Goal: Transaction & Acquisition: Purchase product/service

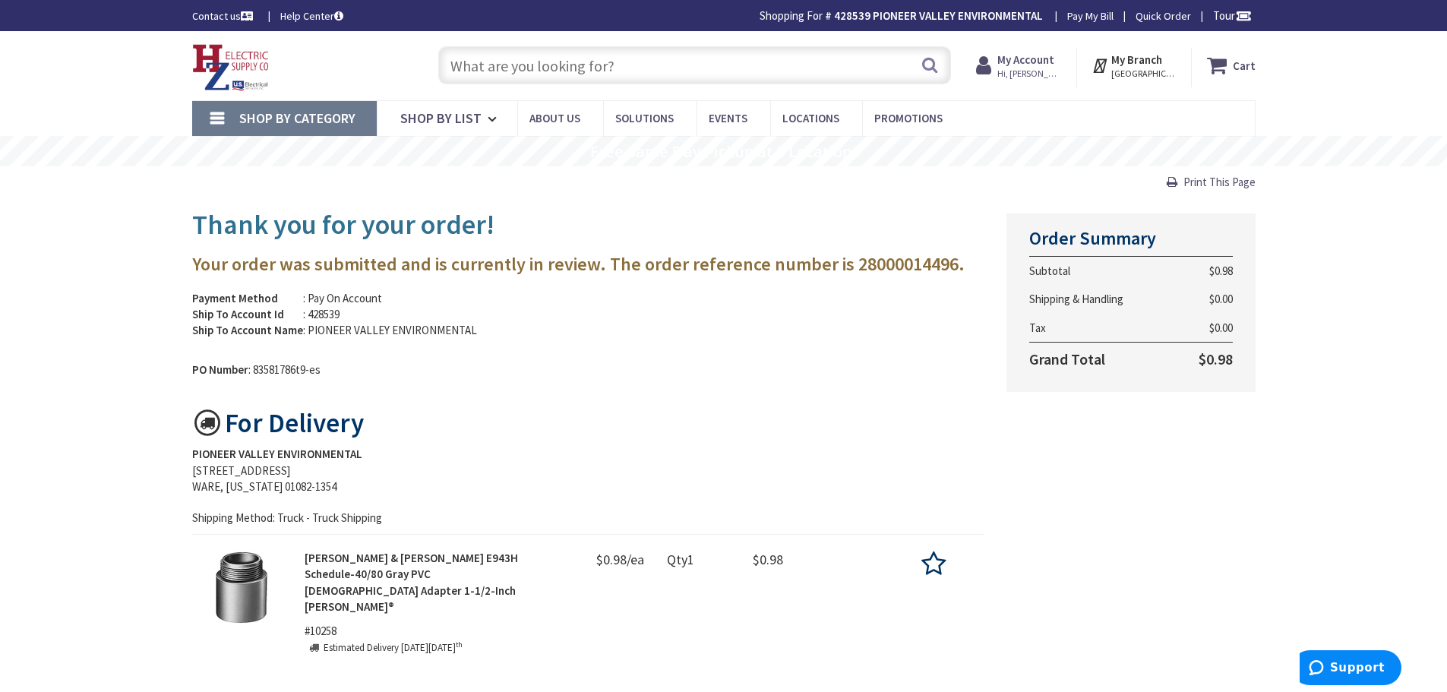
click at [651, 77] on input "text" at bounding box center [694, 65] width 513 height 38
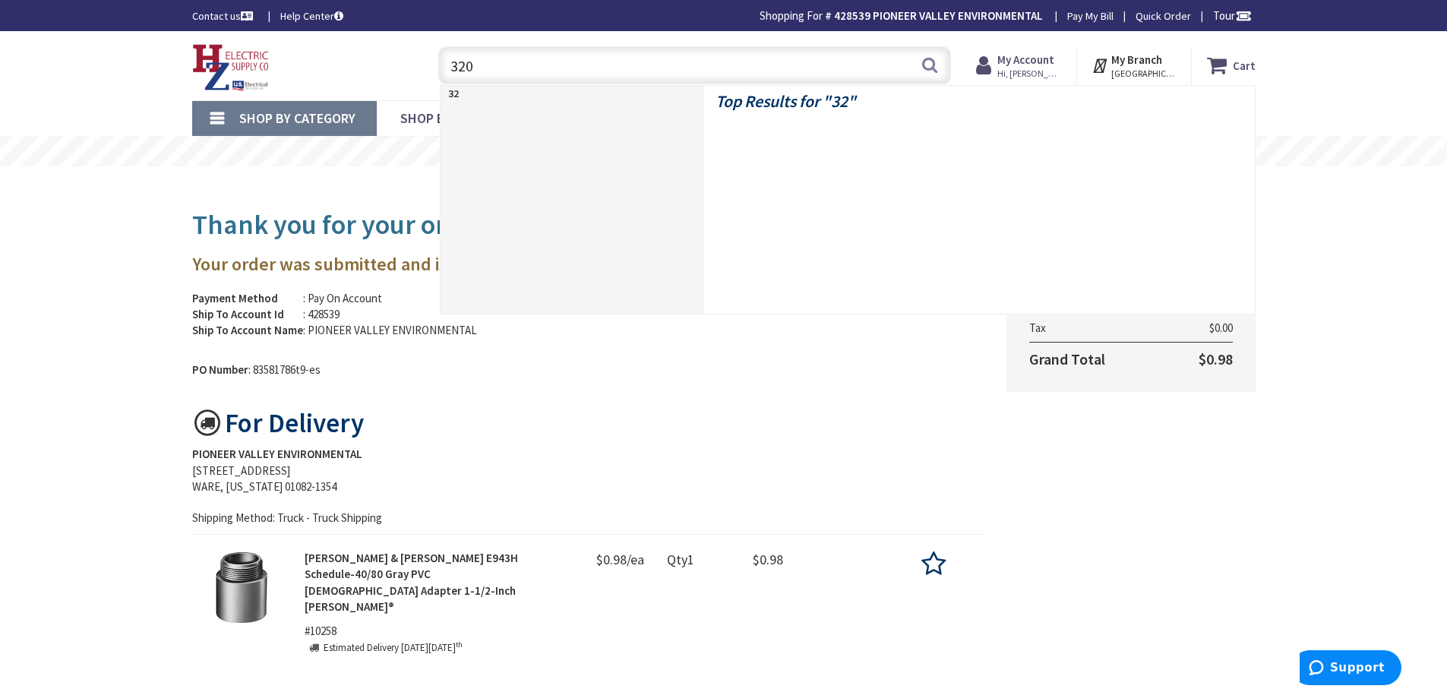
type input "3208"
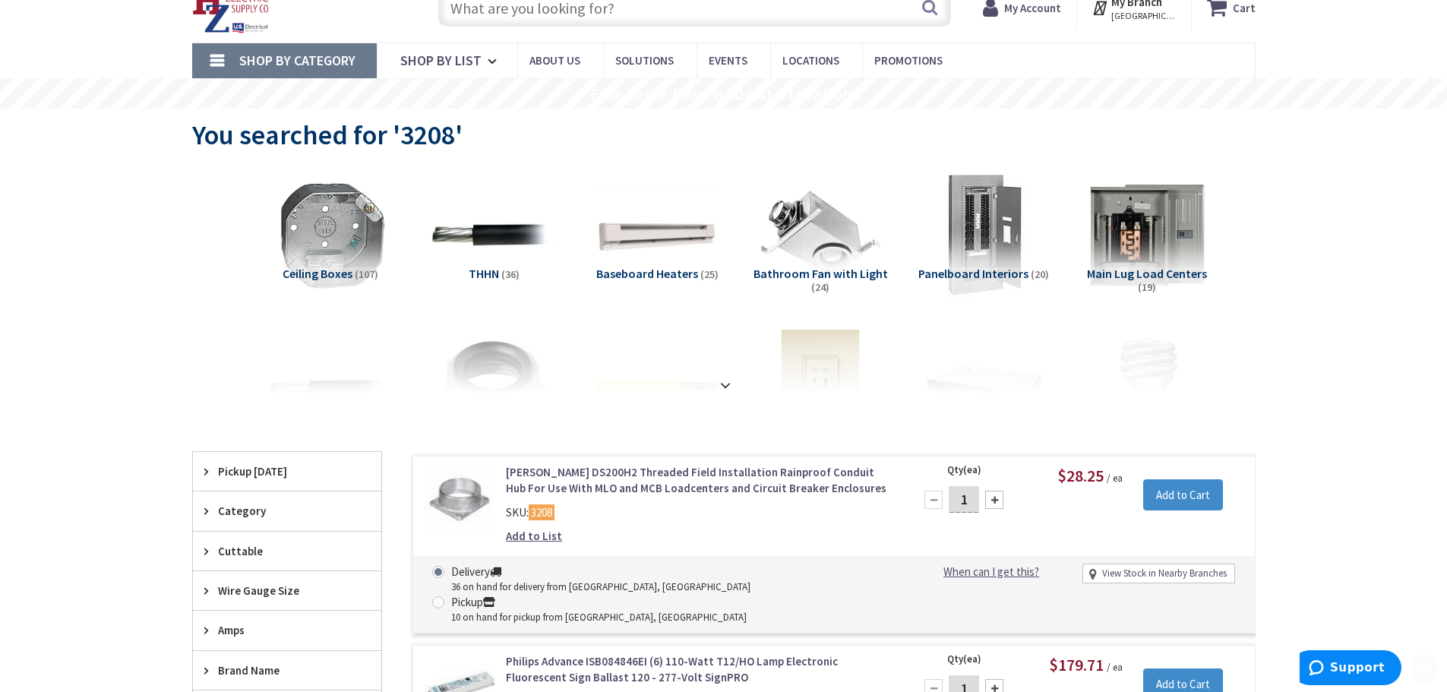
scroll to position [152, 0]
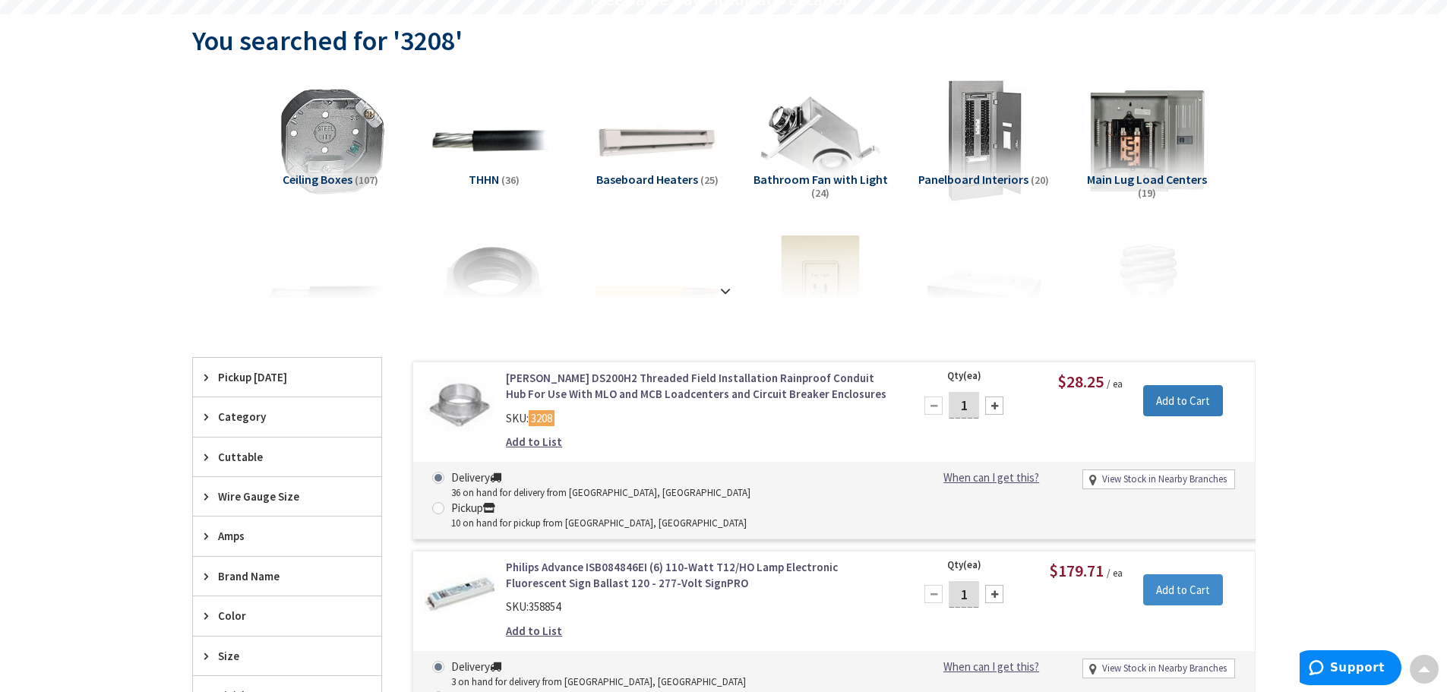
click at [1185, 404] on input "Add to Cart" at bounding box center [1183, 401] width 80 height 32
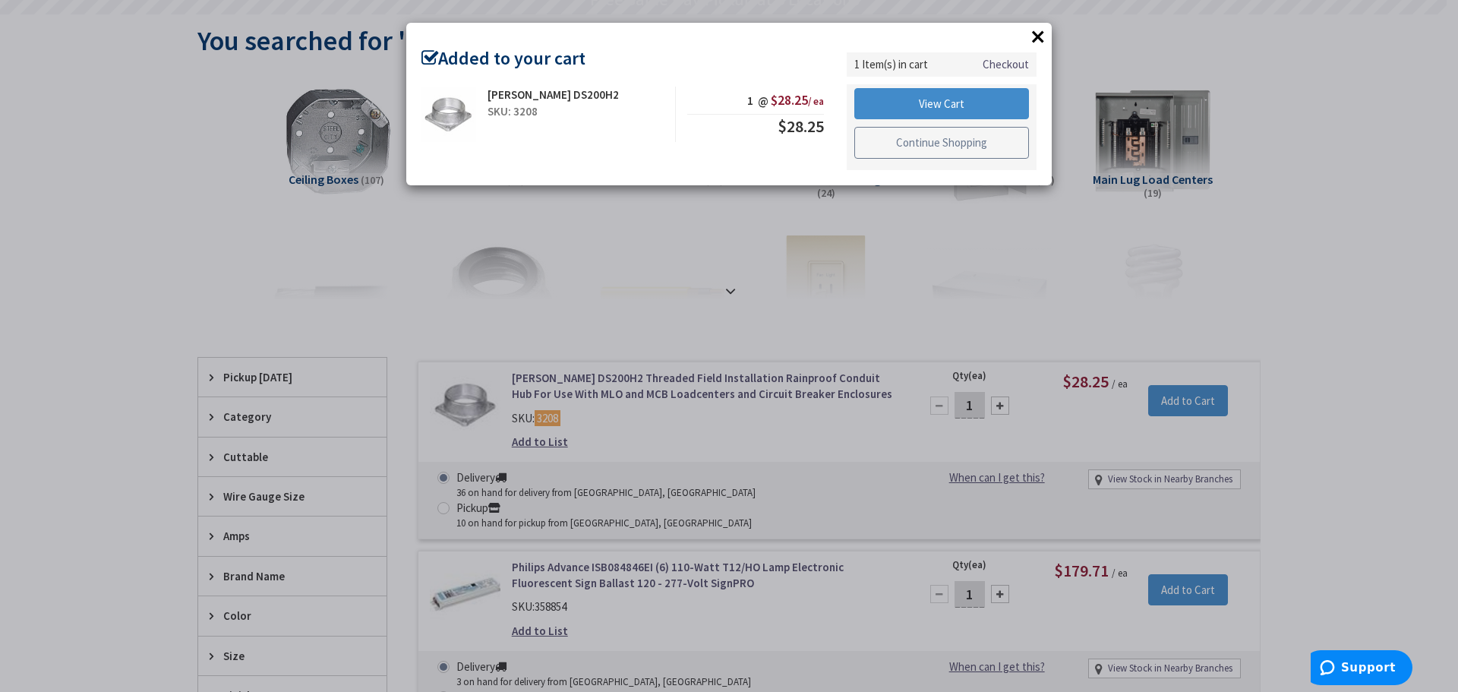
click at [947, 138] on link "Continue Shopping" at bounding box center [941, 143] width 175 height 32
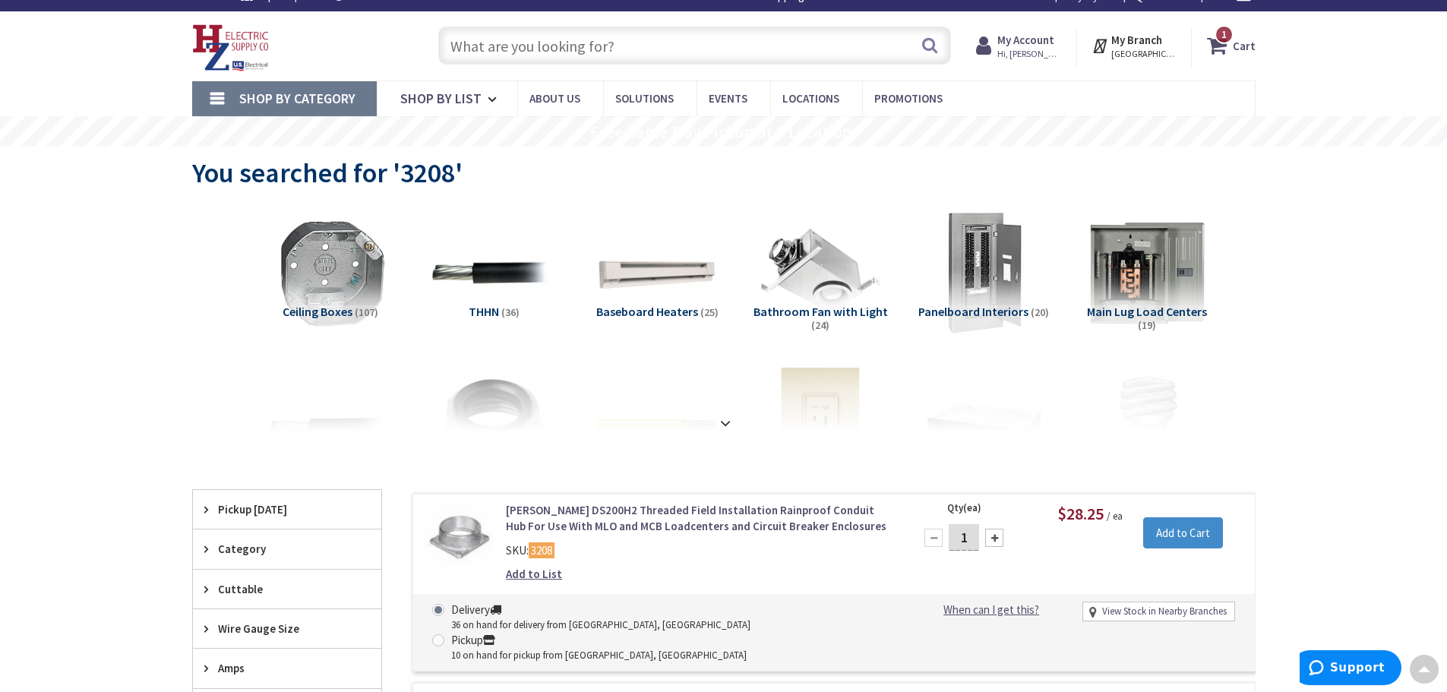
scroll to position [0, 0]
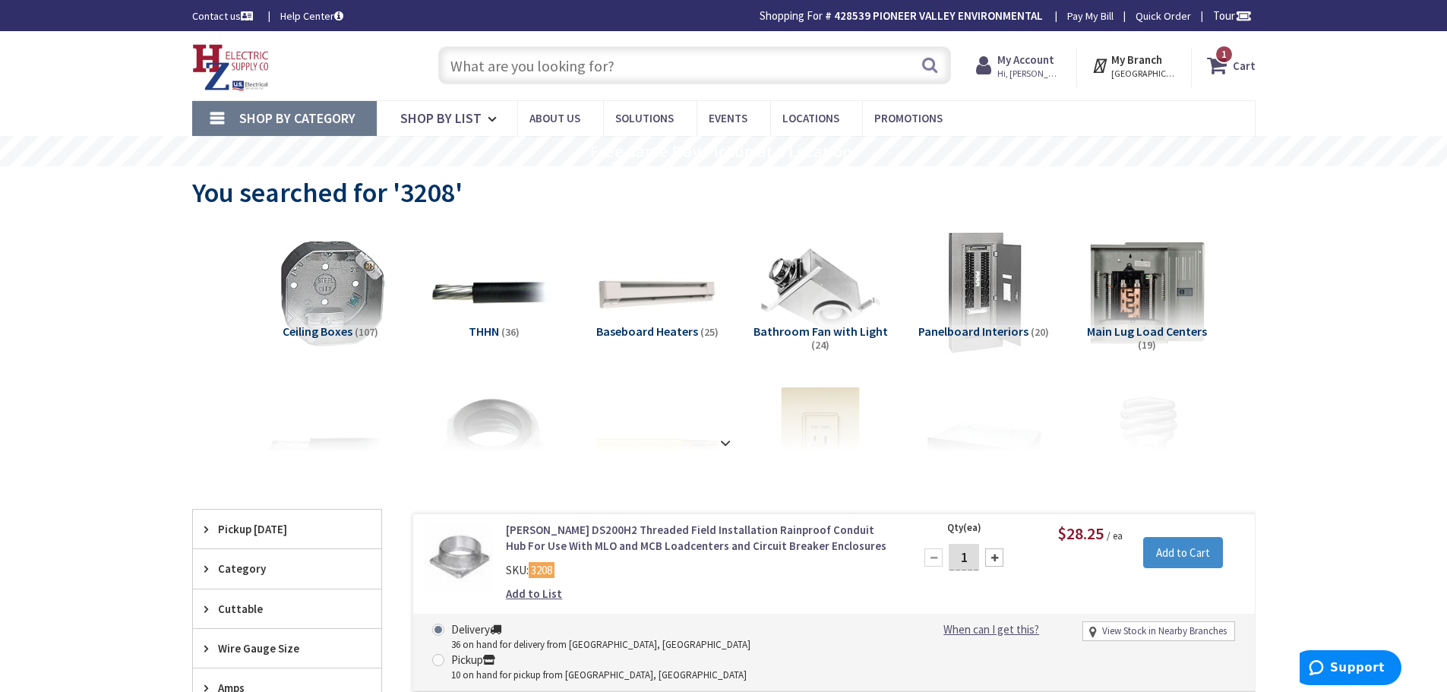
click at [605, 62] on input "text" at bounding box center [694, 65] width 513 height 38
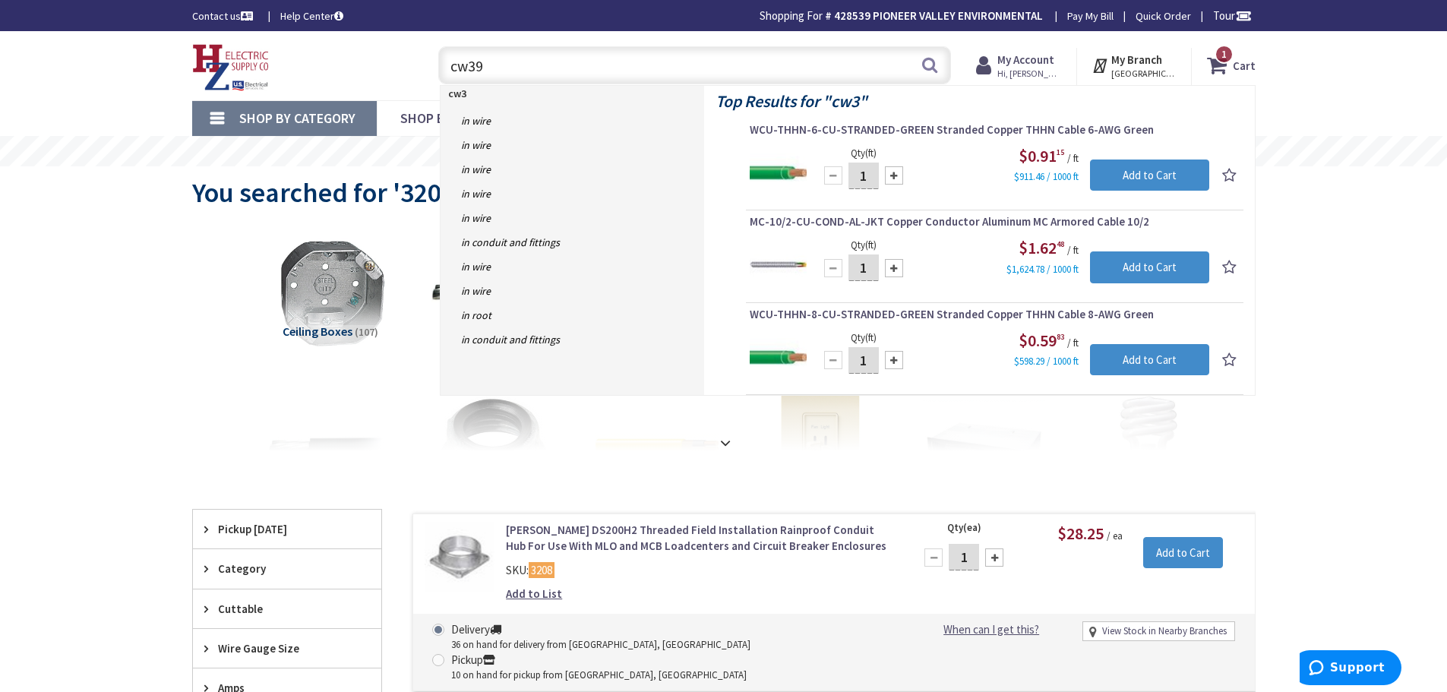
type input "cw397"
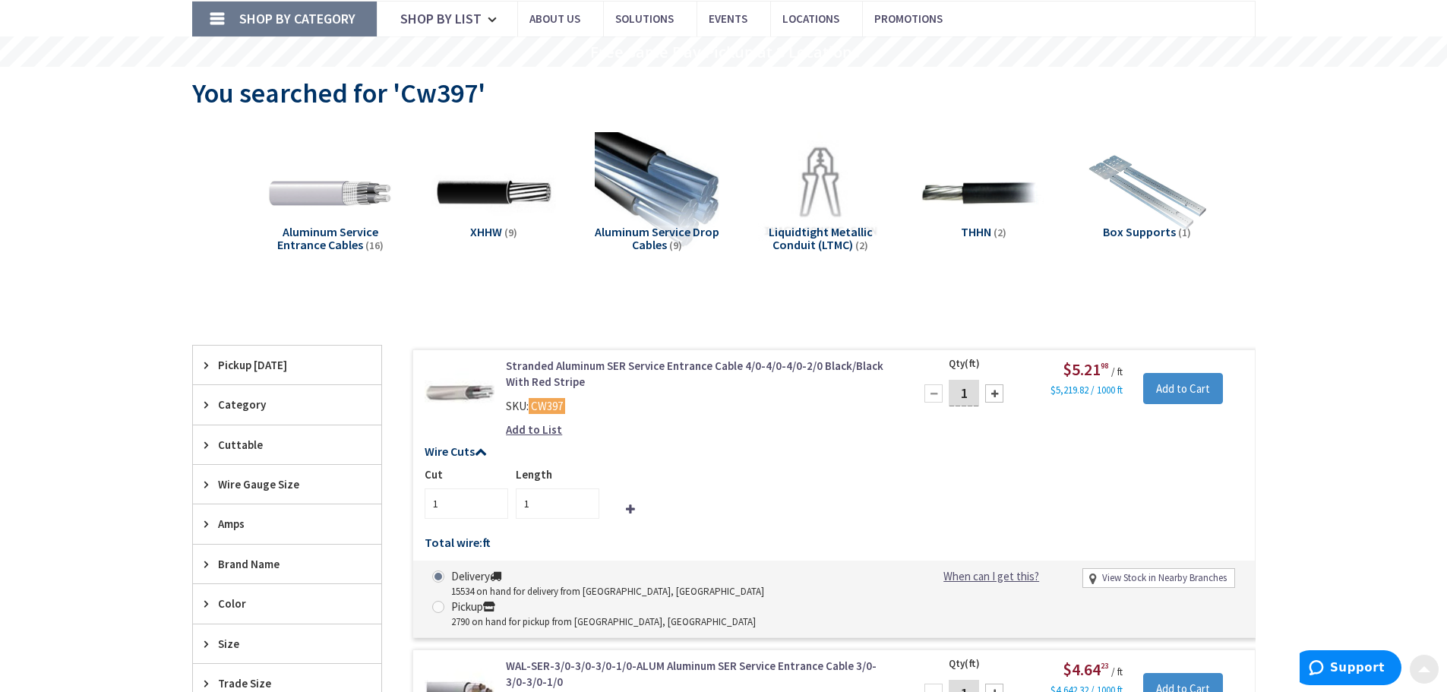
scroll to position [152, 0]
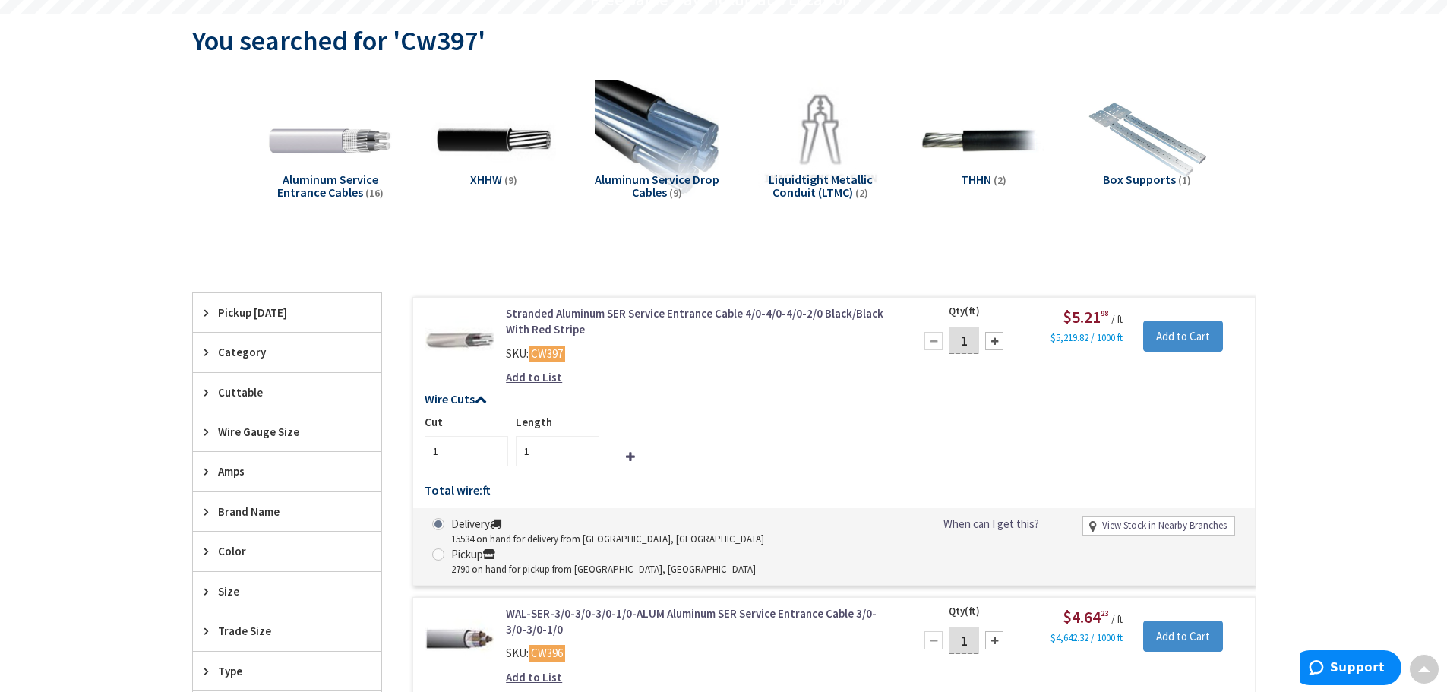
click at [1002, 341] on div at bounding box center [994, 341] width 18 height 18
type input "2"
click at [1001, 341] on div at bounding box center [994, 341] width 18 height 18
type input "3"
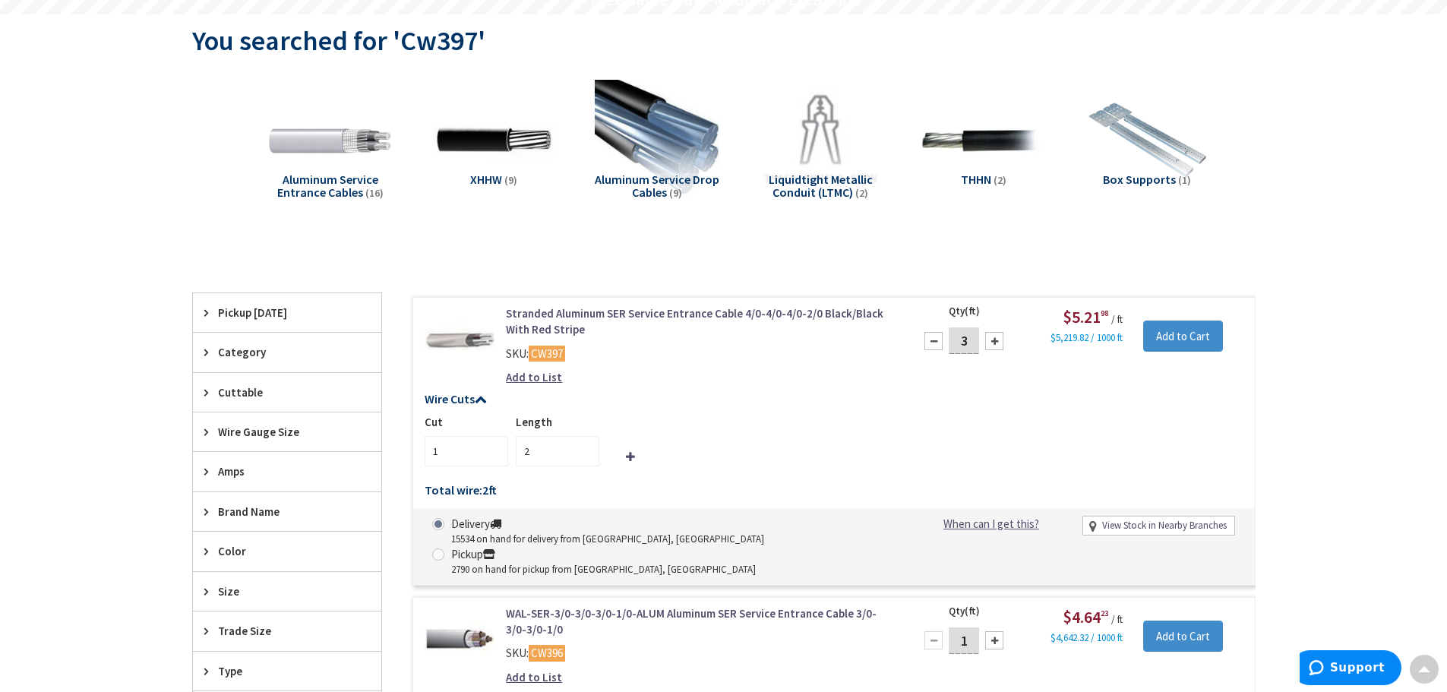
type input "3"
click at [1001, 341] on div at bounding box center [994, 341] width 18 height 18
type input "4"
click at [1001, 341] on div at bounding box center [994, 341] width 18 height 18
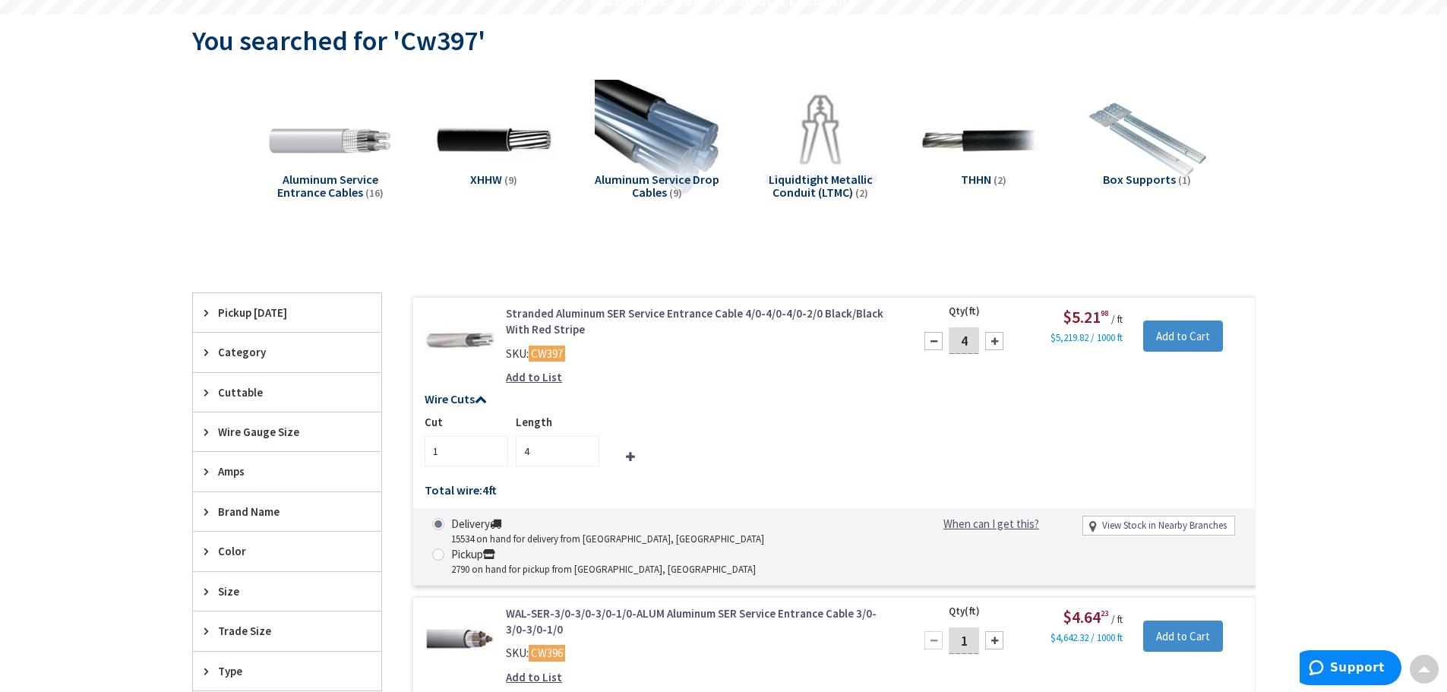
type input "5"
click at [1001, 341] on div at bounding box center [994, 341] width 18 height 18
type input "6"
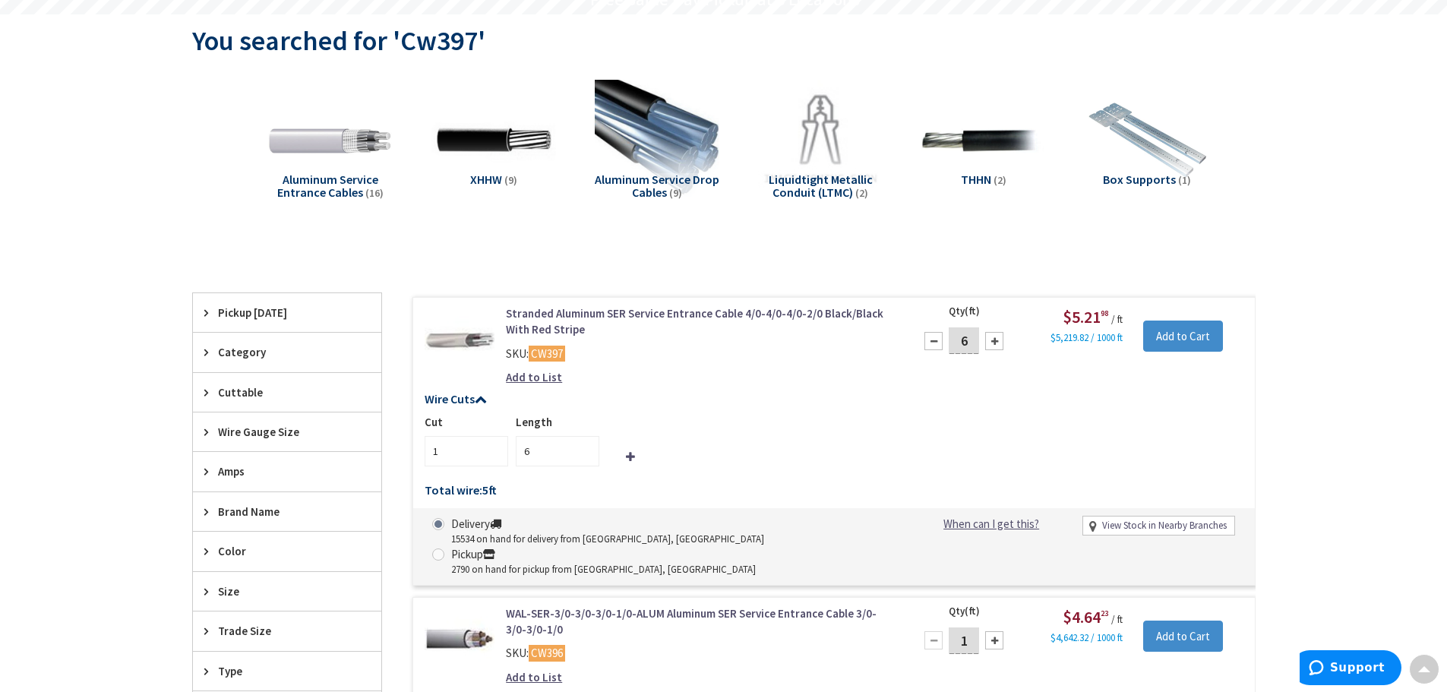
click at [1001, 341] on div at bounding box center [994, 341] width 18 height 18
type input "7"
click at [1001, 341] on div at bounding box center [994, 341] width 18 height 18
type input "8"
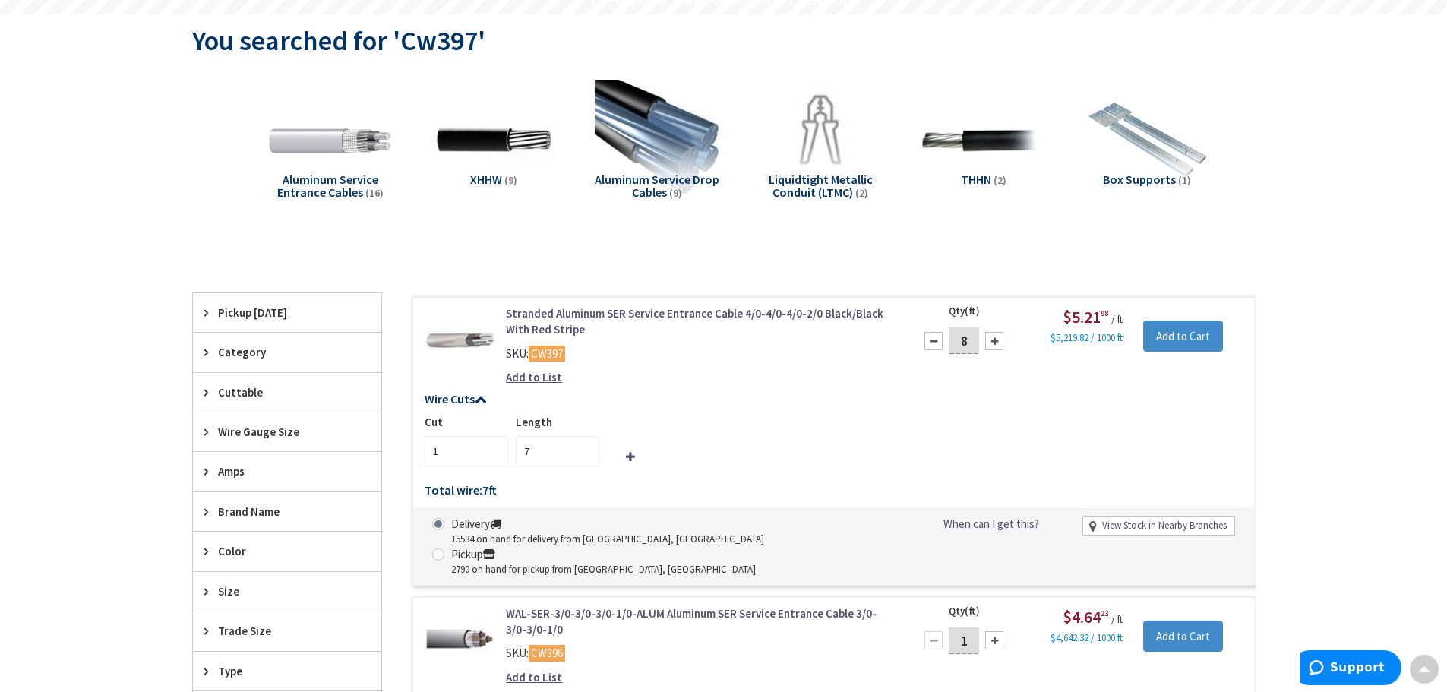
type input "8"
click at [1001, 341] on div at bounding box center [994, 341] width 18 height 18
type input "9"
click at [1001, 341] on div at bounding box center [994, 341] width 18 height 18
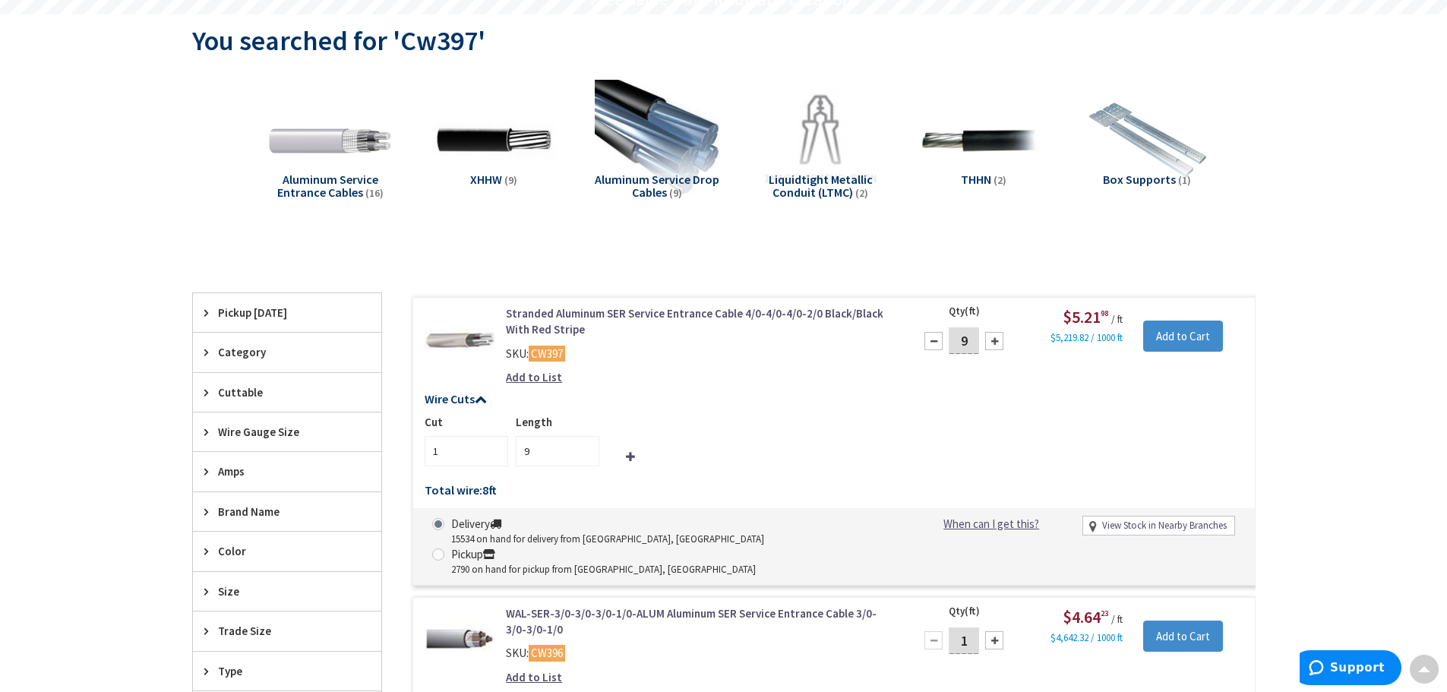
type input "10"
click at [1001, 341] on div at bounding box center [994, 341] width 18 height 18
type input "11"
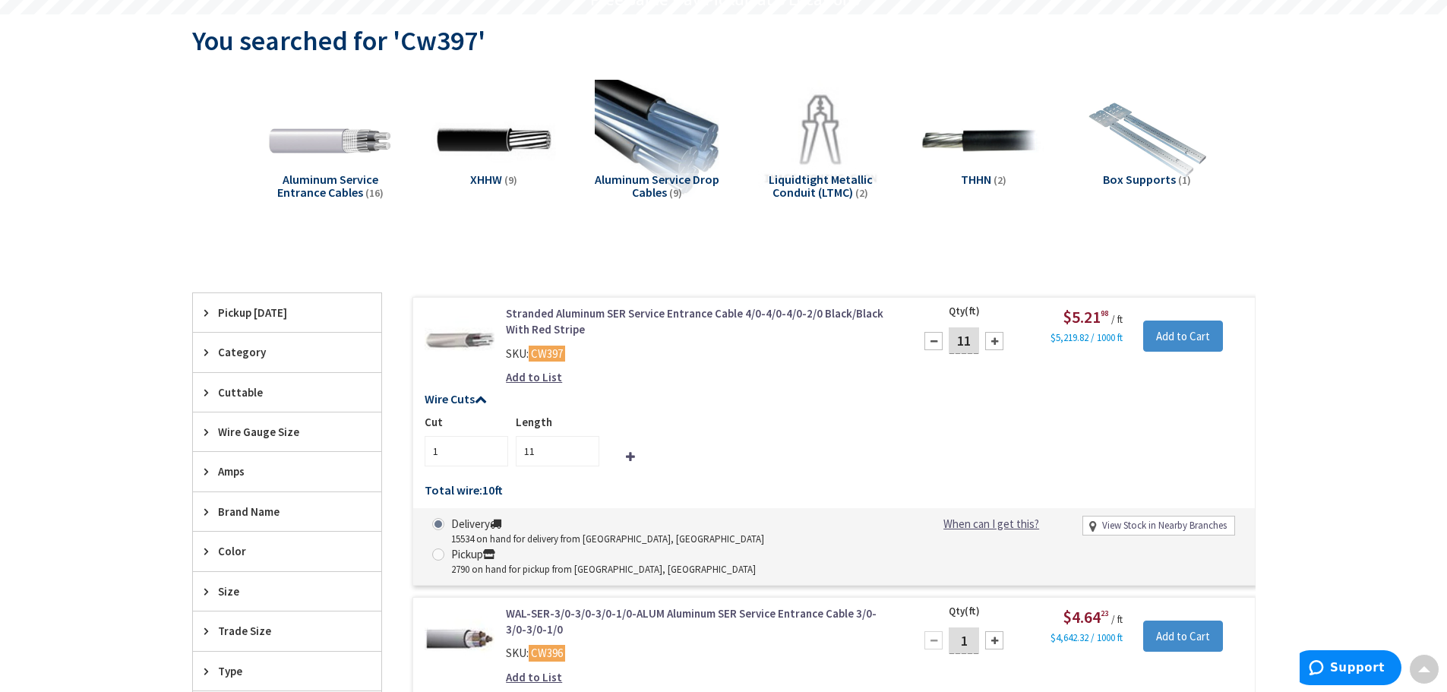
click at [1001, 341] on div at bounding box center [994, 341] width 18 height 18
type input "12"
click at [1001, 341] on div at bounding box center [994, 341] width 18 height 18
type input "13"
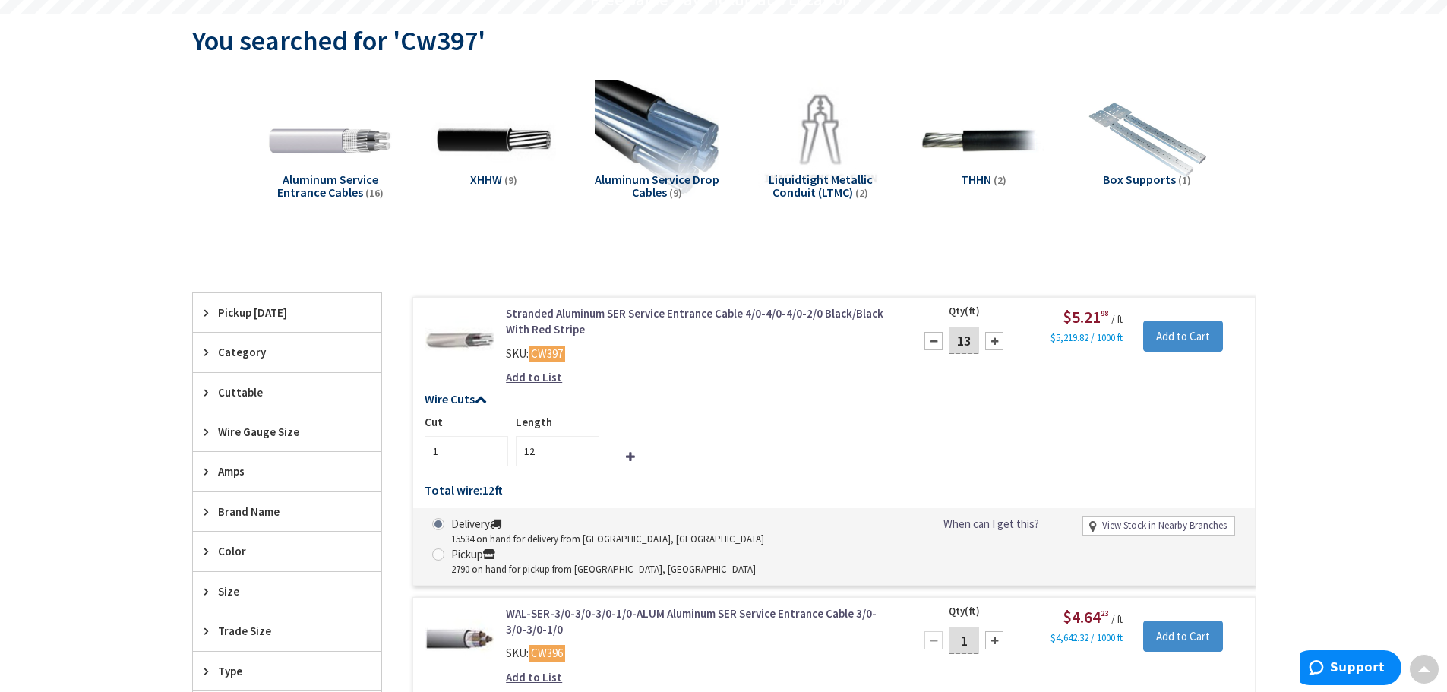
type input "13"
click at [1001, 341] on div at bounding box center [994, 341] width 18 height 18
type input "14"
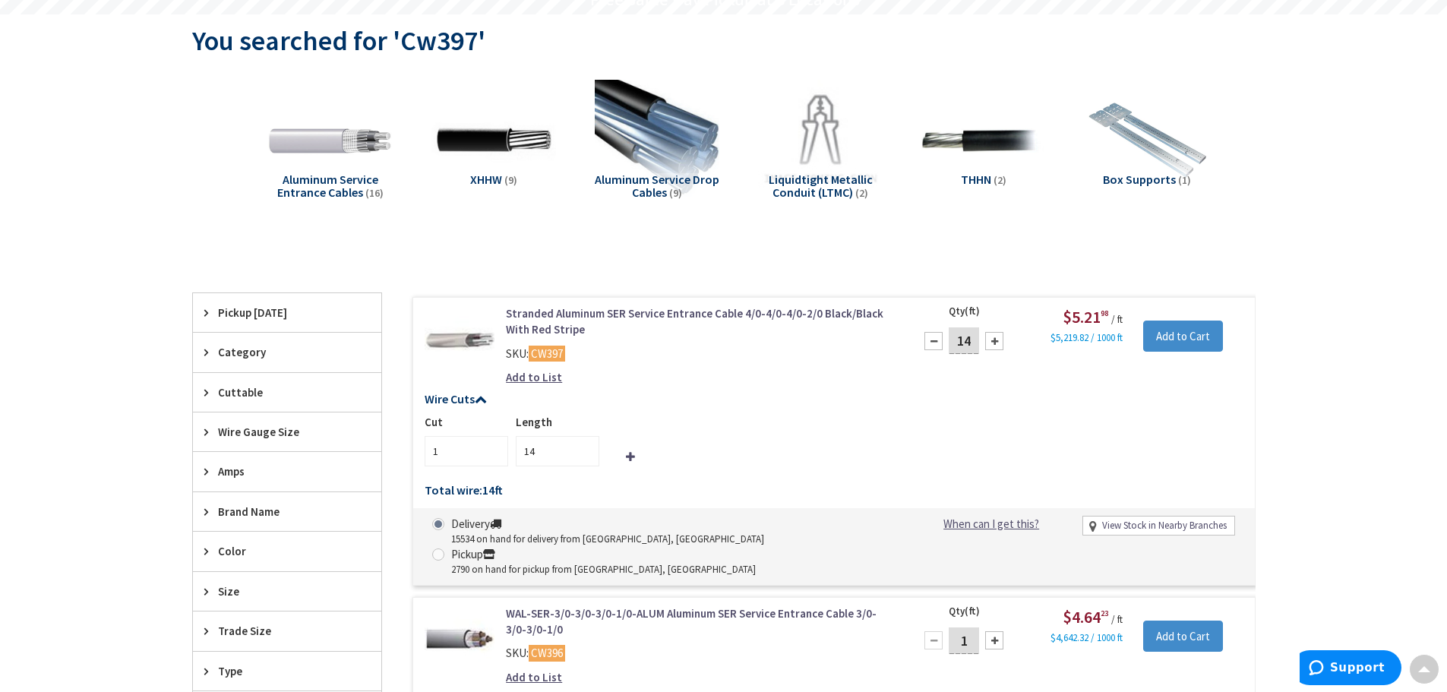
click at [1001, 341] on div at bounding box center [994, 341] width 18 height 18
type input "15"
click at [1201, 343] on input "Add to Cart" at bounding box center [1183, 336] width 80 height 32
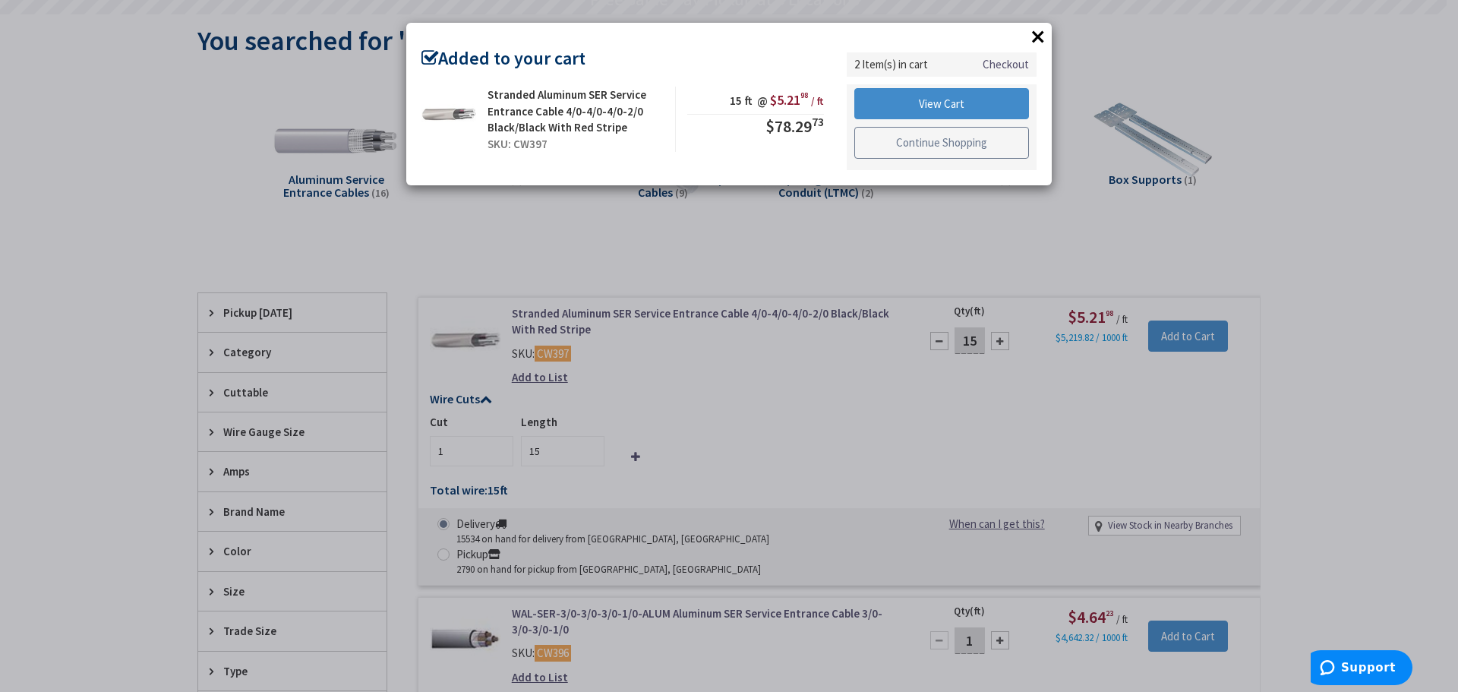
click at [940, 140] on link "Continue Shopping" at bounding box center [941, 143] width 175 height 32
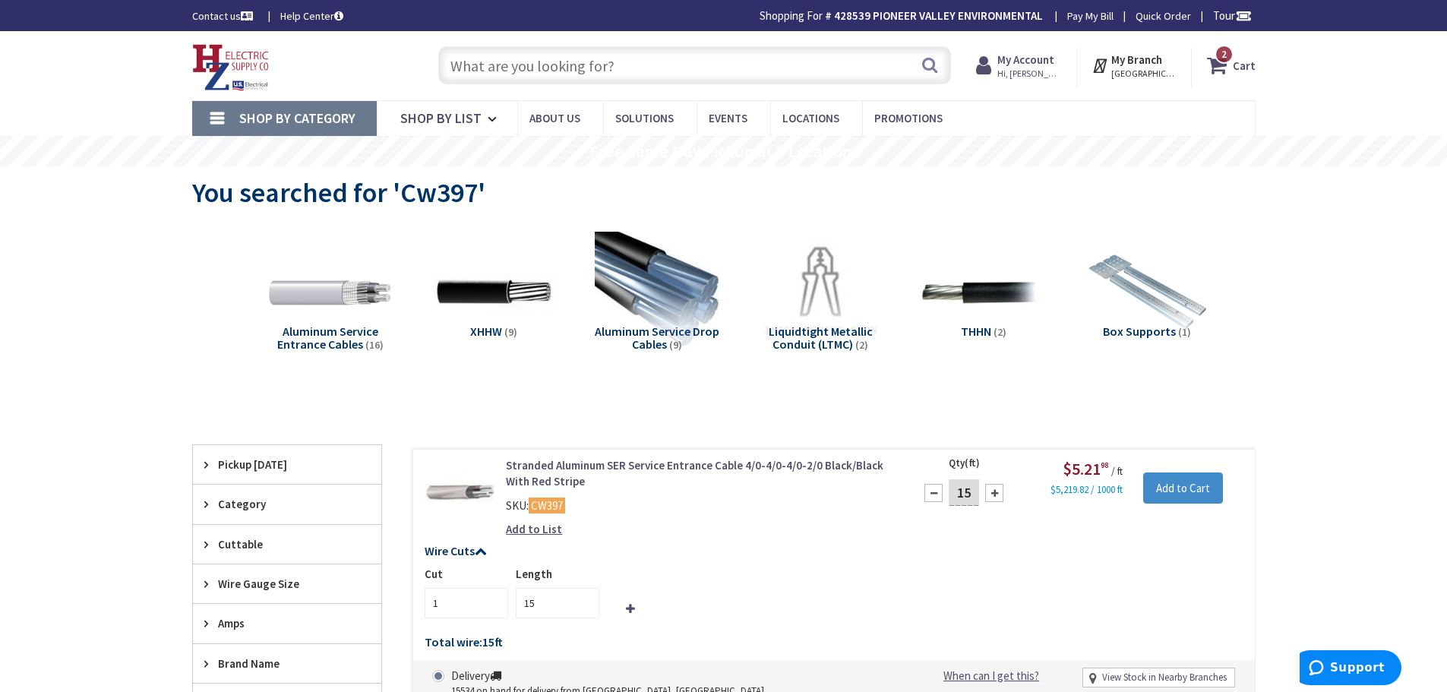
click at [566, 73] on input "text" at bounding box center [694, 65] width 513 height 38
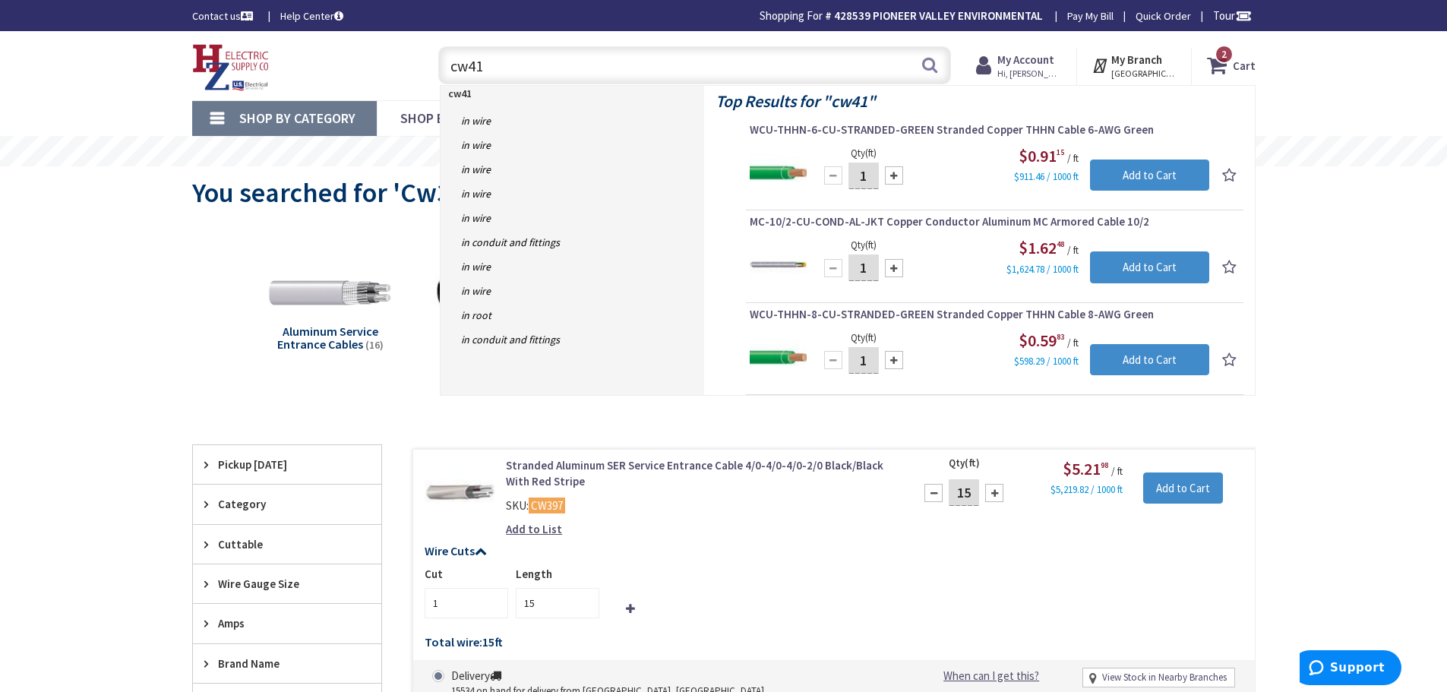
type input "cw419"
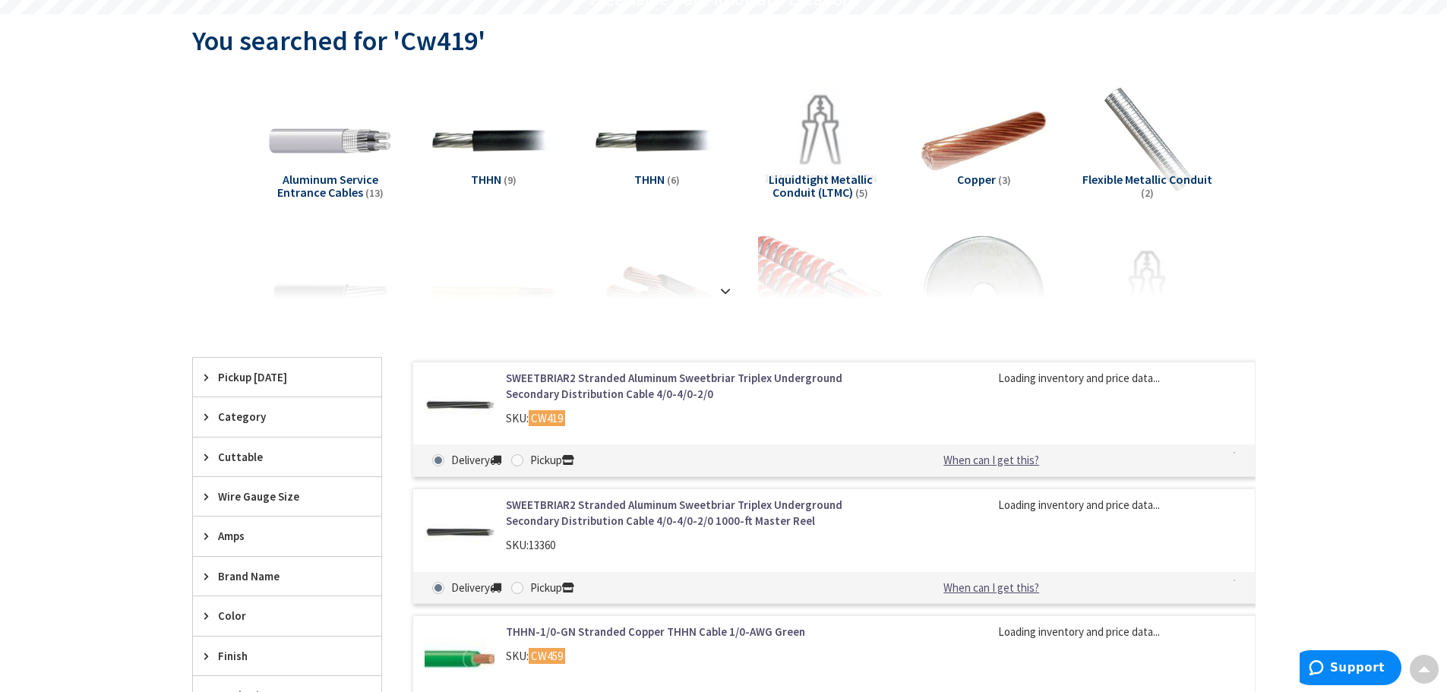
scroll to position [228, 0]
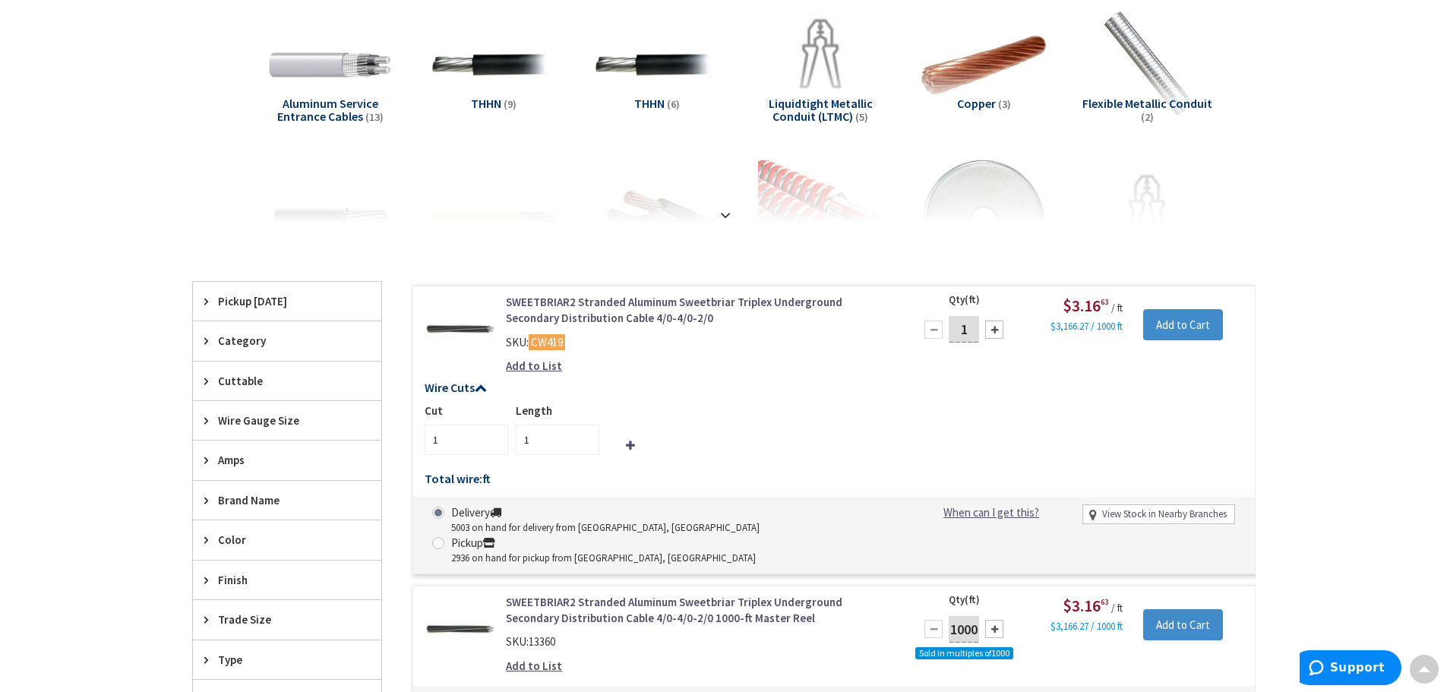
click at [992, 327] on div at bounding box center [994, 329] width 18 height 18
type input "2"
click at [971, 328] on input "2" at bounding box center [964, 329] width 30 height 27
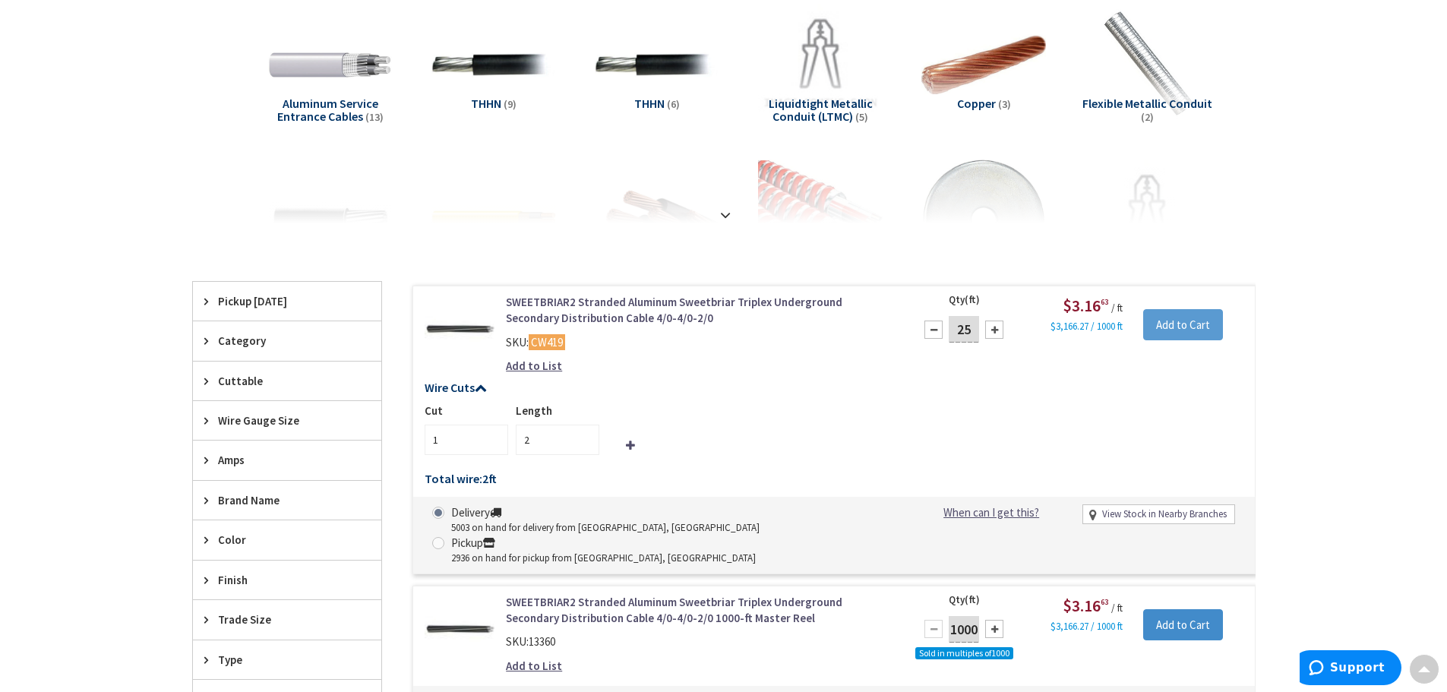
type input "25"
click at [1168, 318] on input "Add to Cart" at bounding box center [1183, 325] width 80 height 32
type input "25"
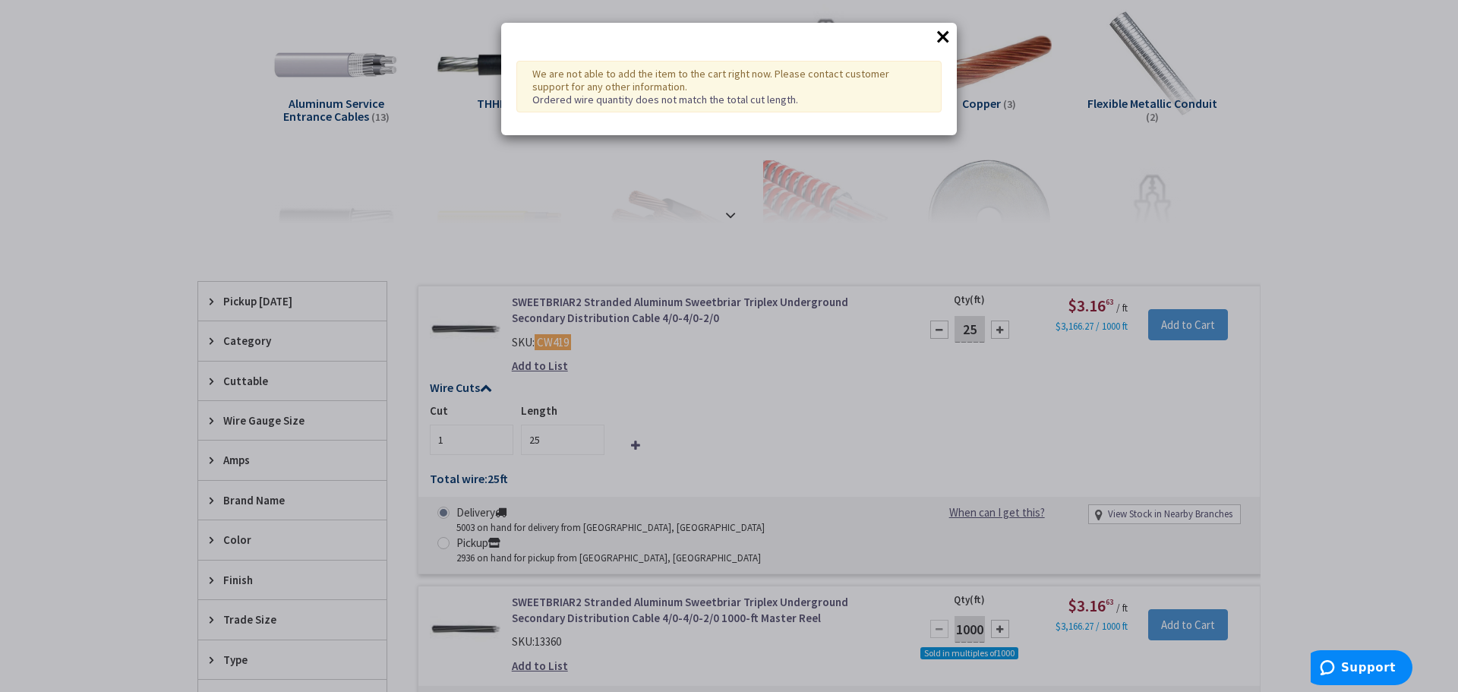
click at [743, 393] on div "× We are not able to add the item to the cart right now. Please contact custome…" at bounding box center [729, 346] width 1458 height 692
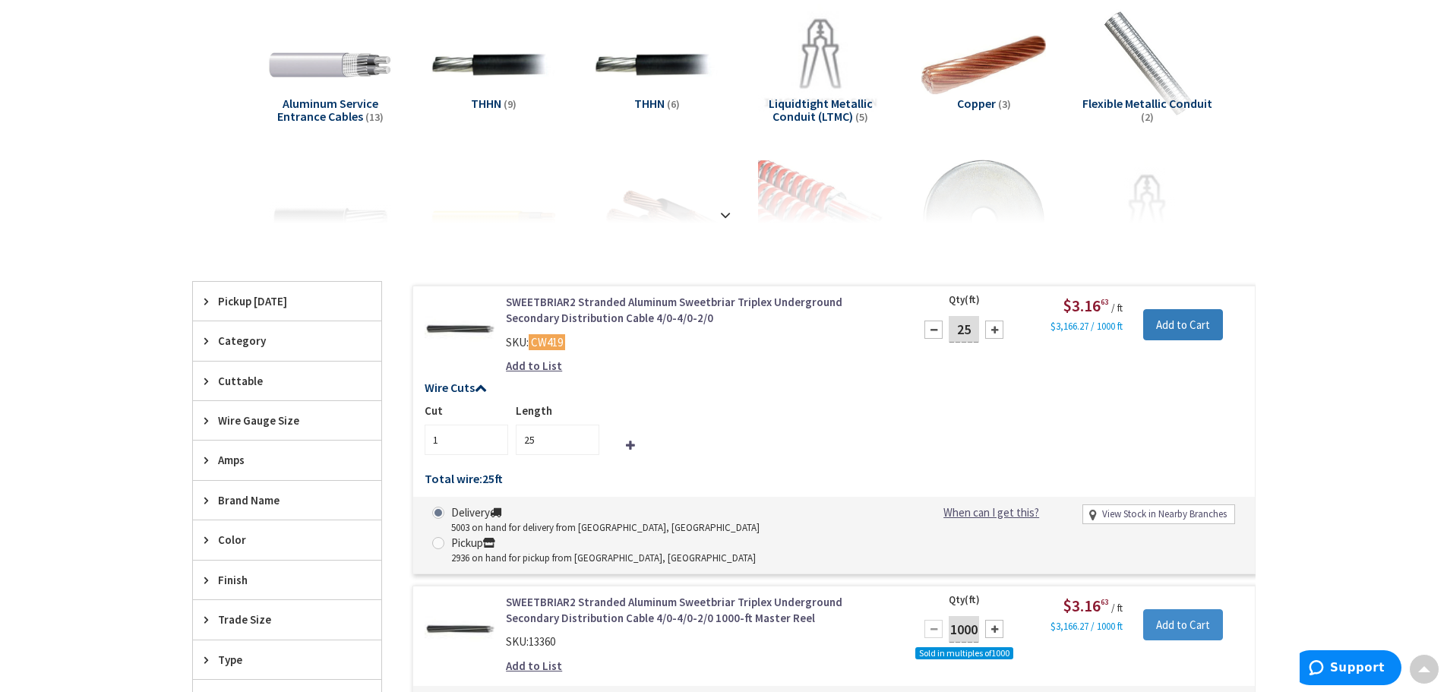
click at [1180, 330] on input "Add to Cart" at bounding box center [1183, 325] width 80 height 32
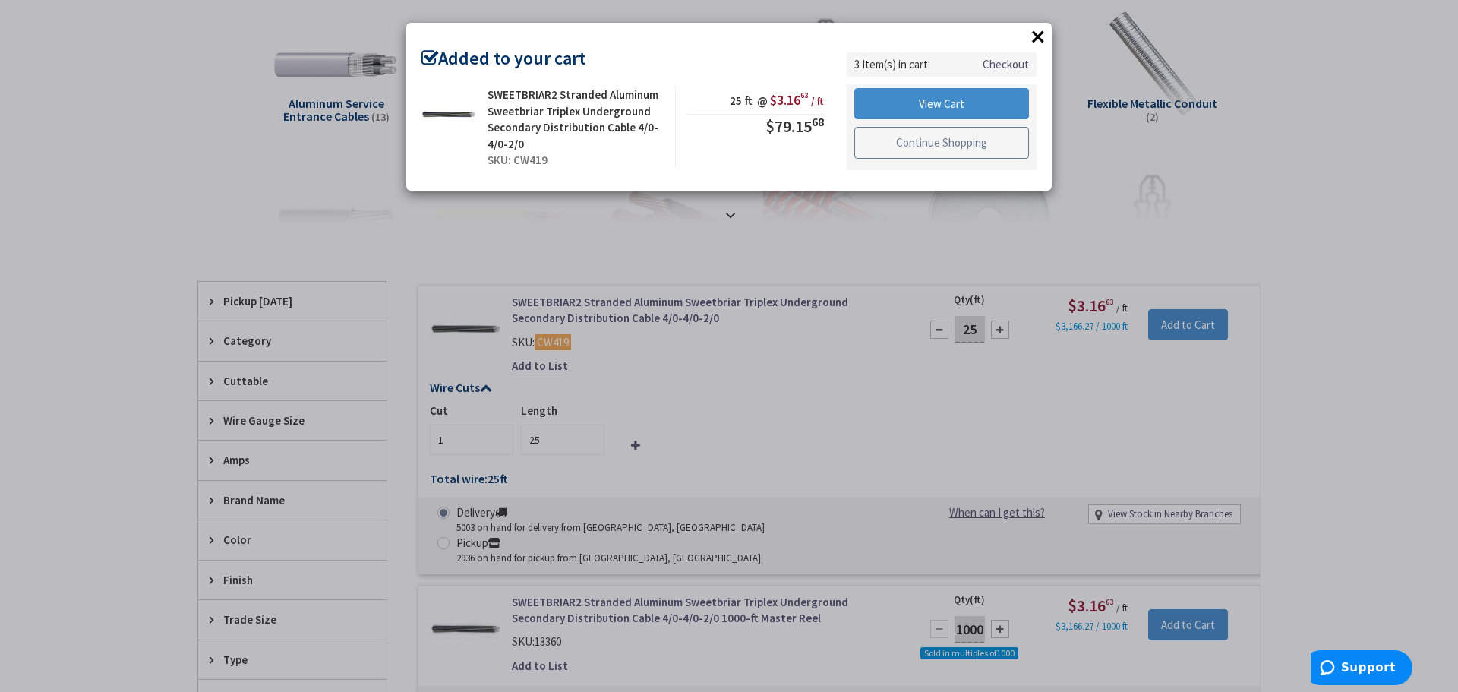
click at [957, 141] on link "Continue Shopping" at bounding box center [941, 143] width 175 height 32
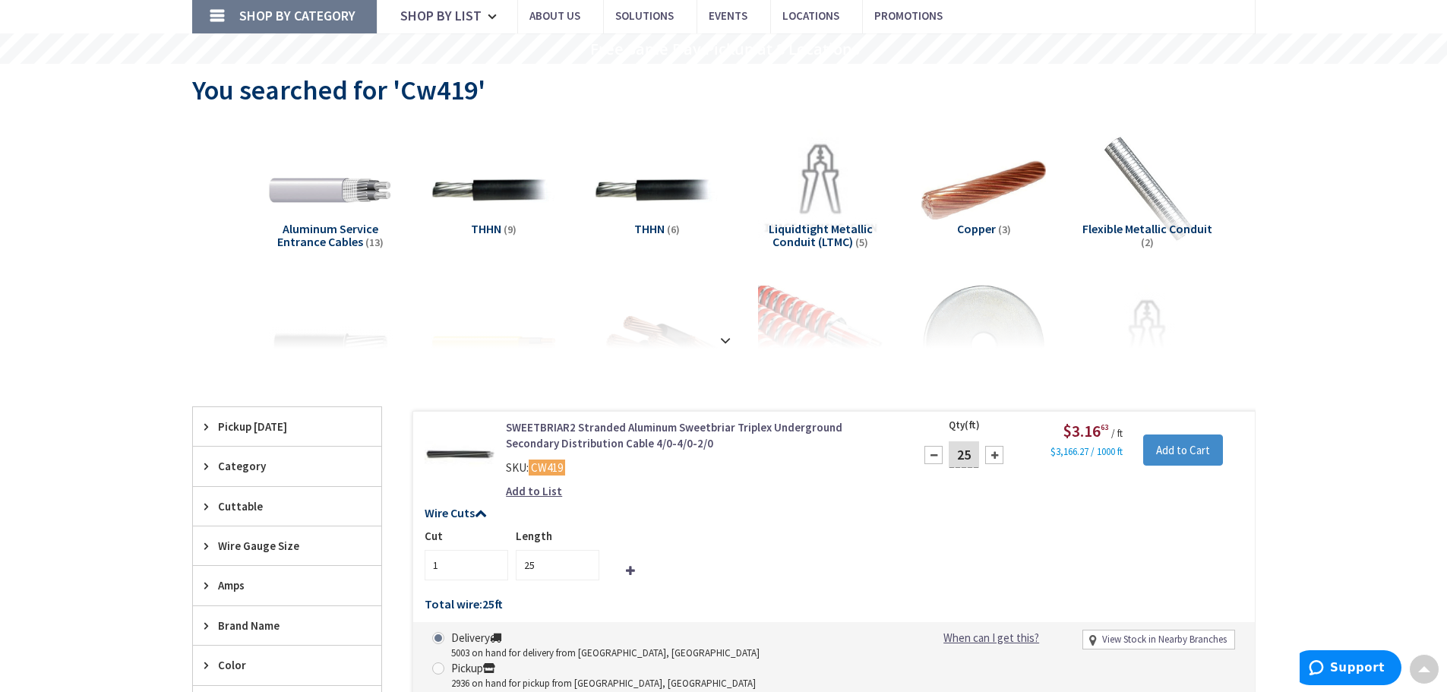
scroll to position [0, 0]
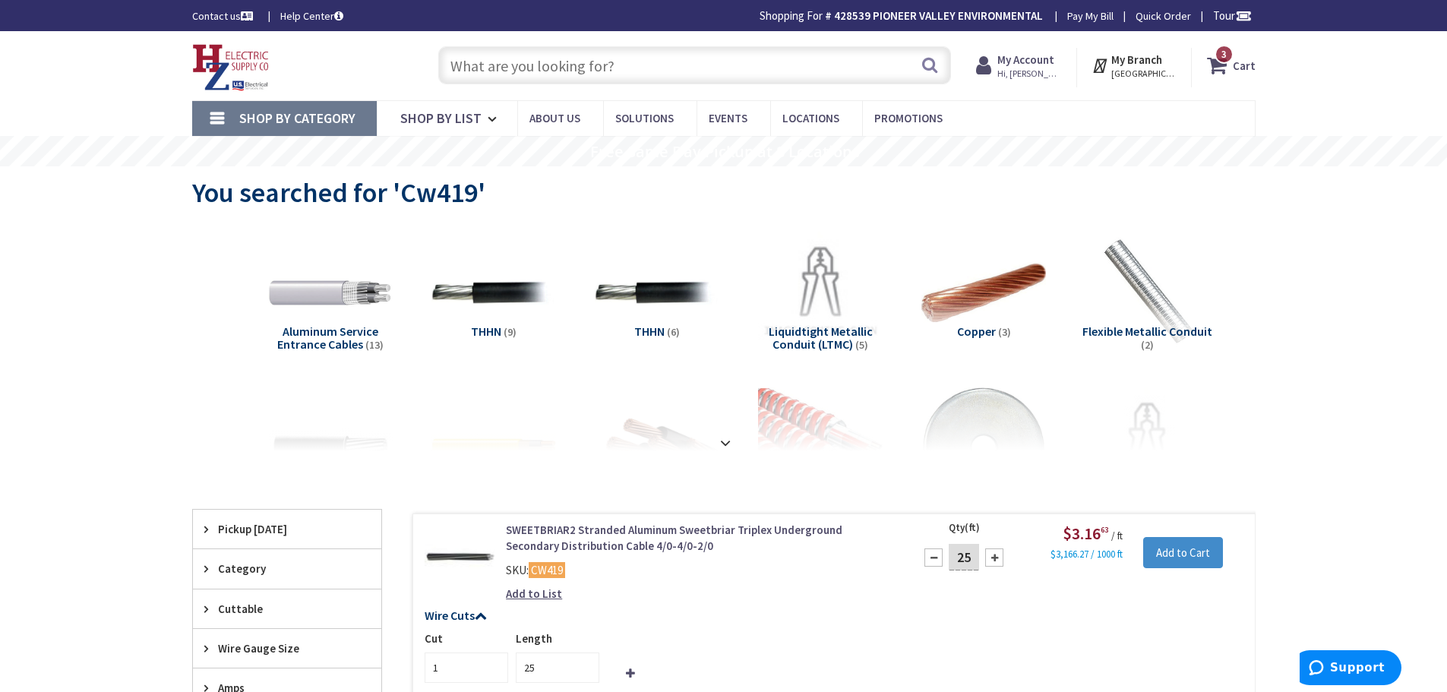
click at [612, 77] on input "text" at bounding box center [694, 65] width 513 height 38
click at [696, 65] on input "text" at bounding box center [694, 65] width 513 height 38
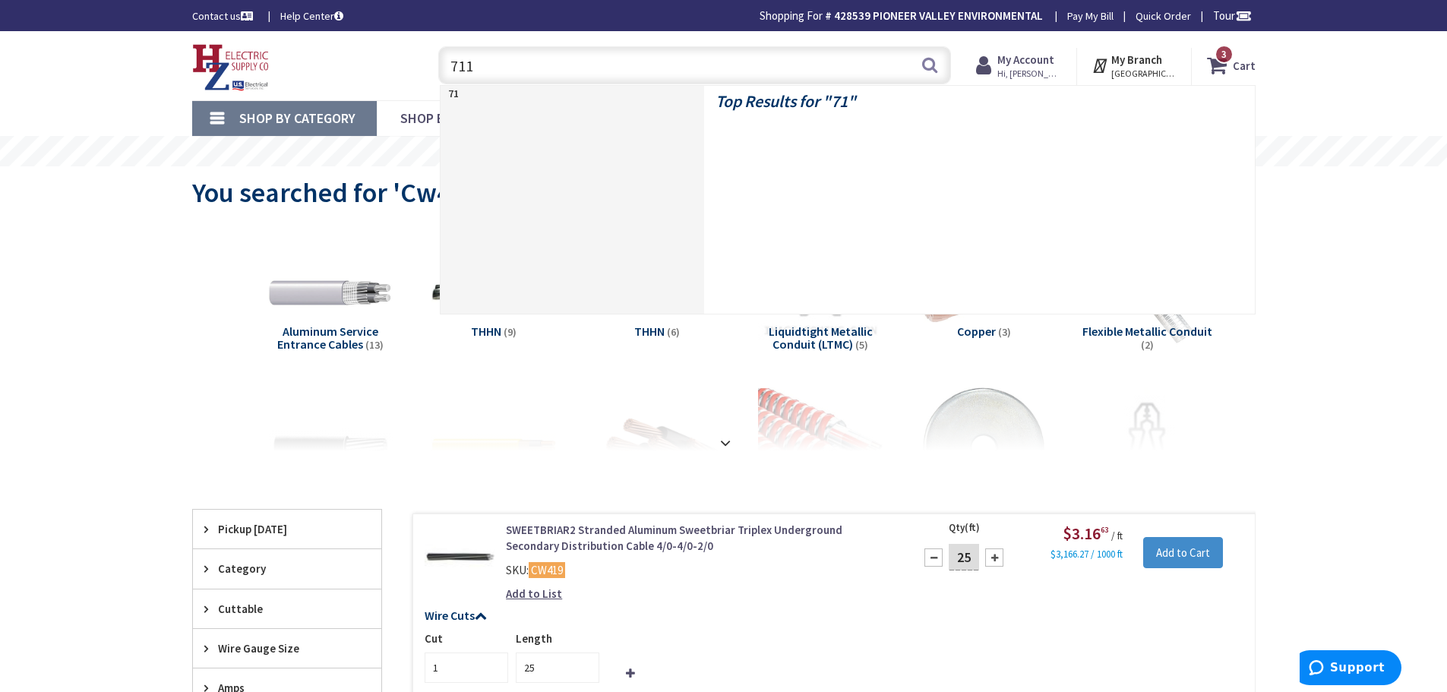
type input "7110"
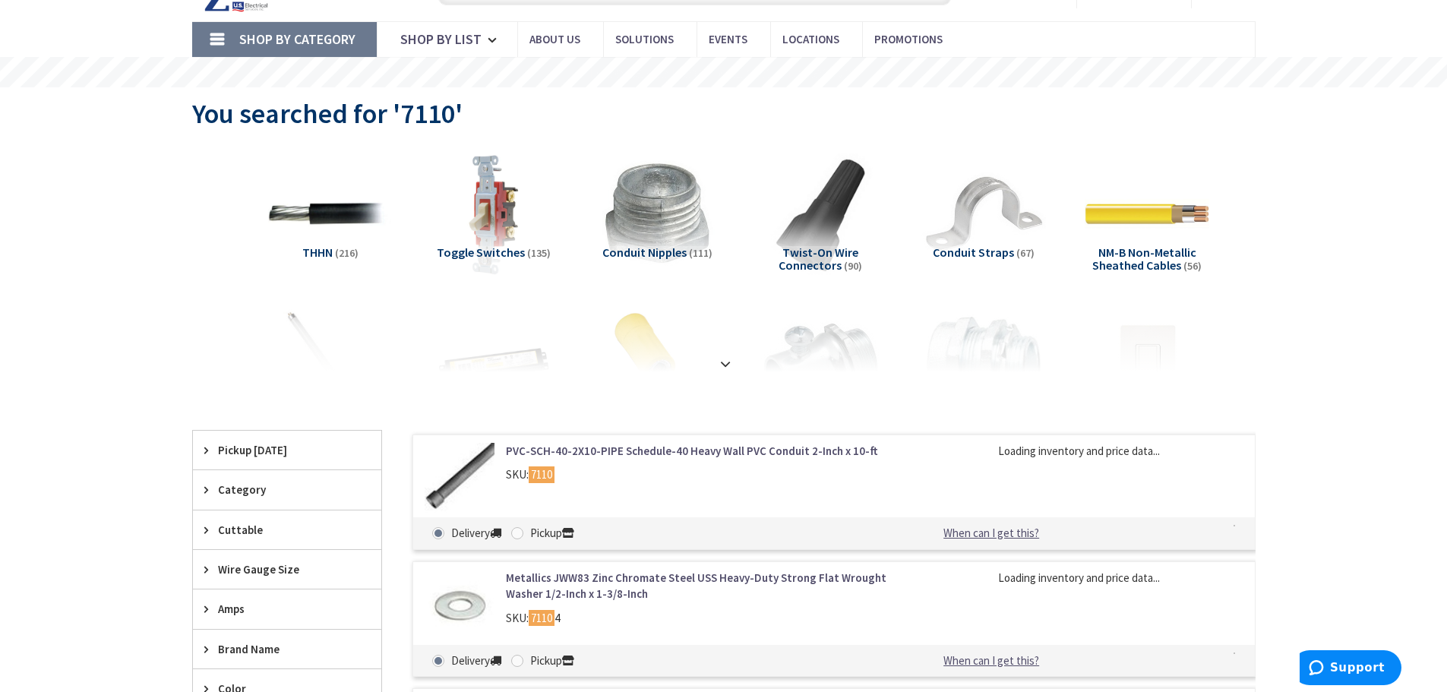
scroll to position [228, 0]
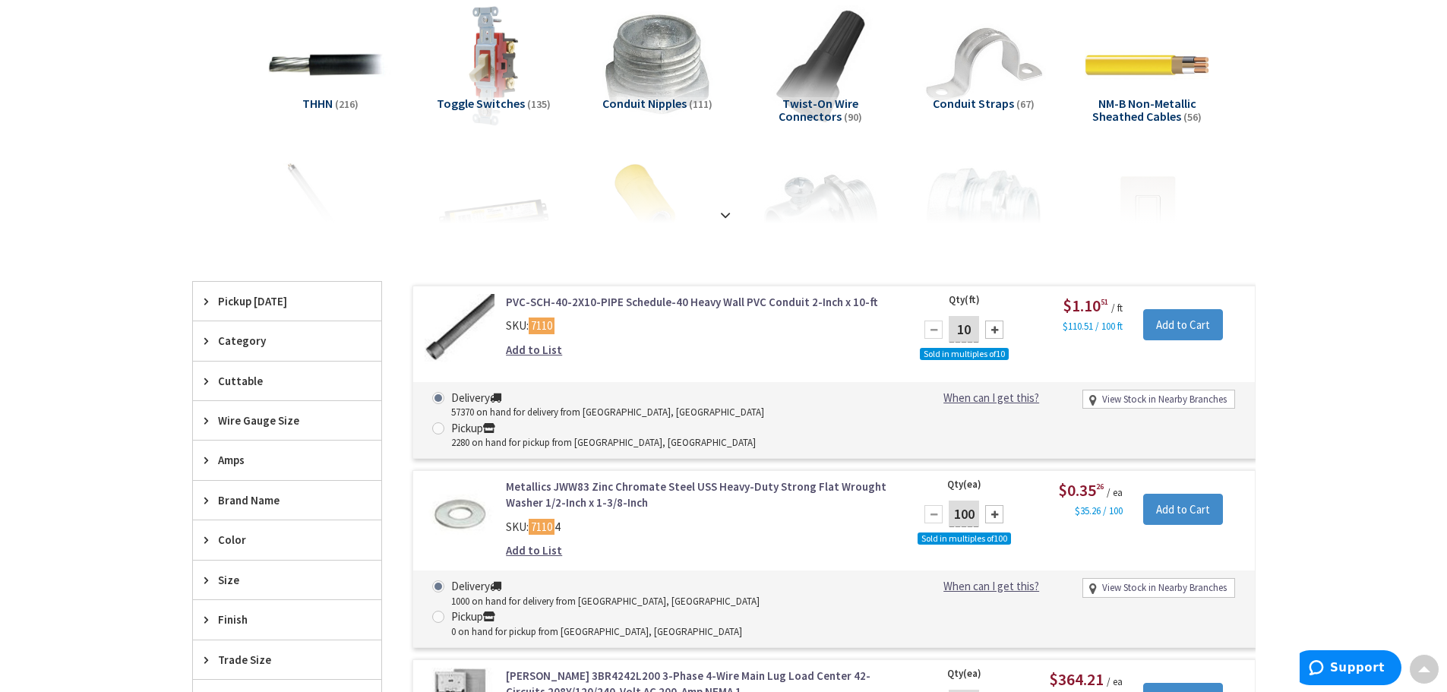
click at [993, 333] on div at bounding box center [994, 329] width 18 height 18
type input "20"
click at [1168, 321] on input "Add to Cart" at bounding box center [1183, 325] width 80 height 32
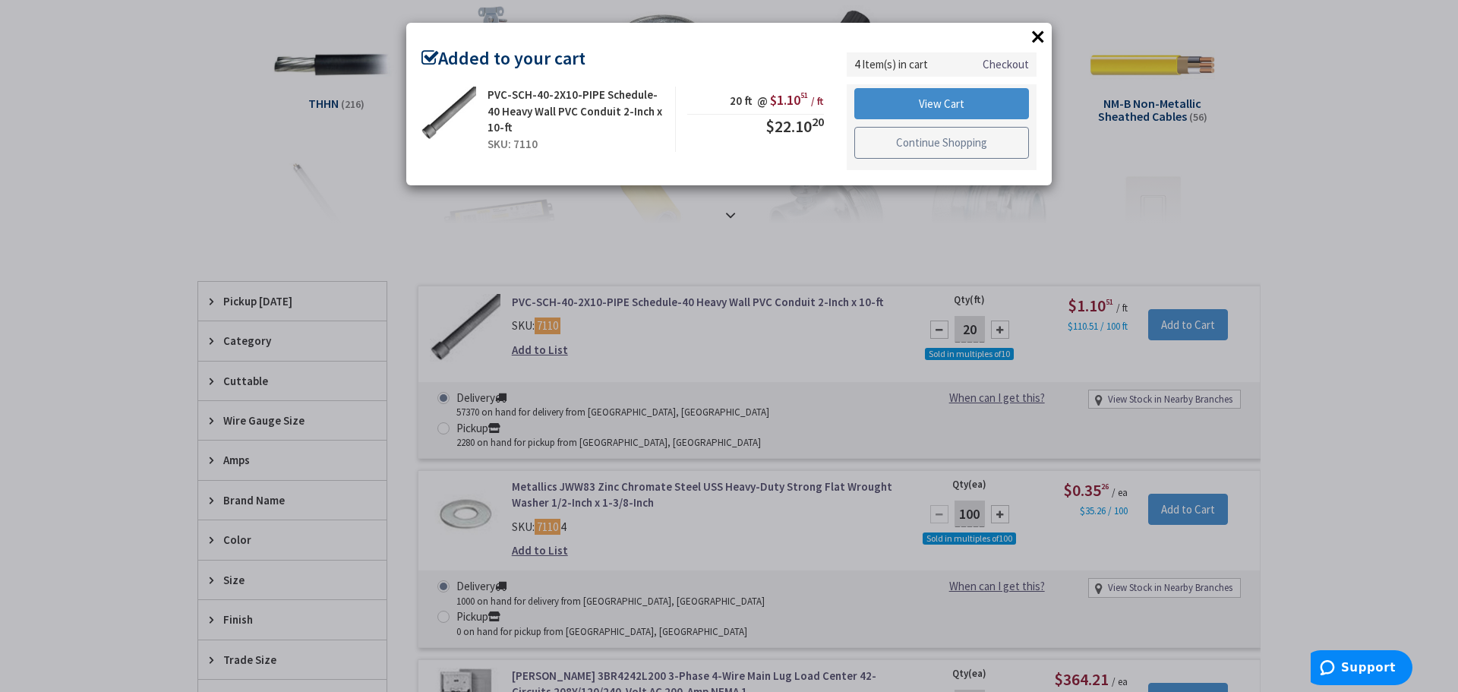
click at [922, 143] on link "Continue Shopping" at bounding box center [941, 143] width 175 height 32
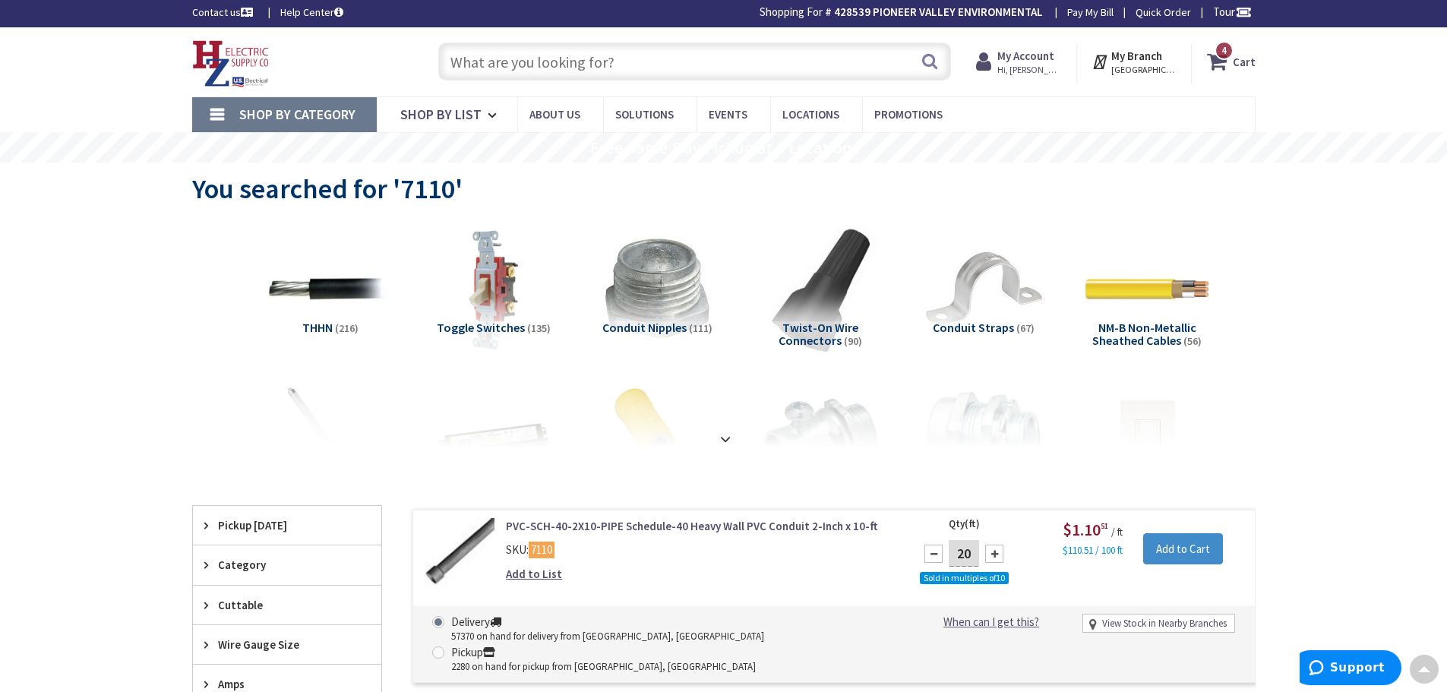
scroll to position [0, 0]
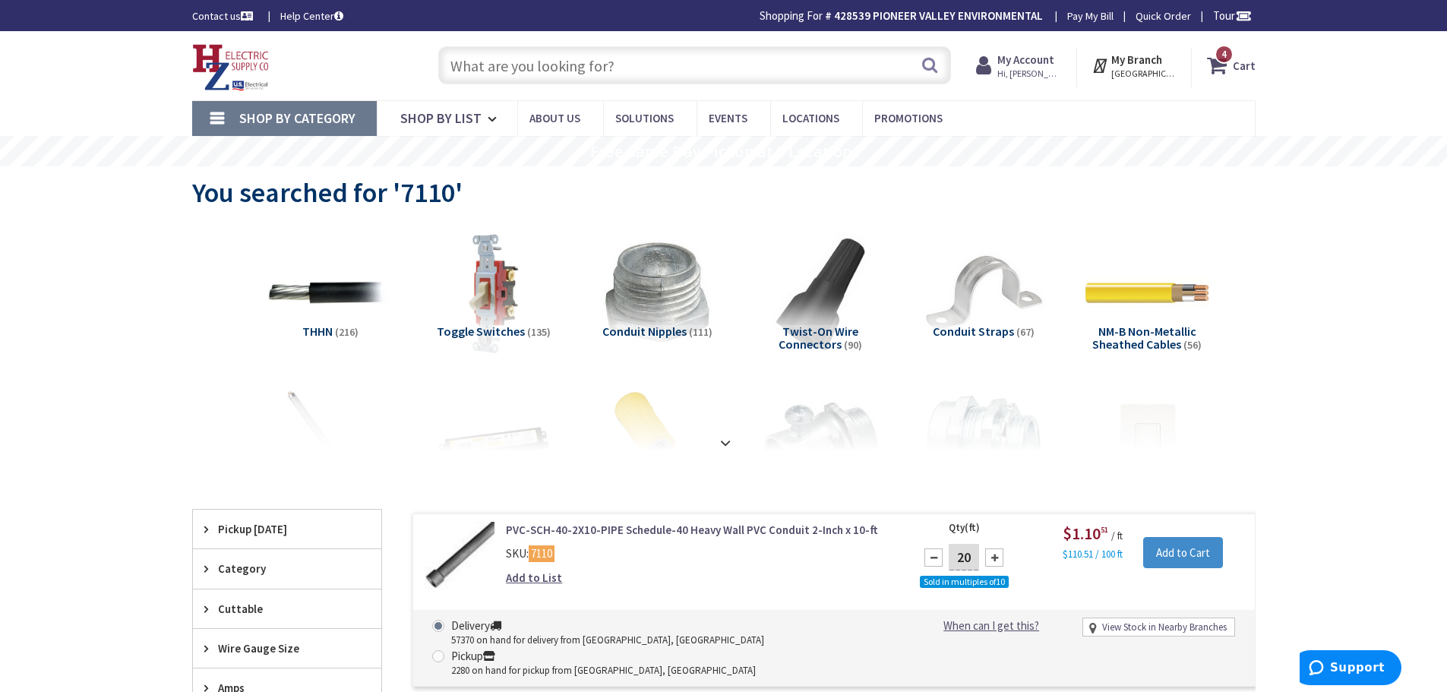
click at [639, 74] on input "text" at bounding box center [694, 65] width 513 height 38
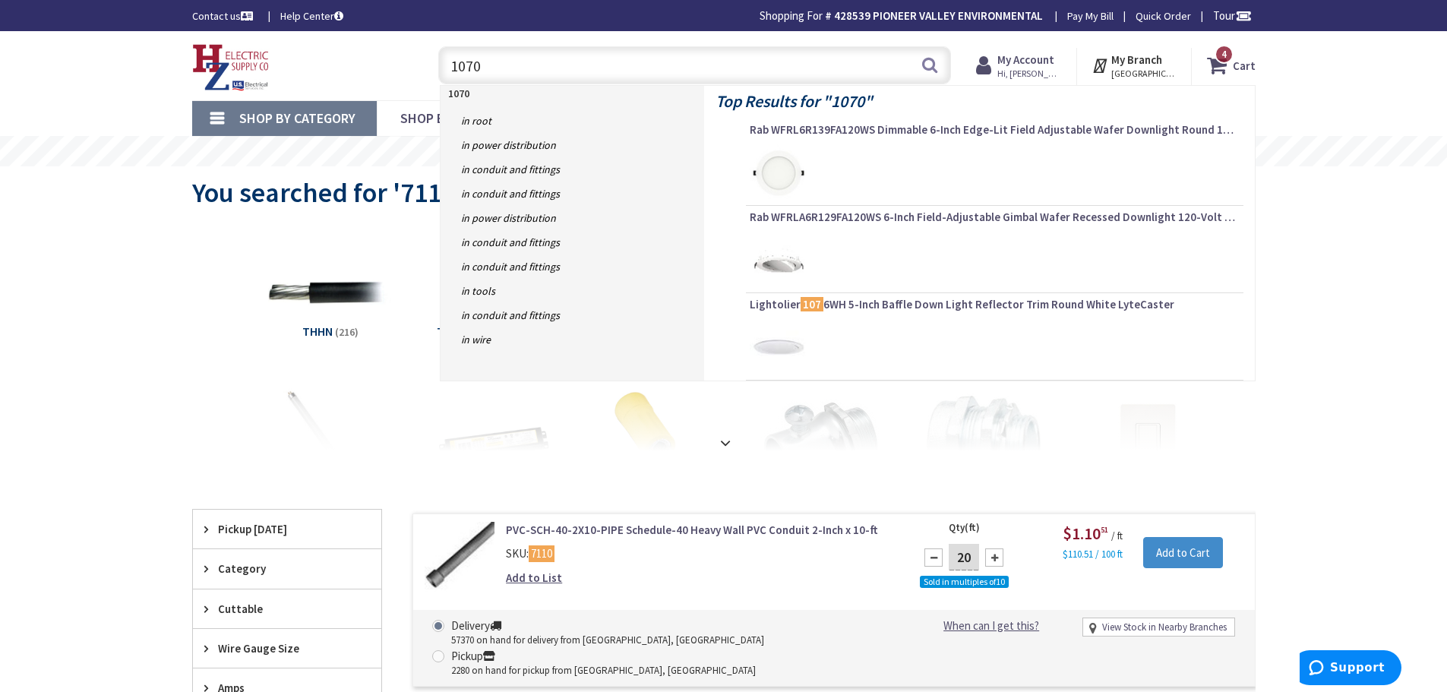
type input "10703"
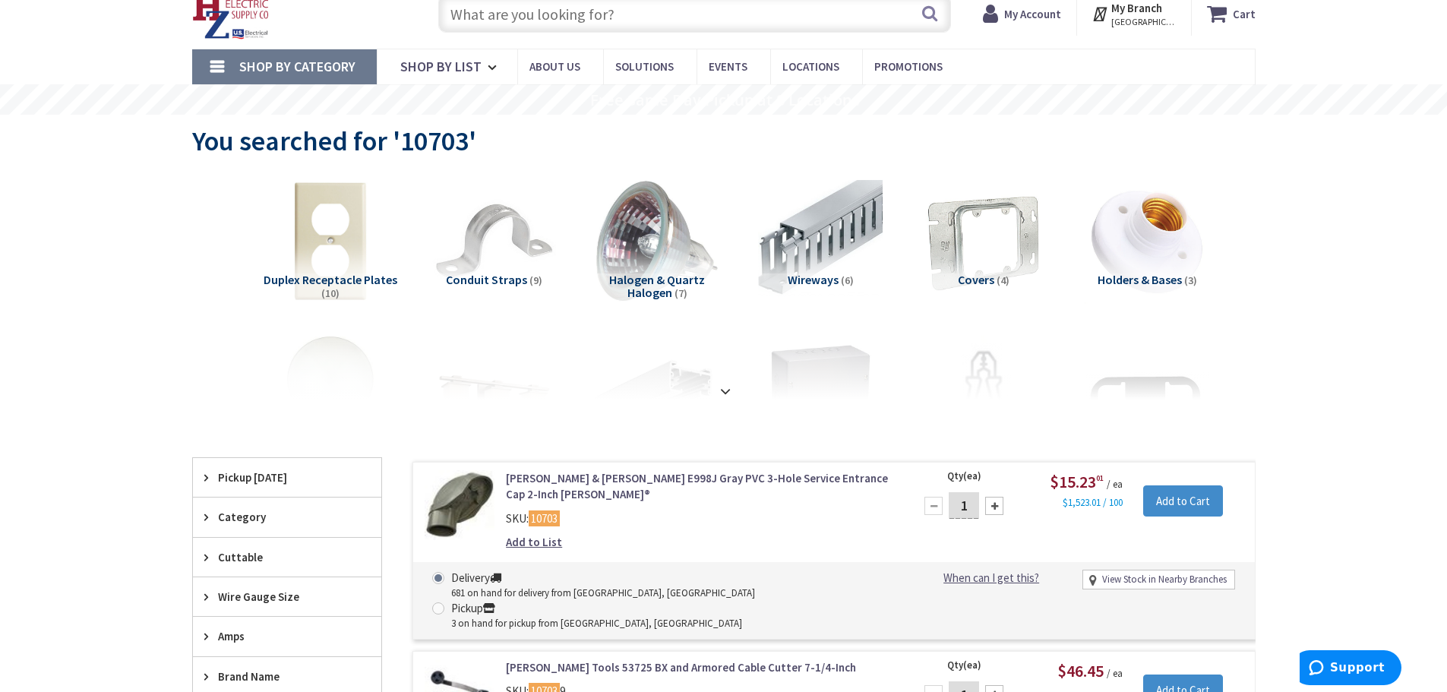
scroll to position [76, 0]
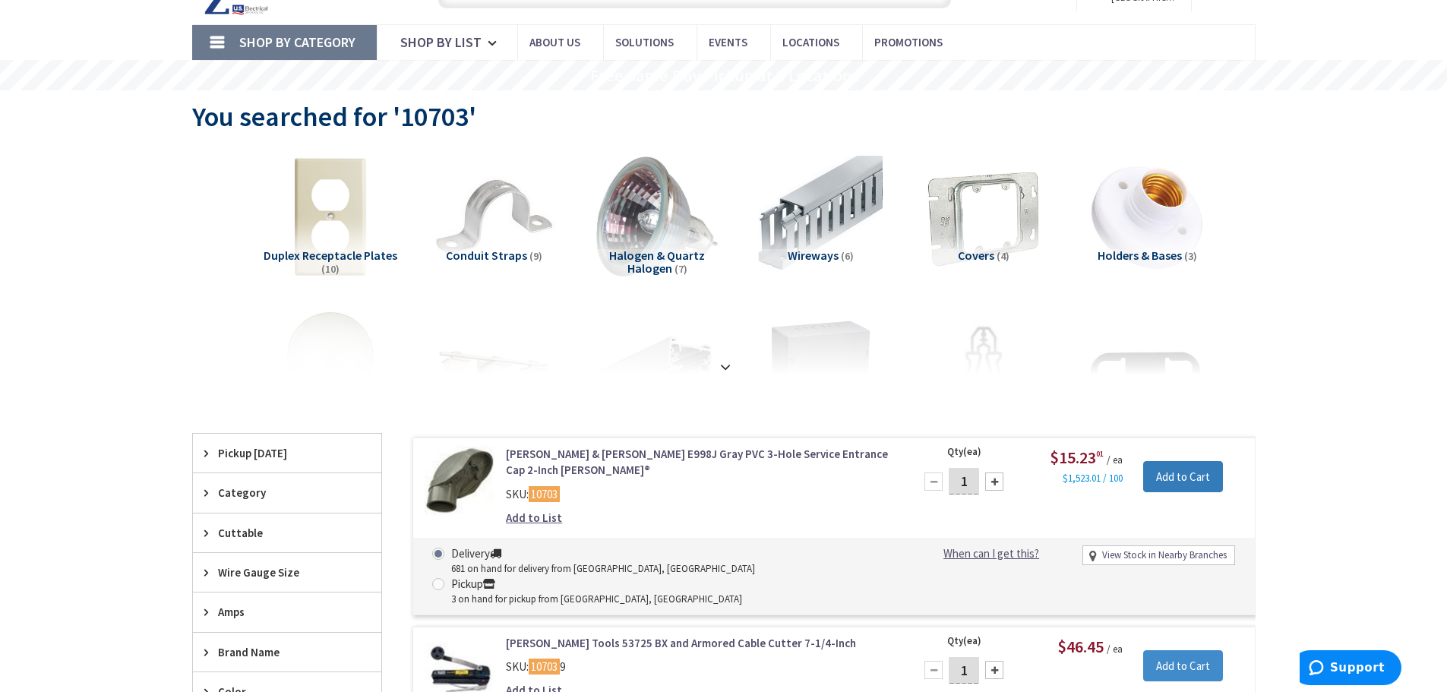
click at [1170, 477] on input "Add to Cart" at bounding box center [1183, 477] width 80 height 32
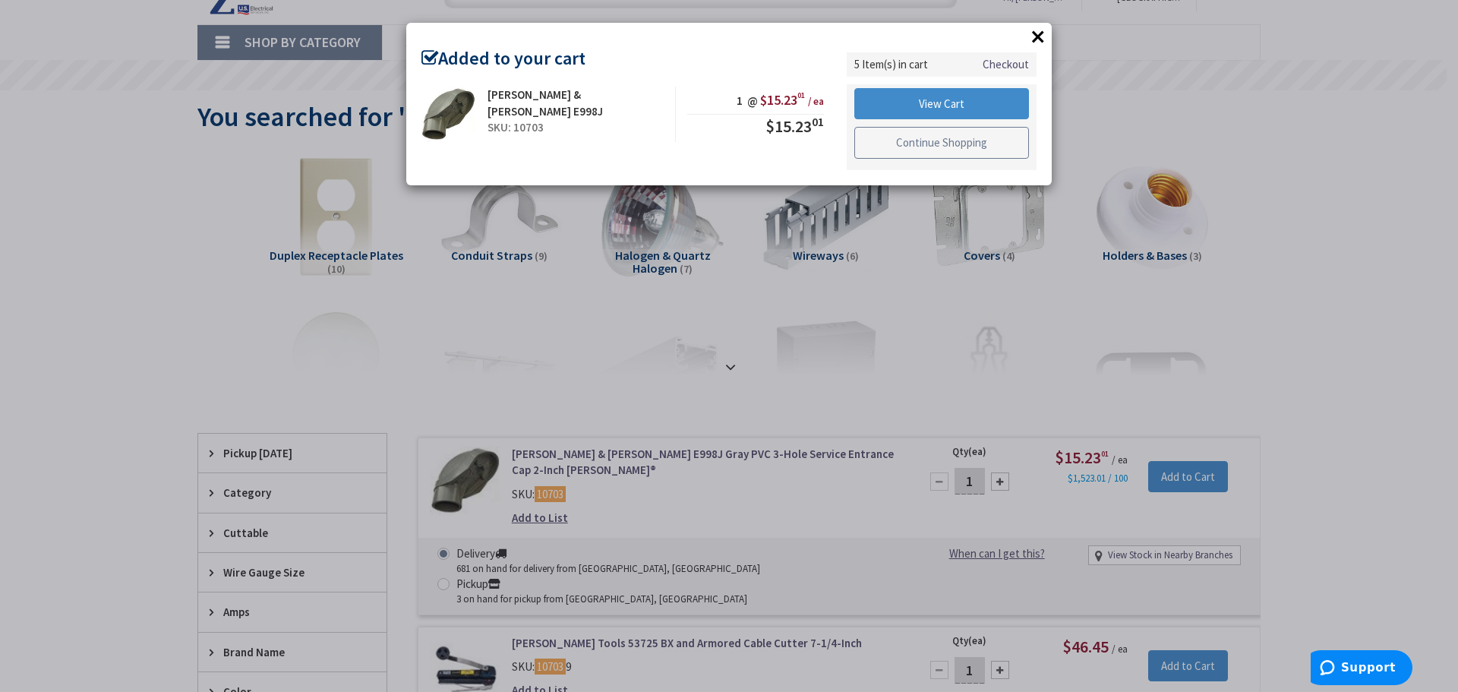
click at [924, 142] on link "Continue Shopping" at bounding box center [941, 143] width 175 height 32
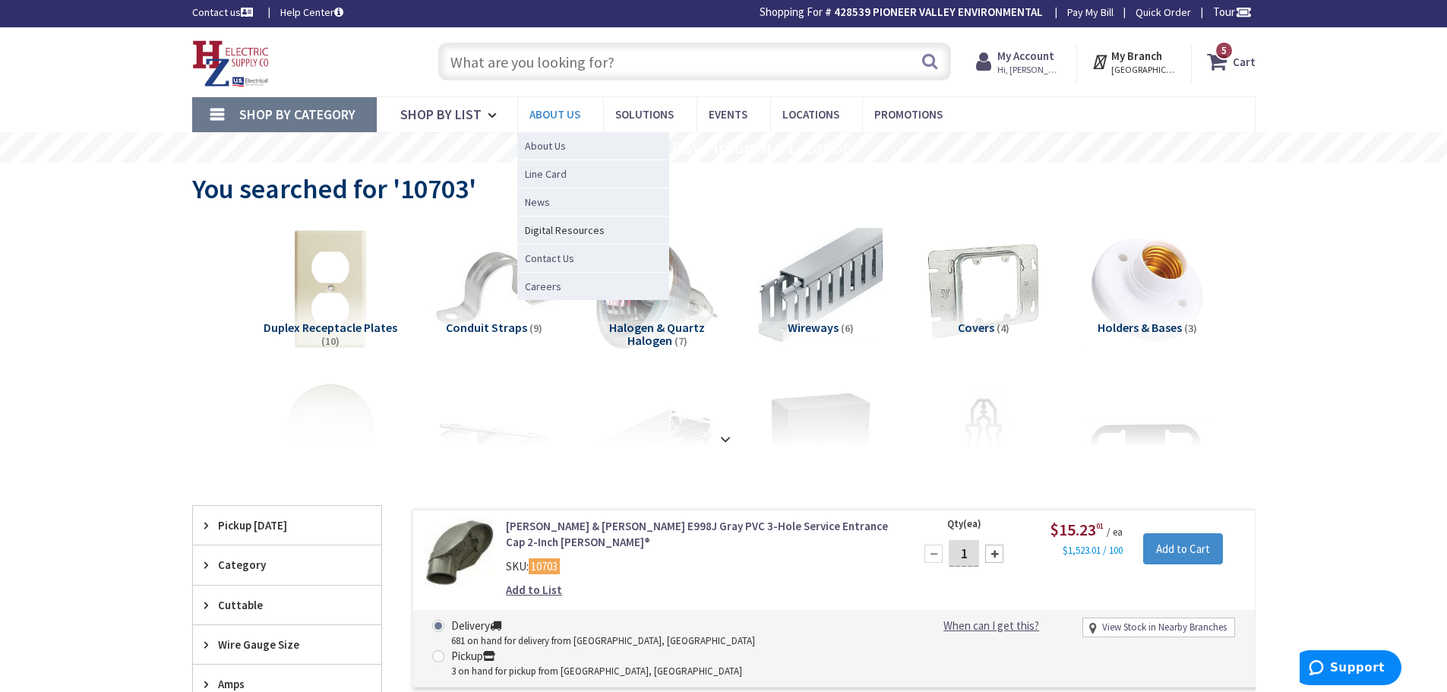
scroll to position [0, 0]
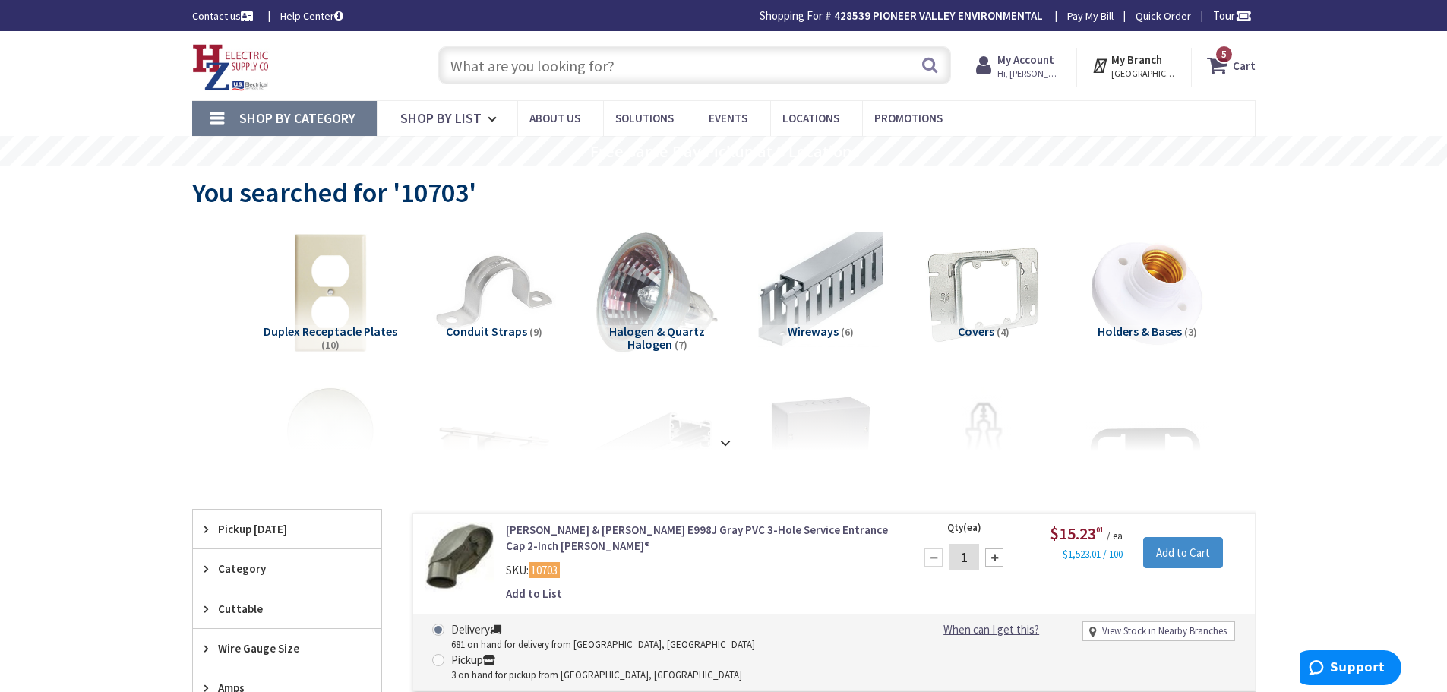
click at [576, 68] on input "text" at bounding box center [694, 65] width 513 height 38
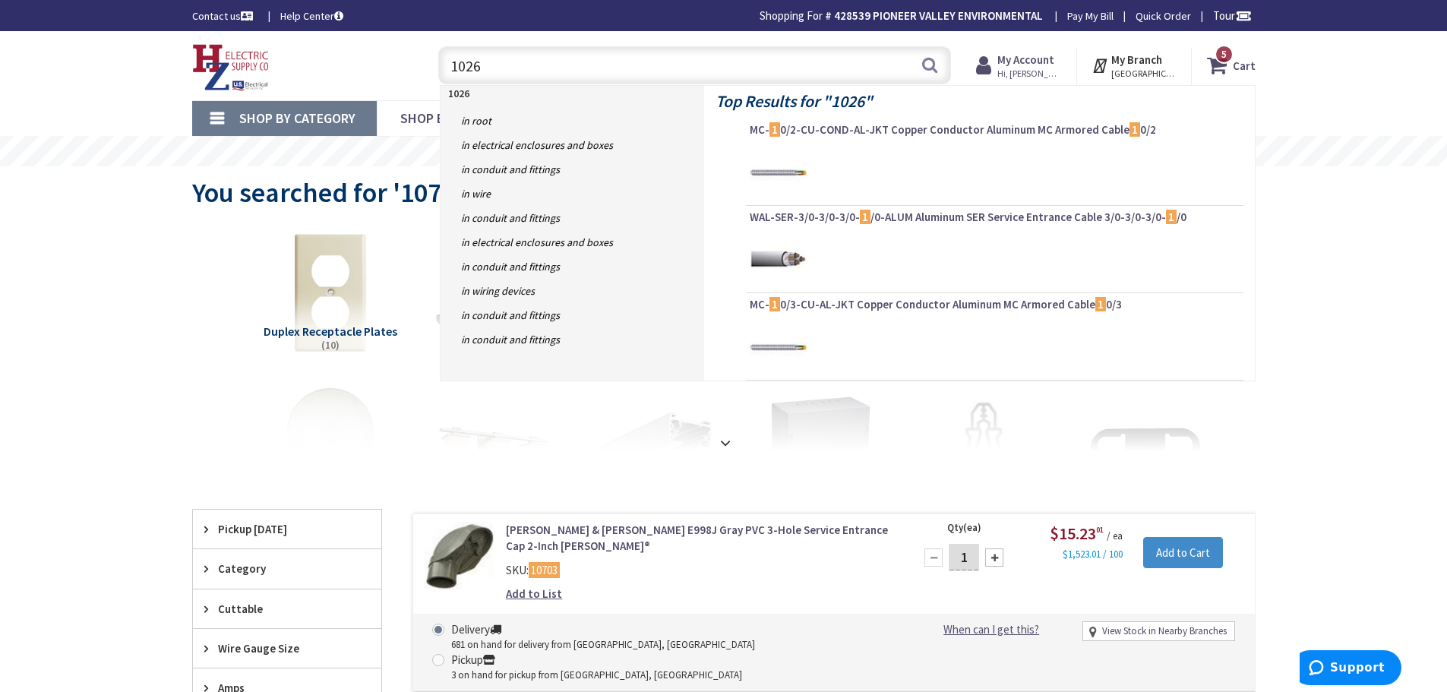
type input "10263"
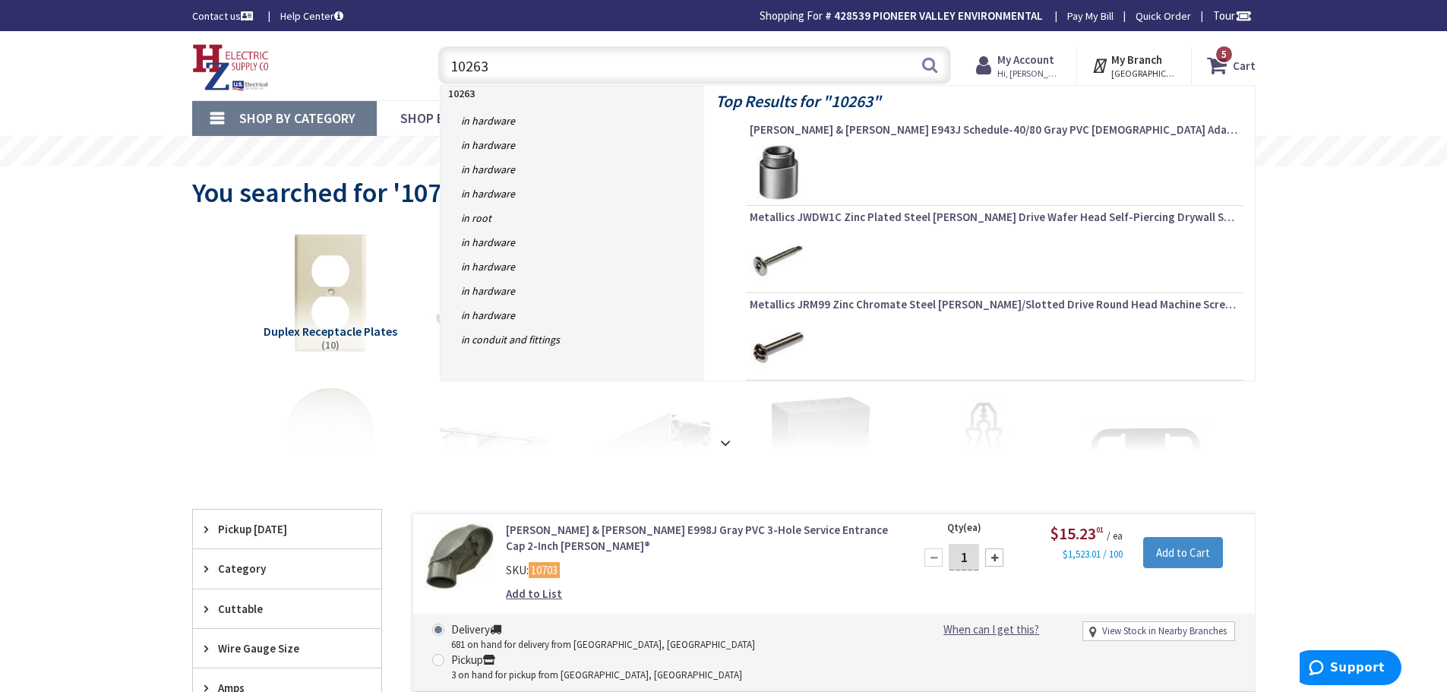
click at [611, 76] on input "10263" at bounding box center [694, 65] width 513 height 38
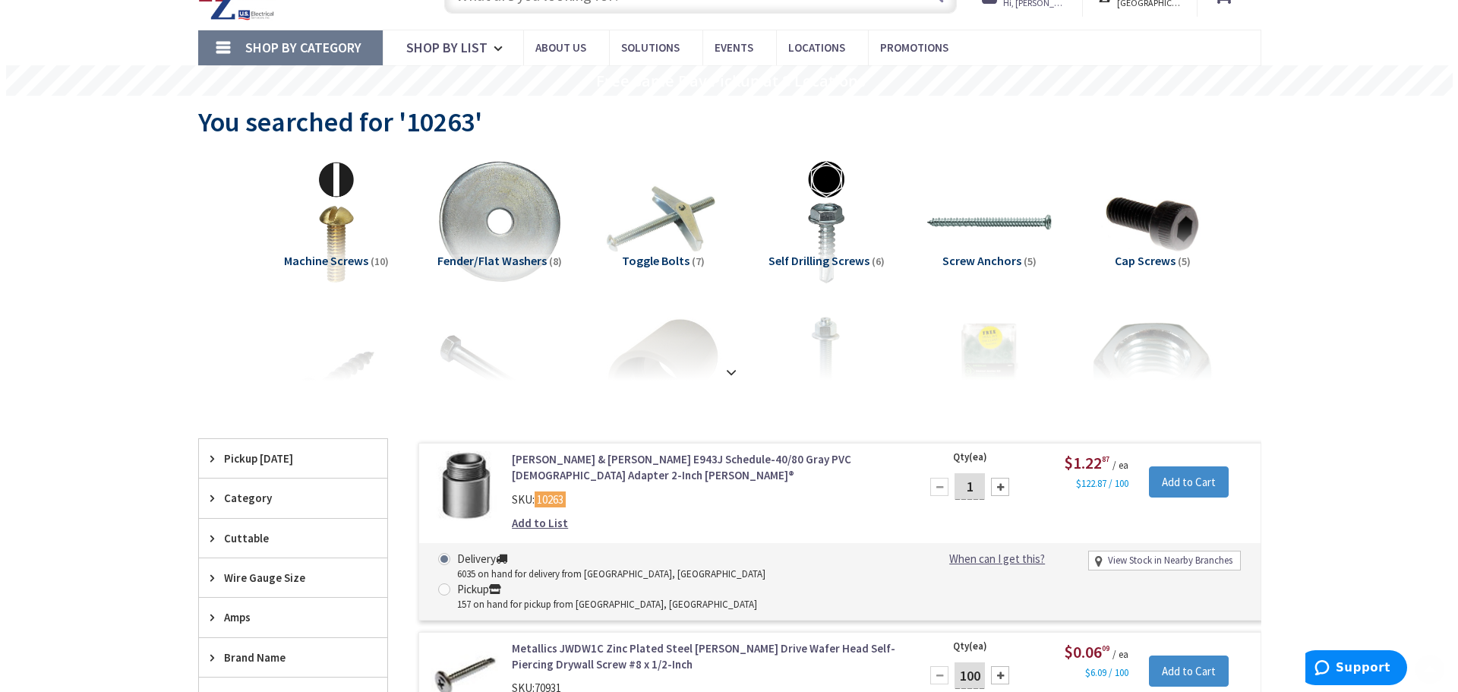
scroll to position [152, 0]
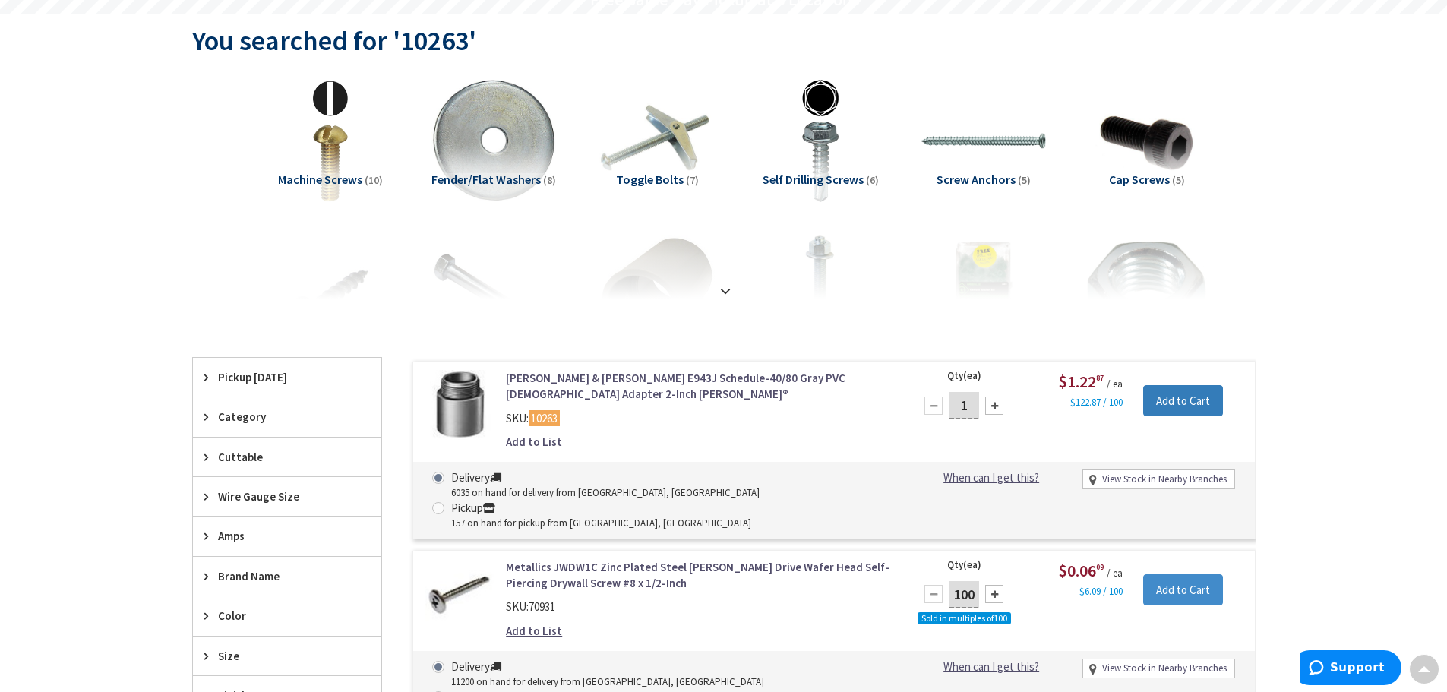
click at [1183, 404] on input "Add to Cart" at bounding box center [1183, 401] width 80 height 32
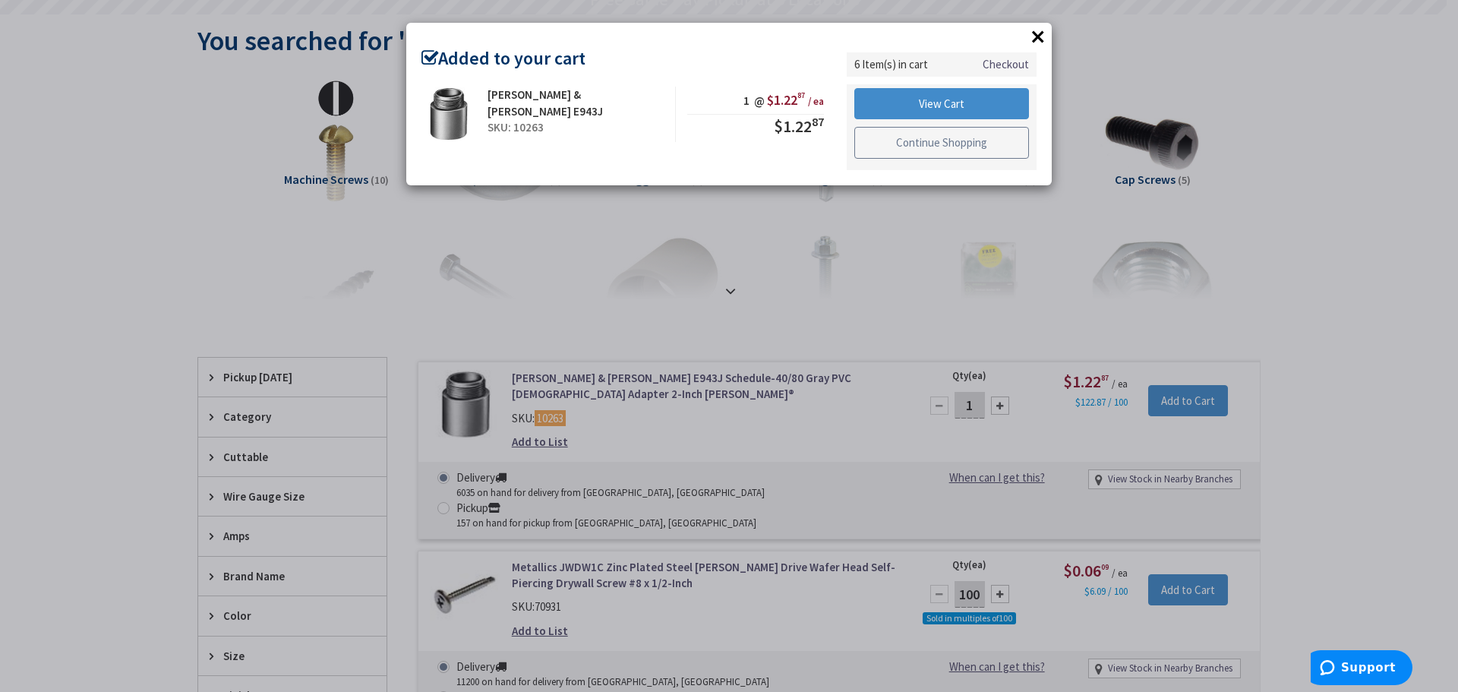
click at [962, 147] on link "Continue Shopping" at bounding box center [941, 143] width 175 height 32
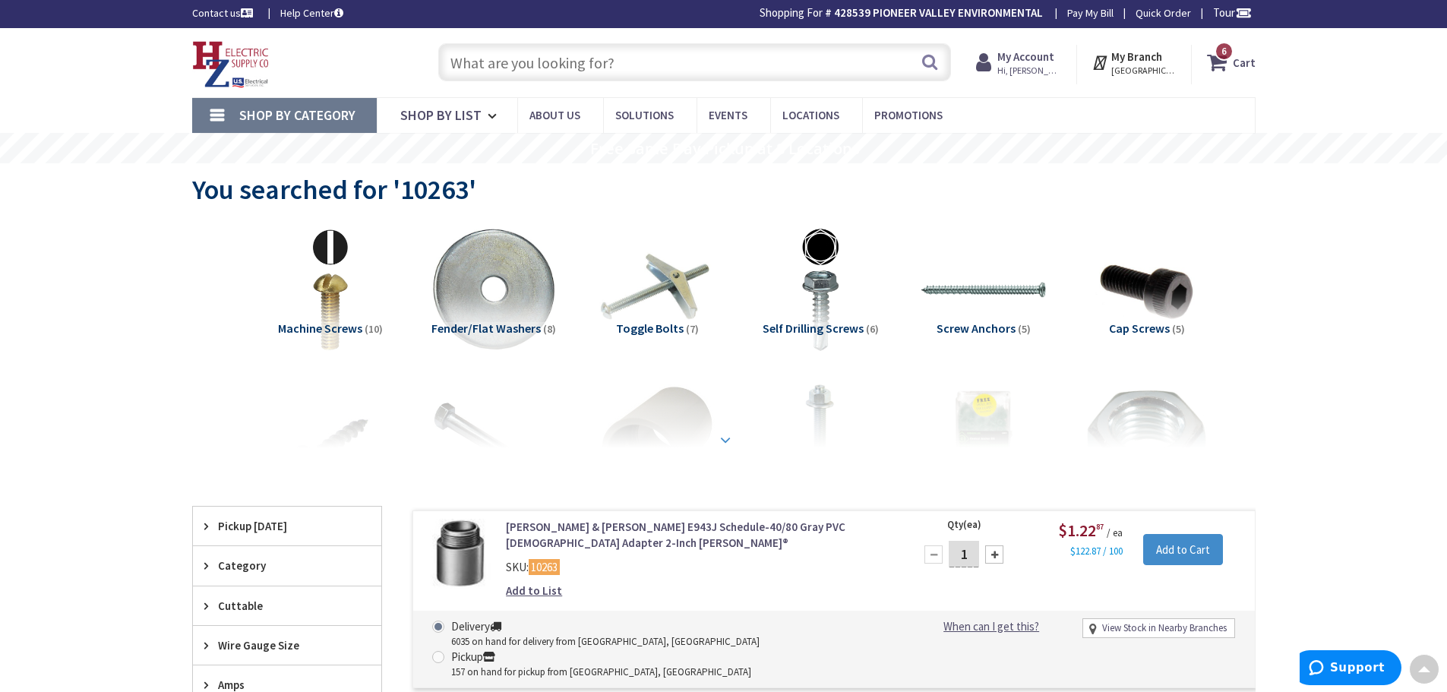
scroll to position [0, 0]
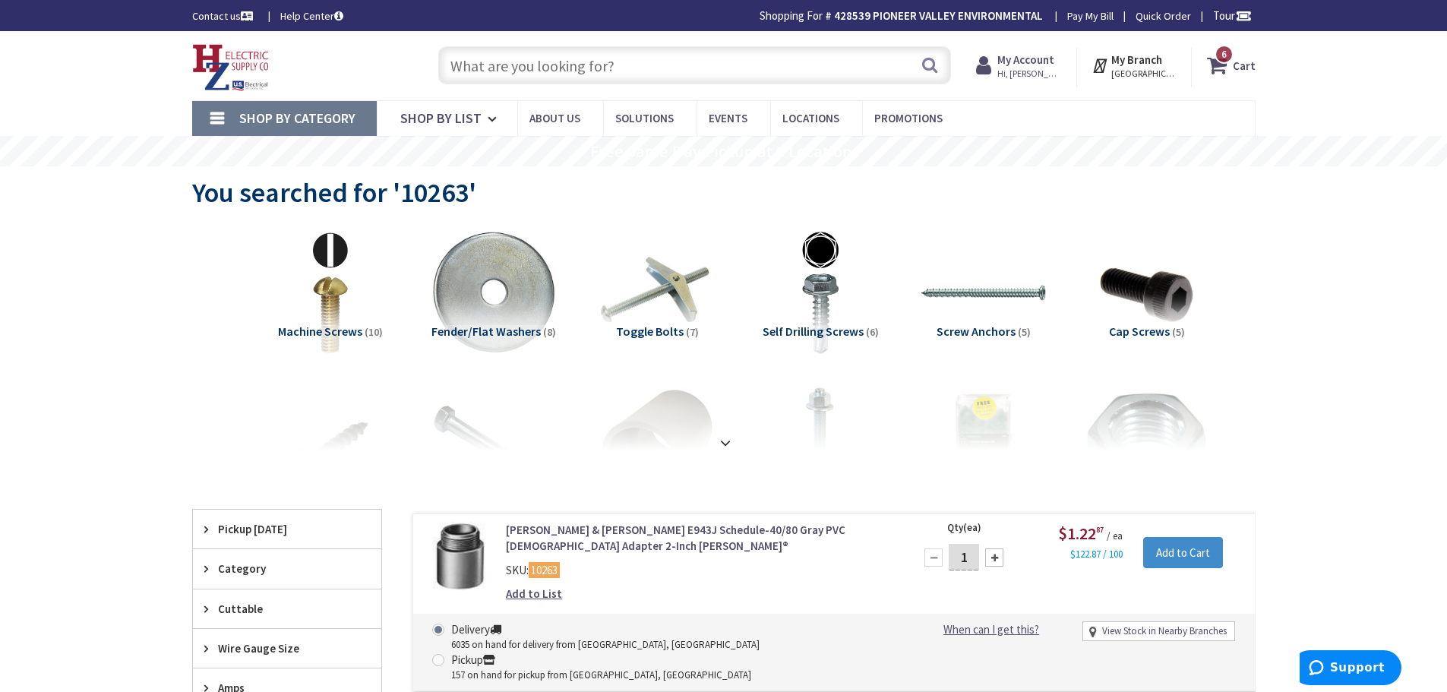
click at [598, 69] on input "text" at bounding box center [694, 65] width 513 height 38
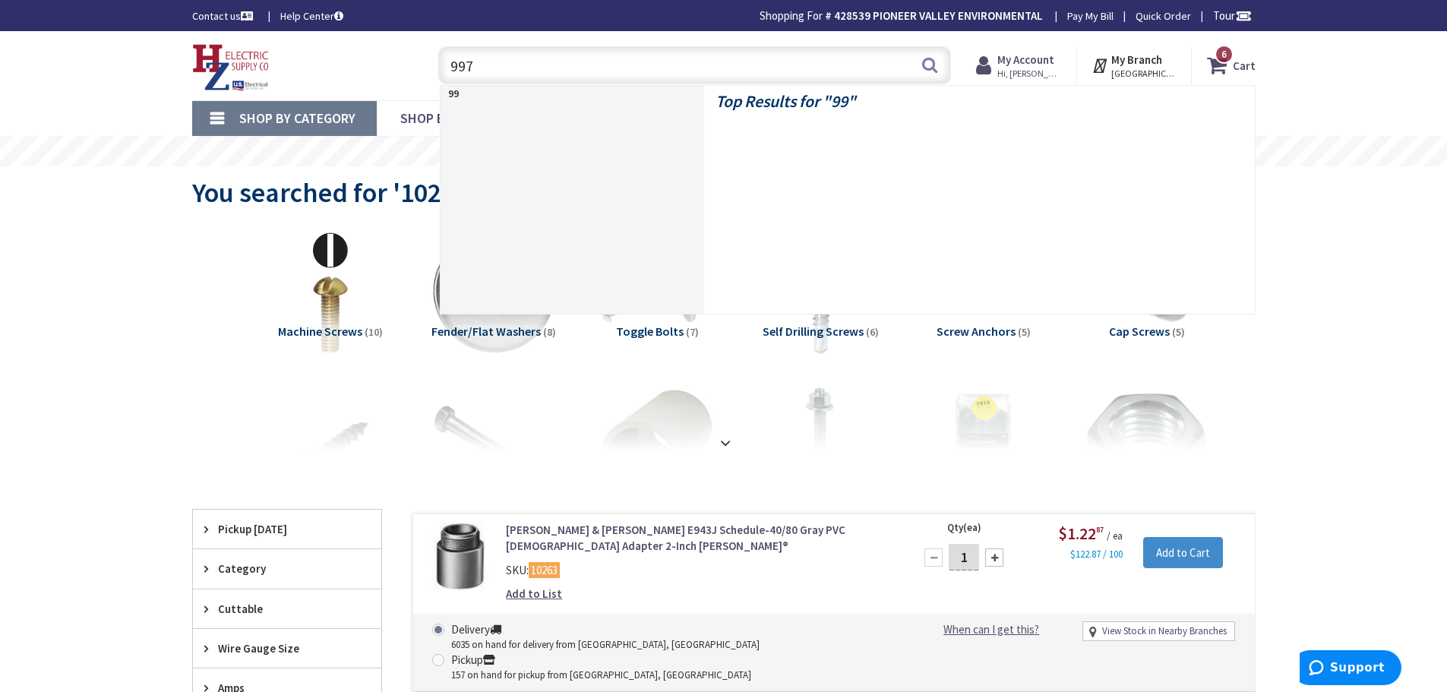
type input "9970"
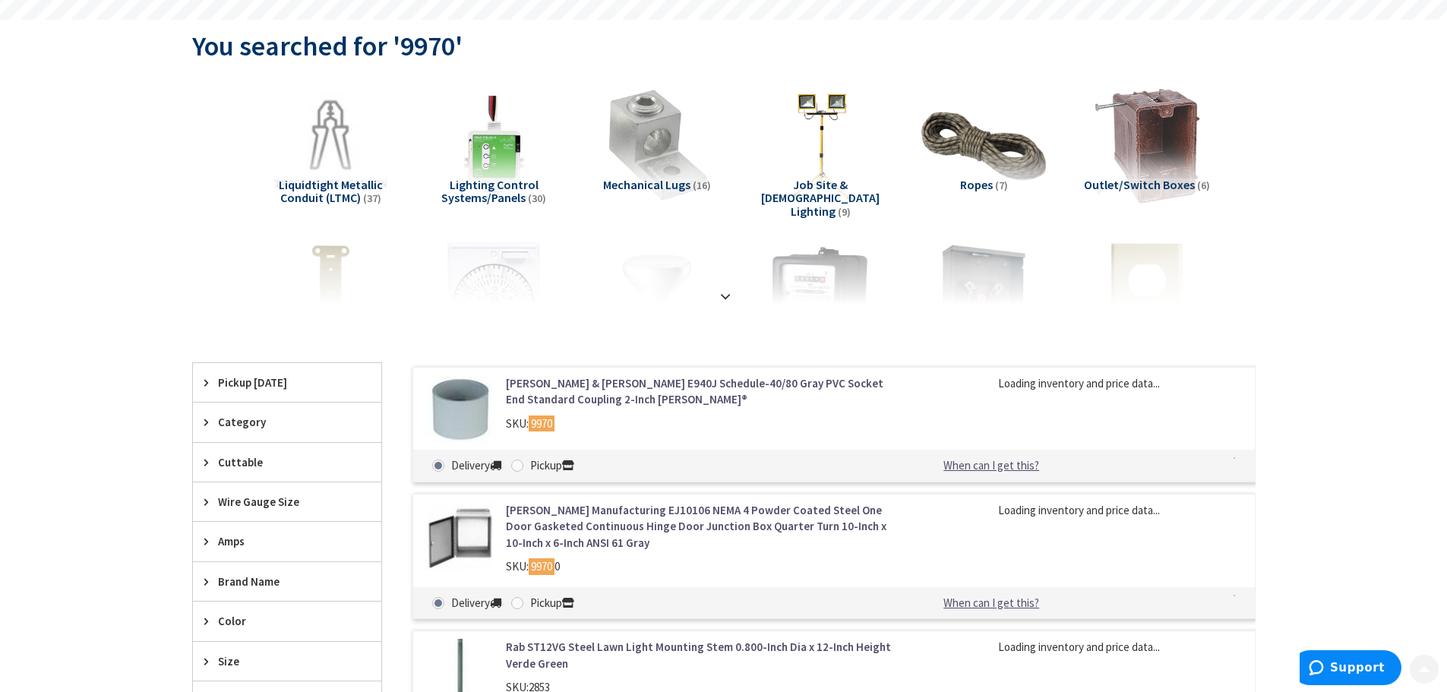
scroll to position [152, 0]
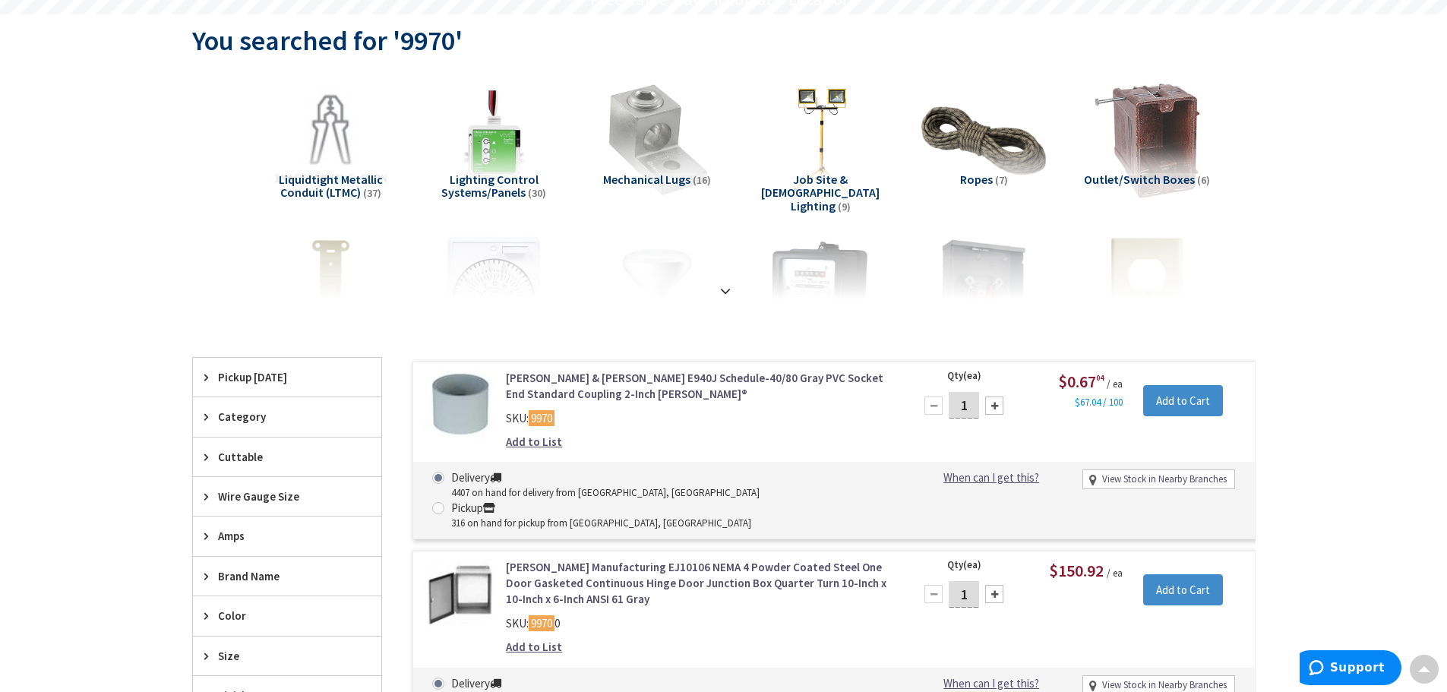
click at [993, 410] on div at bounding box center [994, 405] width 18 height 18
type input "2"
click at [1208, 403] on input "Add to Cart" at bounding box center [1183, 401] width 80 height 32
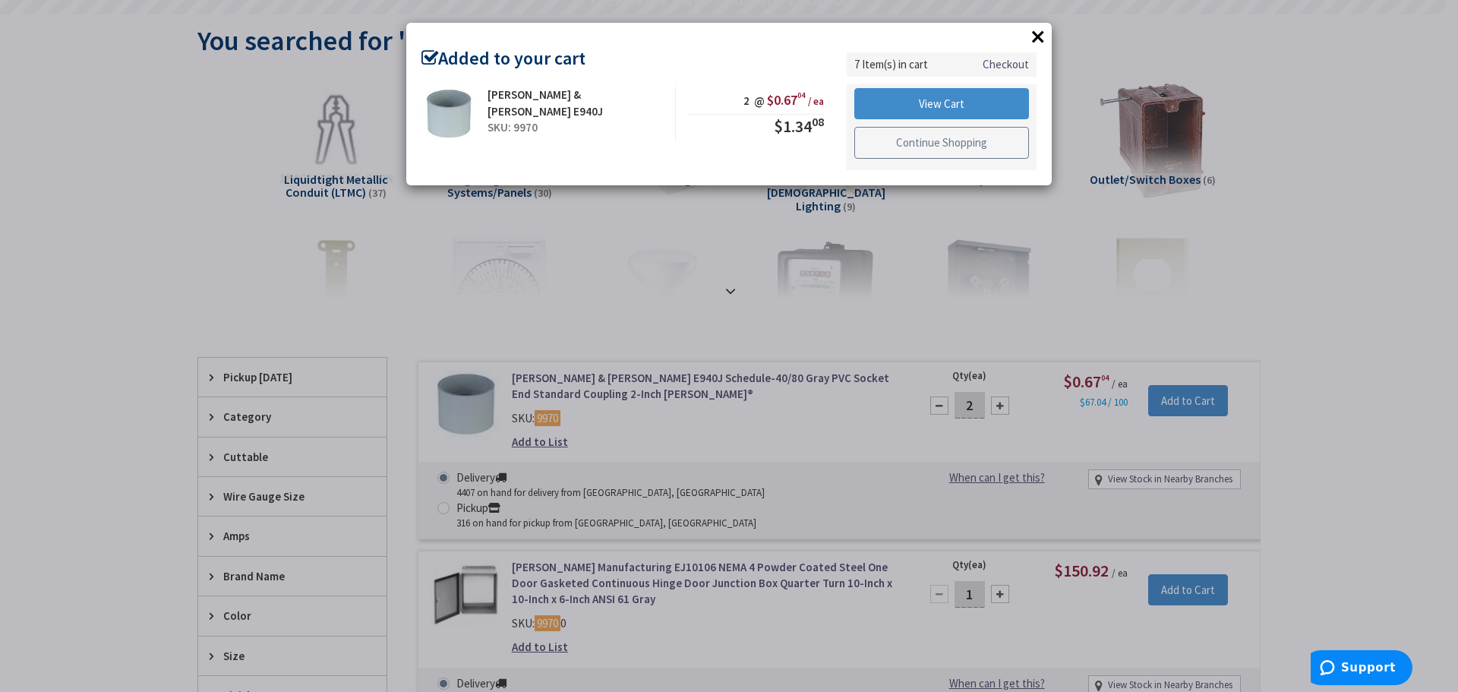
click at [920, 144] on link "Continue Shopping" at bounding box center [941, 143] width 175 height 32
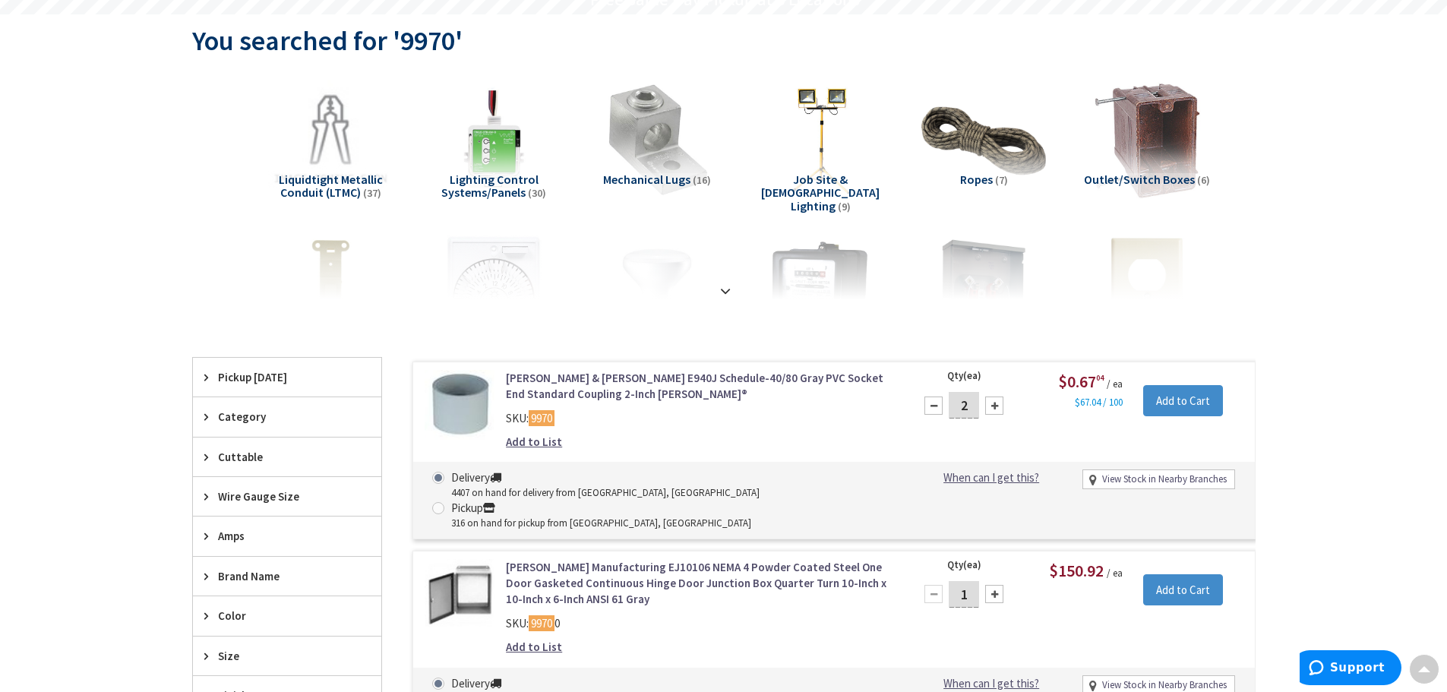
scroll to position [0, 0]
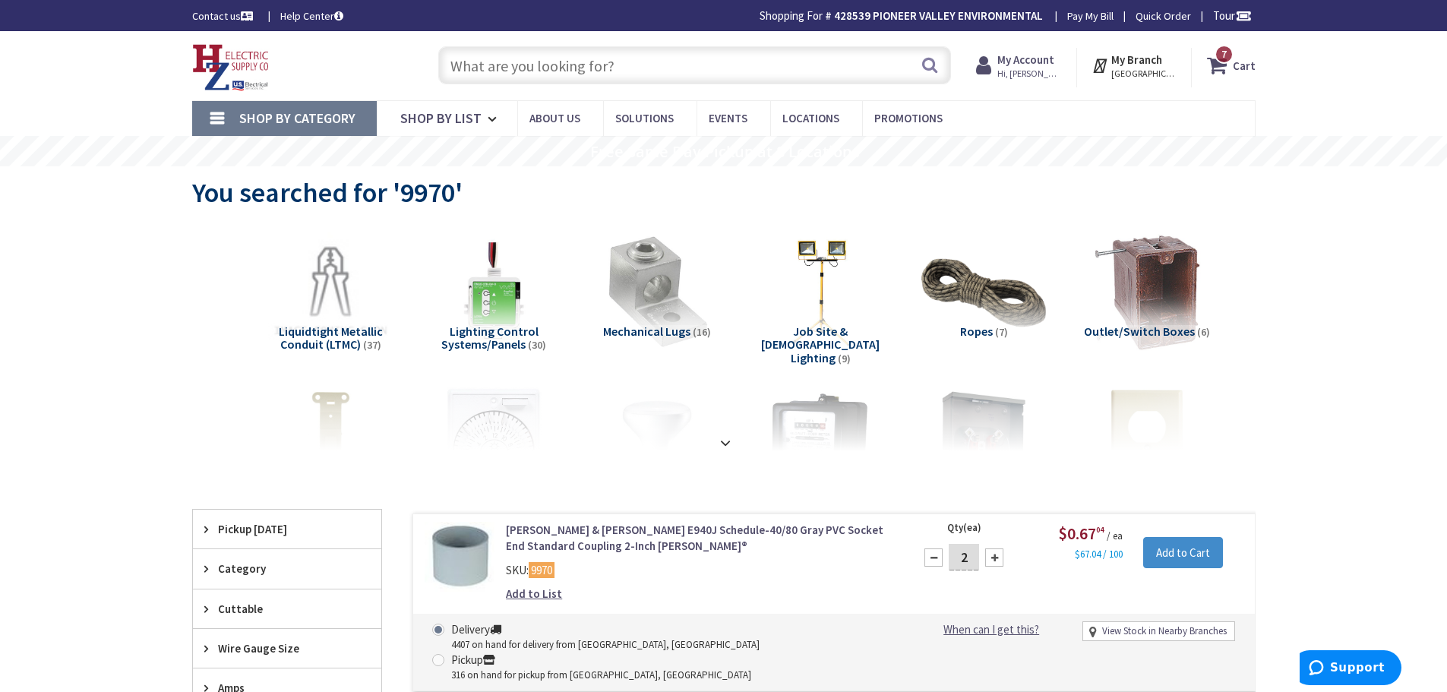
click at [674, 71] on input "text" at bounding box center [694, 65] width 513 height 38
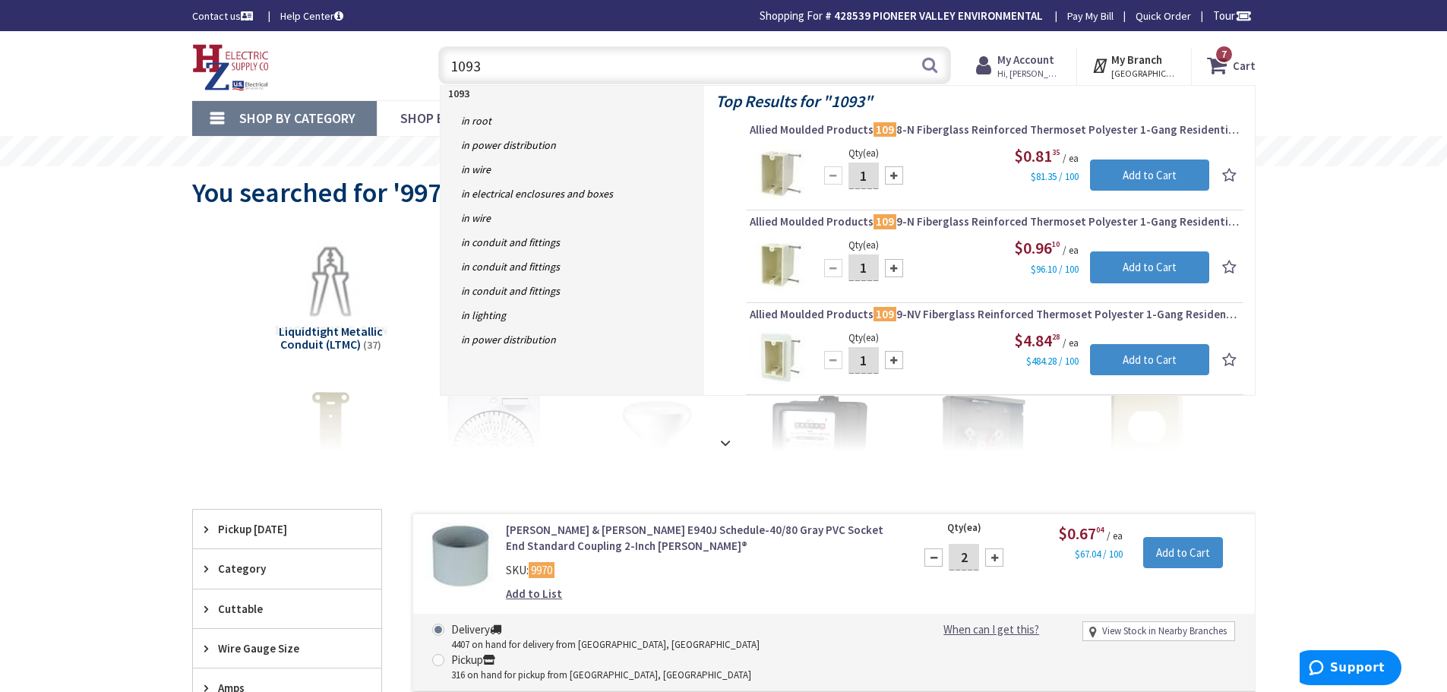
type input "10932"
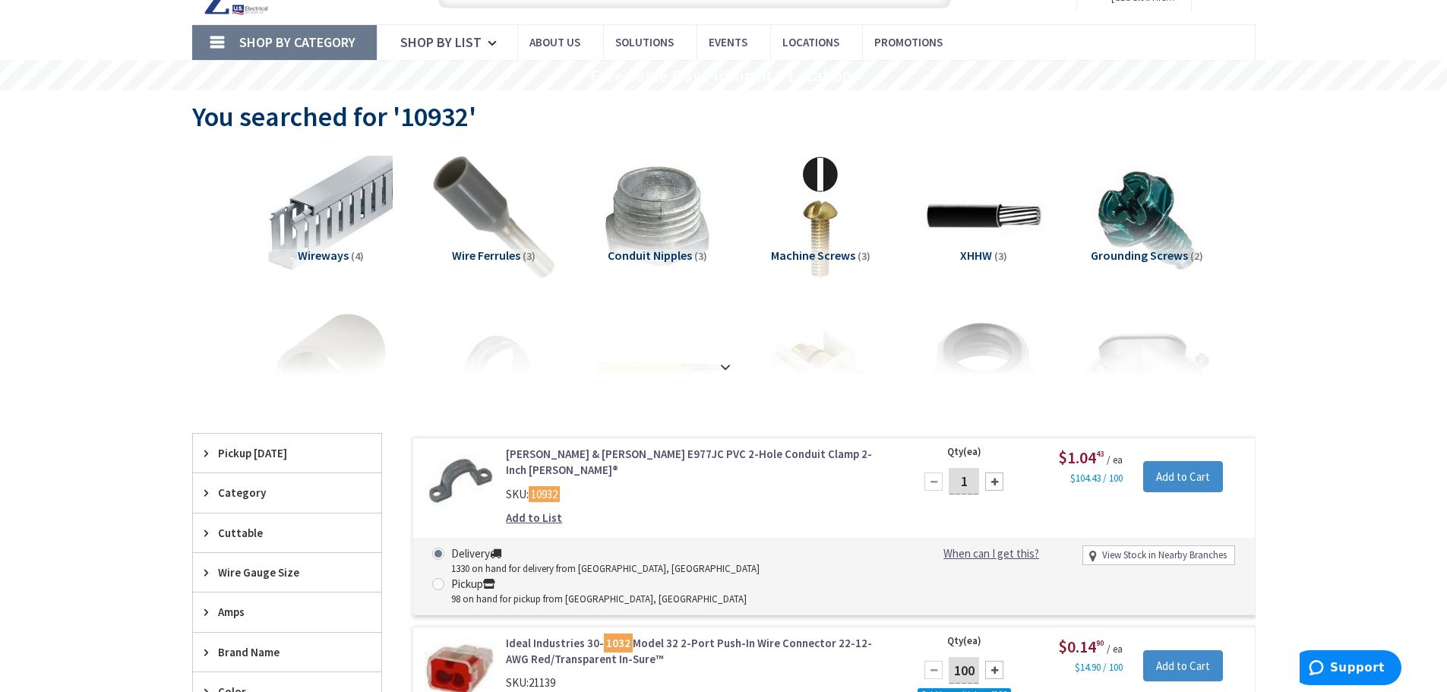
click at [996, 484] on div at bounding box center [994, 481] width 18 height 18
type input "5"
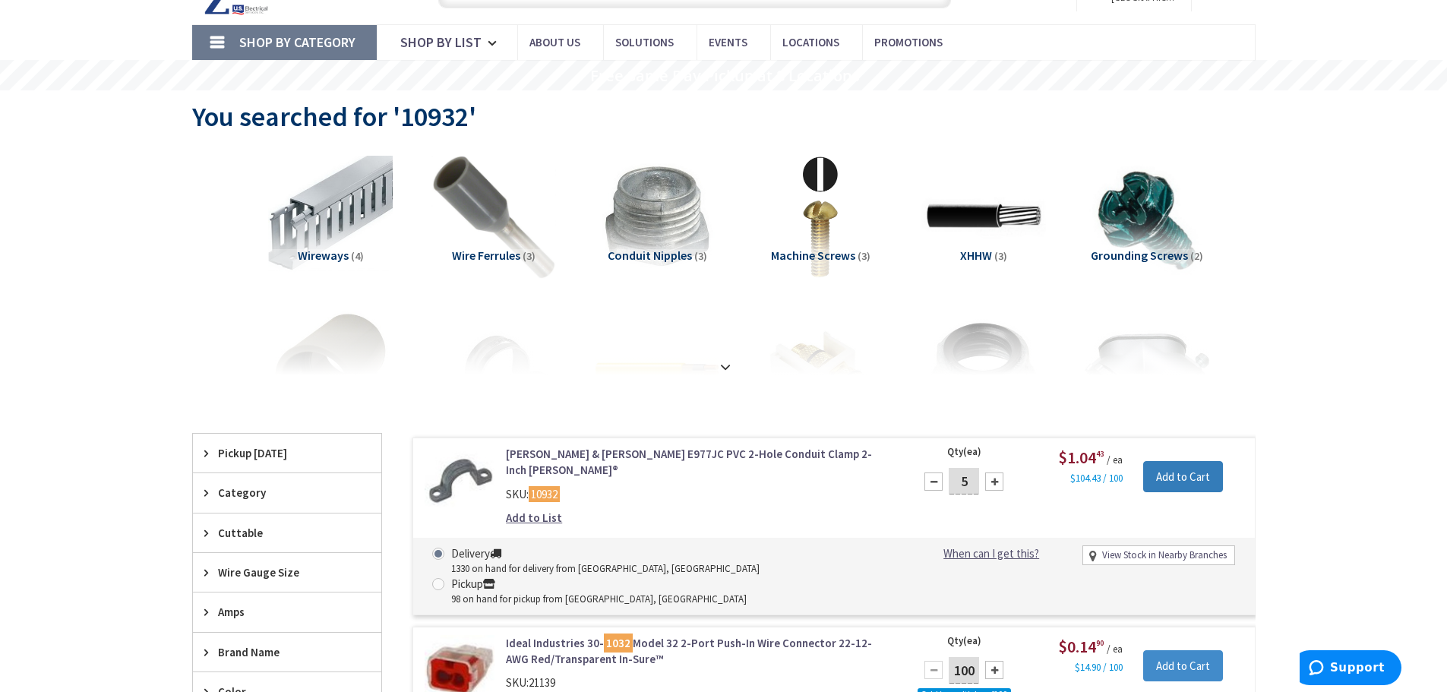
click at [1165, 471] on input "Add to Cart" at bounding box center [1183, 477] width 80 height 32
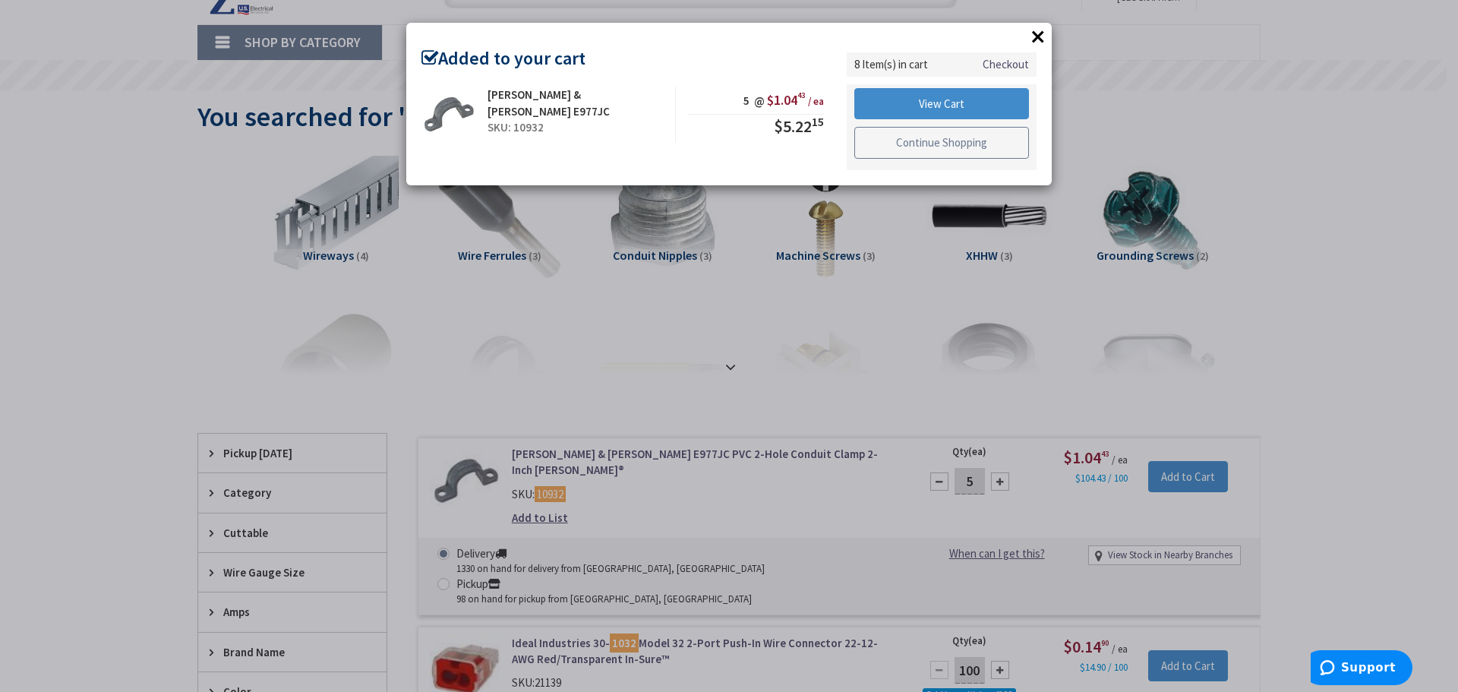
click at [955, 139] on link "Continue Shopping" at bounding box center [941, 143] width 175 height 32
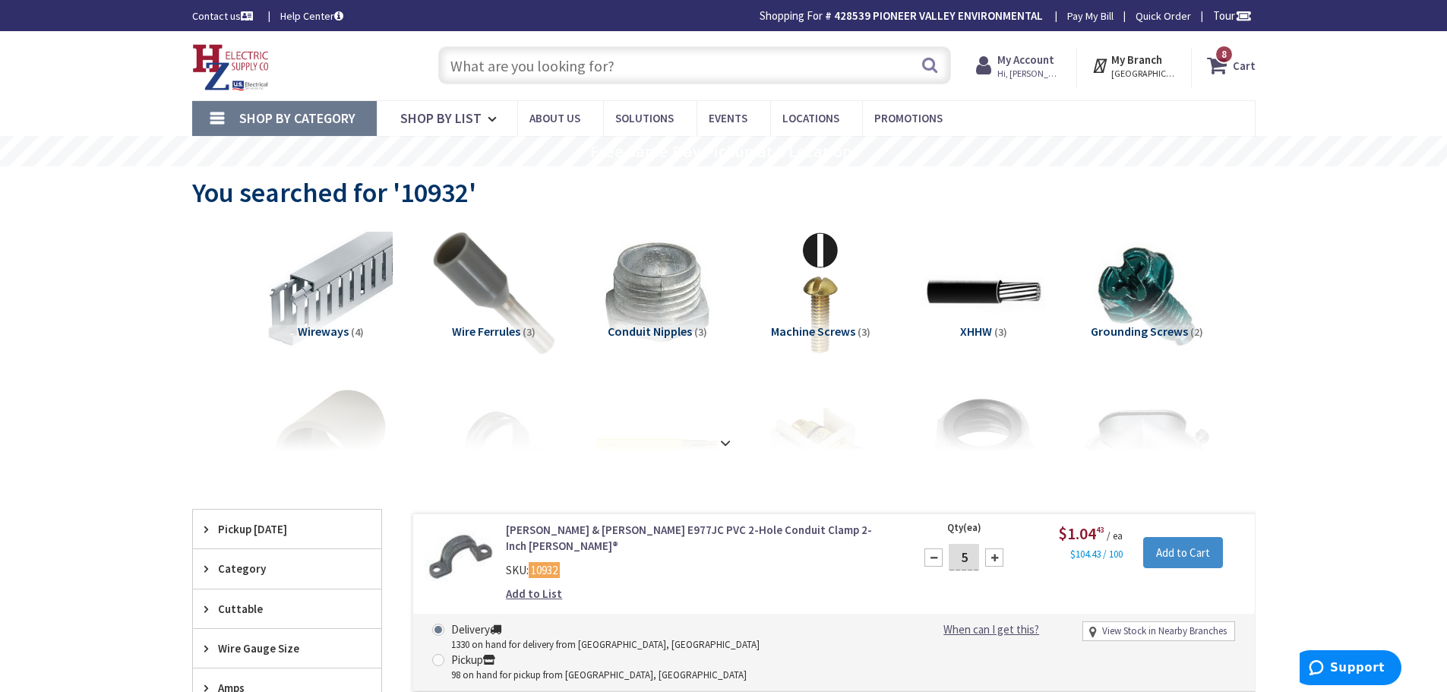
click at [596, 68] on input "text" at bounding box center [694, 65] width 513 height 38
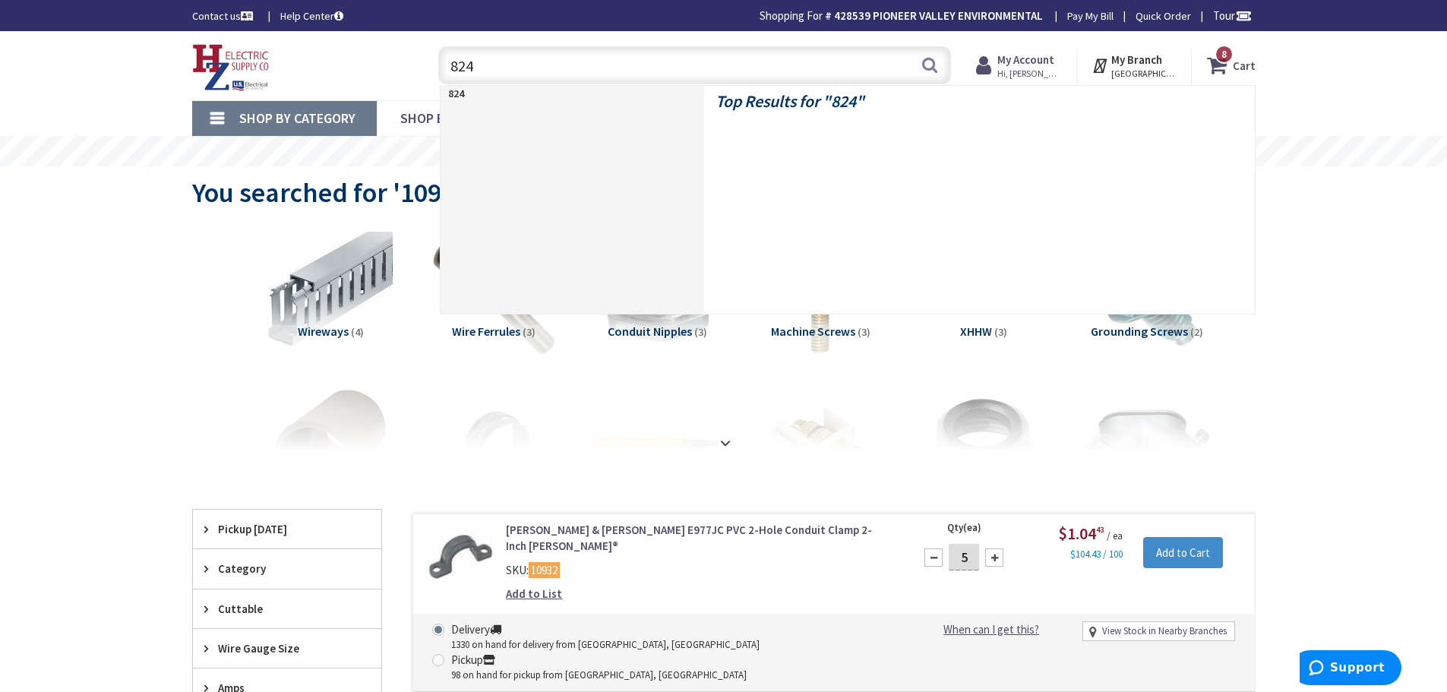
type input "8242"
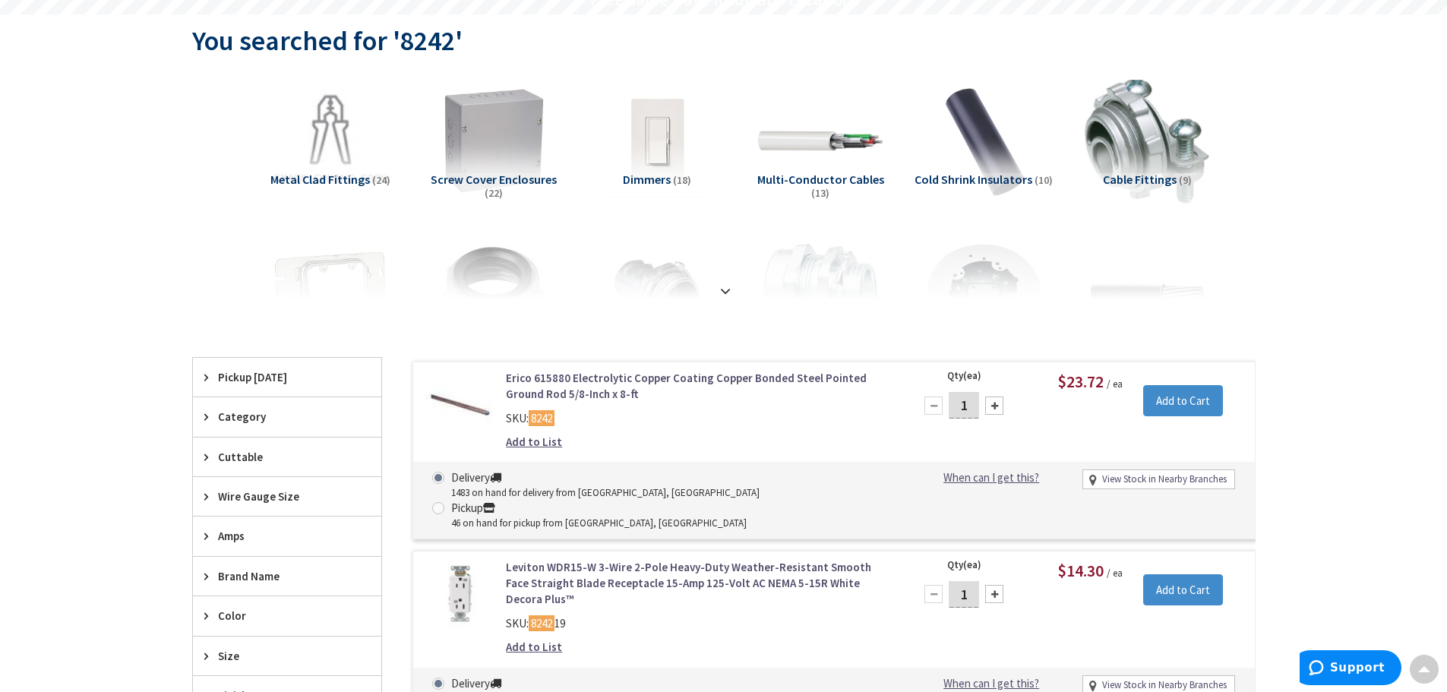
click at [997, 406] on div at bounding box center [994, 405] width 18 height 18
type input "2"
click at [1161, 405] on input "Add to Cart" at bounding box center [1183, 401] width 80 height 32
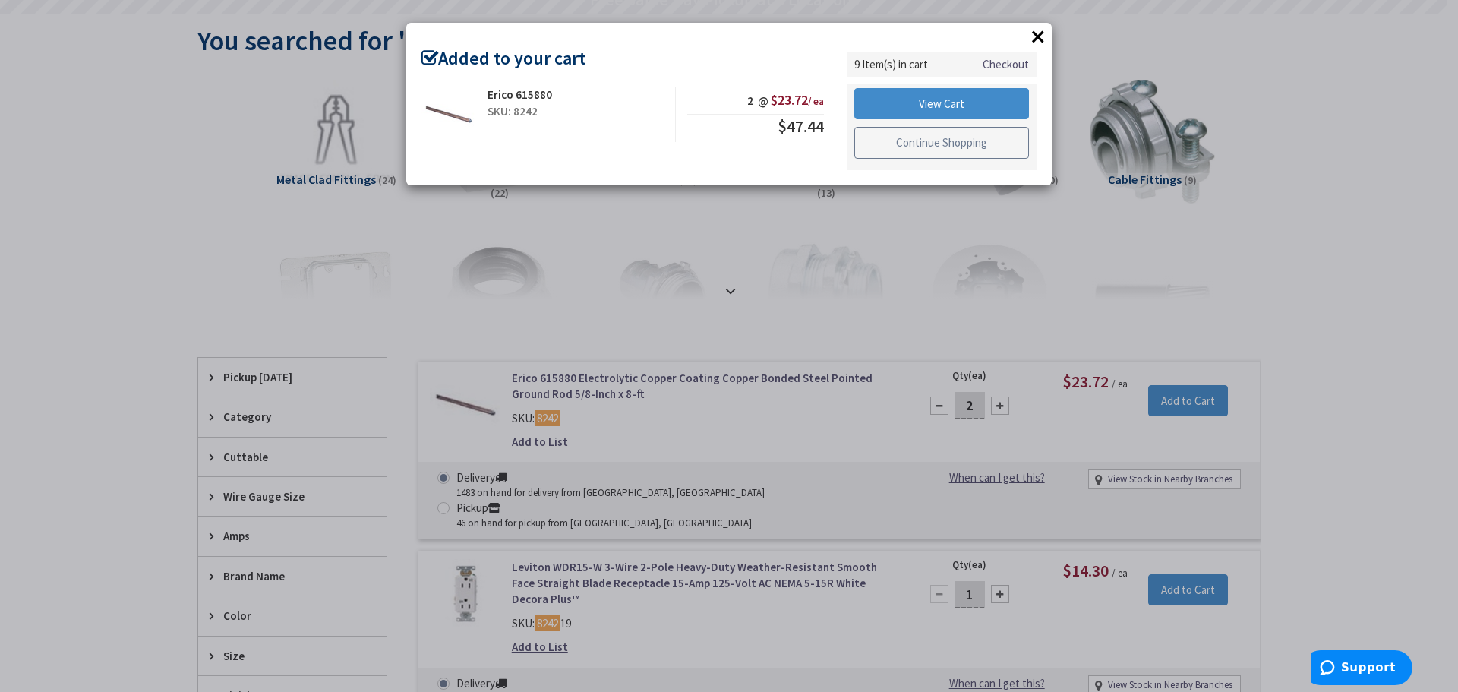
click at [922, 140] on link "Continue Shopping" at bounding box center [941, 143] width 175 height 32
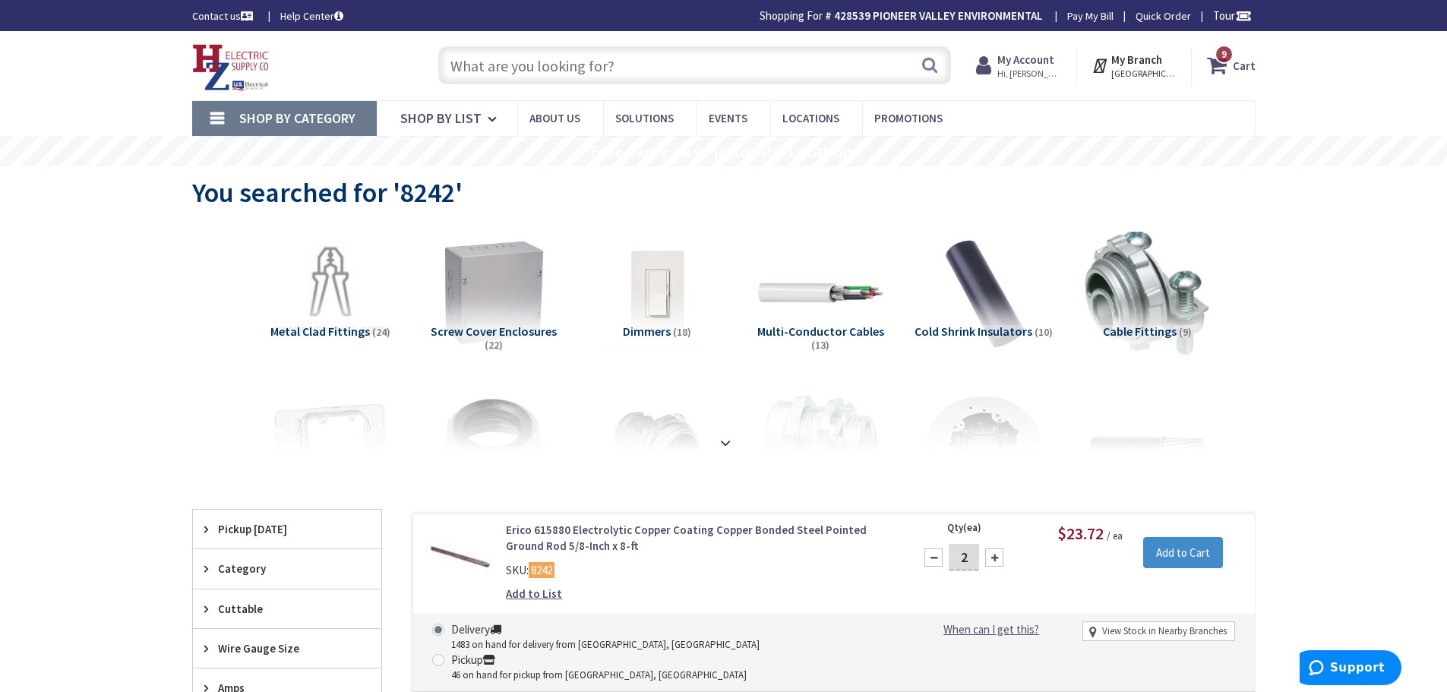
click at [579, 48] on input "text" at bounding box center [694, 65] width 513 height 38
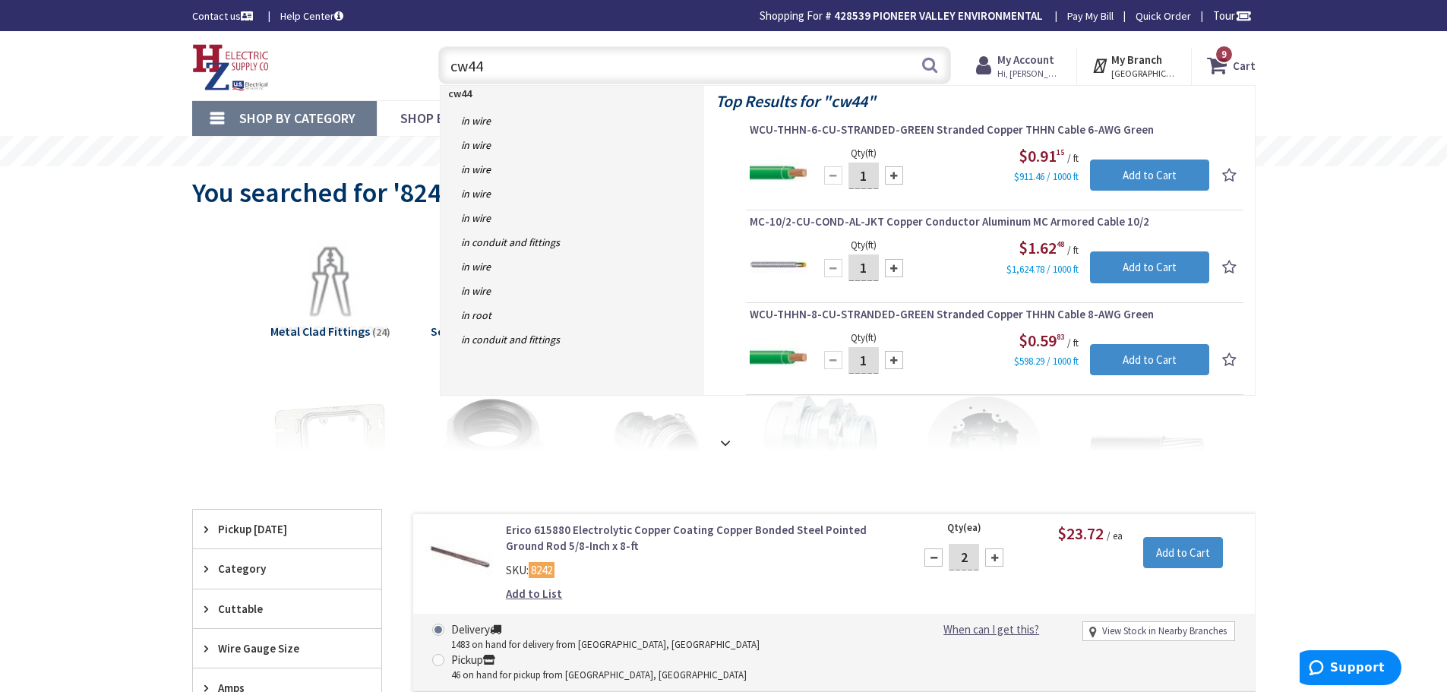
type input "cw447"
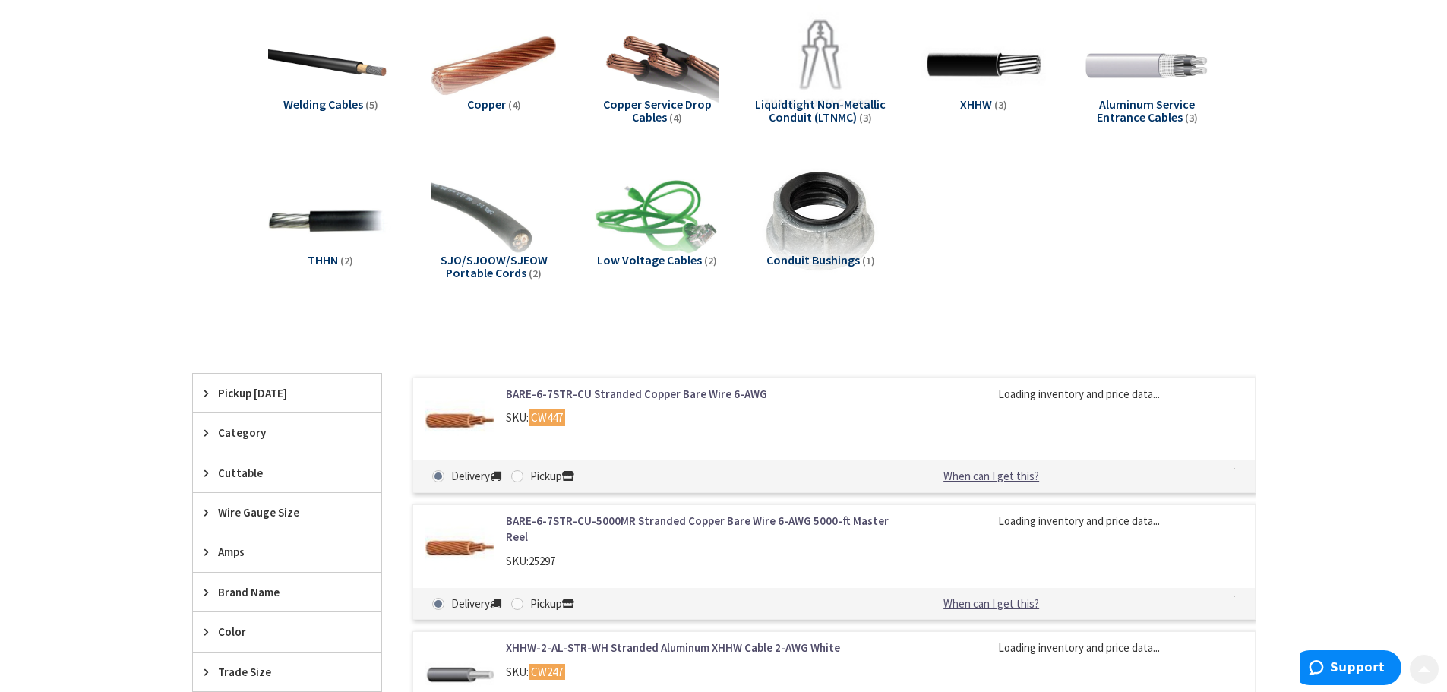
scroll to position [228, 0]
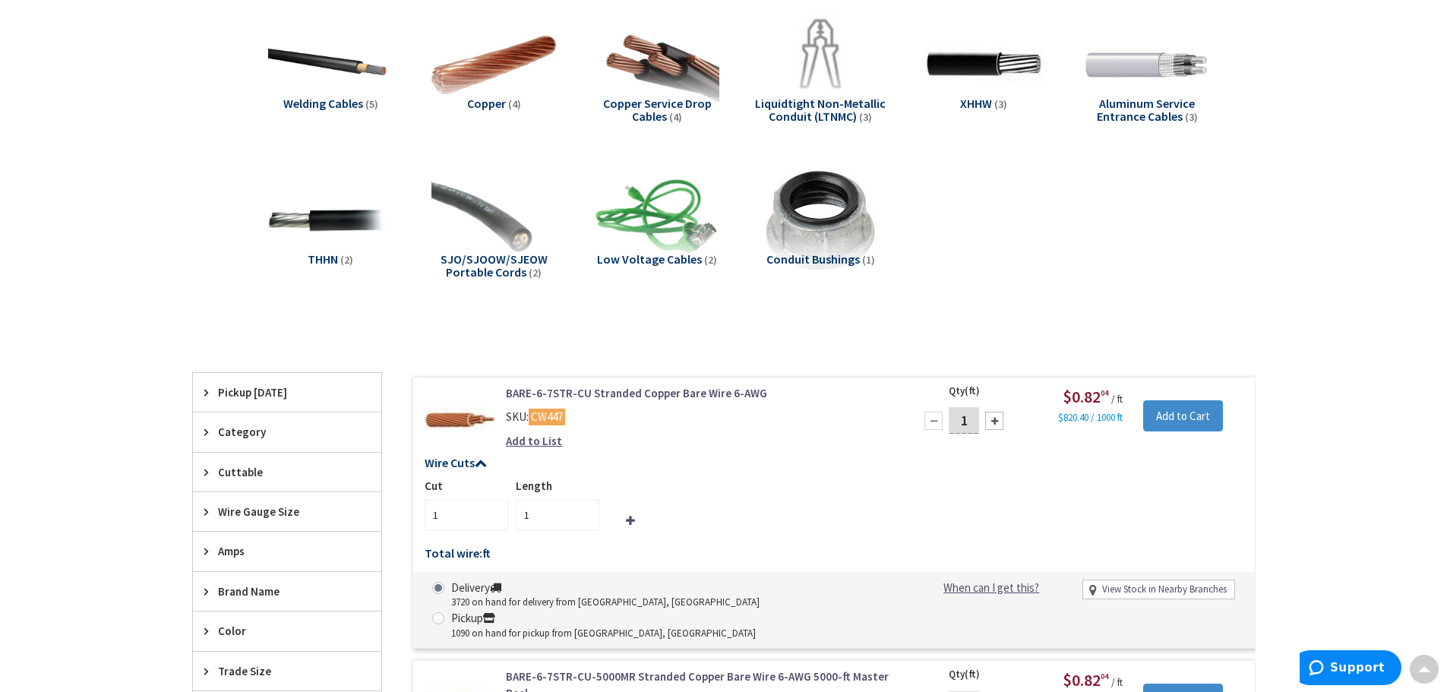
click at [990, 417] on div at bounding box center [994, 421] width 18 height 18
type input "2"
click at [990, 417] on div at bounding box center [994, 421] width 18 height 18
type input "3"
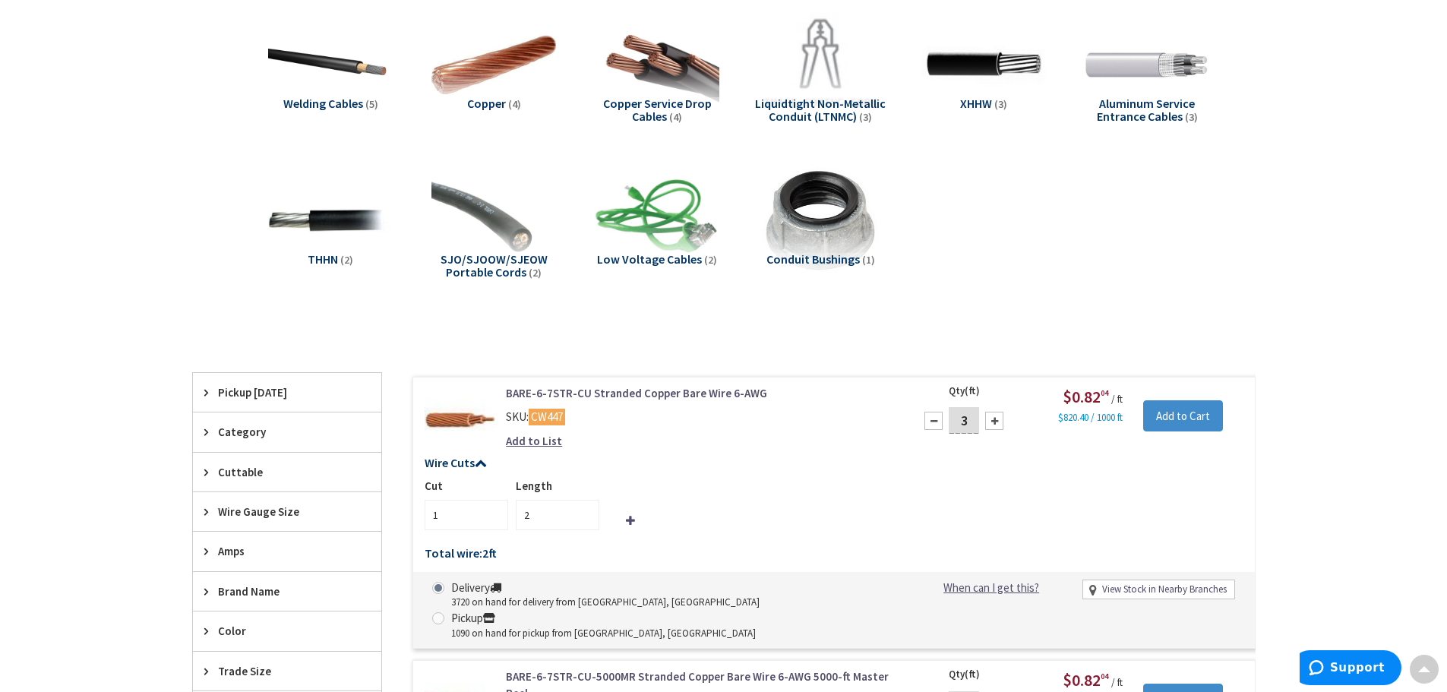
type input "3"
click at [990, 417] on div at bounding box center [994, 421] width 18 height 18
type input "4"
click at [990, 417] on div at bounding box center [994, 421] width 18 height 18
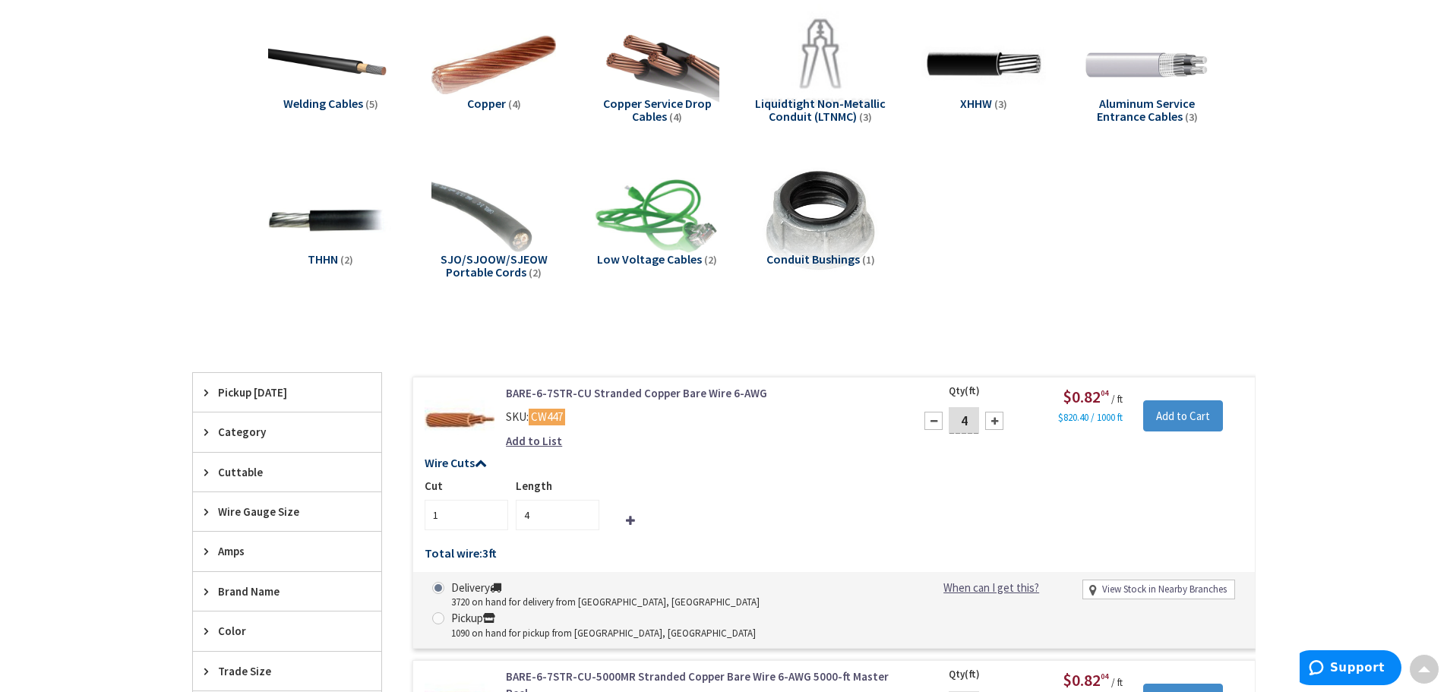
type input "5"
click at [990, 417] on div at bounding box center [994, 421] width 18 height 18
type input "6"
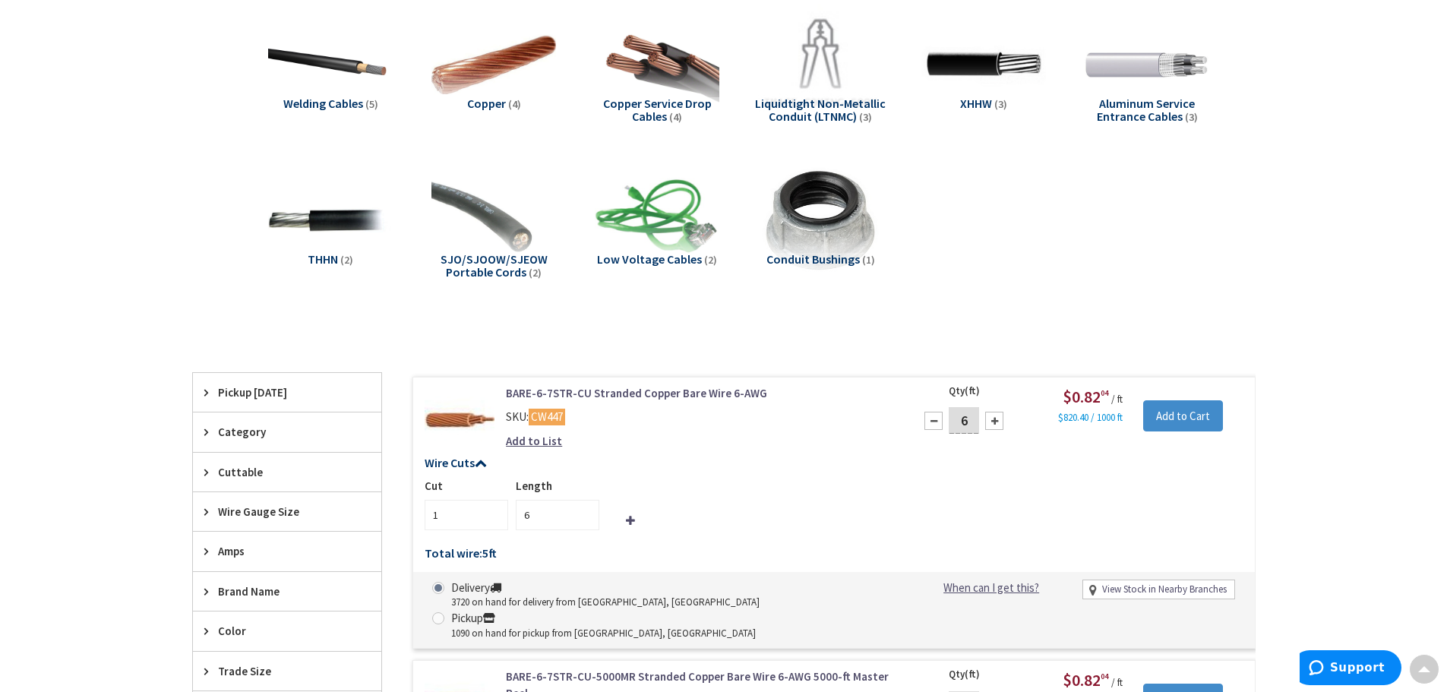
click at [990, 417] on div at bounding box center [994, 421] width 18 height 18
type input "7"
click at [990, 417] on div at bounding box center [994, 421] width 18 height 18
type input "8"
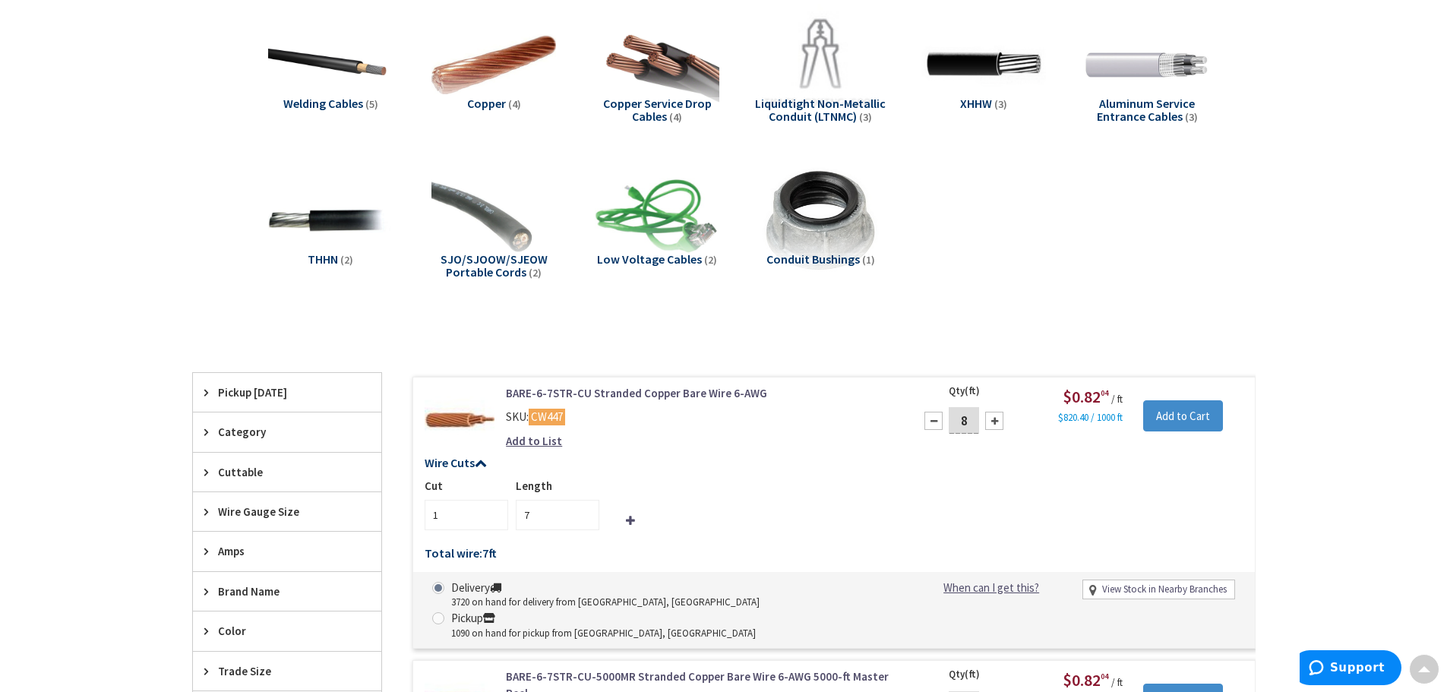
type input "8"
click at [990, 417] on div at bounding box center [994, 421] width 18 height 18
type input "9"
click at [990, 417] on div at bounding box center [994, 421] width 18 height 18
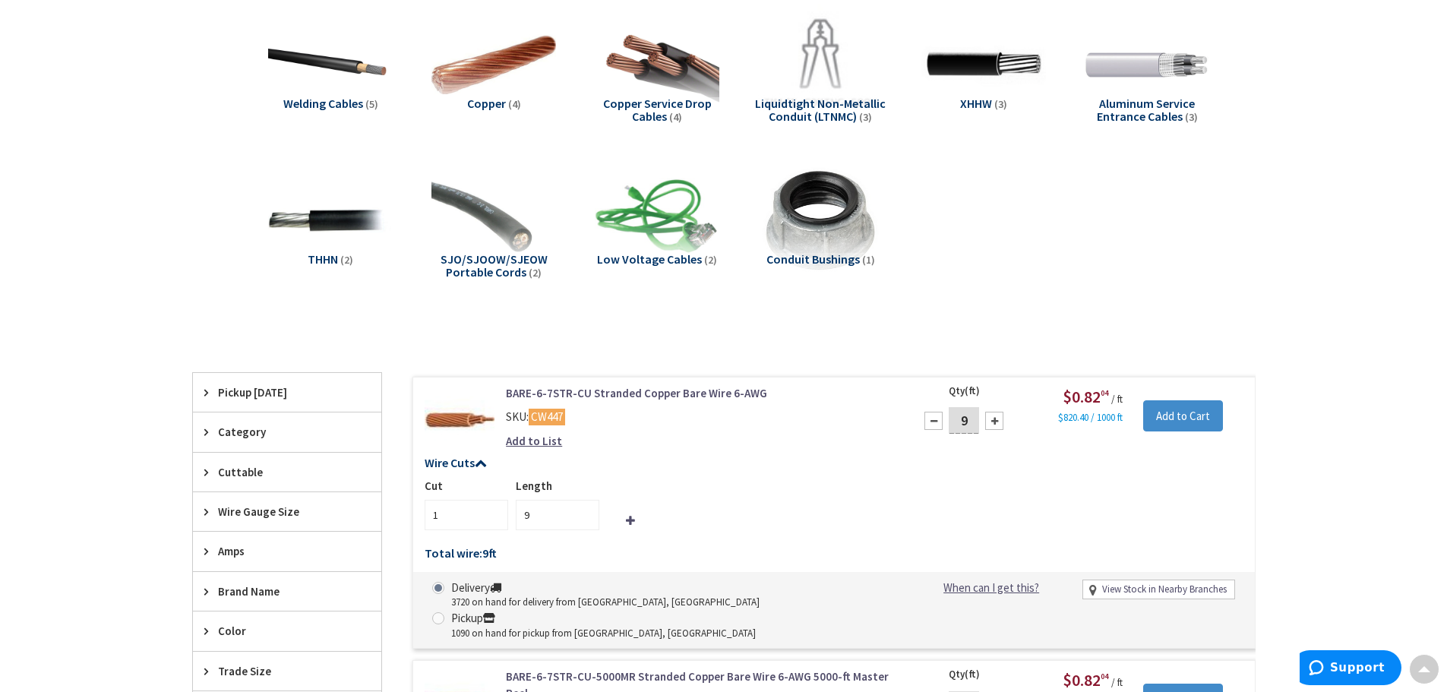
type input "10"
click at [990, 417] on div at bounding box center [994, 421] width 18 height 18
type input "11"
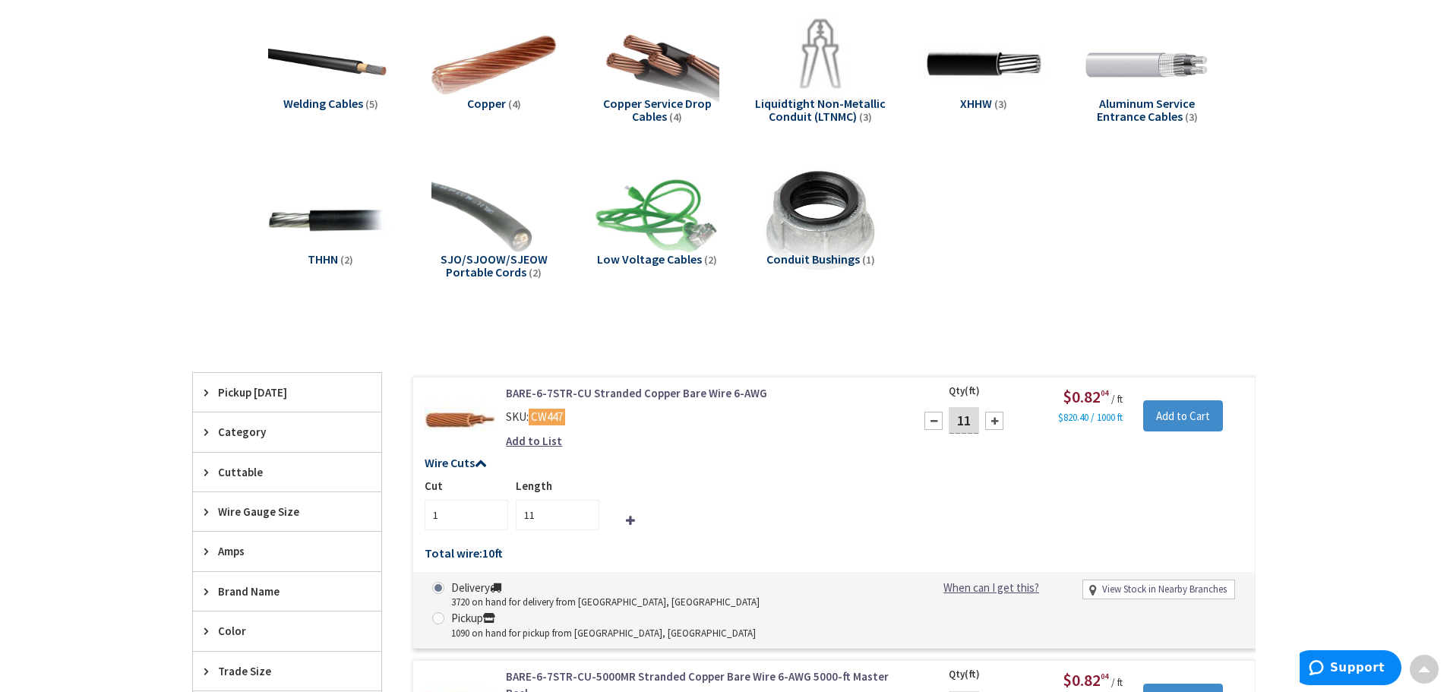
click at [990, 417] on div at bounding box center [994, 421] width 18 height 18
type input "12"
click at [990, 417] on div at bounding box center [994, 421] width 18 height 18
type input "13"
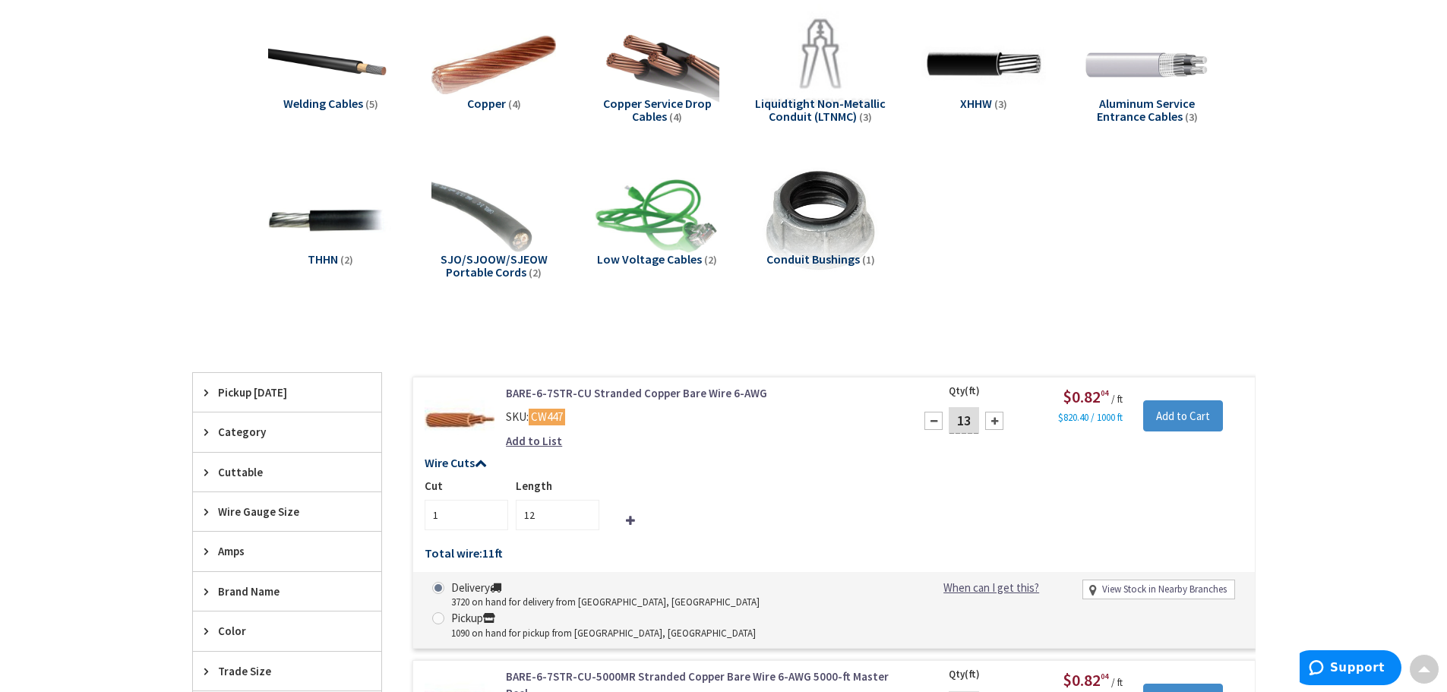
type input "13"
click at [990, 417] on div at bounding box center [994, 421] width 18 height 18
type input "14"
click at [990, 417] on div at bounding box center [994, 421] width 18 height 18
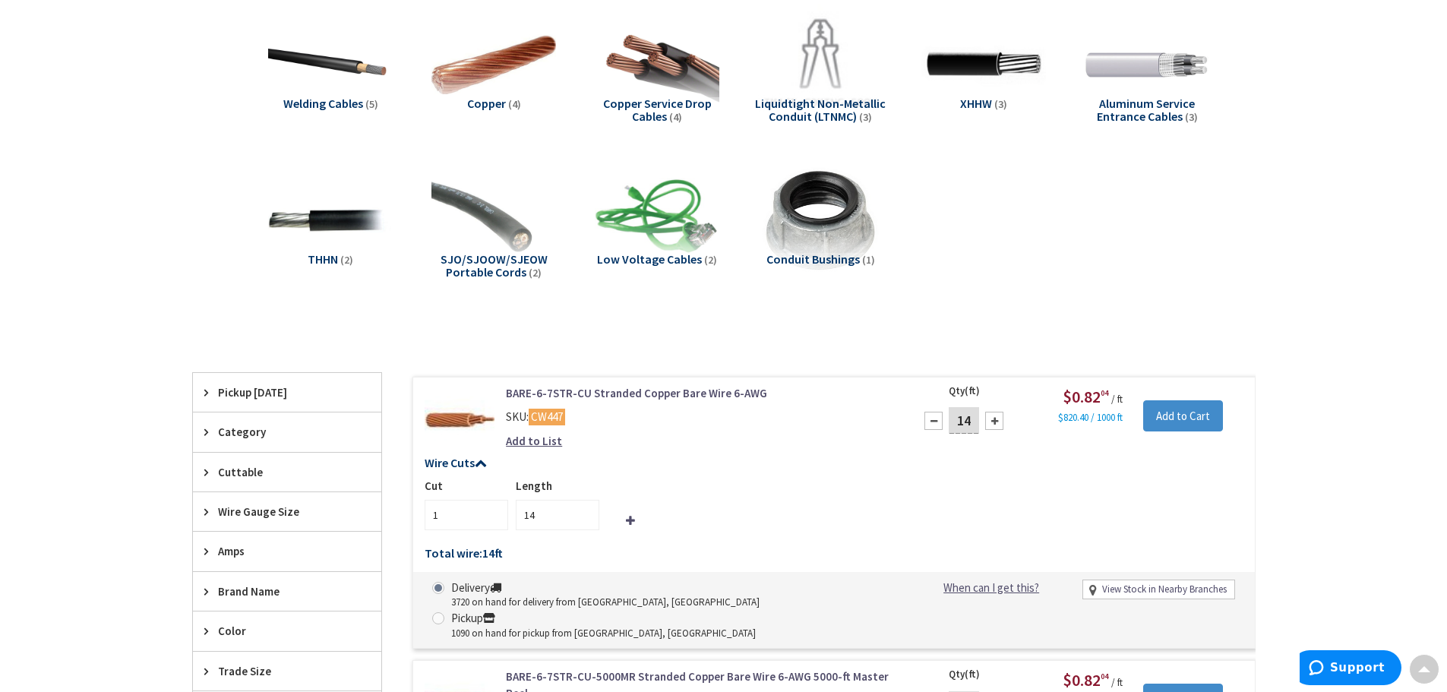
type input "15"
click at [1209, 414] on input "Add to Cart" at bounding box center [1183, 416] width 80 height 32
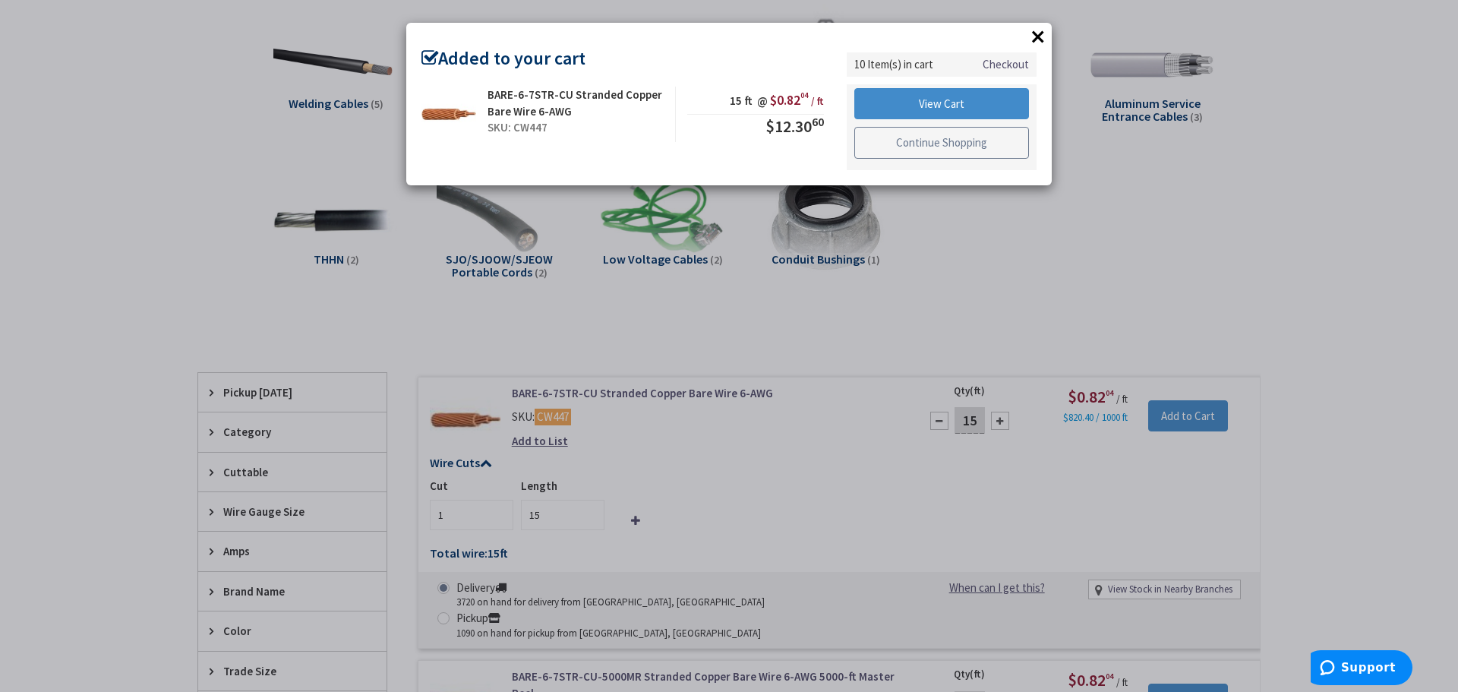
click at [867, 151] on link "Continue Shopping" at bounding box center [941, 143] width 175 height 32
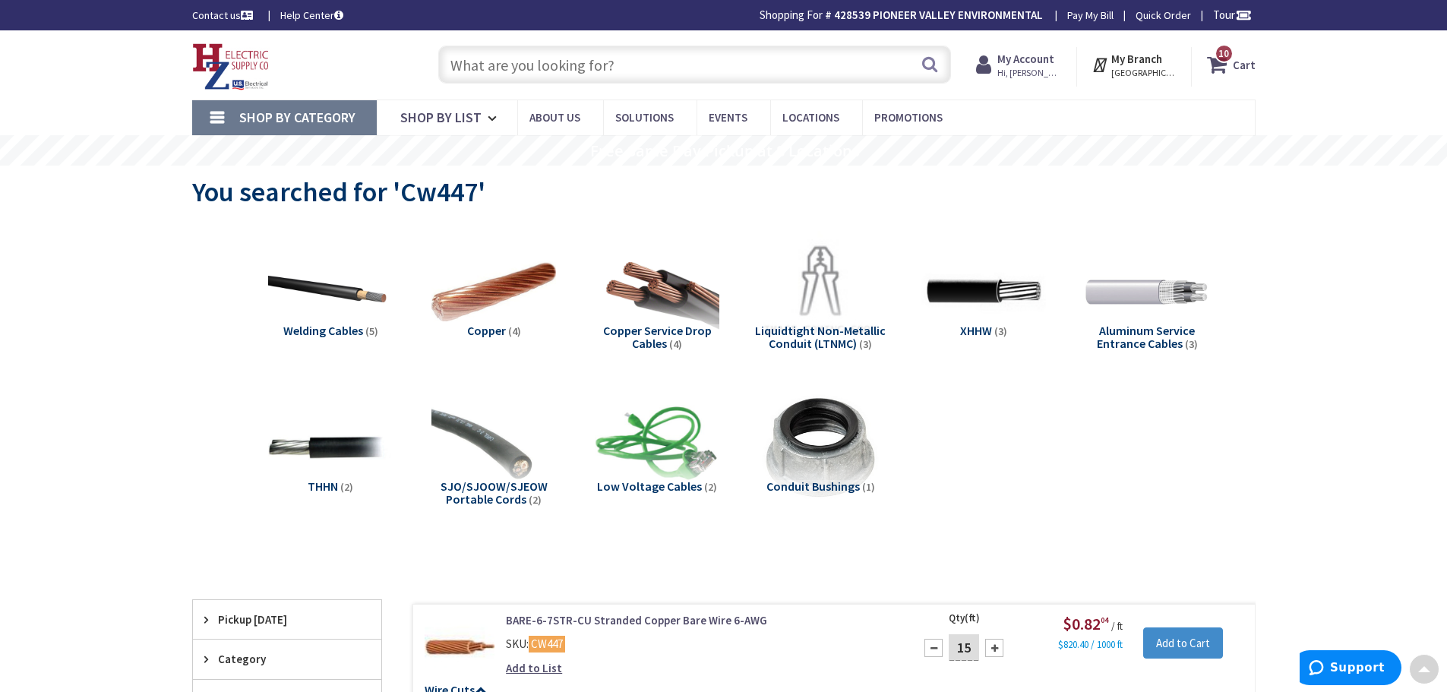
scroll to position [0, 0]
click at [549, 77] on input "text" at bounding box center [694, 65] width 513 height 38
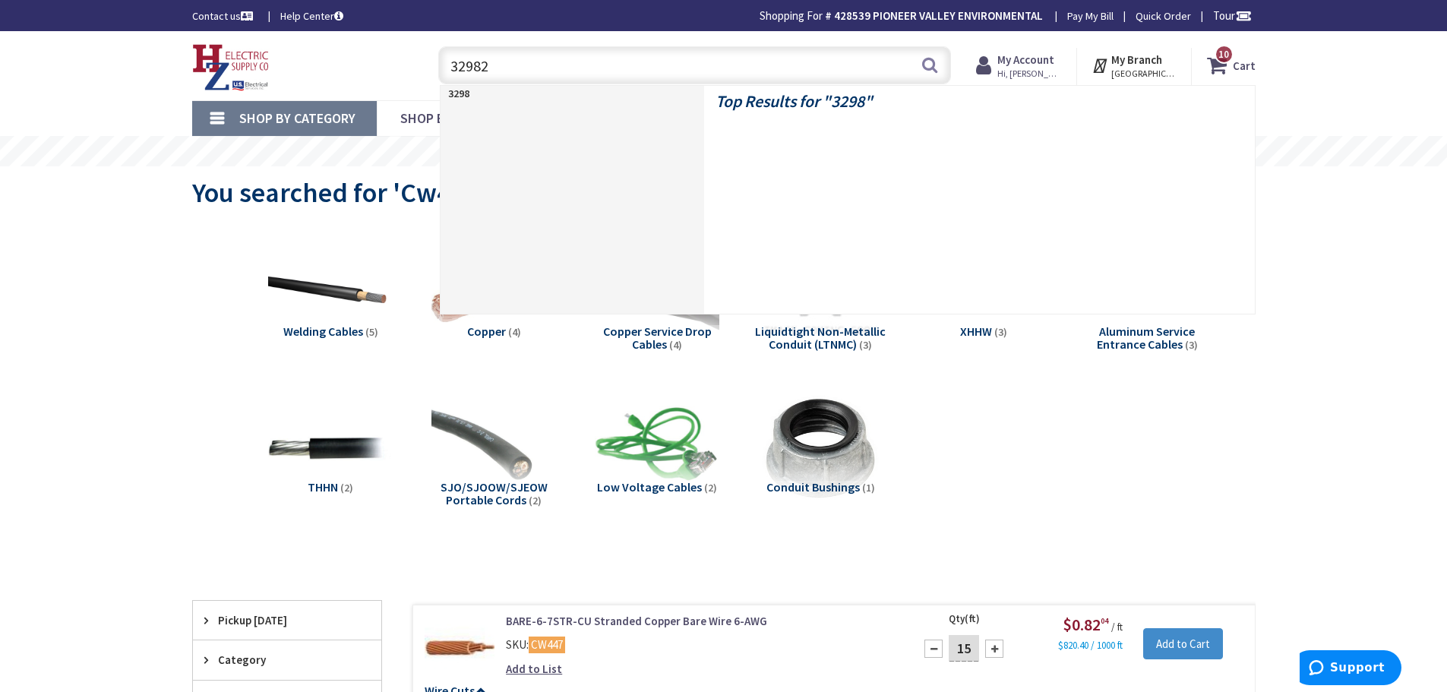
type input "329825"
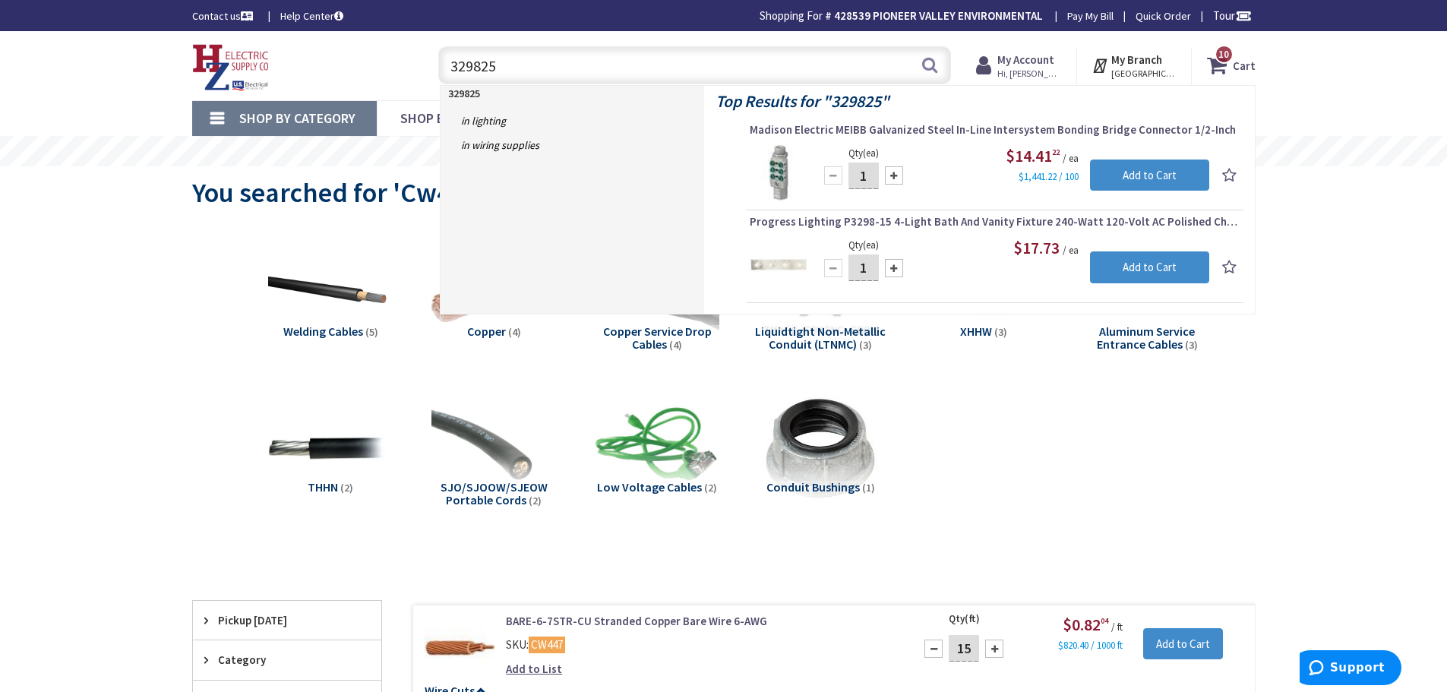
click at [603, 74] on input "329825" at bounding box center [694, 65] width 513 height 38
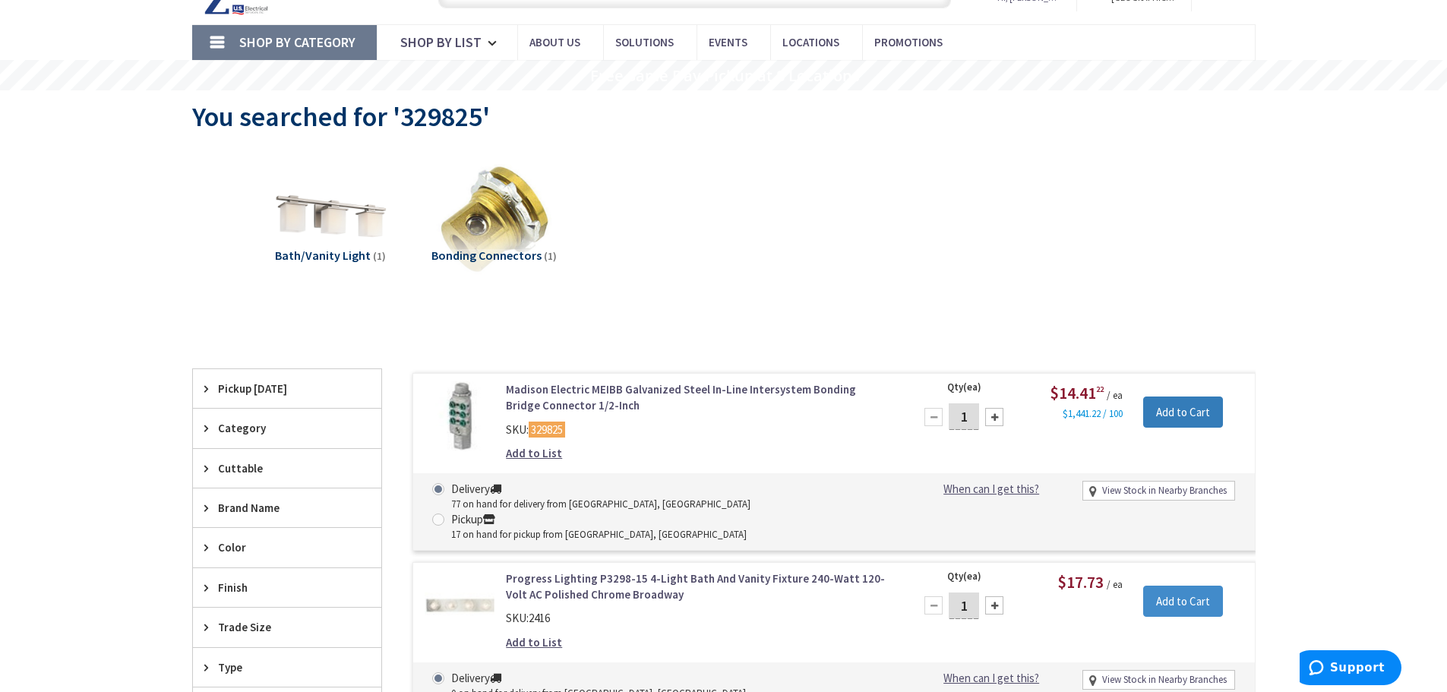
click at [1195, 412] on input "Add to Cart" at bounding box center [1183, 412] width 80 height 32
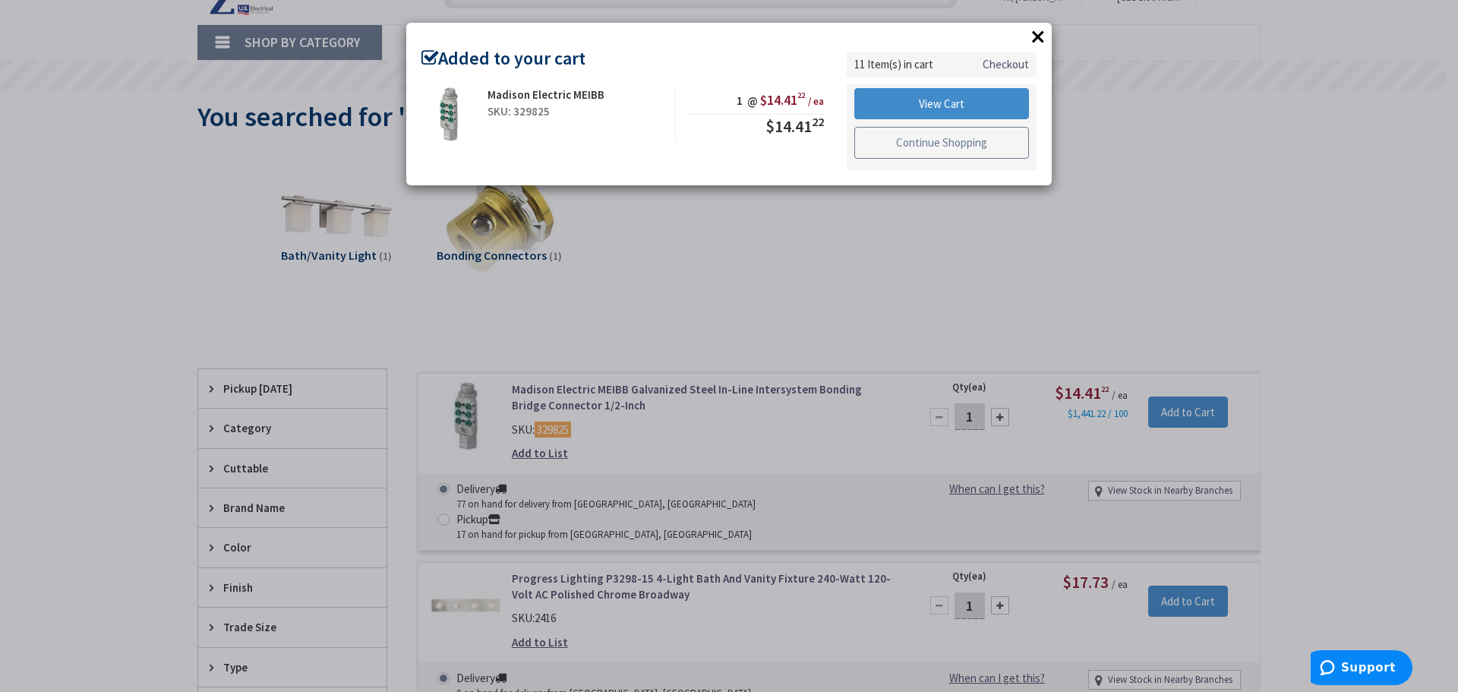
click at [922, 140] on link "Continue Shopping" at bounding box center [941, 143] width 175 height 32
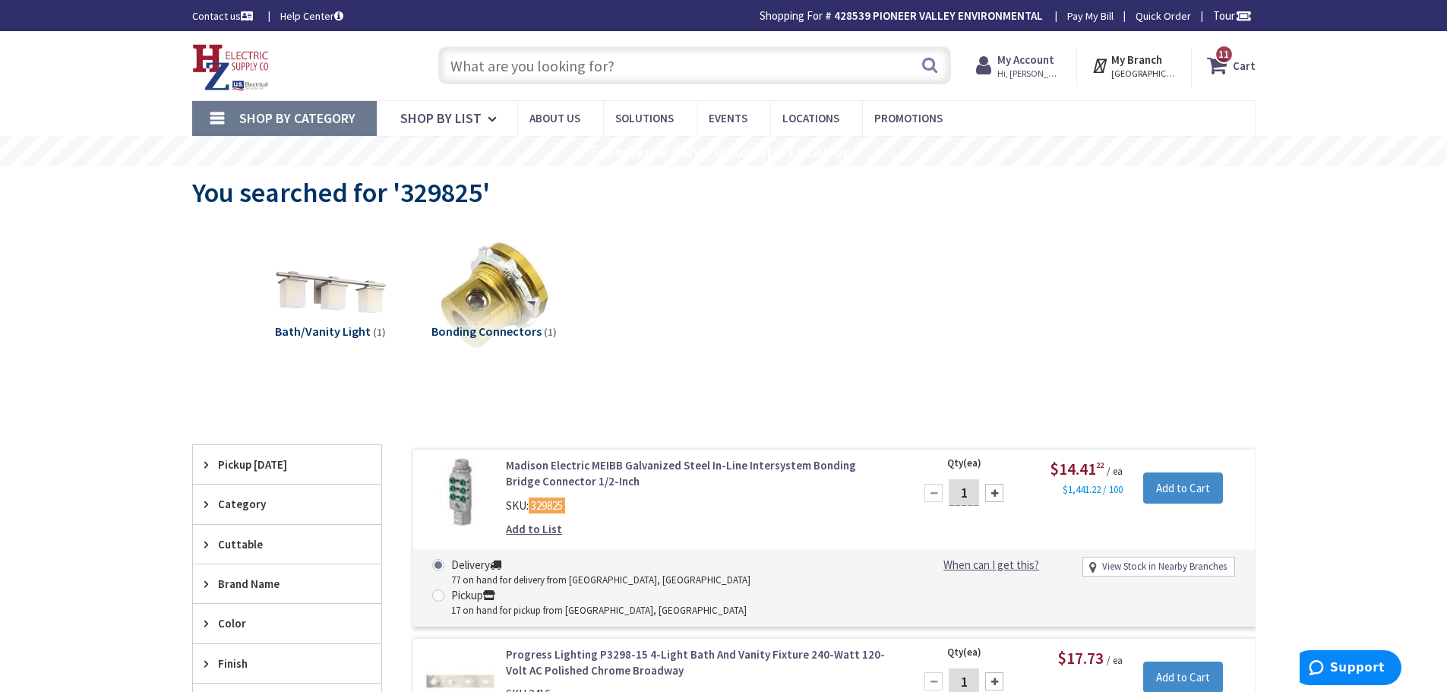
click at [568, 77] on input "text" at bounding box center [694, 65] width 513 height 38
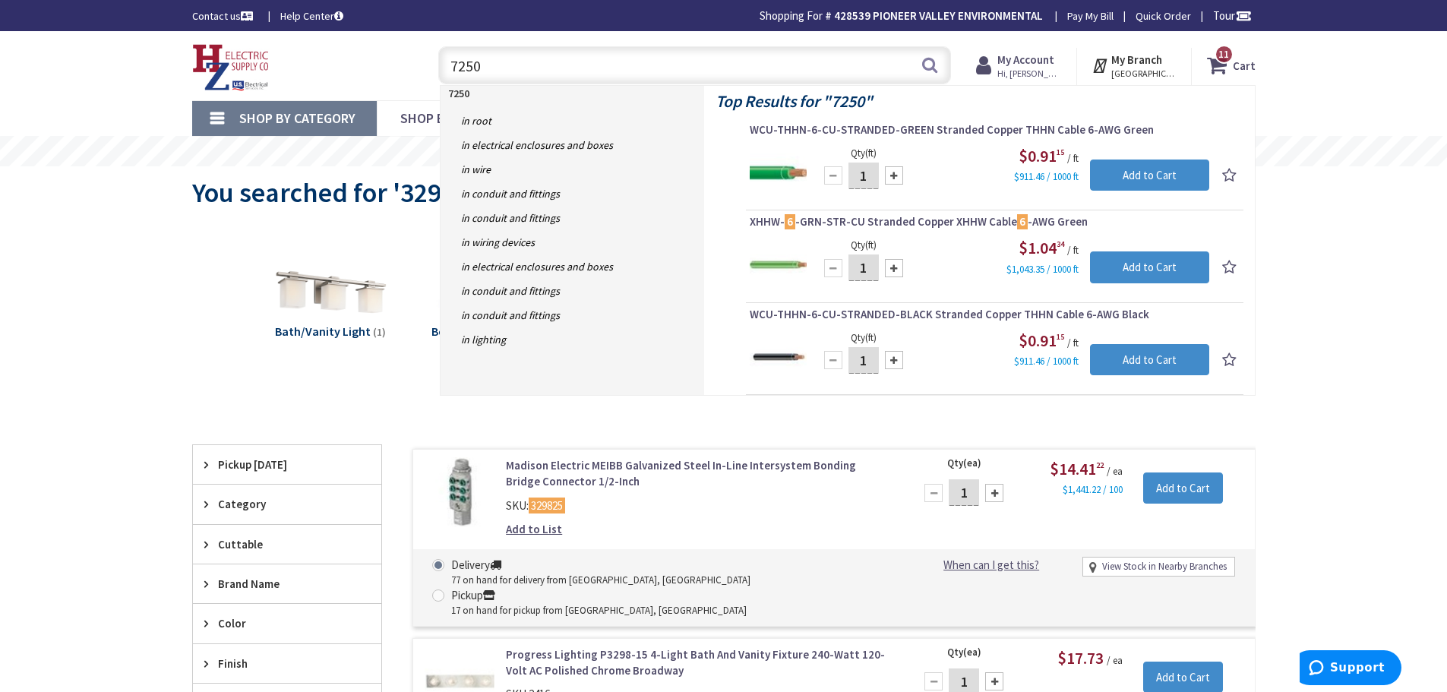
type input "72502"
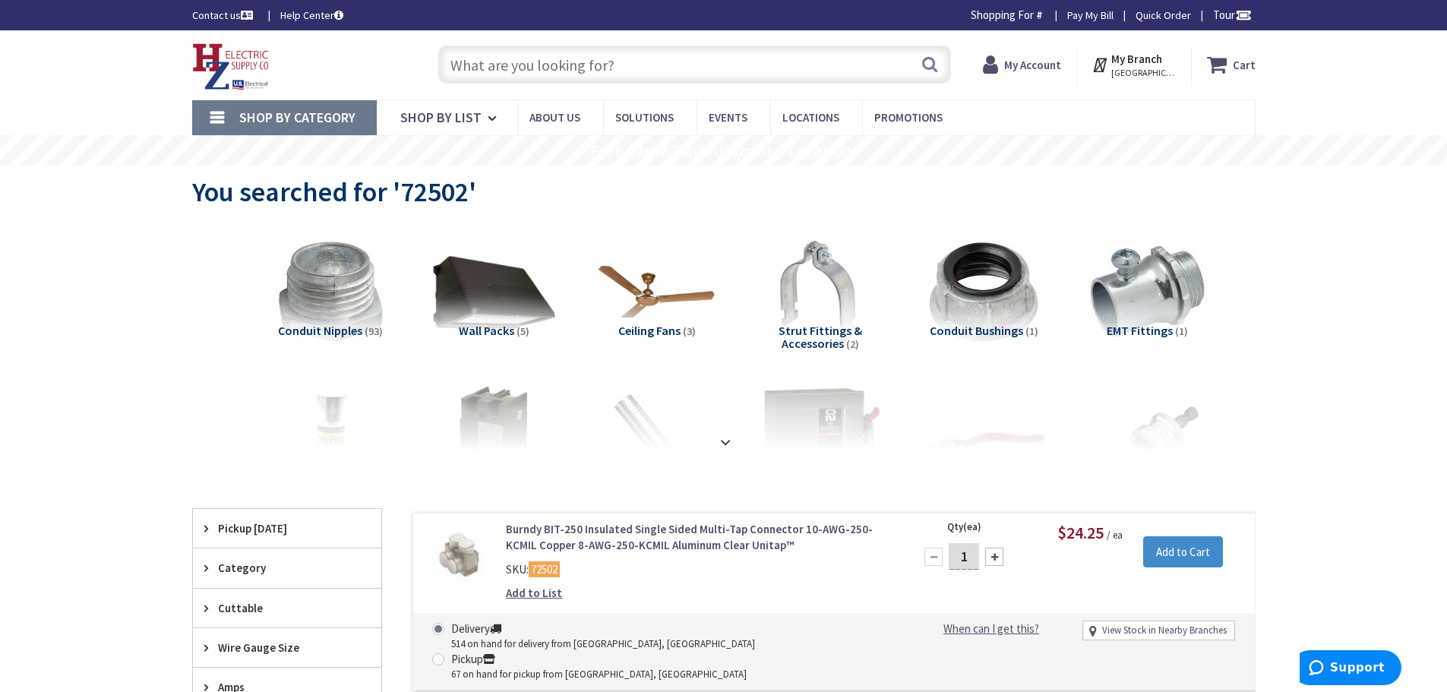
scroll to position [76, 0]
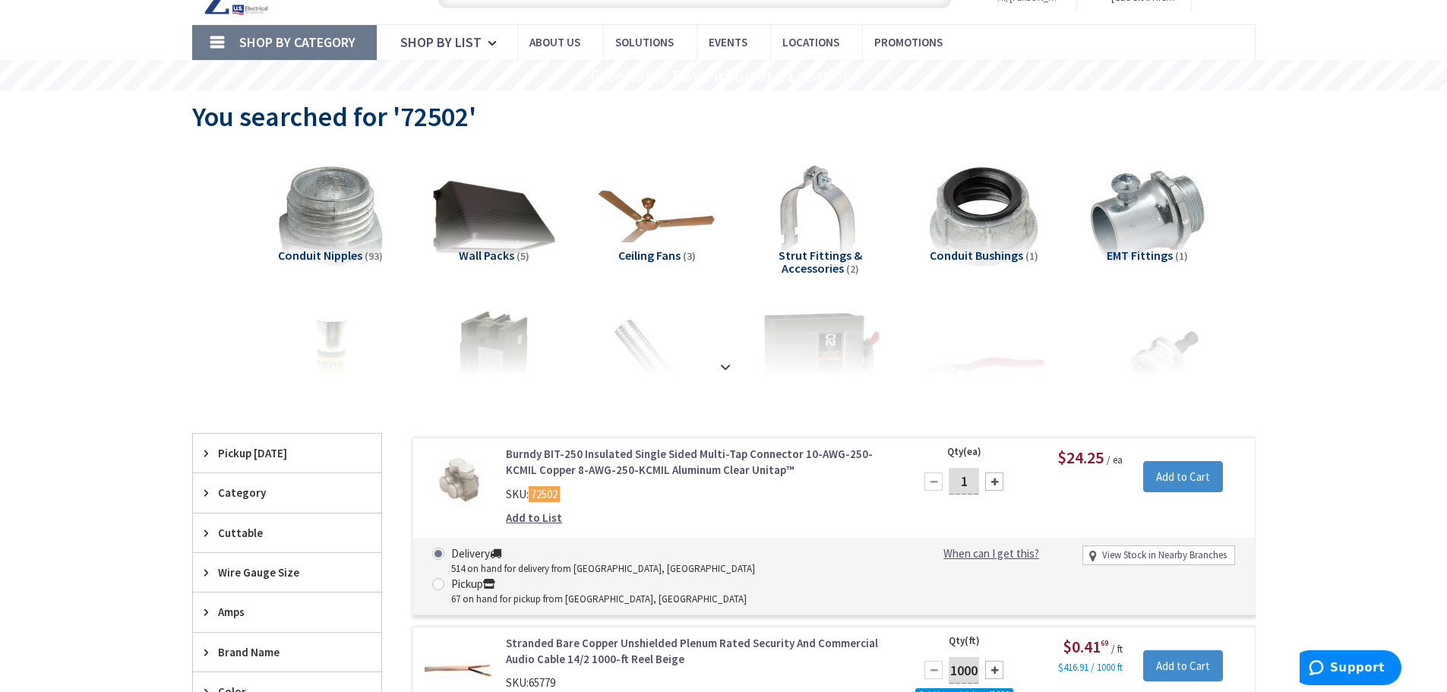
click at [996, 483] on div at bounding box center [994, 481] width 18 height 18
type input "3"
click at [1173, 475] on input "Add to Cart" at bounding box center [1183, 477] width 80 height 32
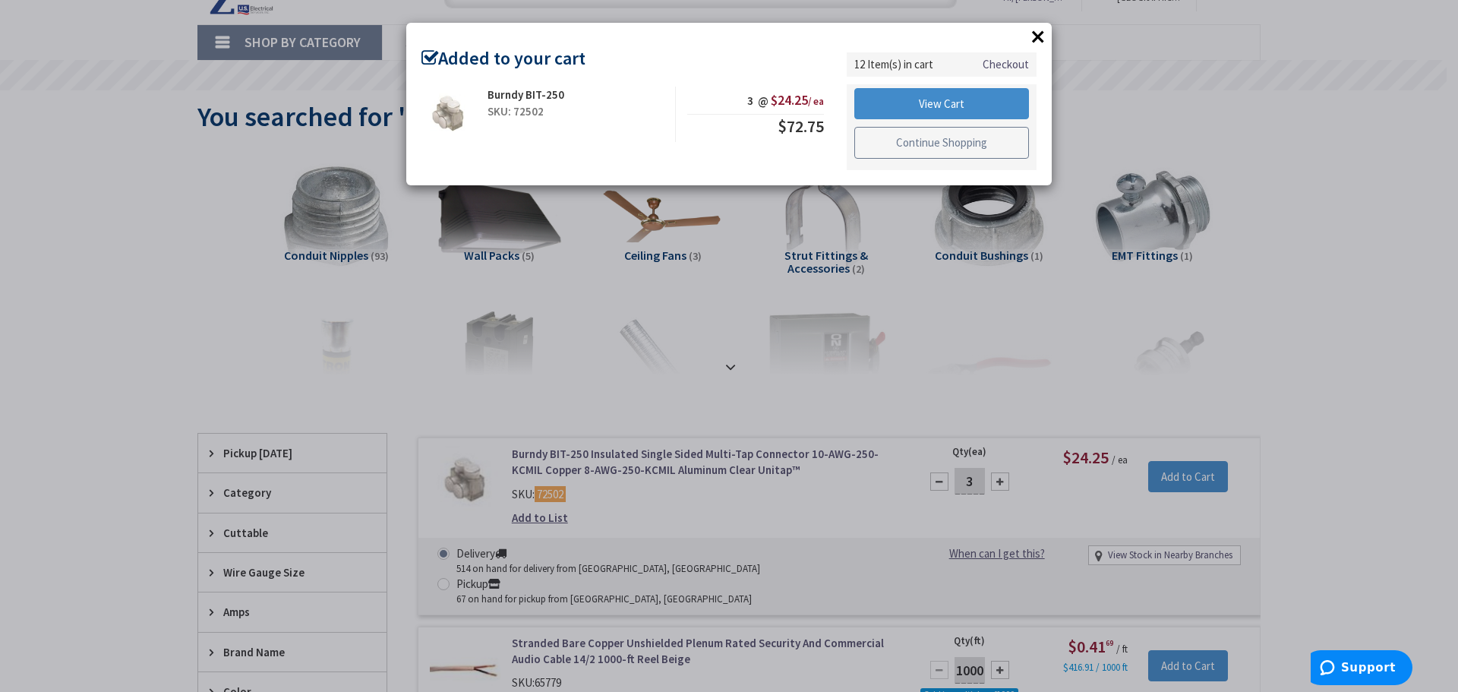
click at [970, 144] on link "Continue Shopping" at bounding box center [941, 143] width 175 height 32
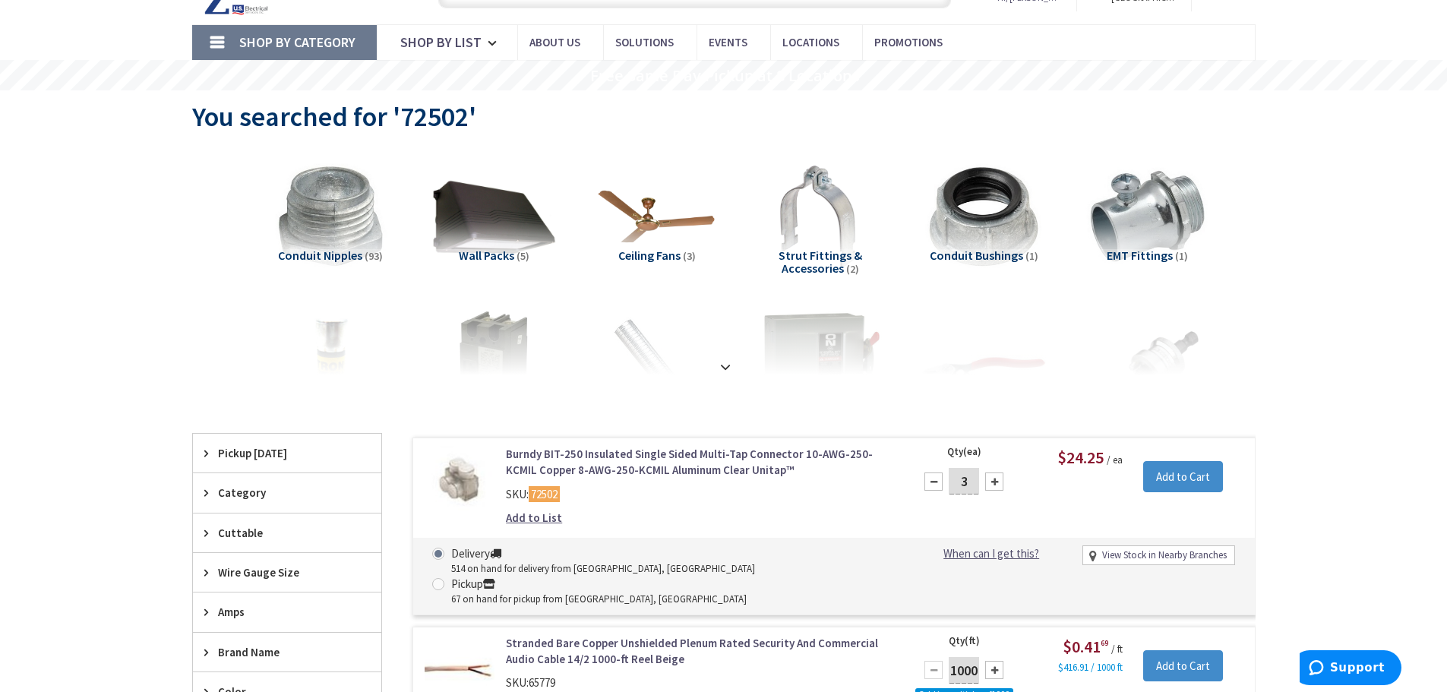
scroll to position [0, 0]
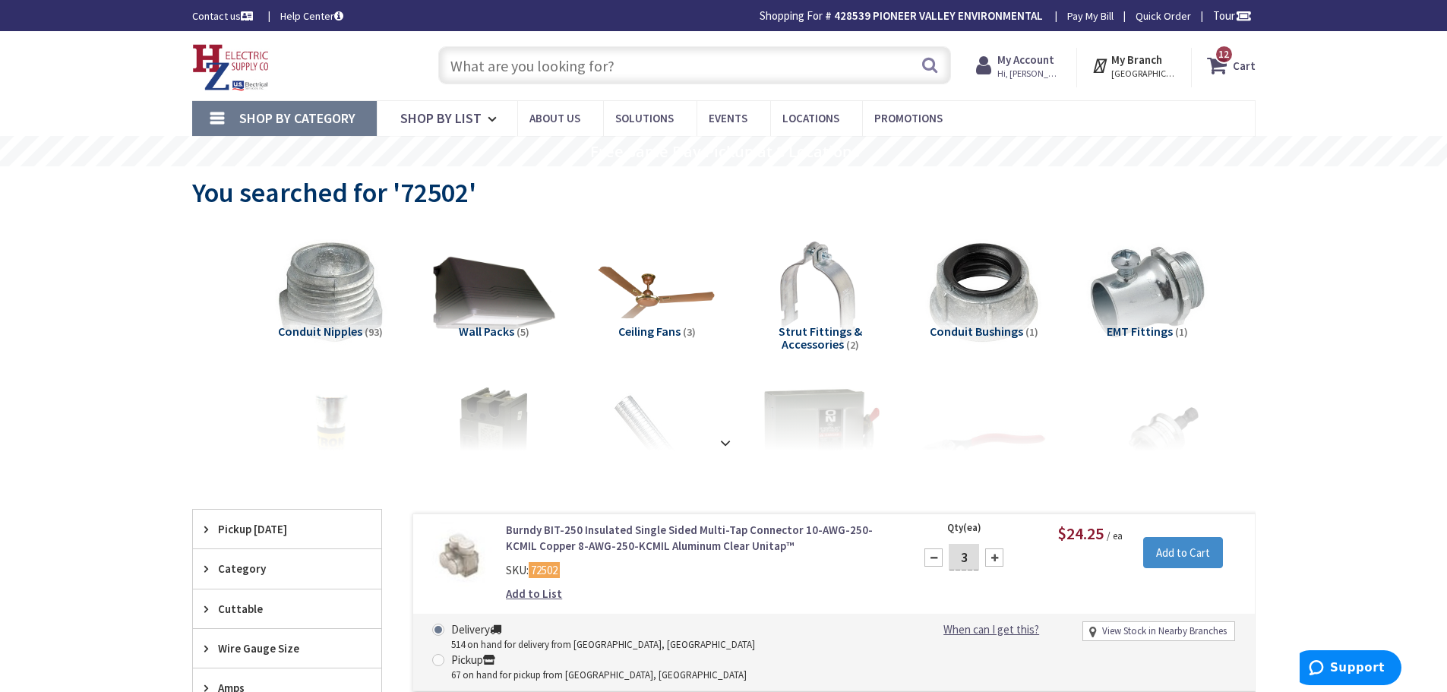
click at [598, 69] on input "text" at bounding box center [694, 65] width 513 height 38
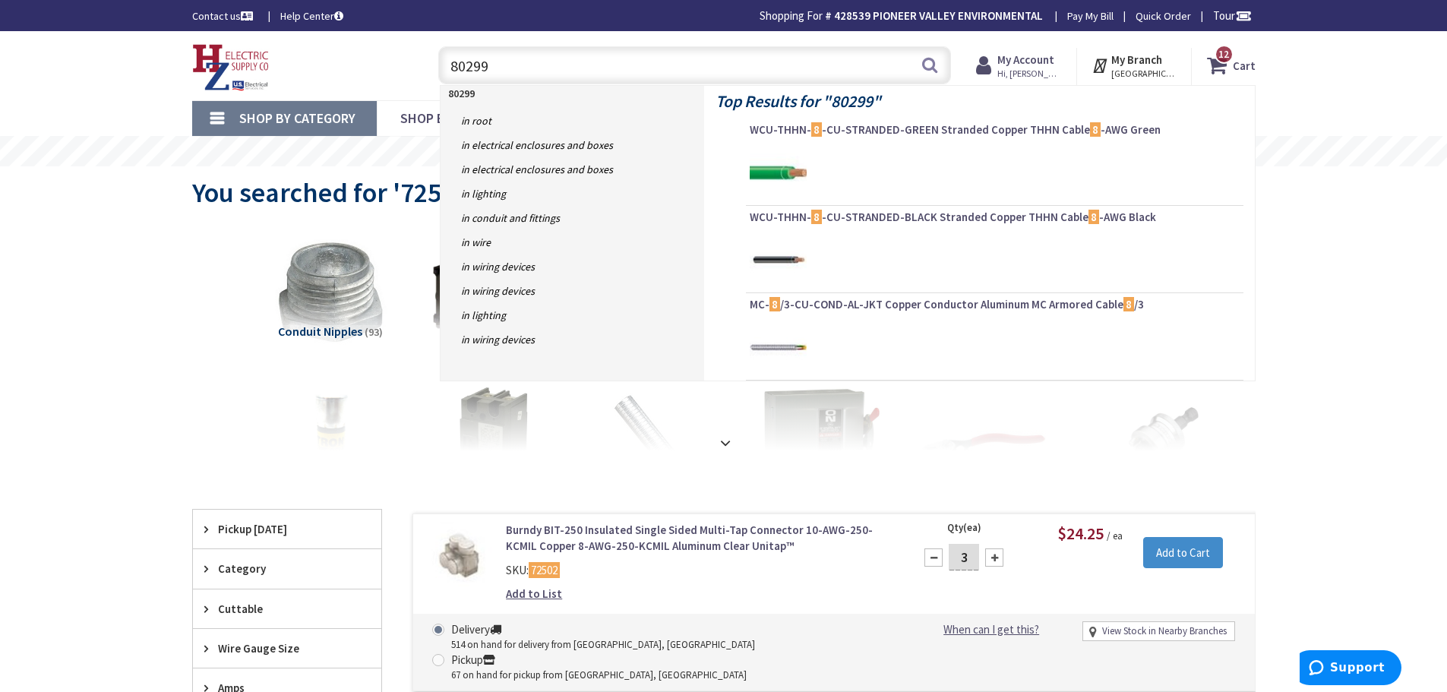
type input "802999"
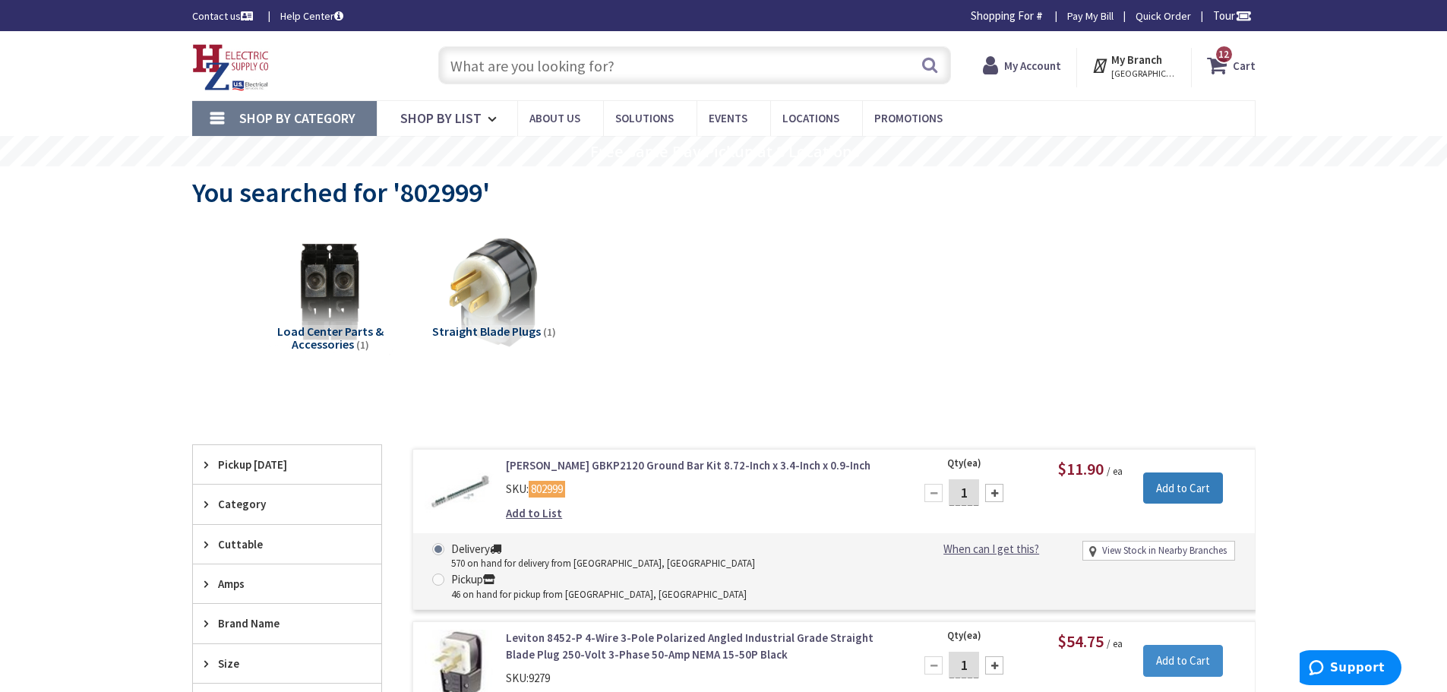
click at [1160, 488] on input "Add to Cart" at bounding box center [1183, 488] width 80 height 32
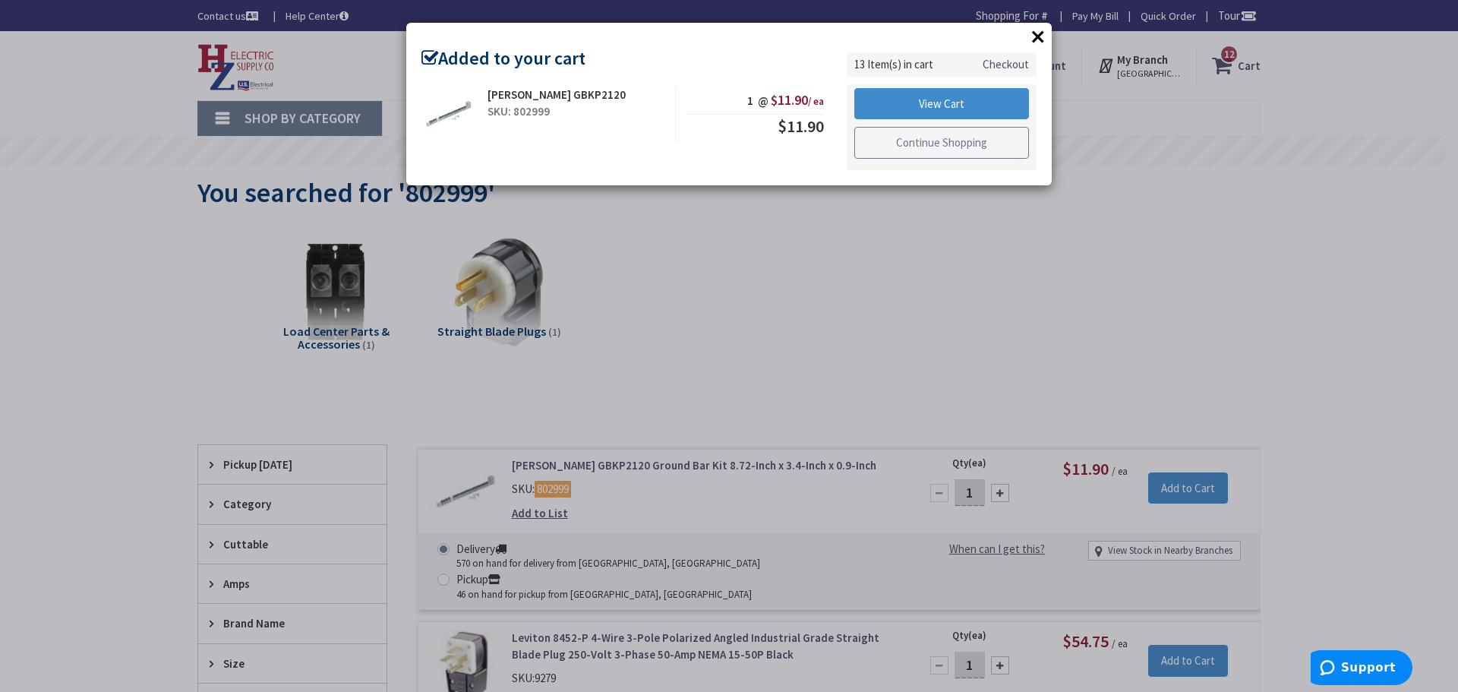
click at [899, 142] on link "Continue Shopping" at bounding box center [941, 143] width 175 height 32
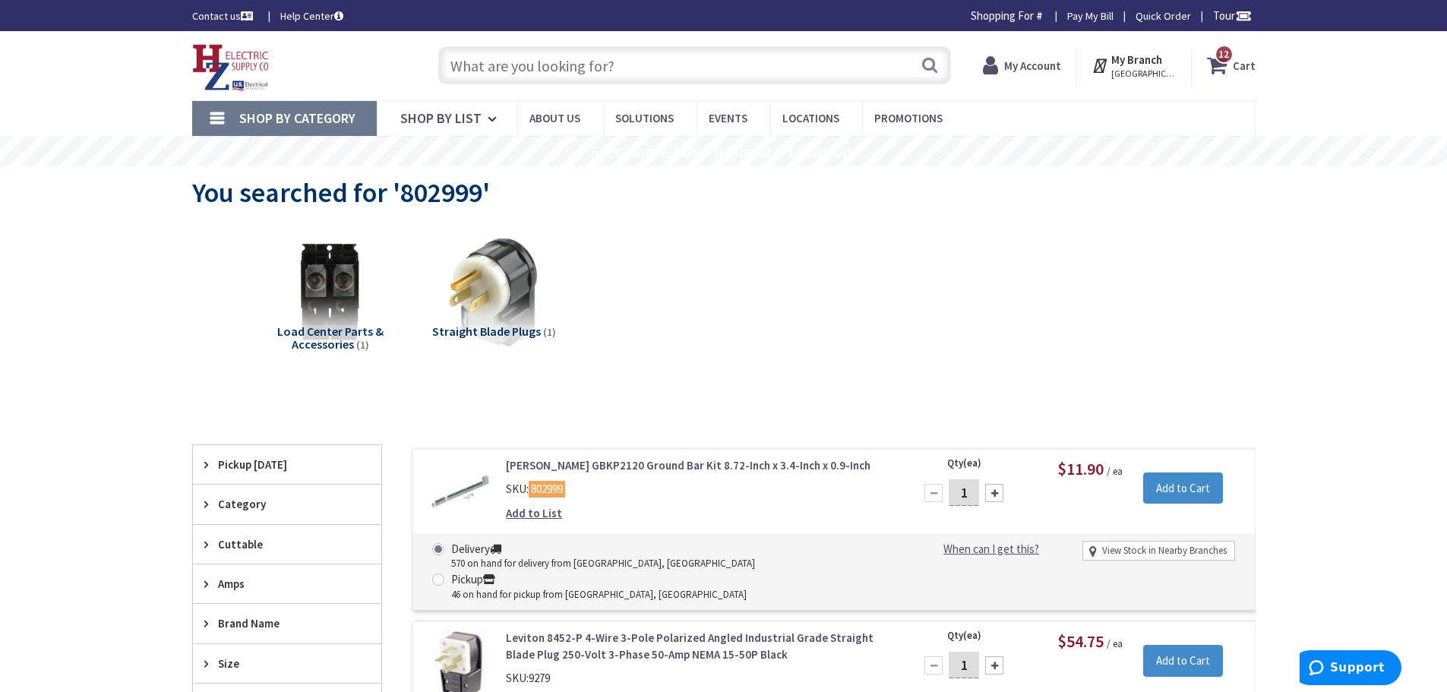
click at [567, 75] on input "text" at bounding box center [694, 65] width 513 height 38
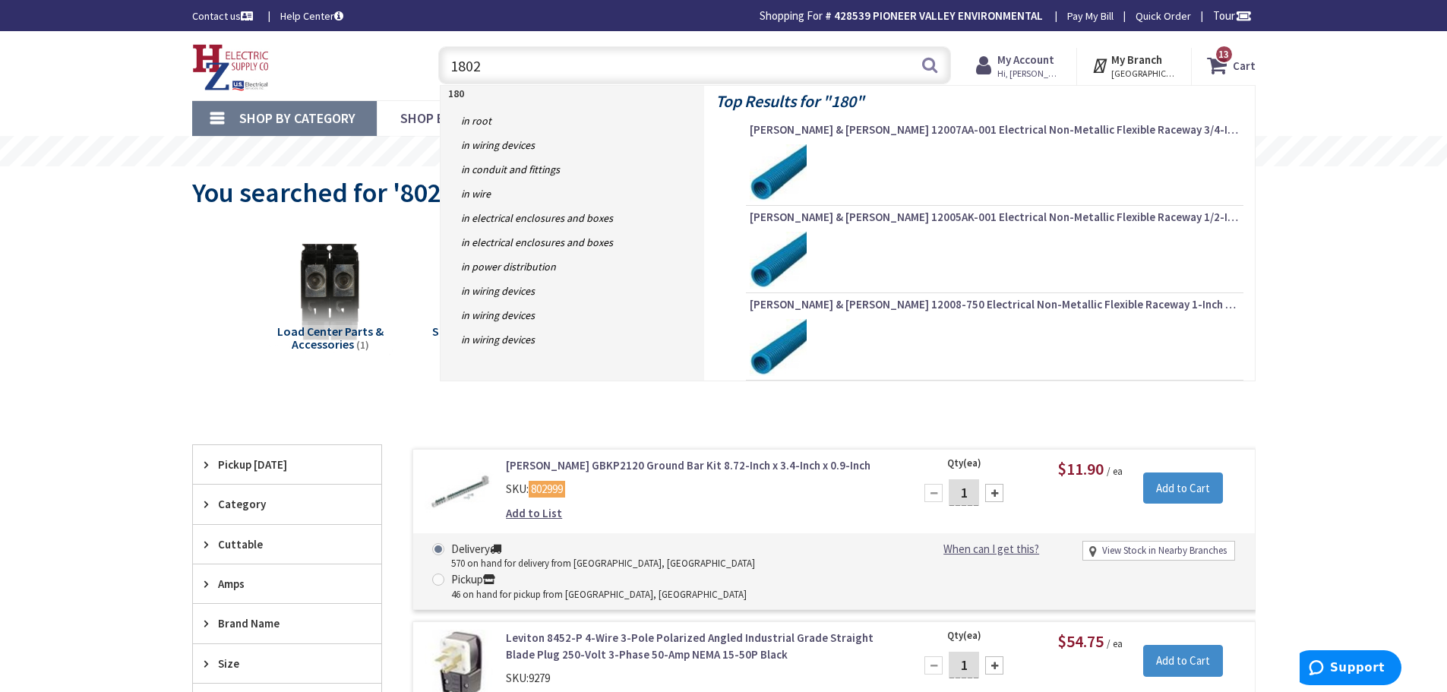
type input "18021"
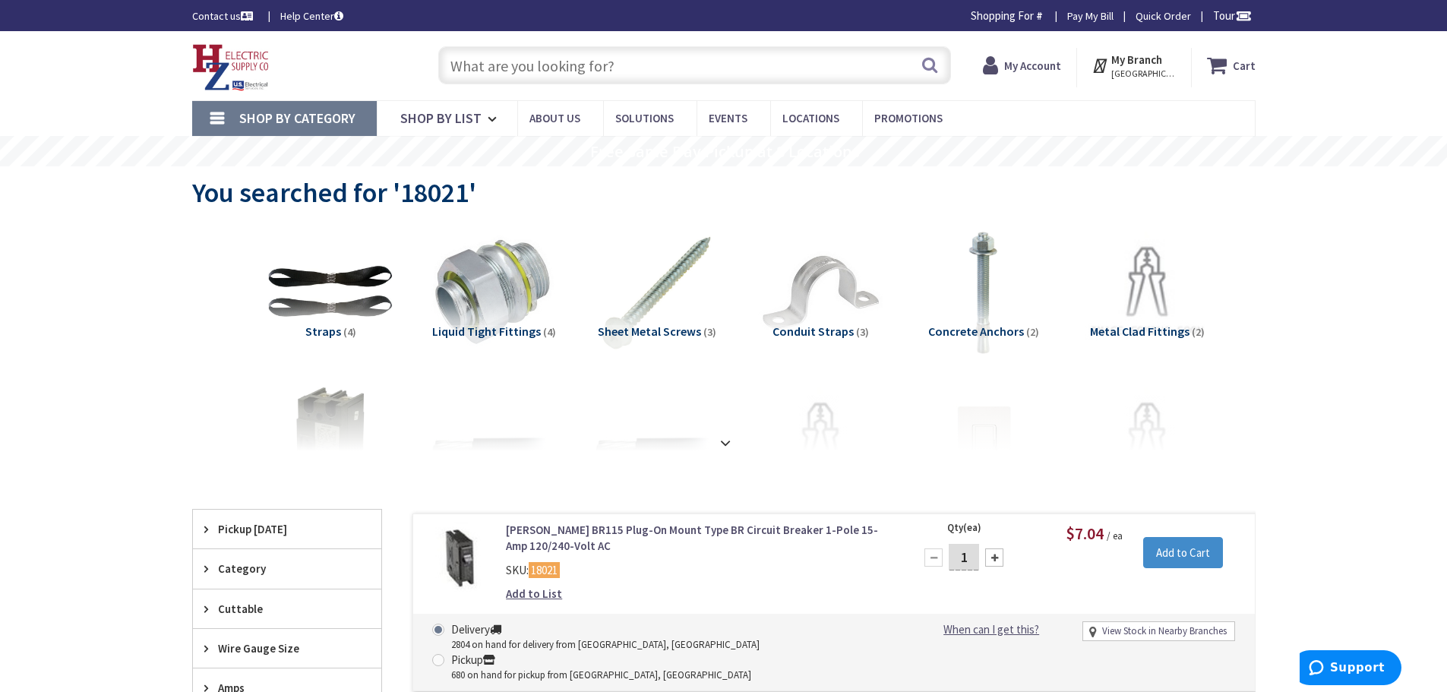
click at [993, 561] on div at bounding box center [994, 557] width 18 height 18
type input "4"
click at [1169, 552] on input "Add to Cart" at bounding box center [1183, 553] width 80 height 32
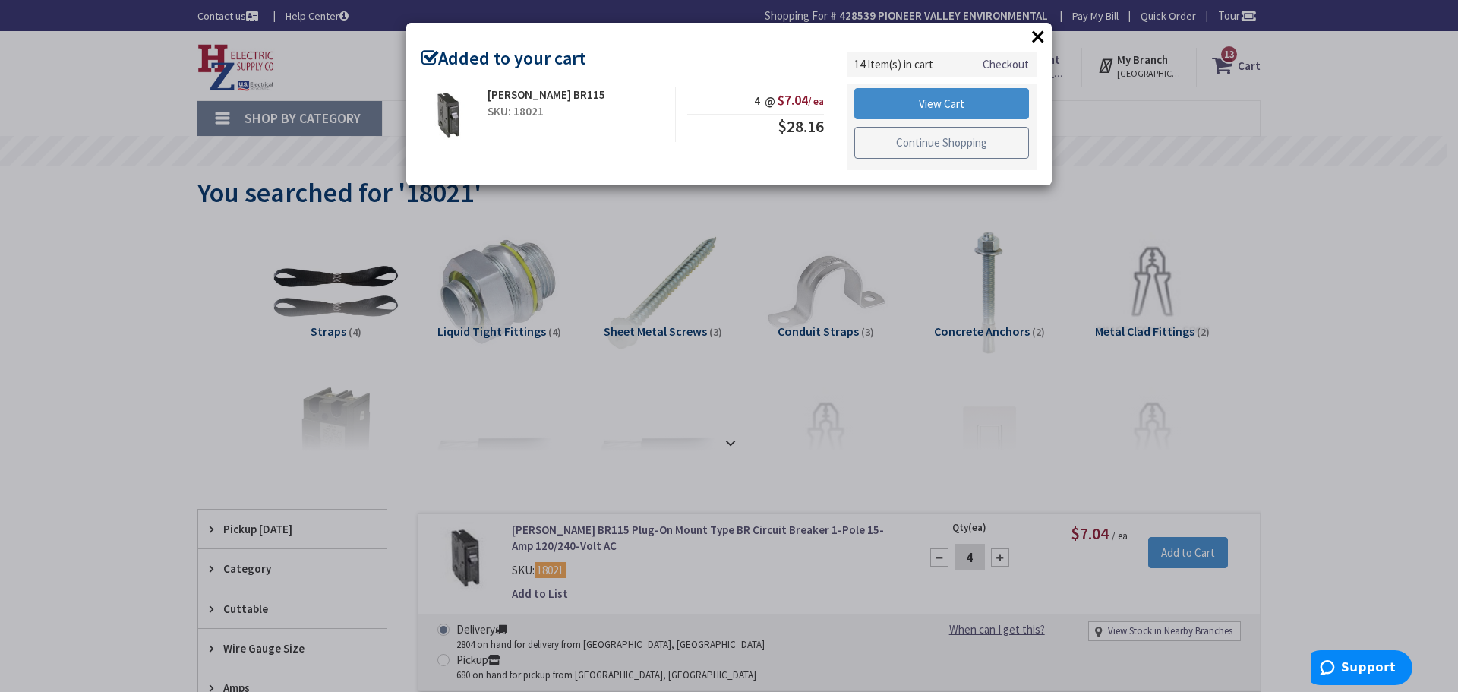
click at [946, 147] on link "Continue Shopping" at bounding box center [941, 143] width 175 height 32
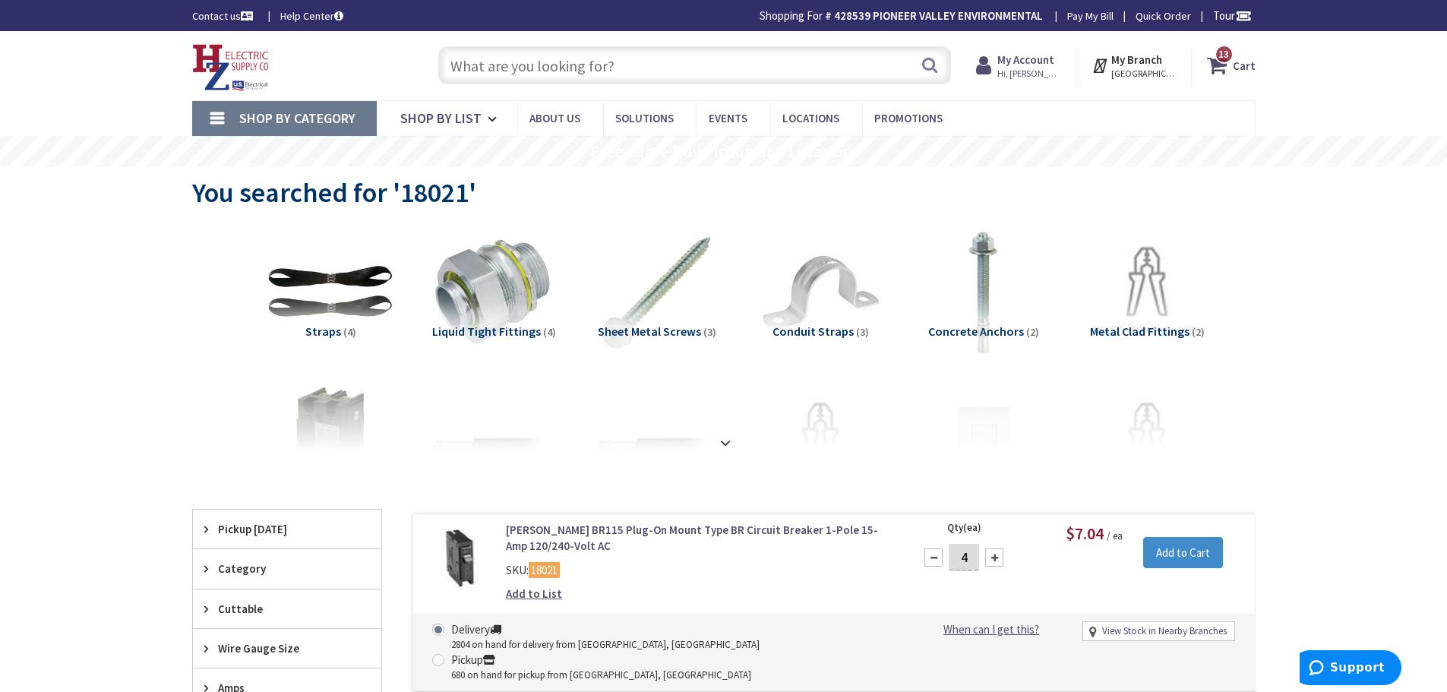
click at [632, 78] on input "text" at bounding box center [694, 65] width 513 height 38
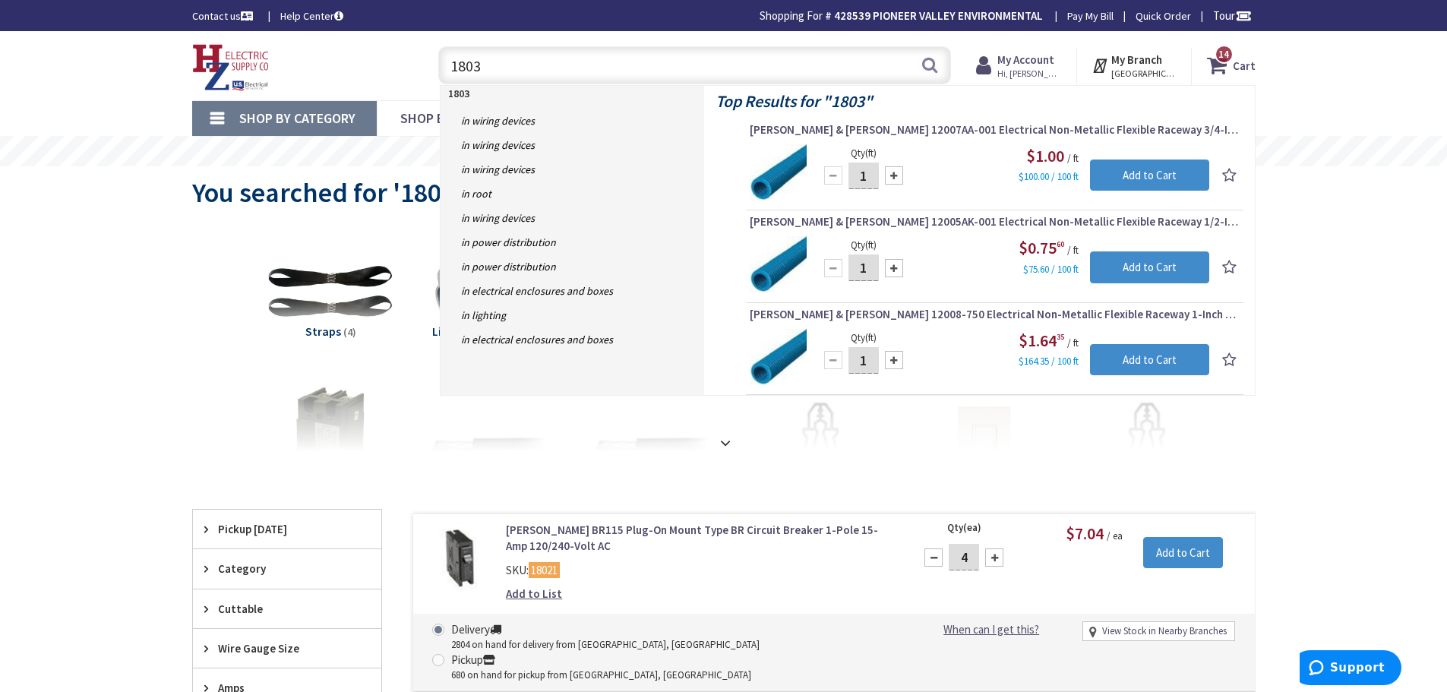
type input "18031"
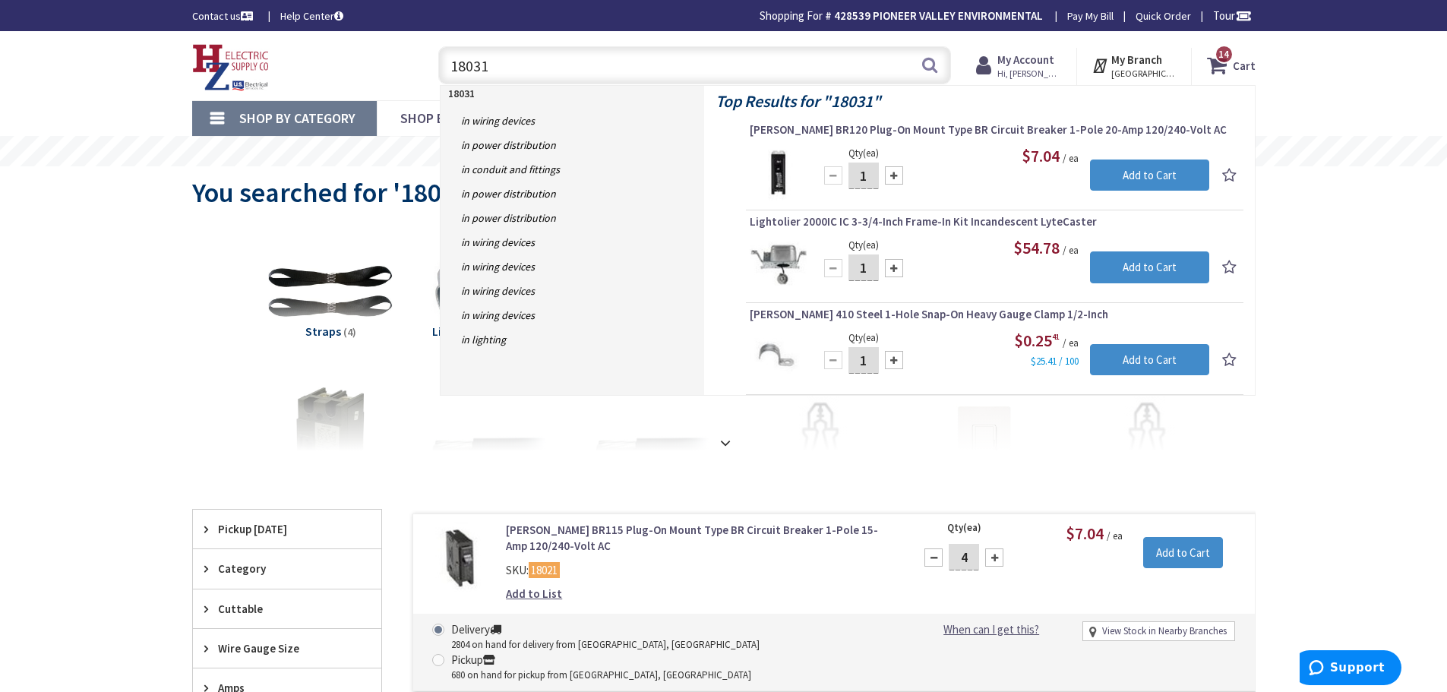
click at [711, 61] on input "18031" at bounding box center [694, 65] width 513 height 38
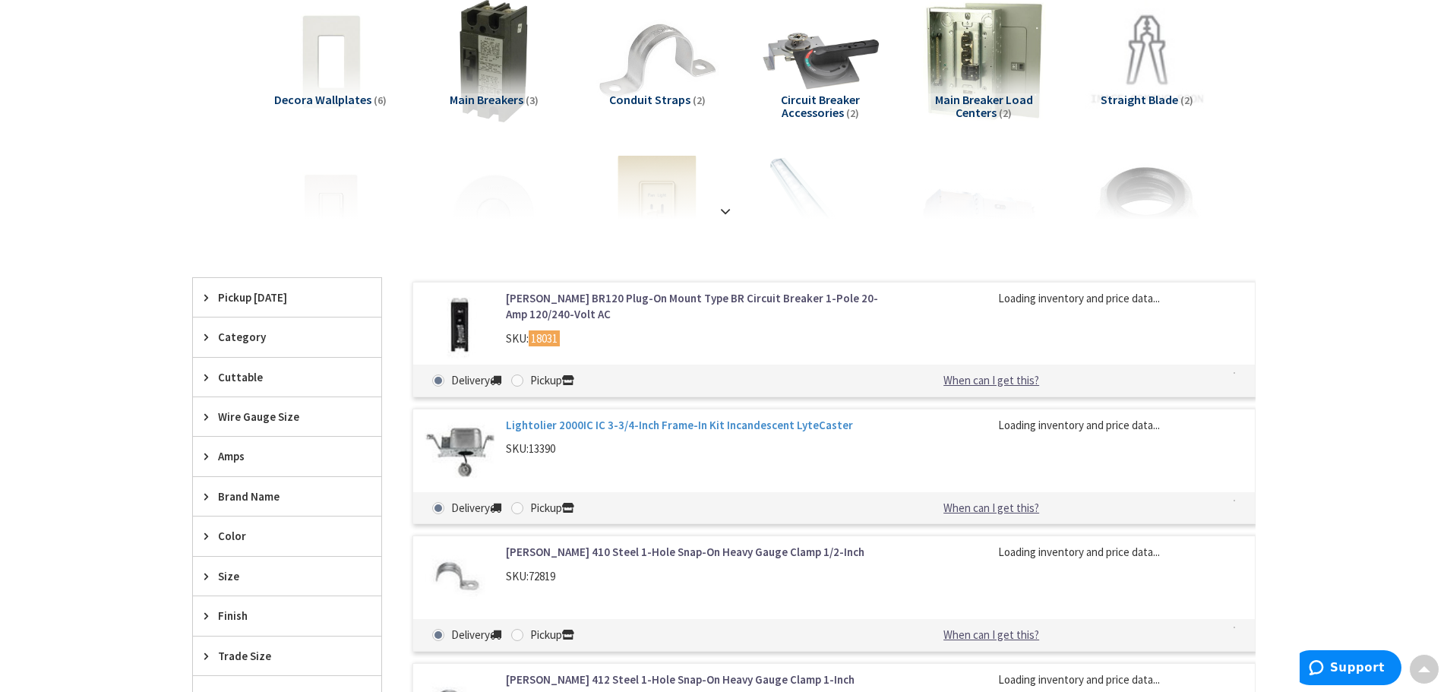
scroll to position [152, 0]
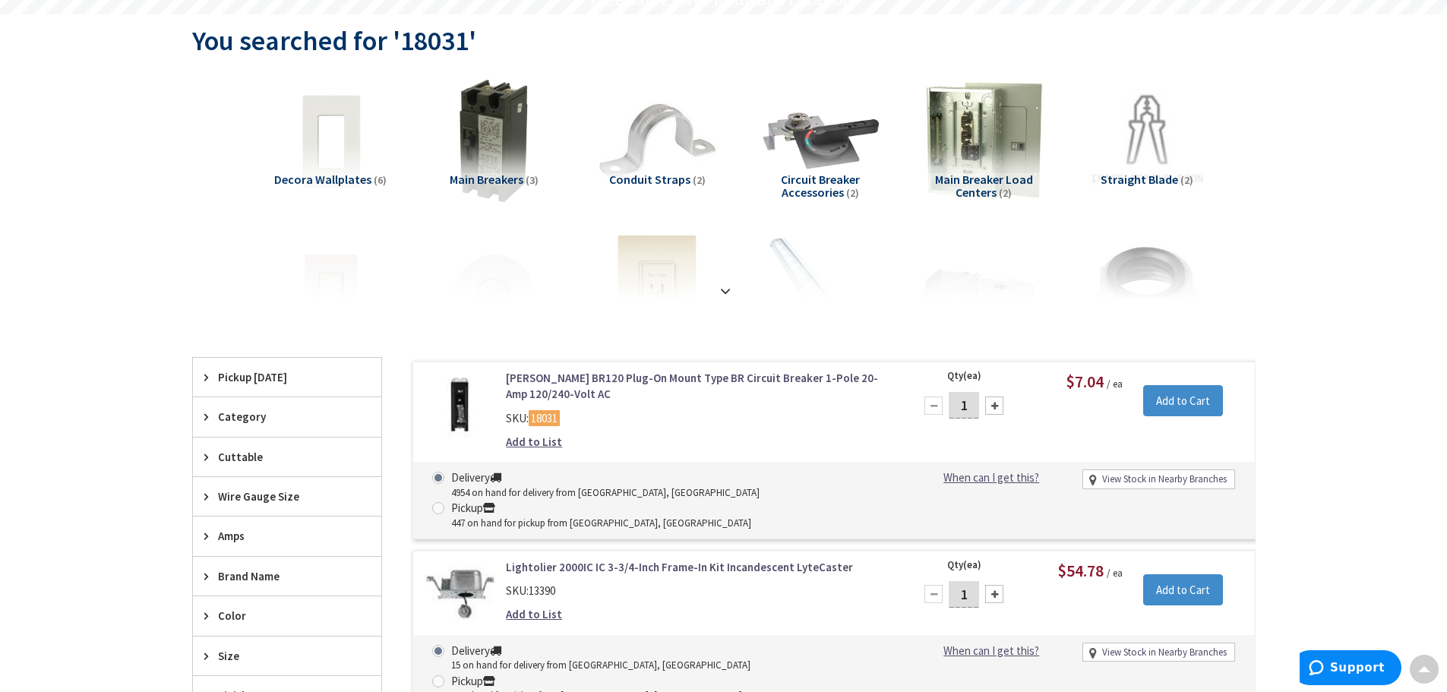
click at [988, 405] on div at bounding box center [994, 405] width 18 height 18
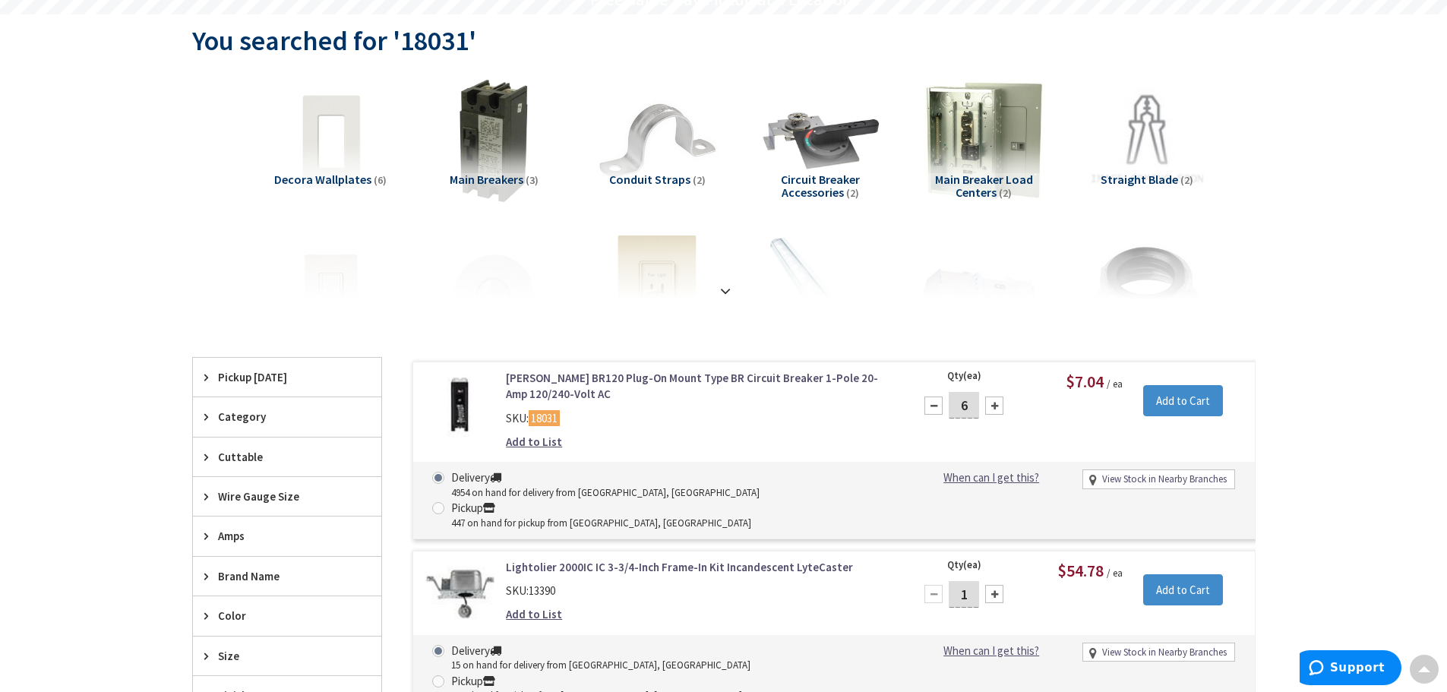
click at [988, 405] on div at bounding box center [994, 405] width 18 height 18
type input "9"
click at [1198, 403] on input "Add to Cart" at bounding box center [1183, 401] width 80 height 32
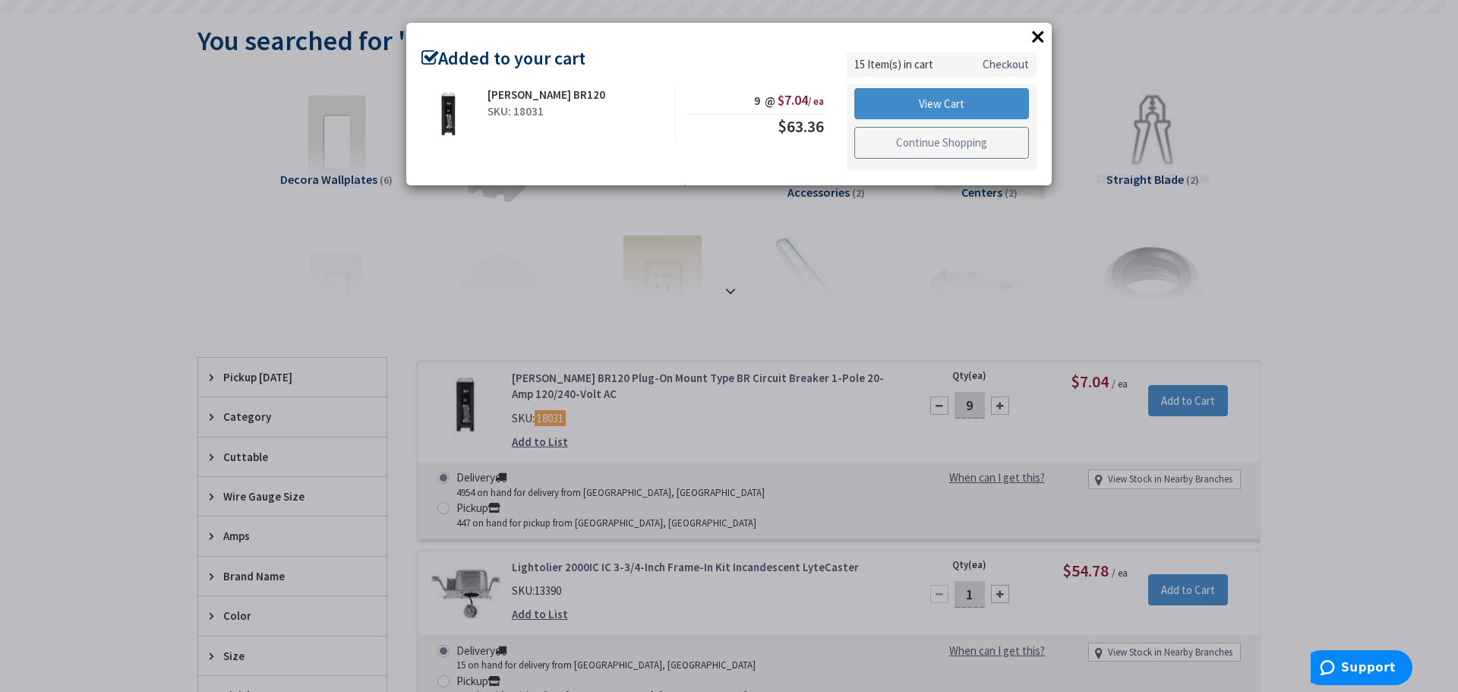
click at [966, 146] on link "Continue Shopping" at bounding box center [941, 143] width 175 height 32
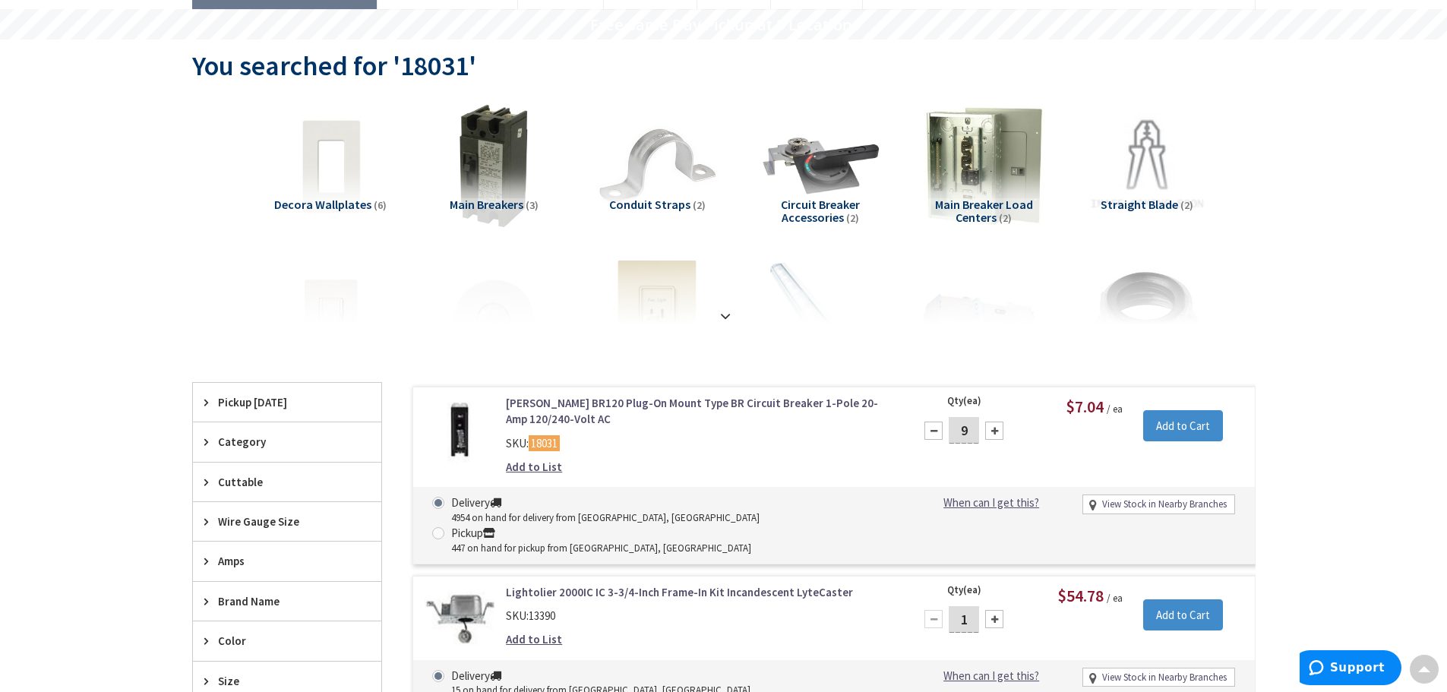
scroll to position [0, 0]
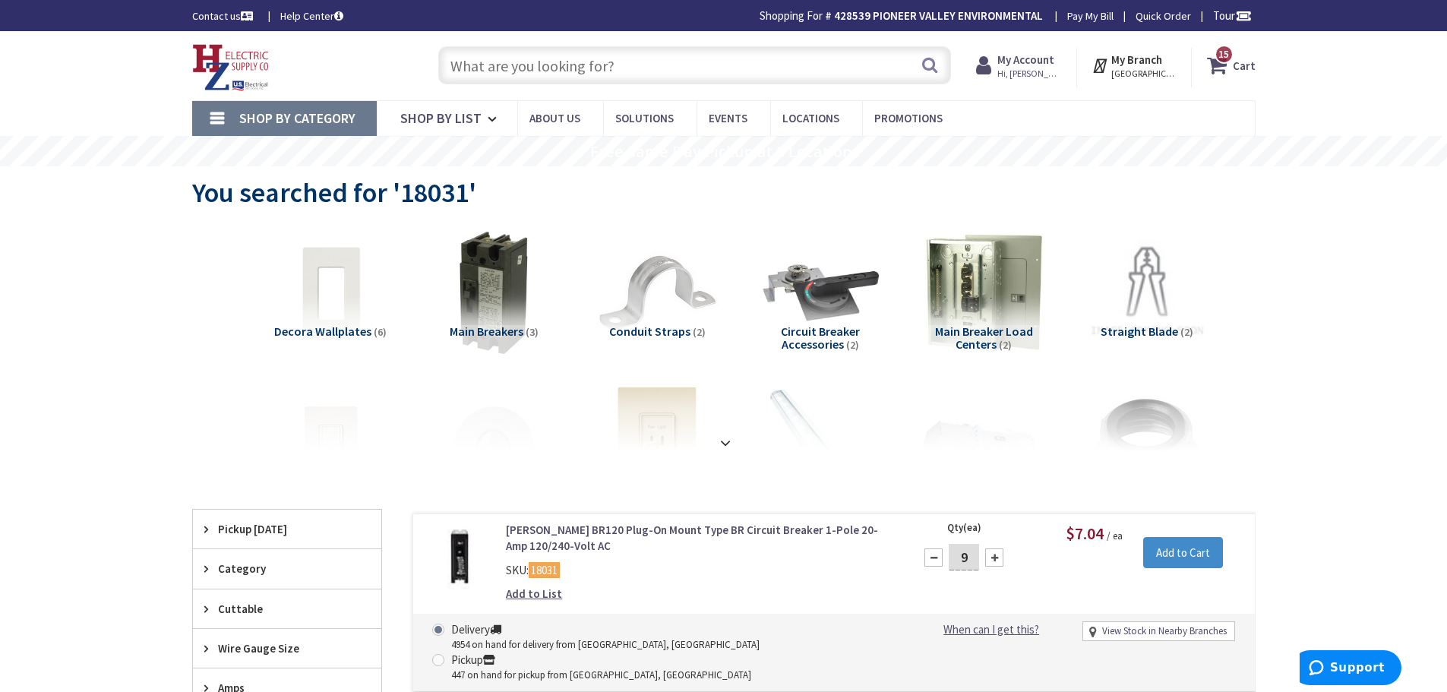
click at [605, 72] on input "text" at bounding box center [694, 65] width 513 height 38
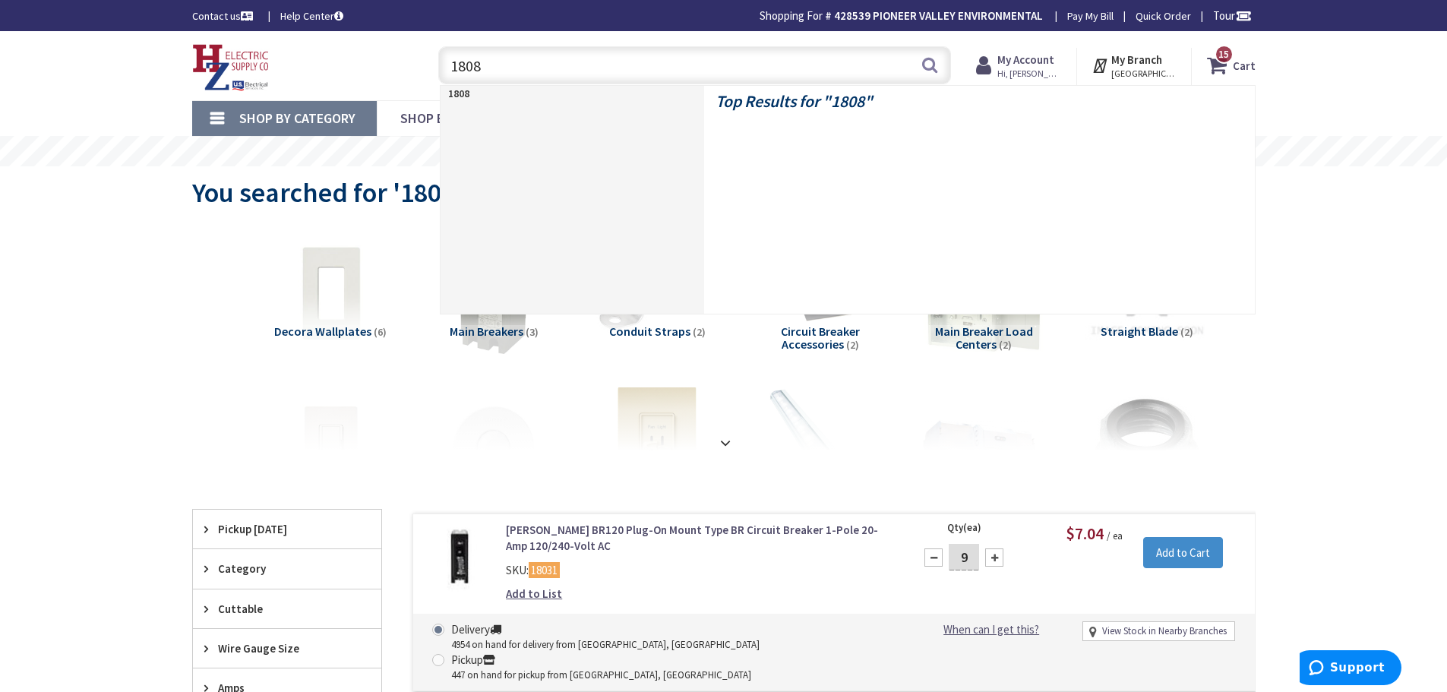
type input "18085"
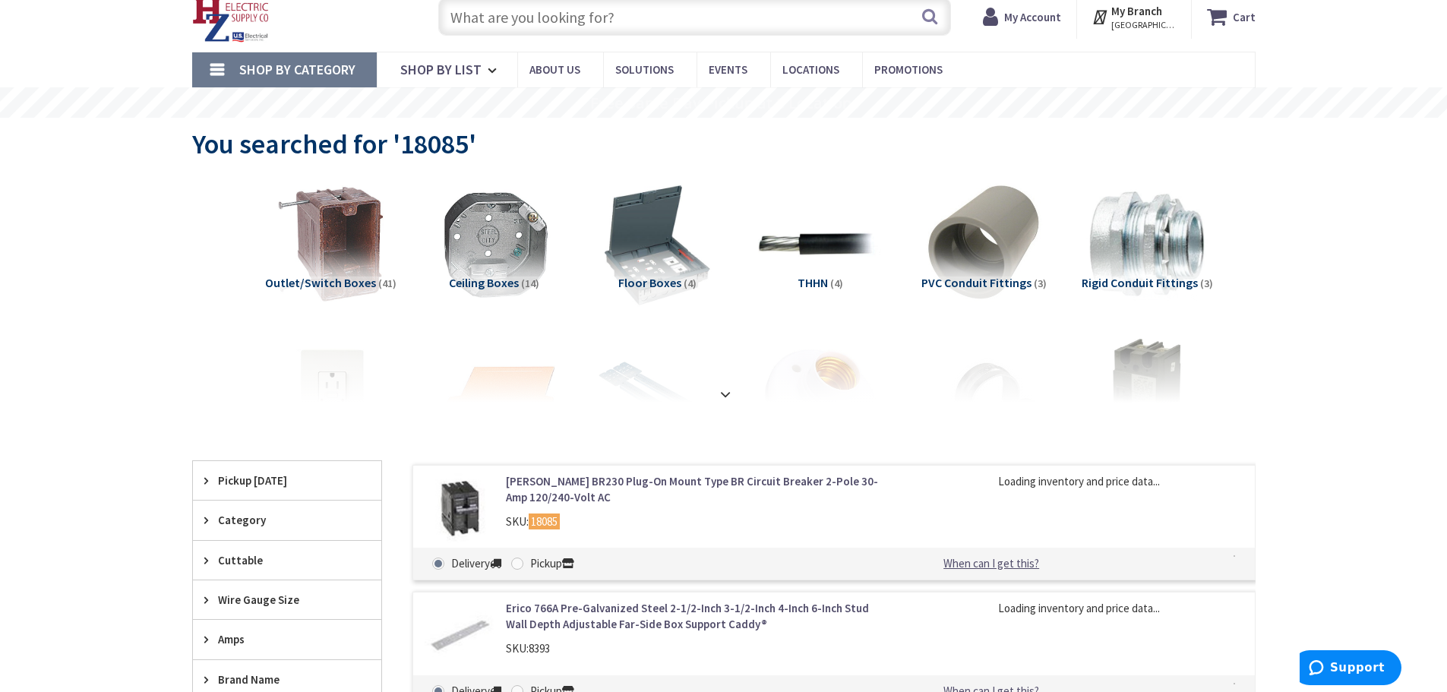
scroll to position [76, 0]
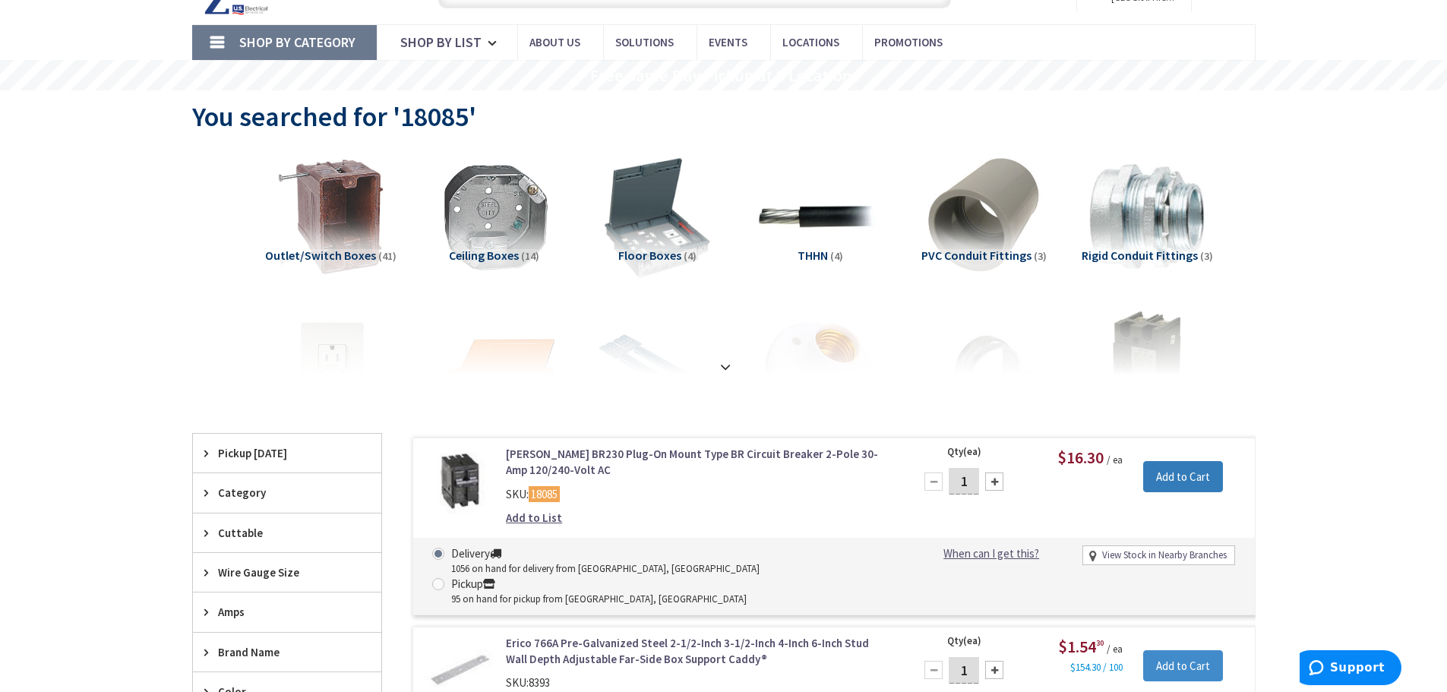
click at [1160, 476] on input "Add to Cart" at bounding box center [1183, 477] width 80 height 32
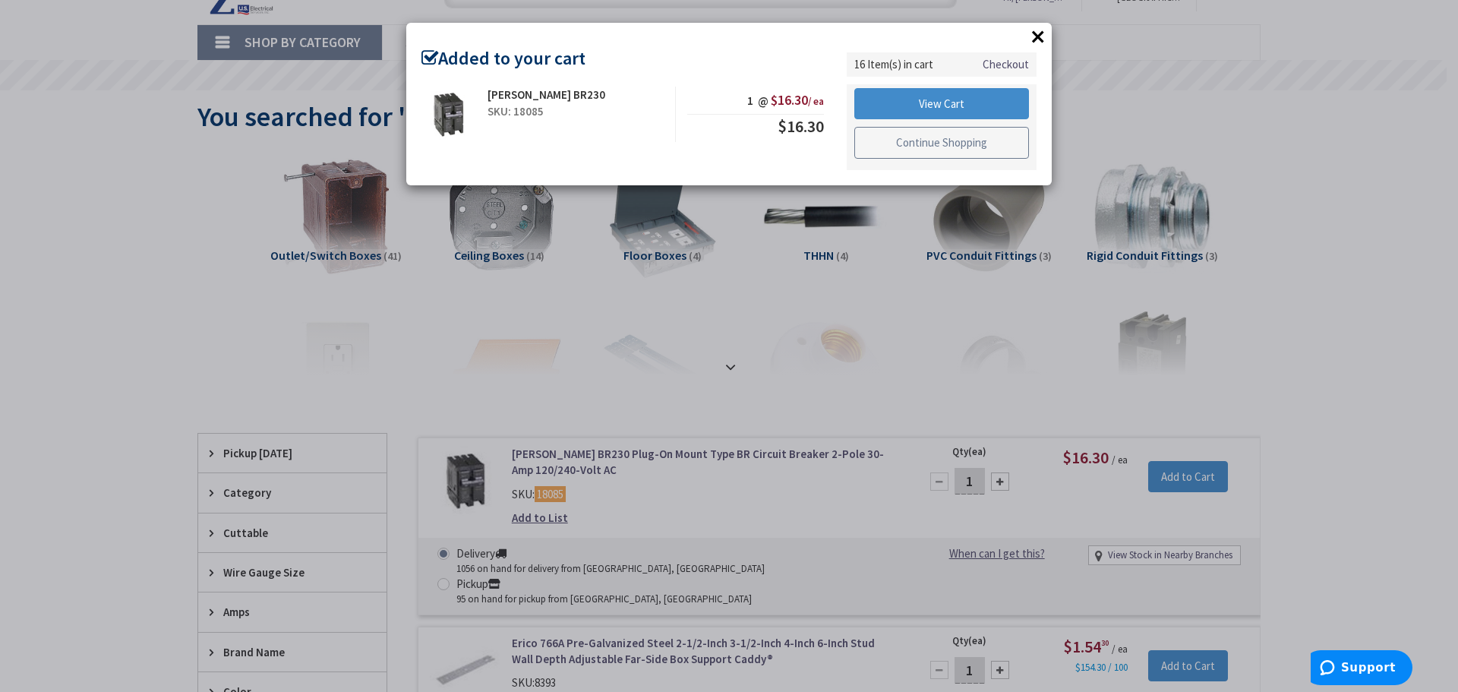
click at [902, 144] on link "Continue Shopping" at bounding box center [941, 143] width 175 height 32
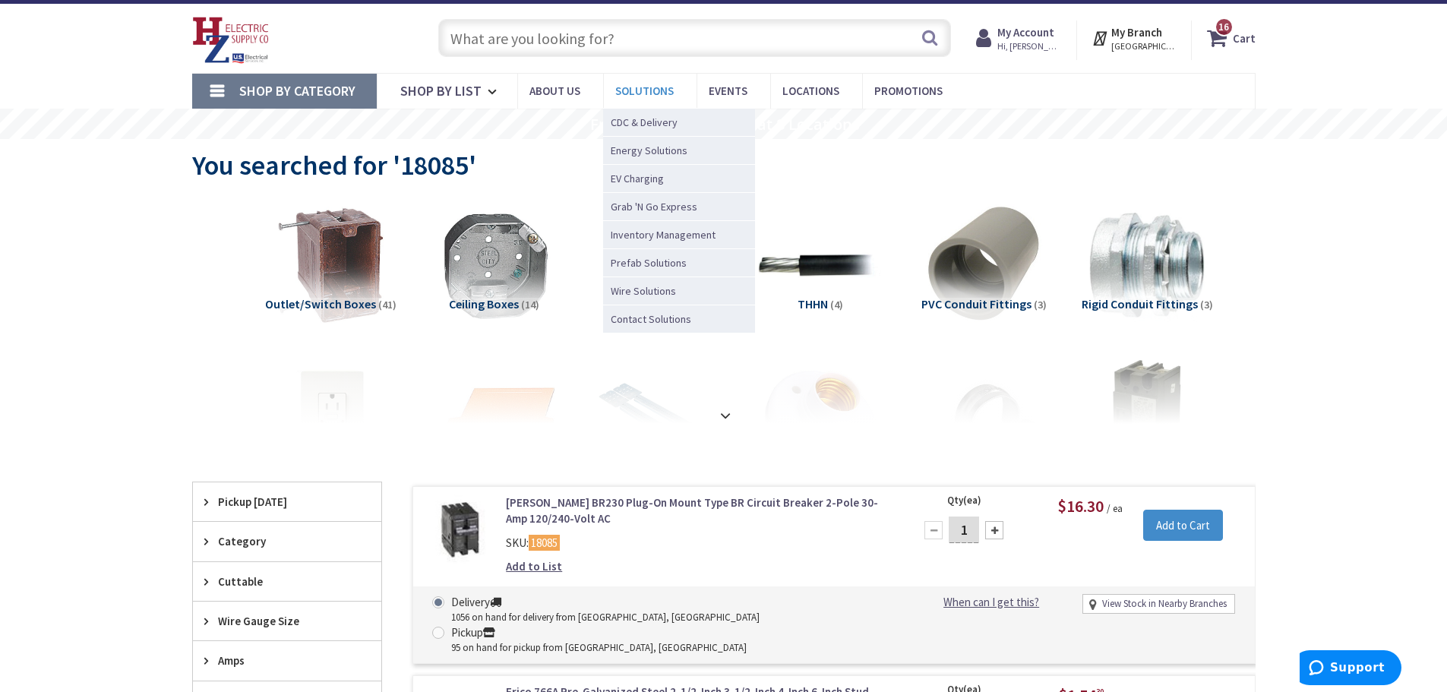
scroll to position [0, 0]
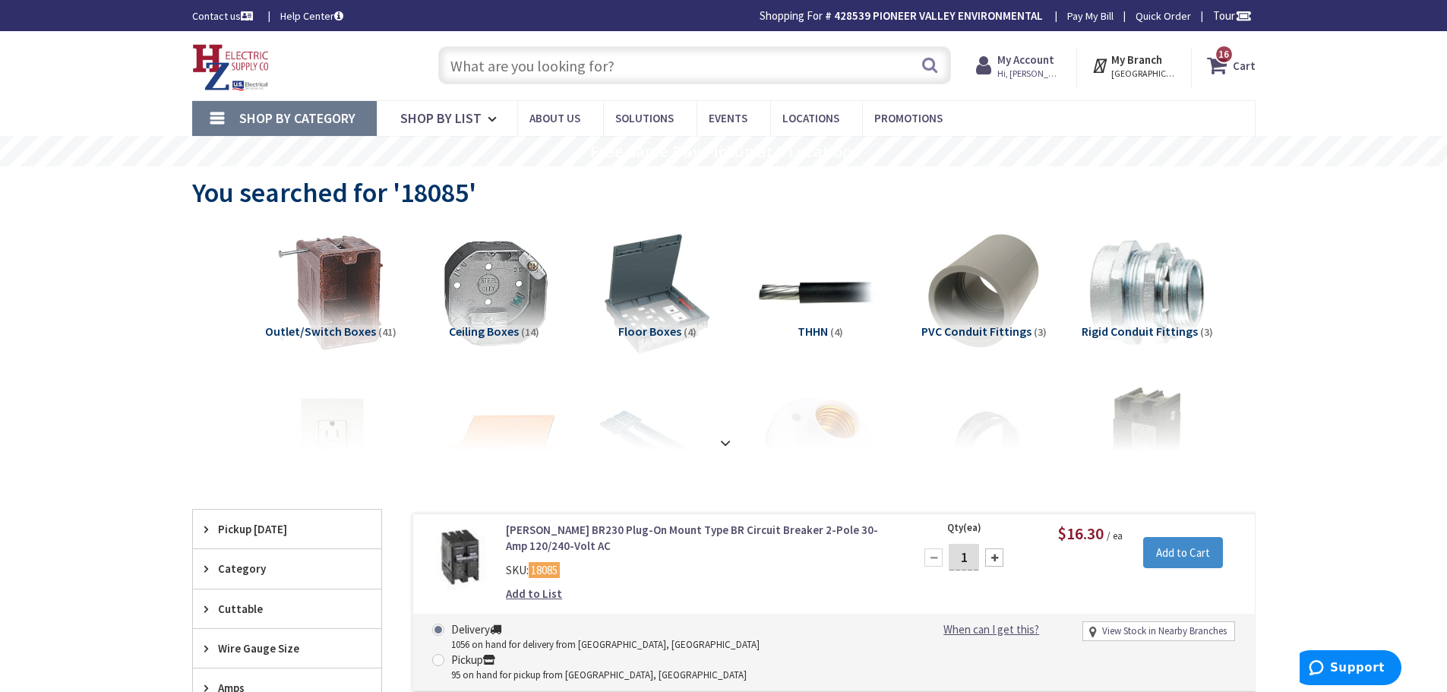
click at [605, 68] on input "text" at bounding box center [694, 65] width 513 height 38
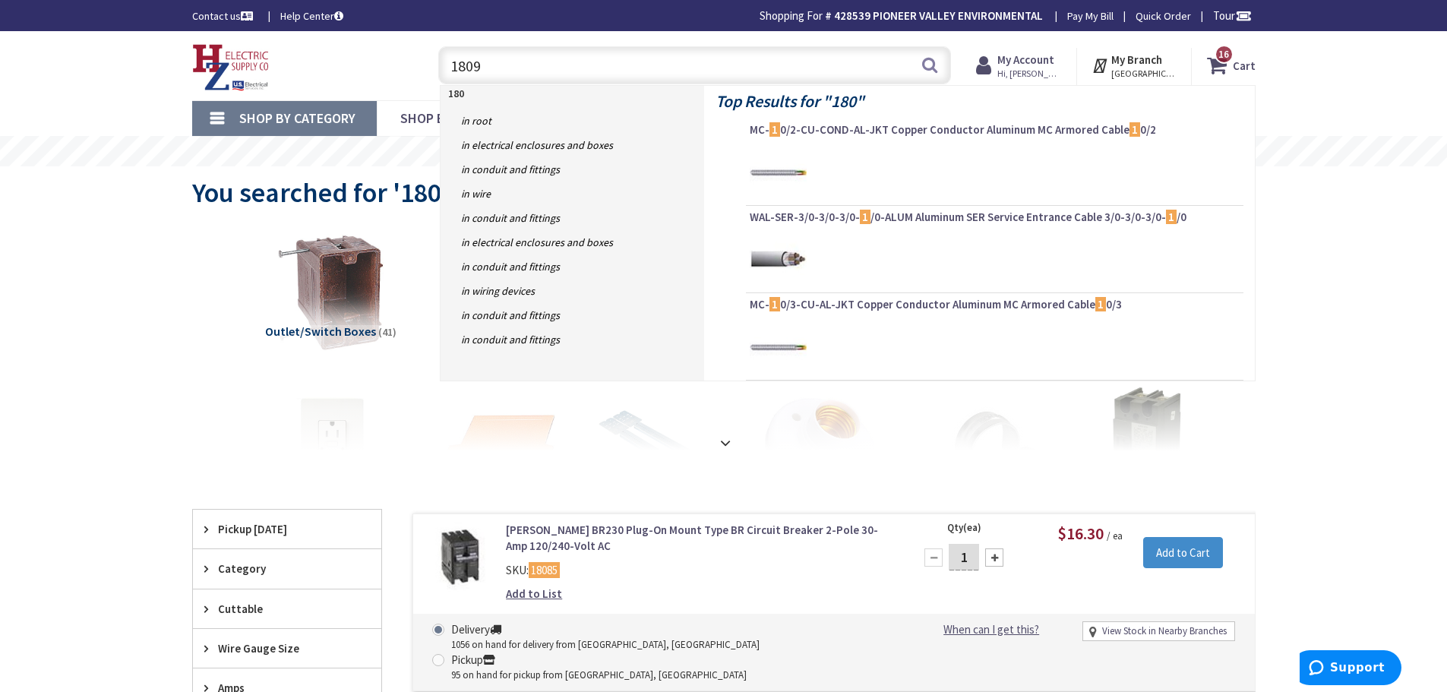
type input "18099"
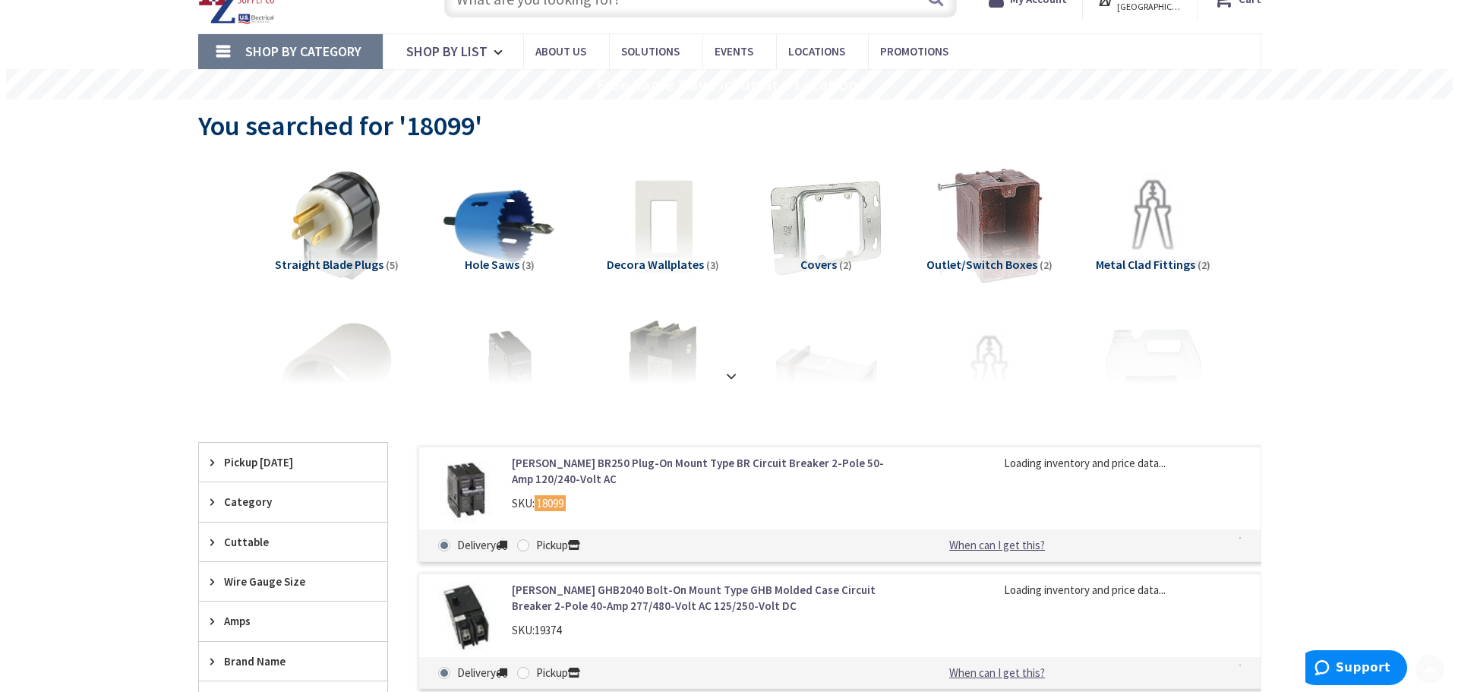
scroll to position [152, 0]
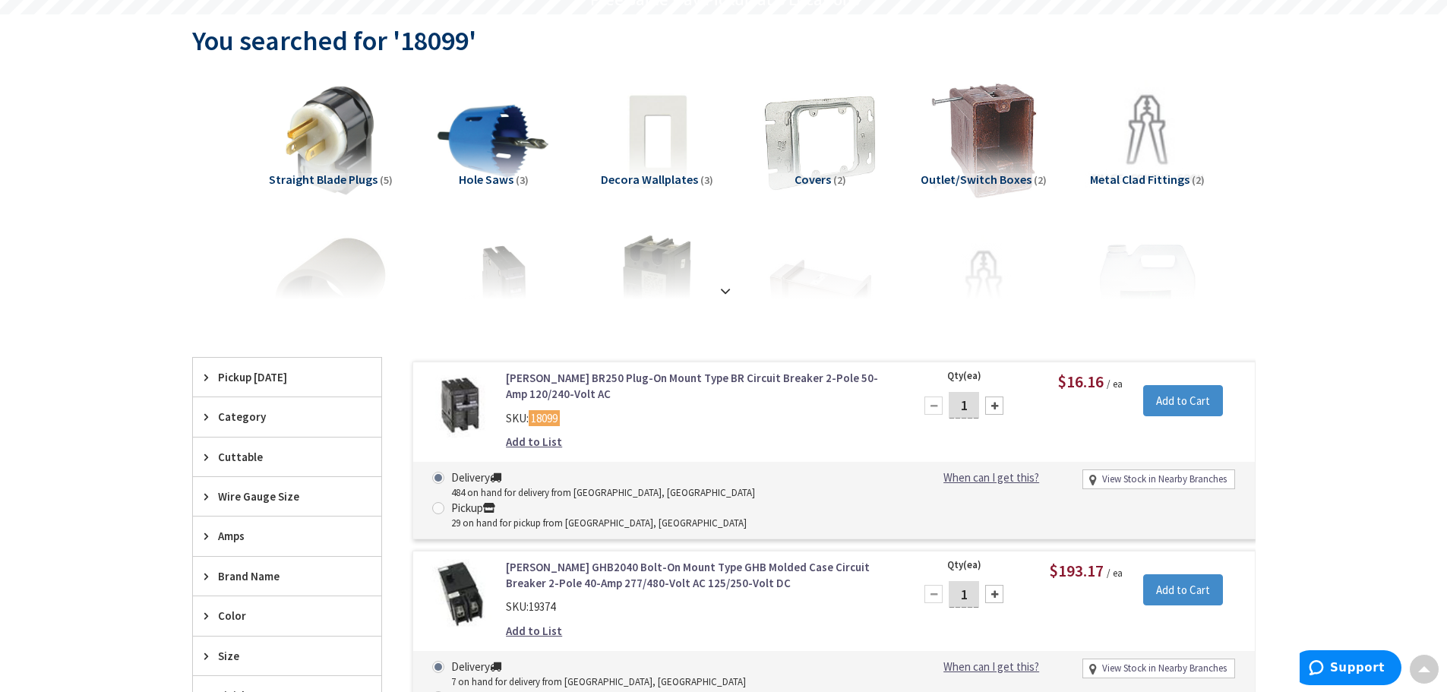
click at [996, 409] on div at bounding box center [994, 405] width 18 height 18
type input "2"
click at [1176, 401] on input "Add to Cart" at bounding box center [1183, 401] width 80 height 32
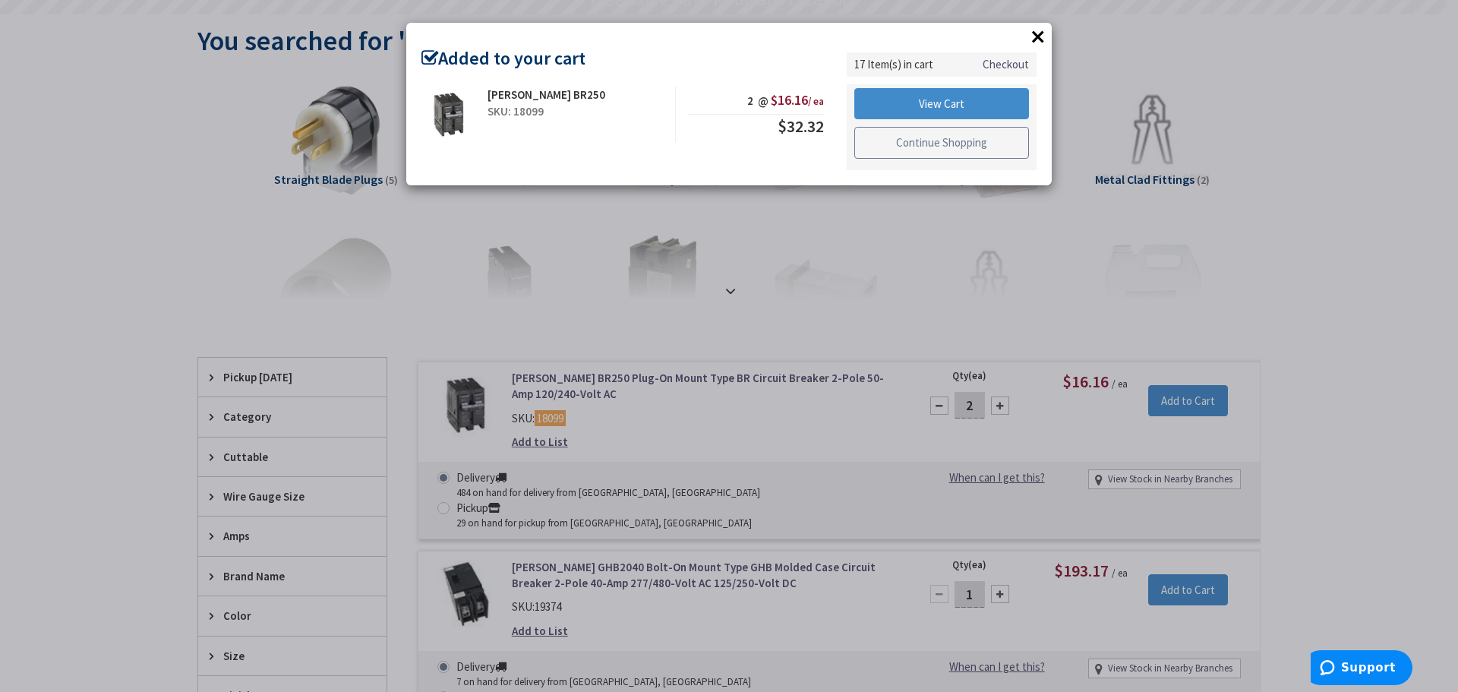
click at [917, 154] on link "Continue Shopping" at bounding box center [941, 143] width 175 height 32
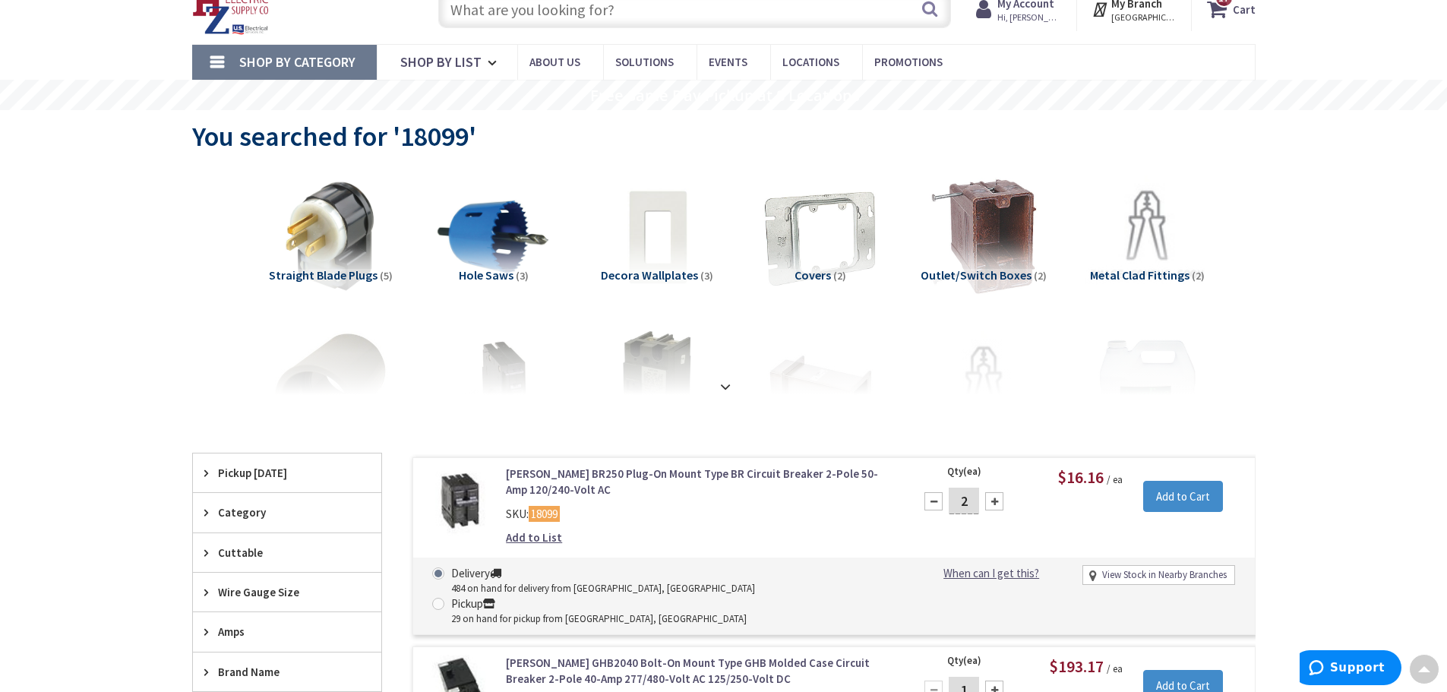
scroll to position [0, 0]
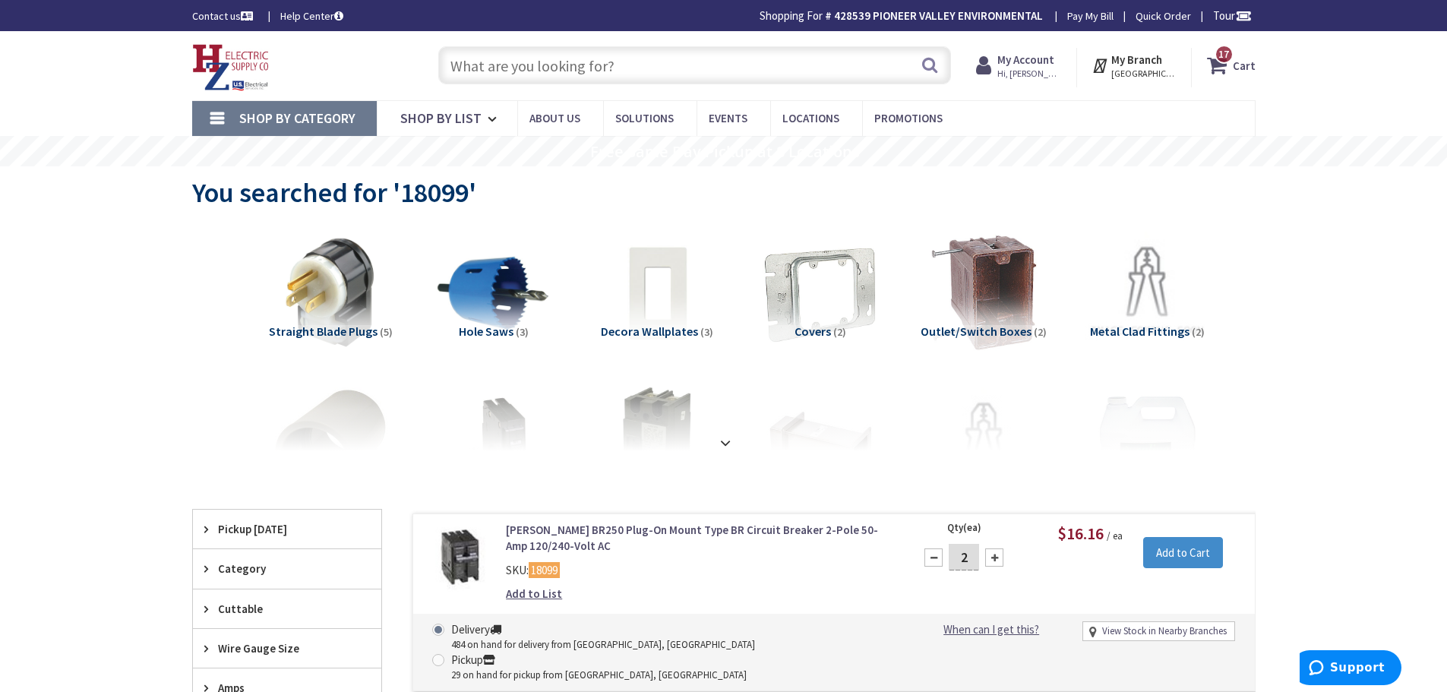
click at [626, 72] on input "text" at bounding box center [694, 65] width 513 height 38
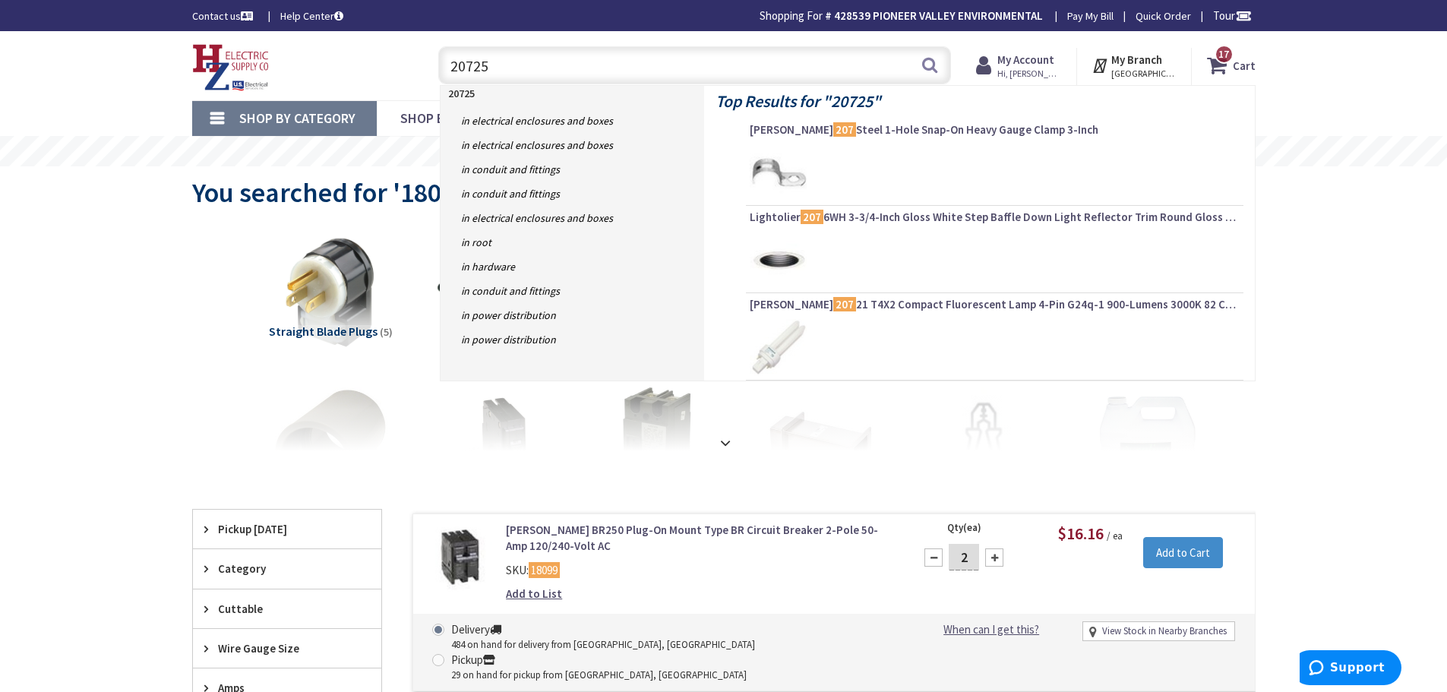
type input "207255"
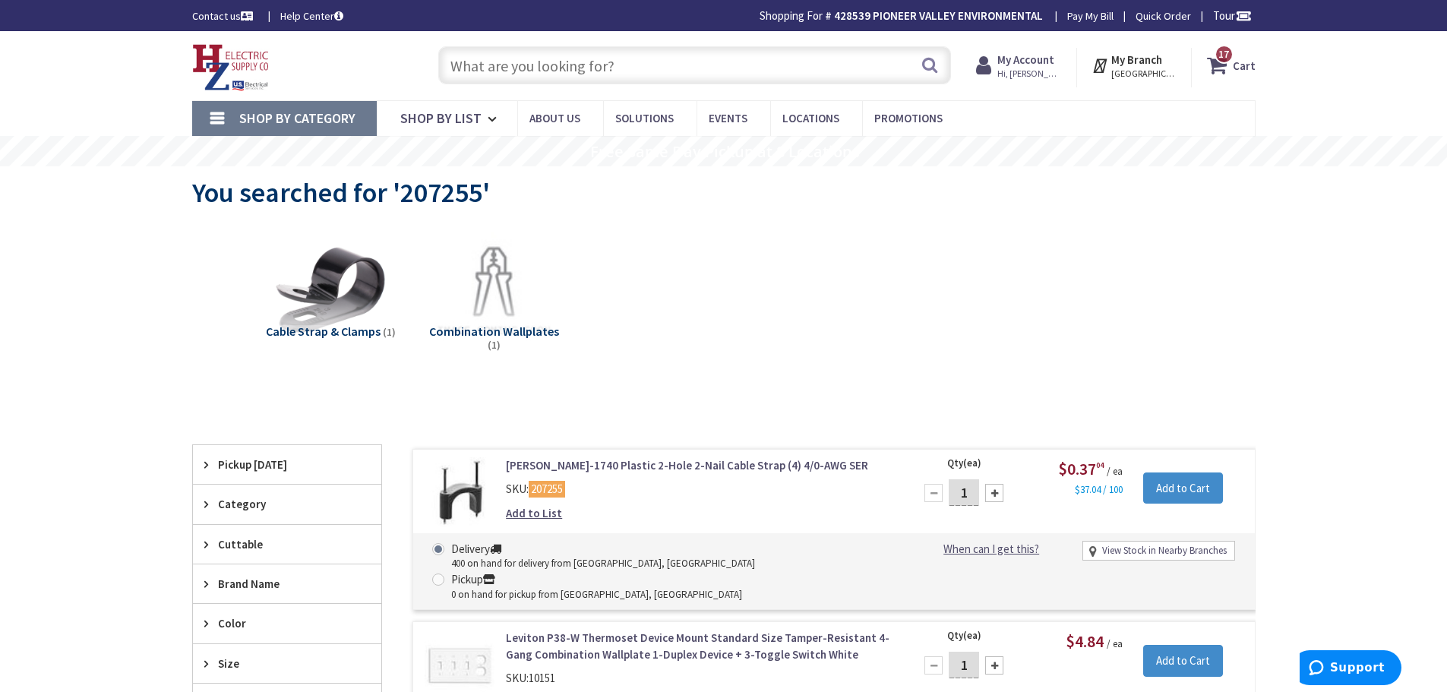
click at [550, 62] on input "text" at bounding box center [694, 65] width 513 height 38
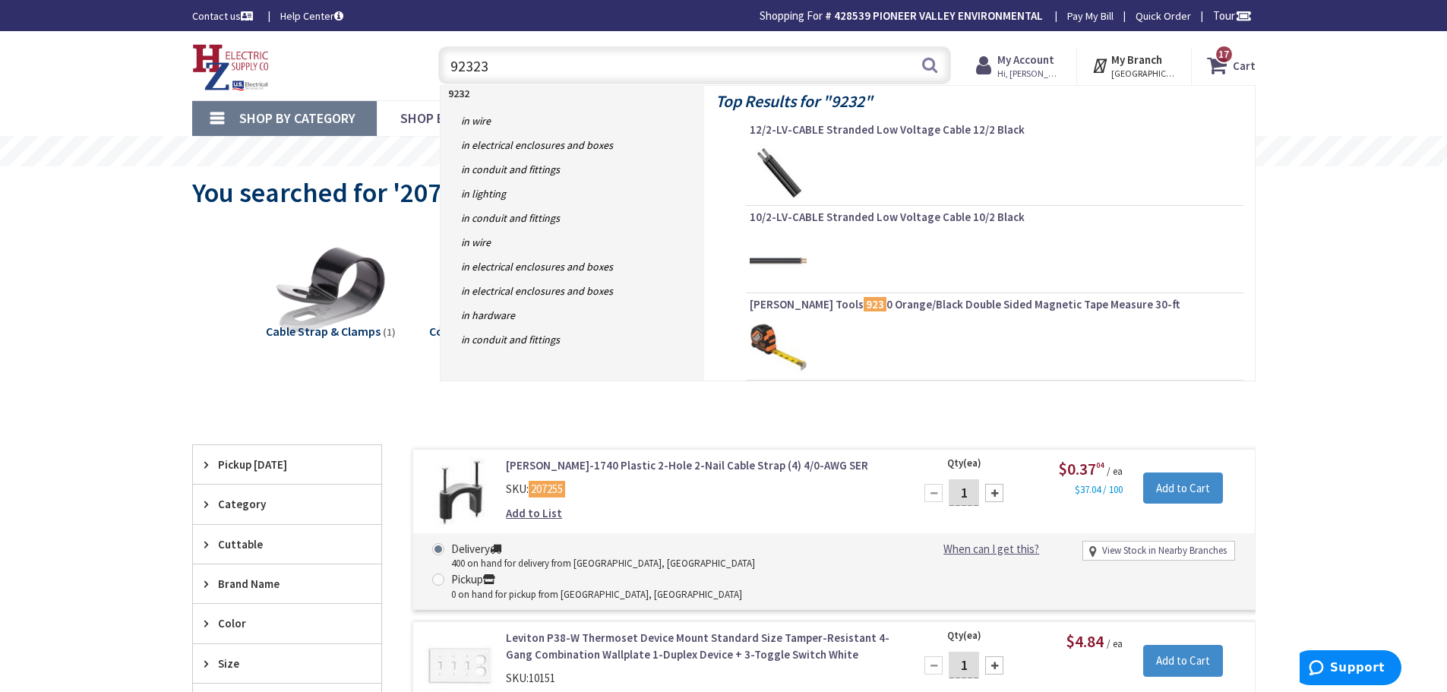
type input "923232"
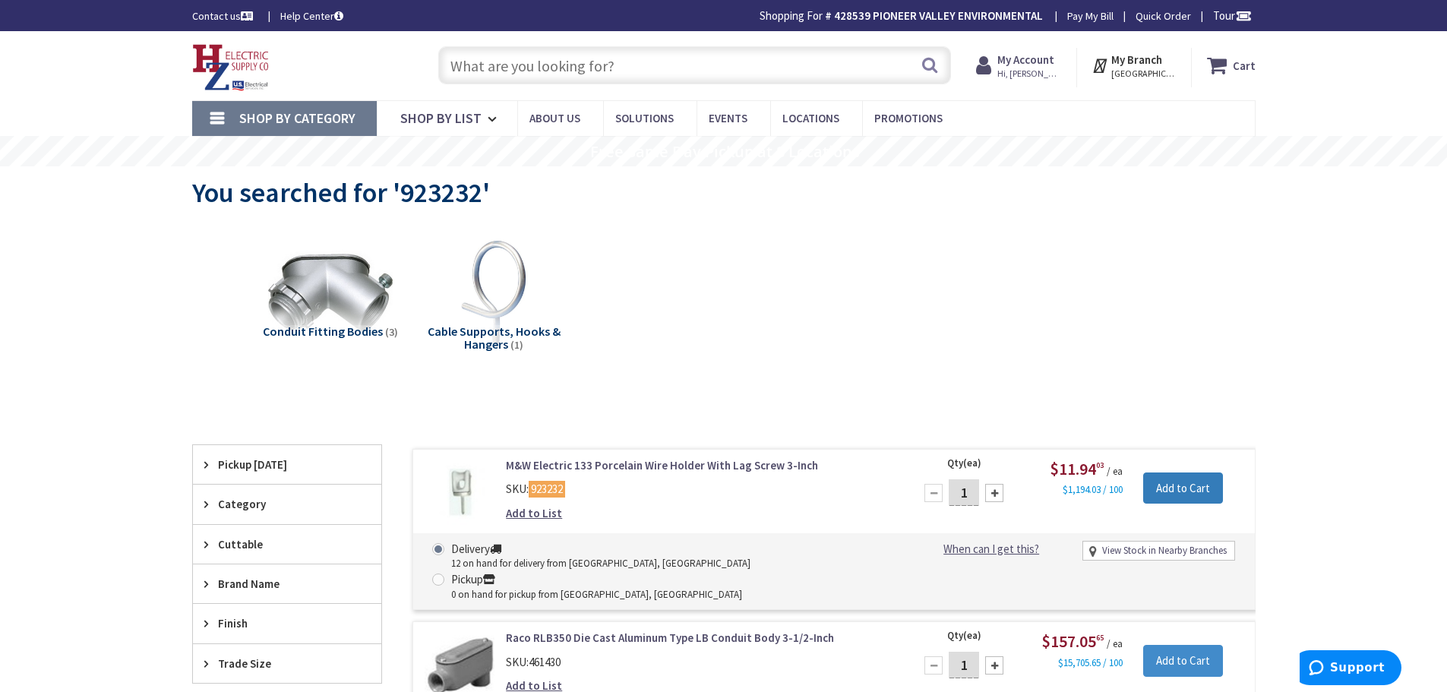
click at [1175, 488] on input "Add to Cart" at bounding box center [1183, 488] width 80 height 32
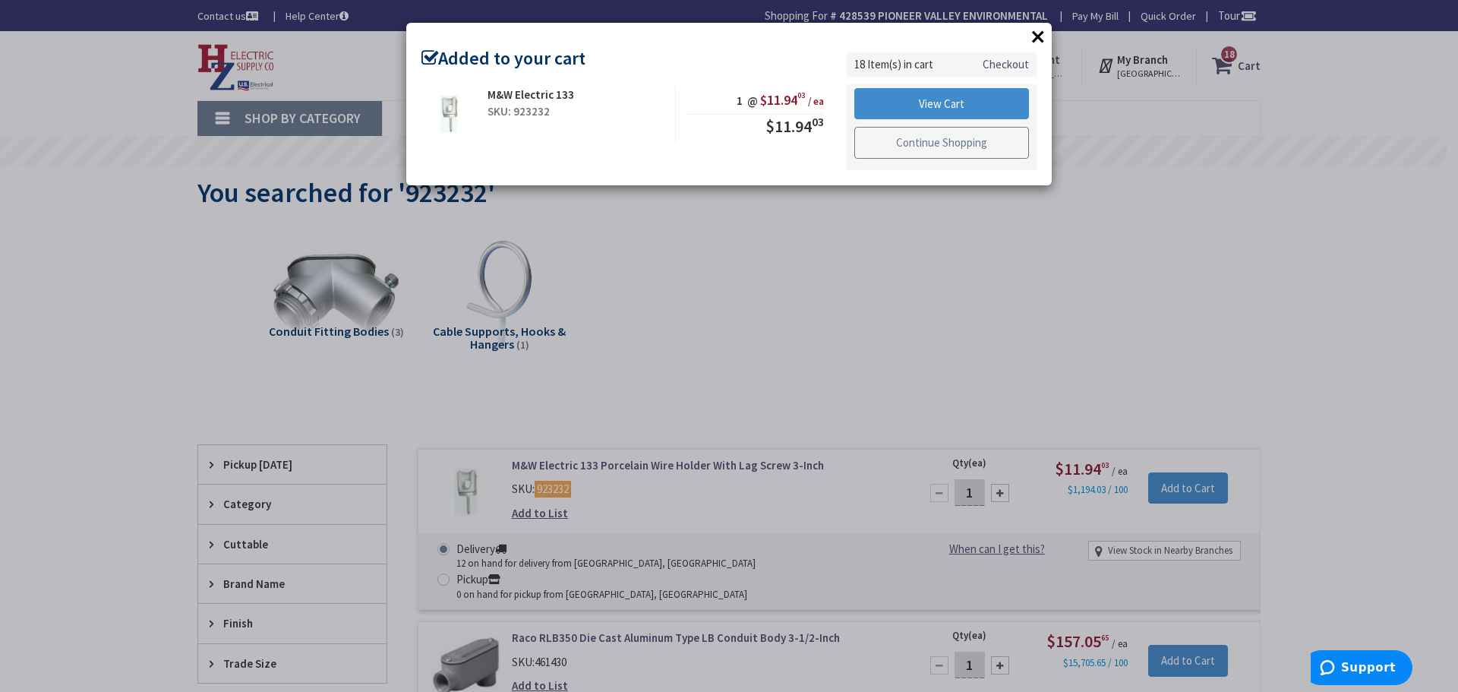
click at [979, 144] on link "Continue Shopping" at bounding box center [941, 143] width 175 height 32
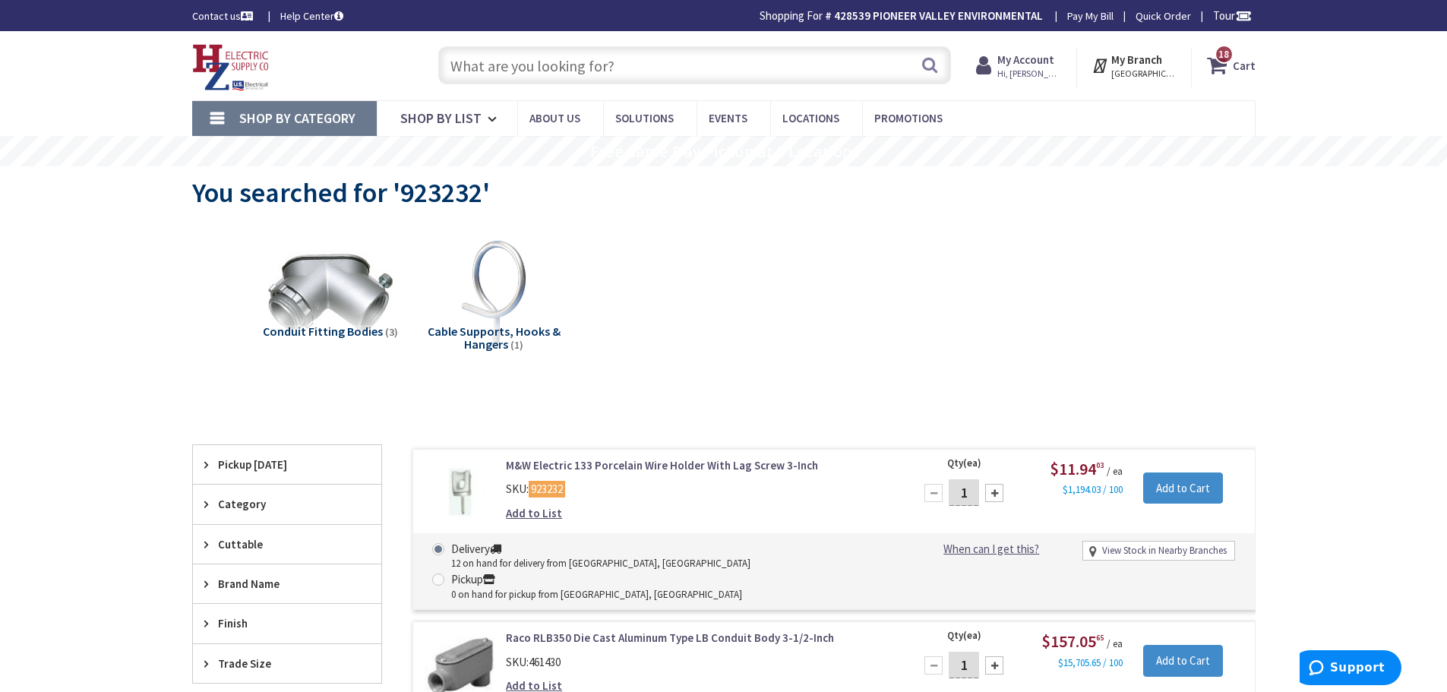
click at [552, 64] on input "text" at bounding box center [694, 65] width 513 height 38
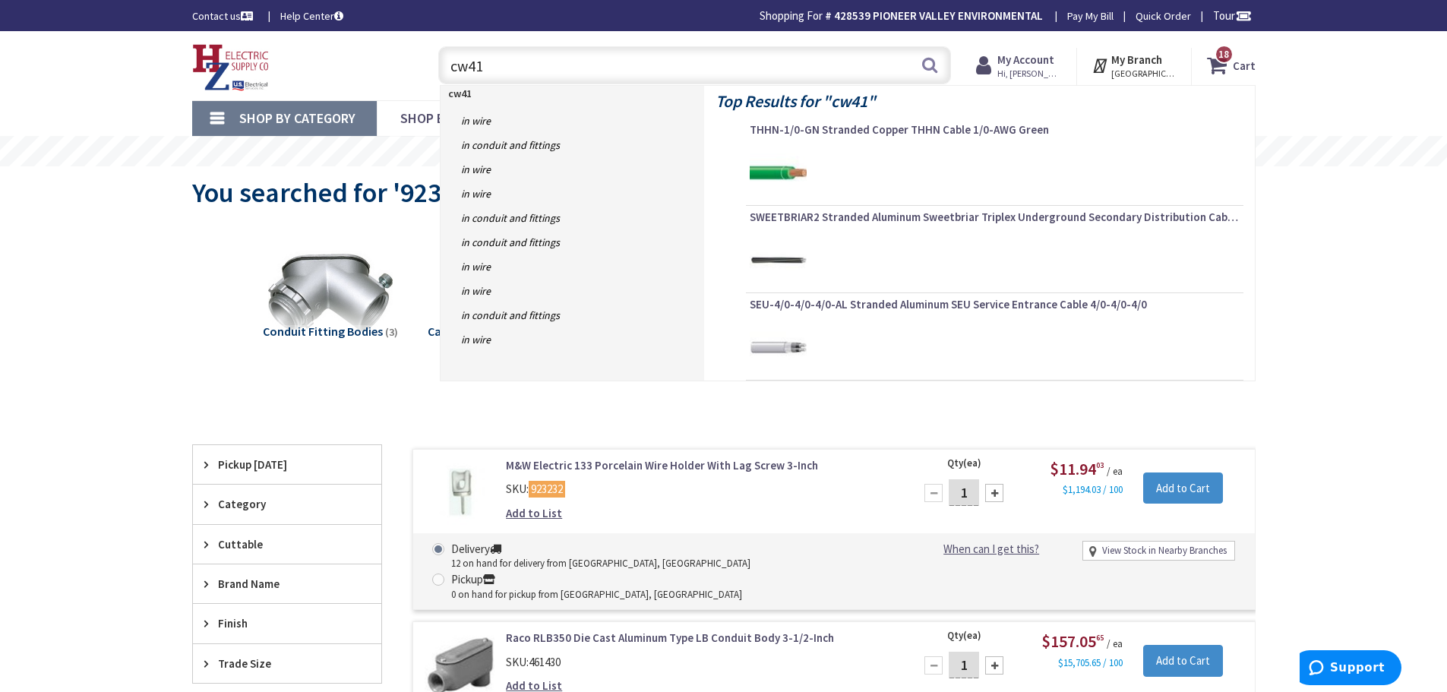
type input "cw411"
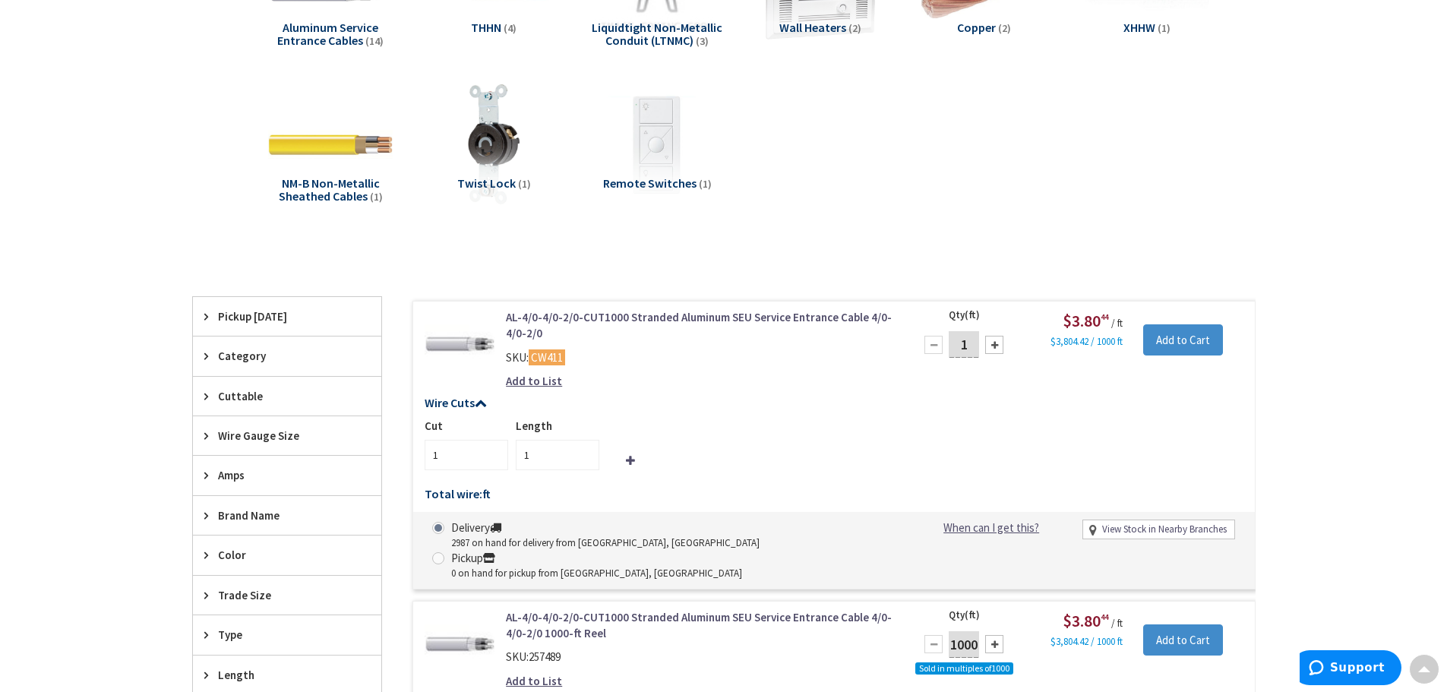
click at [997, 345] on div at bounding box center [994, 345] width 18 height 18
type input "2"
click at [997, 345] on div at bounding box center [994, 345] width 18 height 18
type input "3"
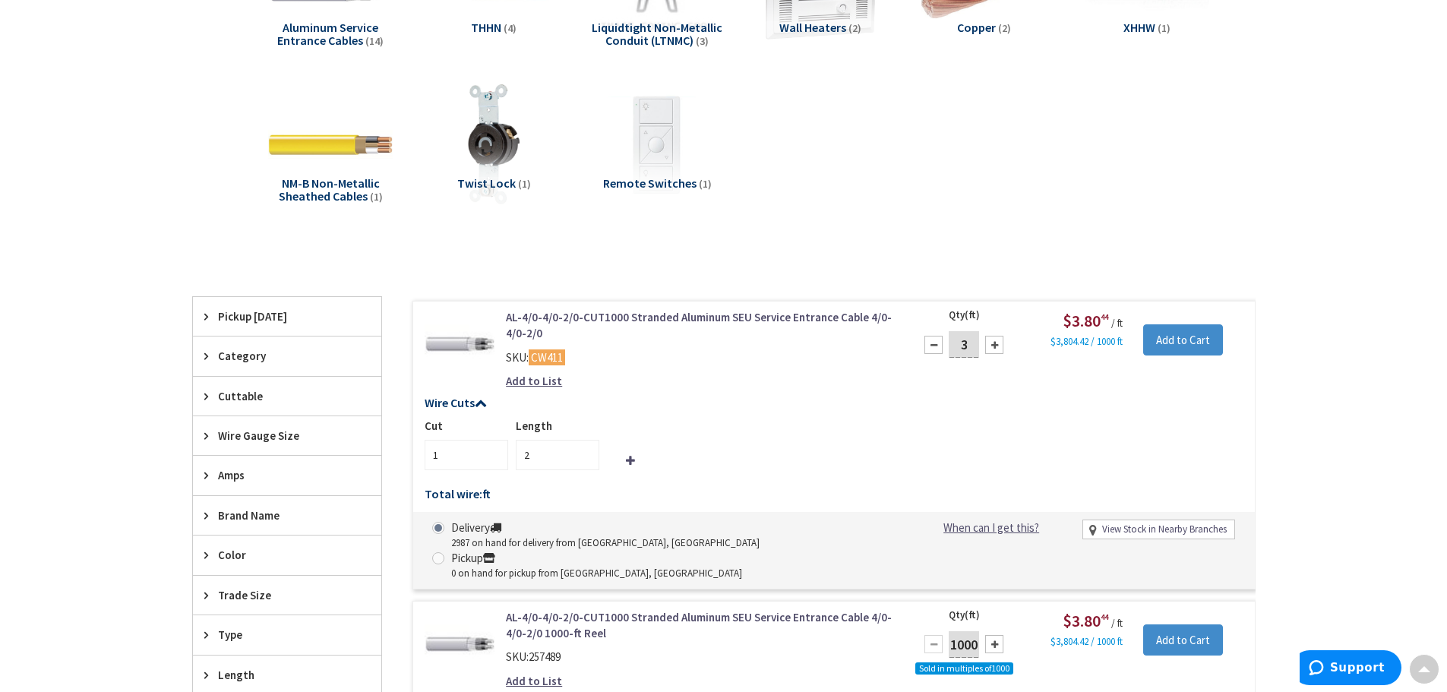
type input "3"
click at [997, 345] on div at bounding box center [994, 345] width 18 height 18
type input "4"
click at [997, 345] on div at bounding box center [994, 345] width 18 height 18
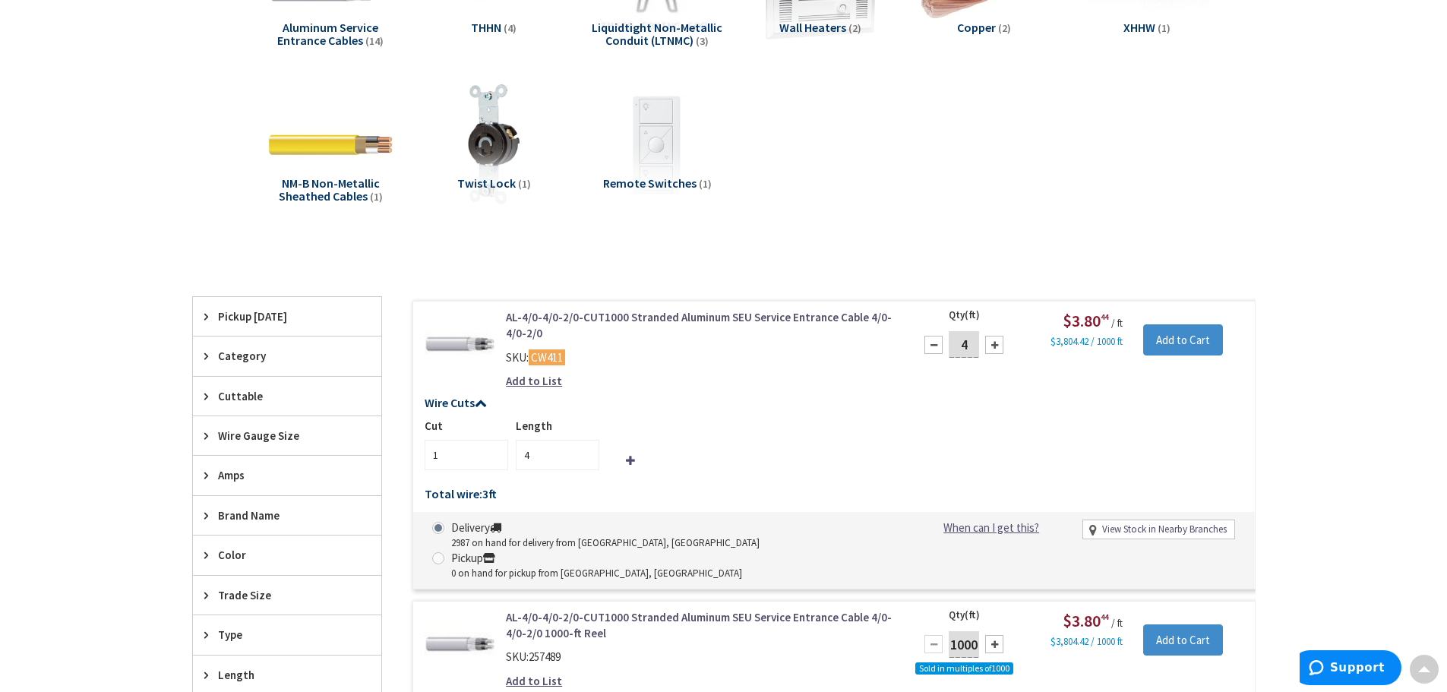
type input "5"
click at [997, 345] on div at bounding box center [994, 345] width 18 height 18
type input "6"
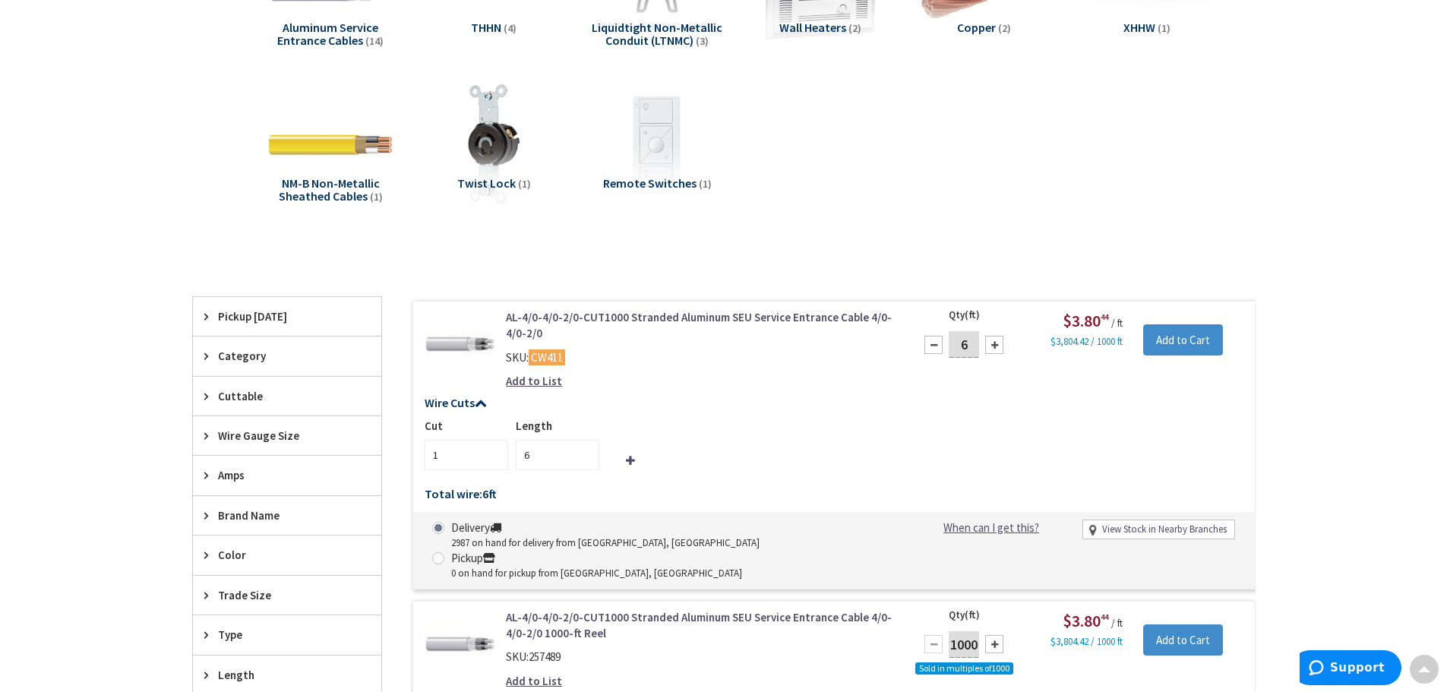
click at [997, 345] on div at bounding box center [994, 345] width 18 height 18
type input "7"
click at [997, 345] on div at bounding box center [994, 345] width 18 height 18
type input "8"
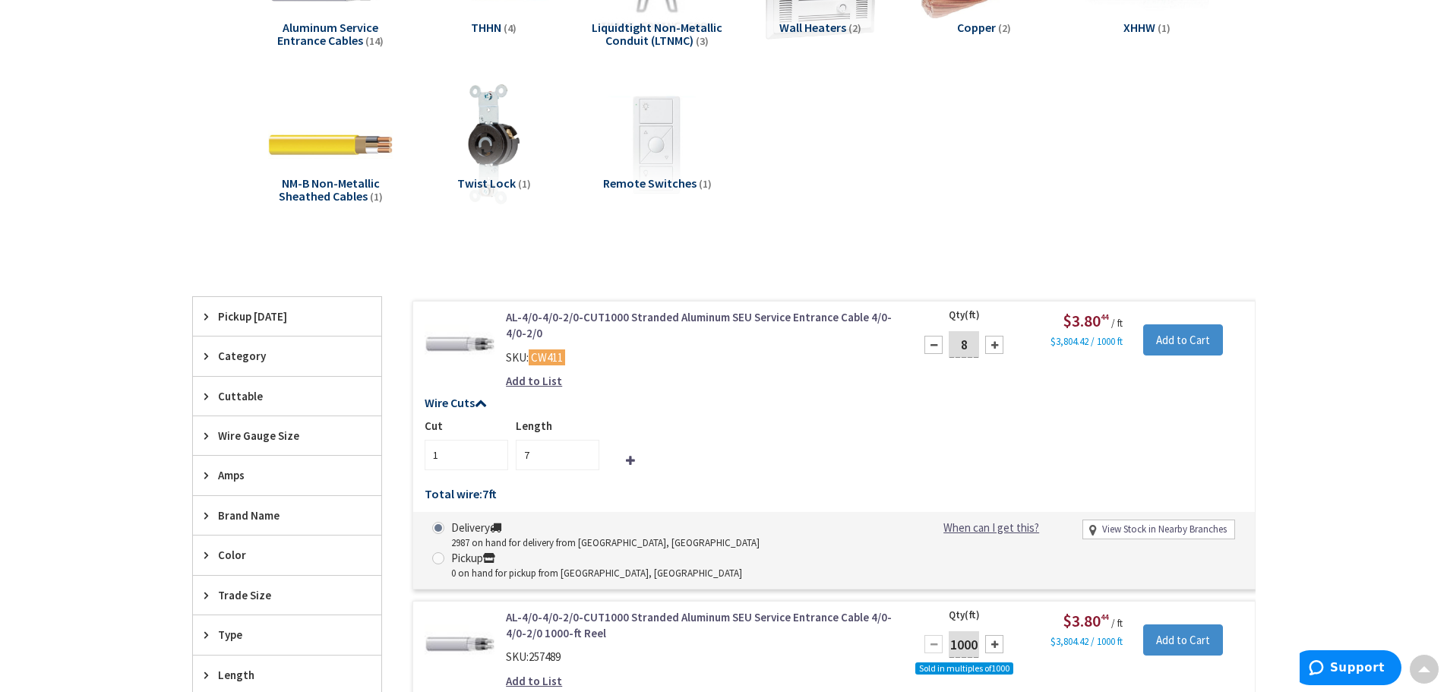
type input "8"
click at [997, 345] on div at bounding box center [994, 345] width 18 height 18
type input "9"
click at [997, 345] on div at bounding box center [994, 345] width 18 height 18
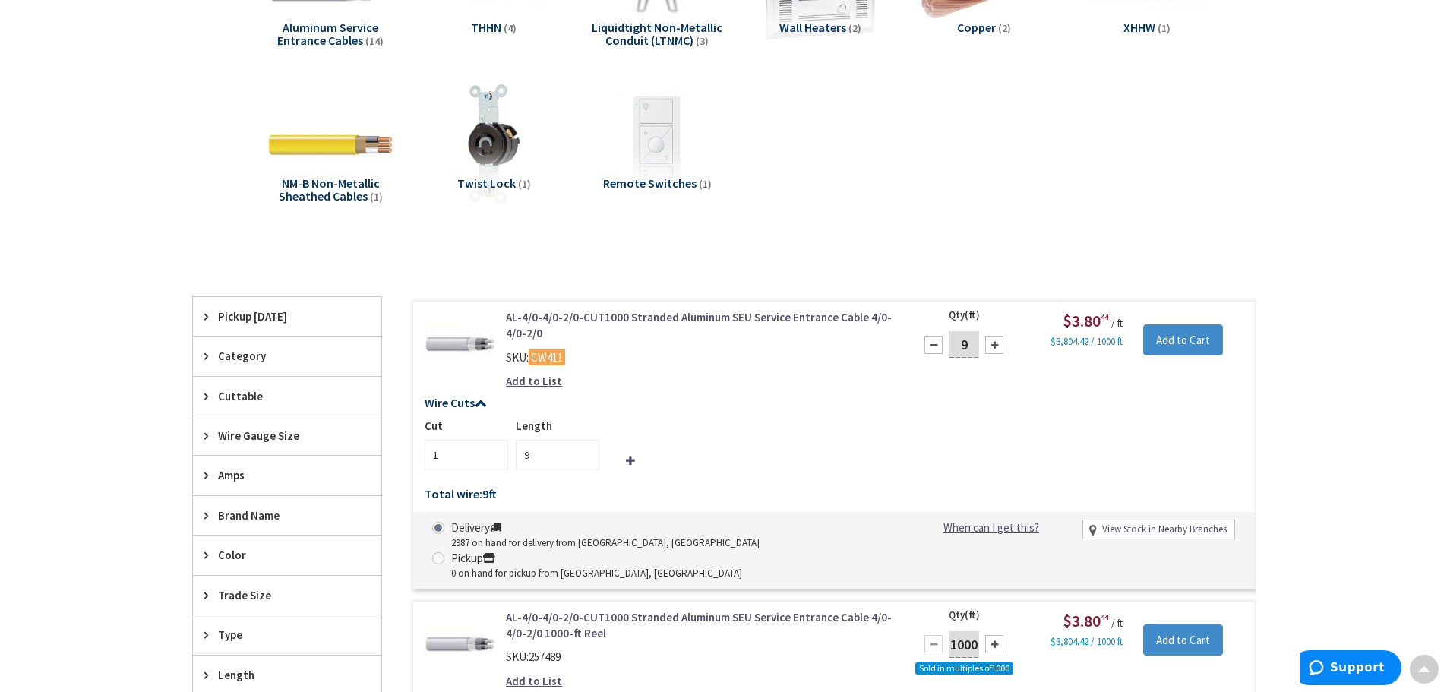
type input "10"
click at [997, 345] on div at bounding box center [994, 345] width 18 height 18
type input "11"
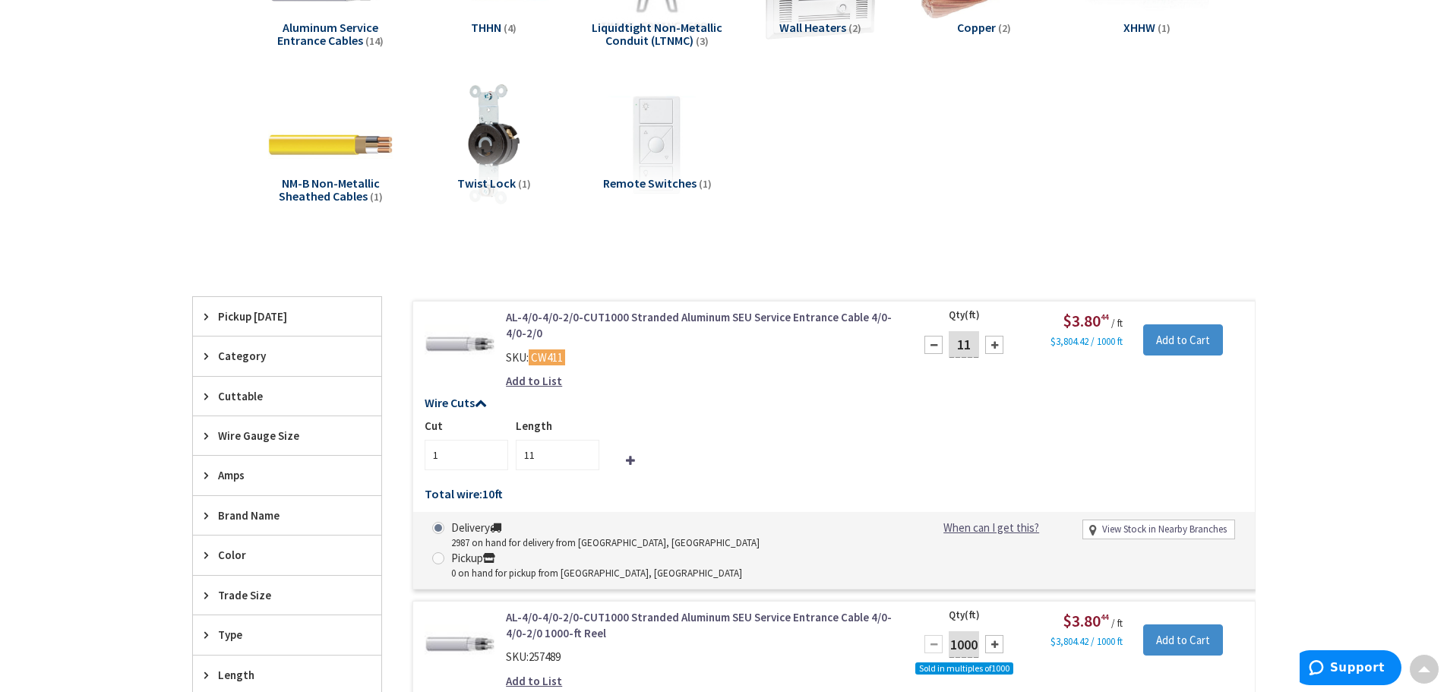
click at [997, 345] on div at bounding box center [994, 345] width 18 height 18
type input "12"
click at [997, 345] on div at bounding box center [994, 345] width 18 height 18
type input "13"
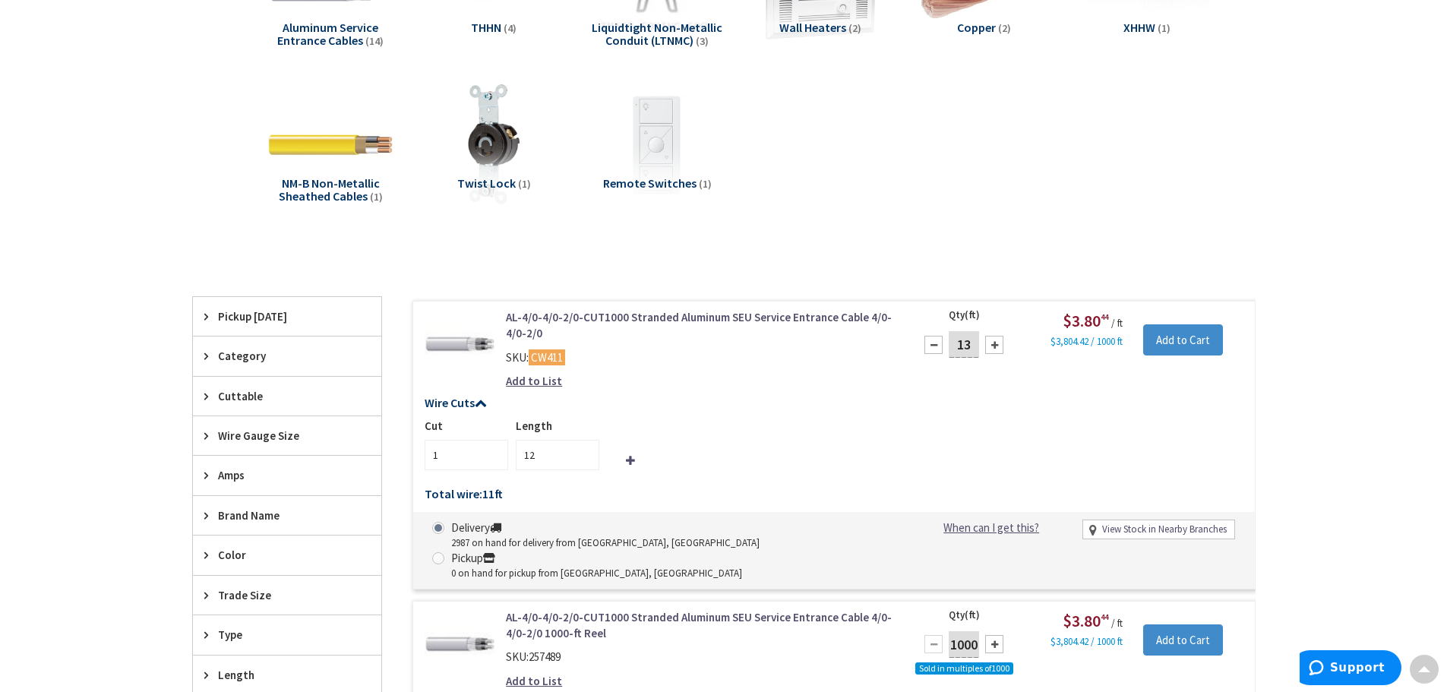
type input "13"
click at [997, 345] on div at bounding box center [994, 345] width 18 height 18
type input "14"
click at [997, 345] on div at bounding box center [994, 345] width 18 height 18
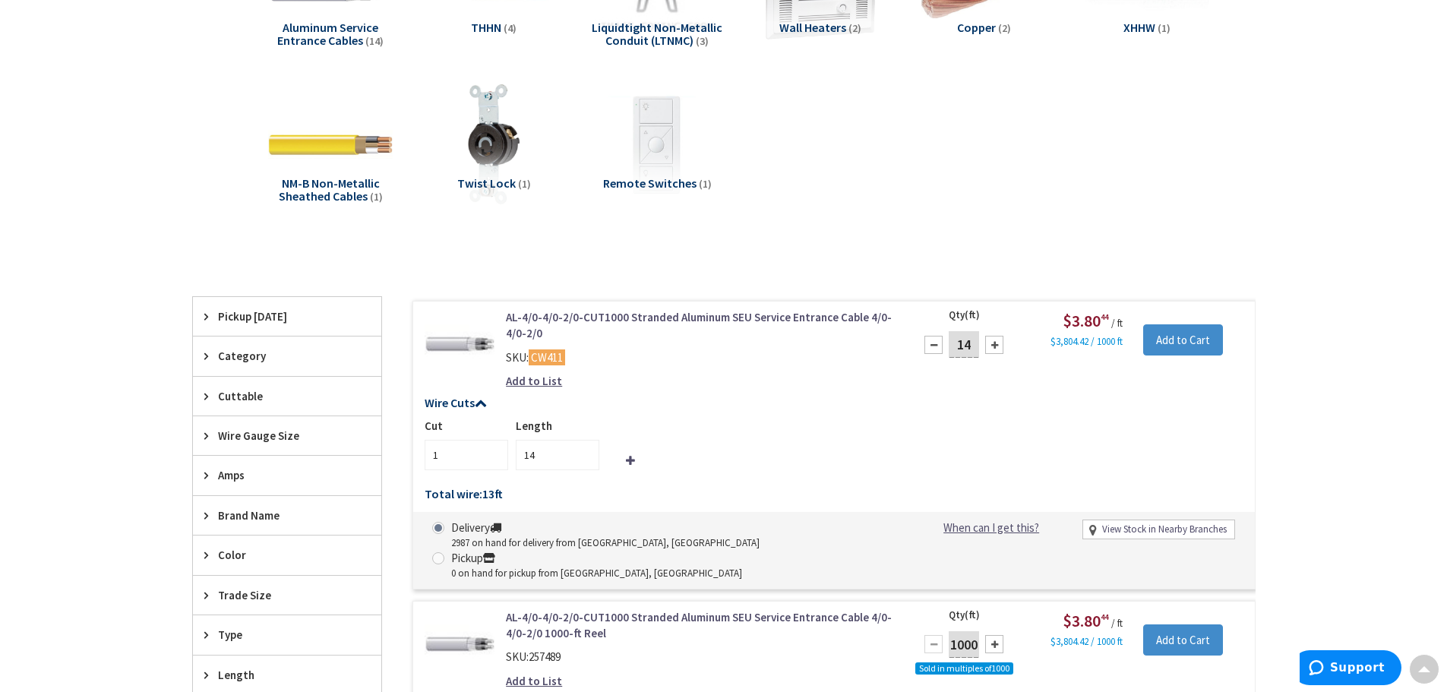
type input "15"
click at [997, 345] on div at bounding box center [994, 345] width 18 height 18
type input "16"
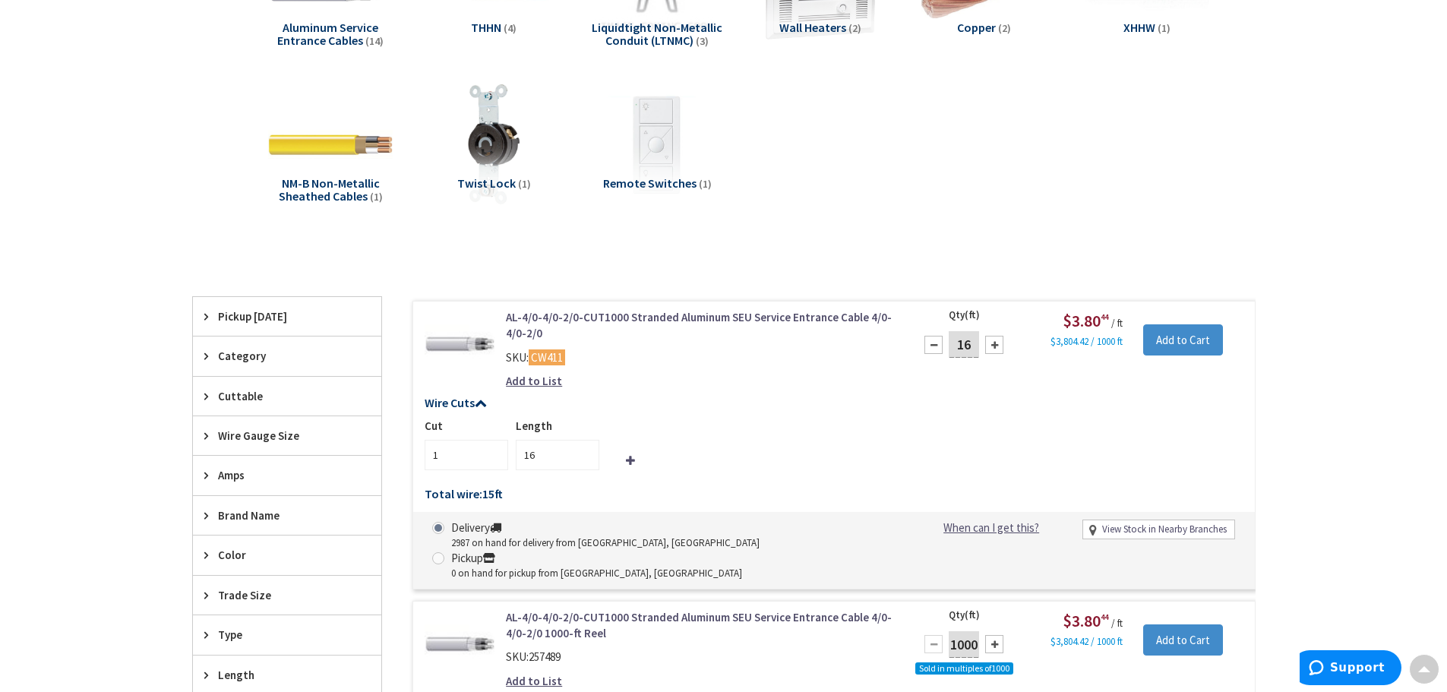
click at [997, 345] on div at bounding box center [994, 345] width 18 height 18
type input "17"
click at [997, 345] on div at bounding box center [994, 345] width 18 height 18
type input "18"
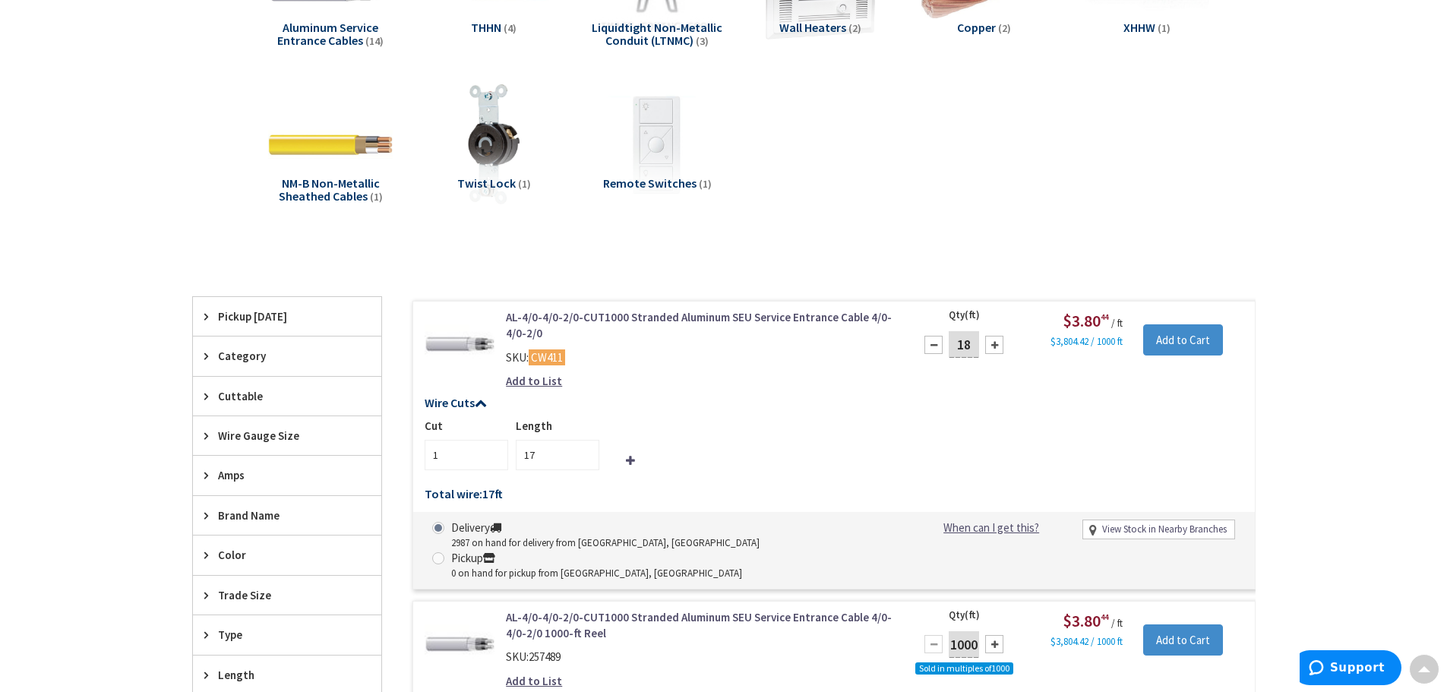
type input "18"
click at [997, 345] on div at bounding box center [994, 345] width 18 height 18
type input "19"
click at [997, 345] on div at bounding box center [994, 345] width 18 height 18
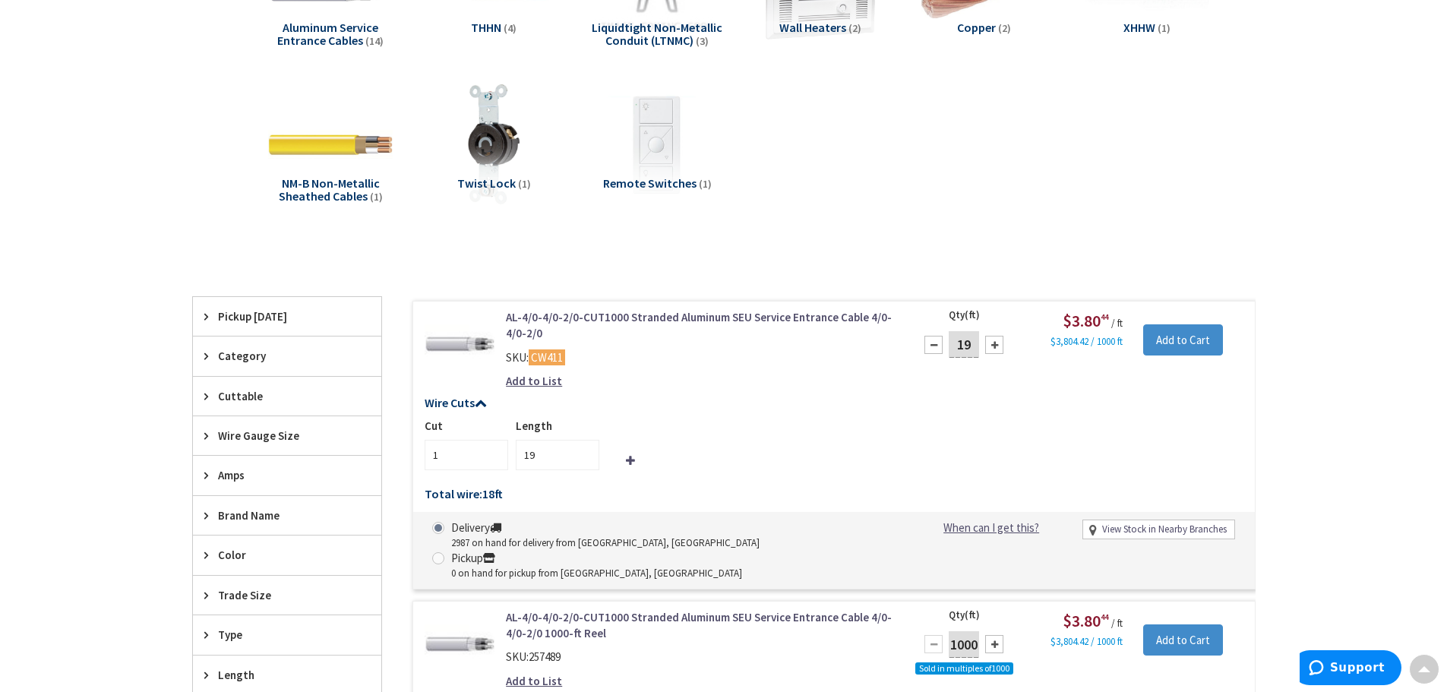
type input "20"
click at [997, 345] on div at bounding box center [994, 345] width 18 height 18
type input "21"
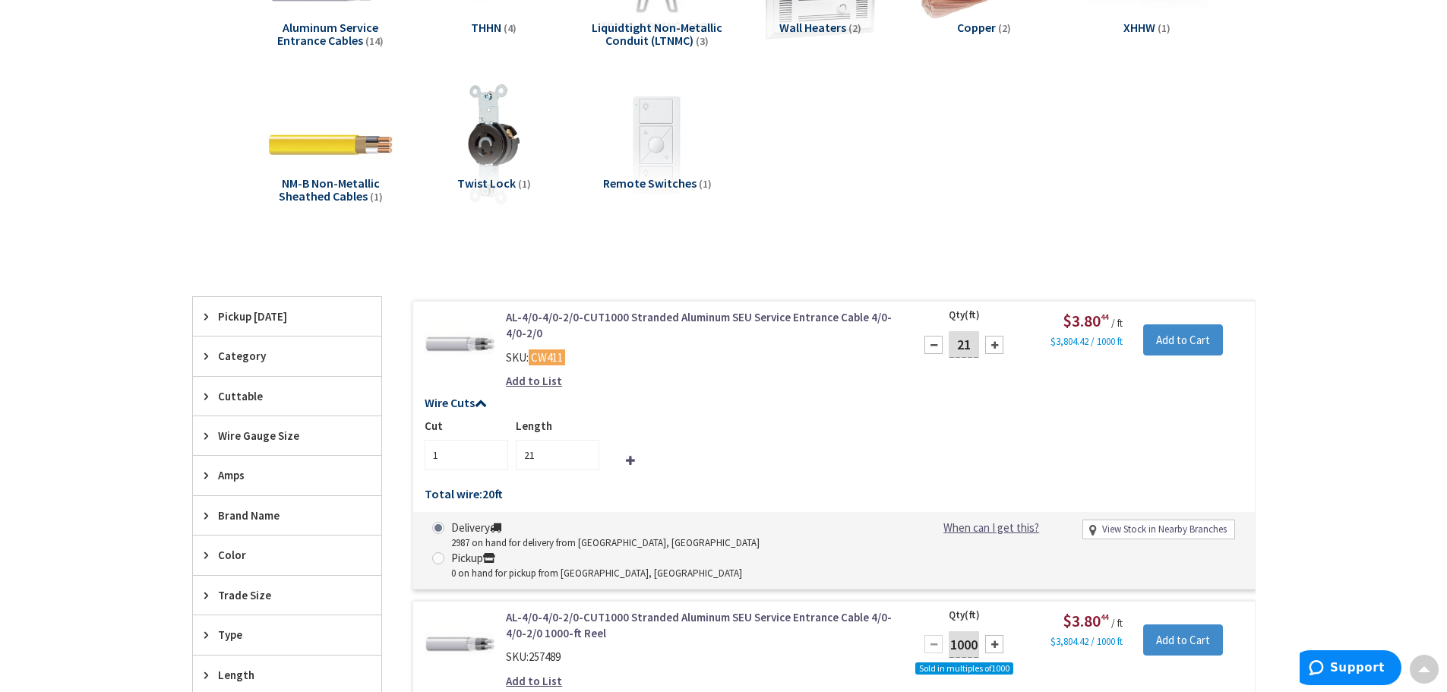
click at [997, 345] on div at bounding box center [994, 345] width 18 height 18
type input "22"
click at [997, 345] on div at bounding box center [994, 345] width 18 height 18
type input "23"
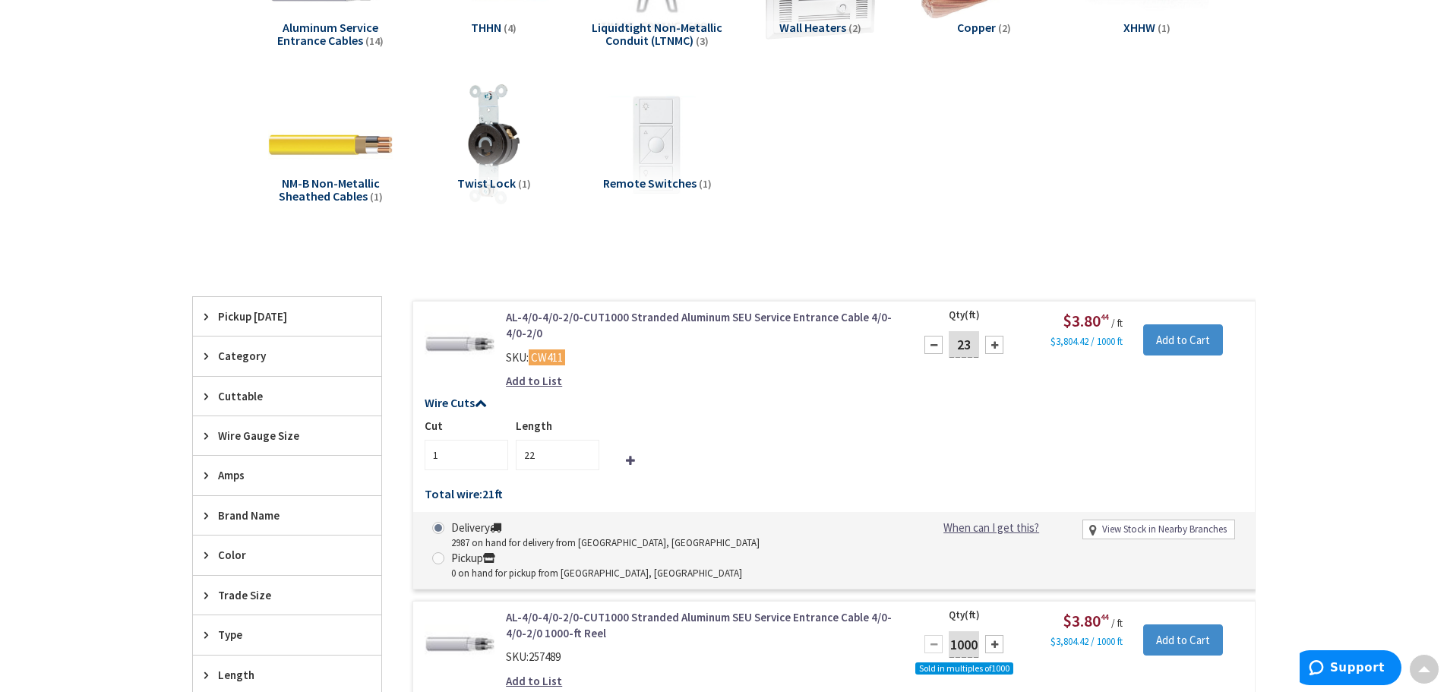
type input "23"
click at [997, 345] on div at bounding box center [994, 345] width 18 height 18
type input "24"
click at [997, 345] on div at bounding box center [994, 345] width 18 height 18
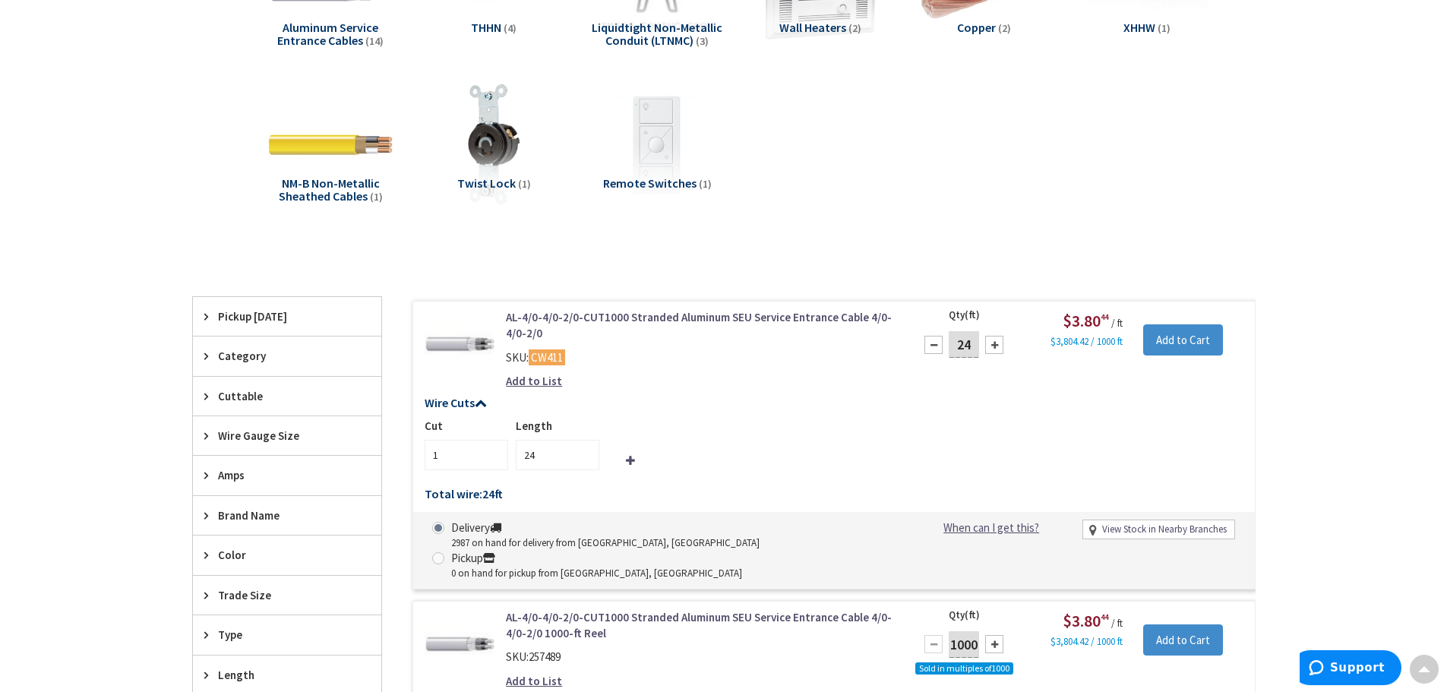
type input "25"
click at [1181, 343] on input "Add to Cart" at bounding box center [1183, 340] width 80 height 32
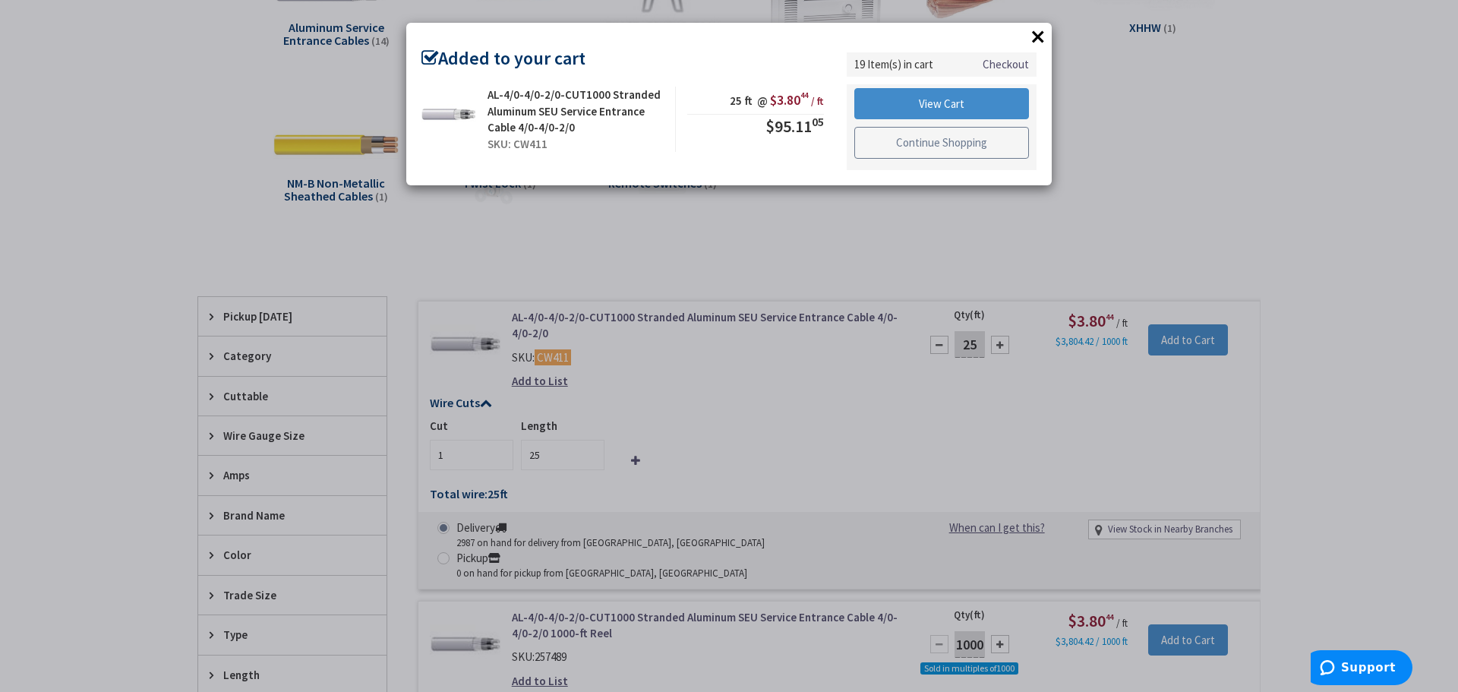
click at [880, 147] on link "Continue Shopping" at bounding box center [941, 143] width 175 height 32
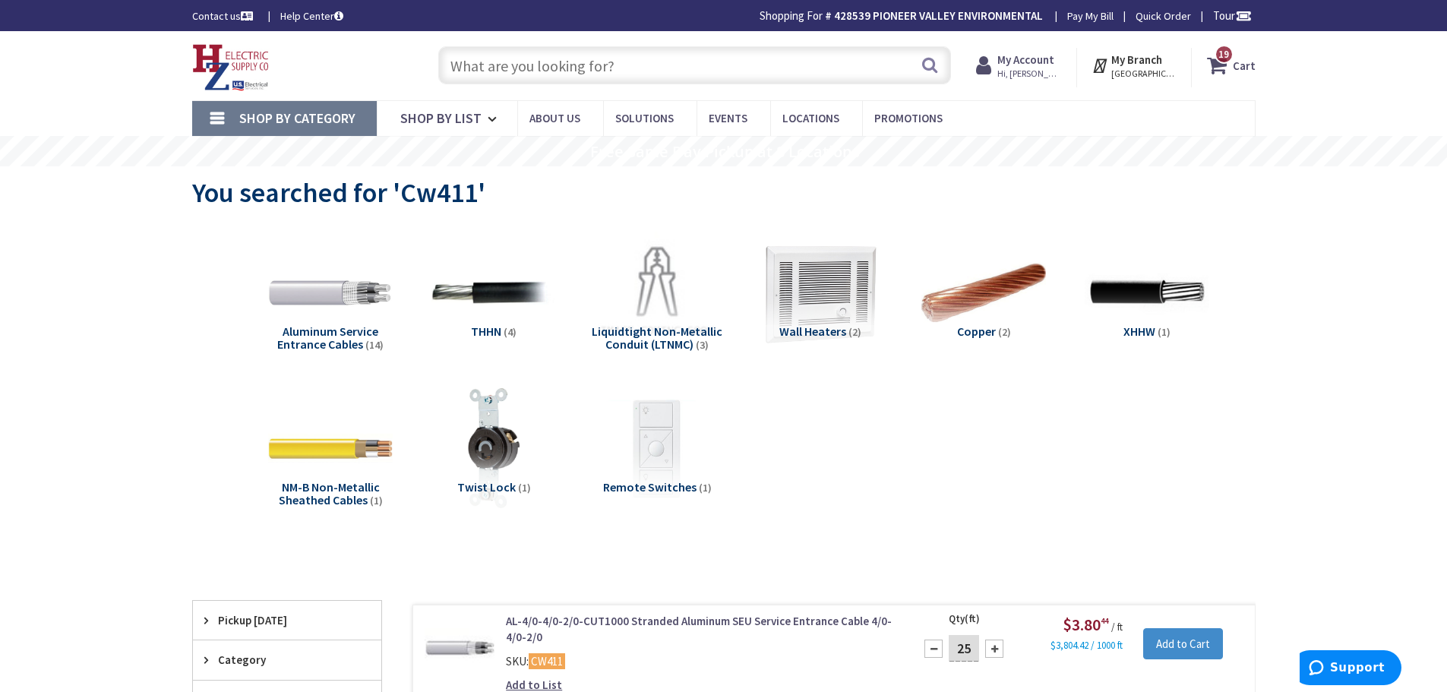
click at [630, 68] on input "text" at bounding box center [694, 65] width 513 height 38
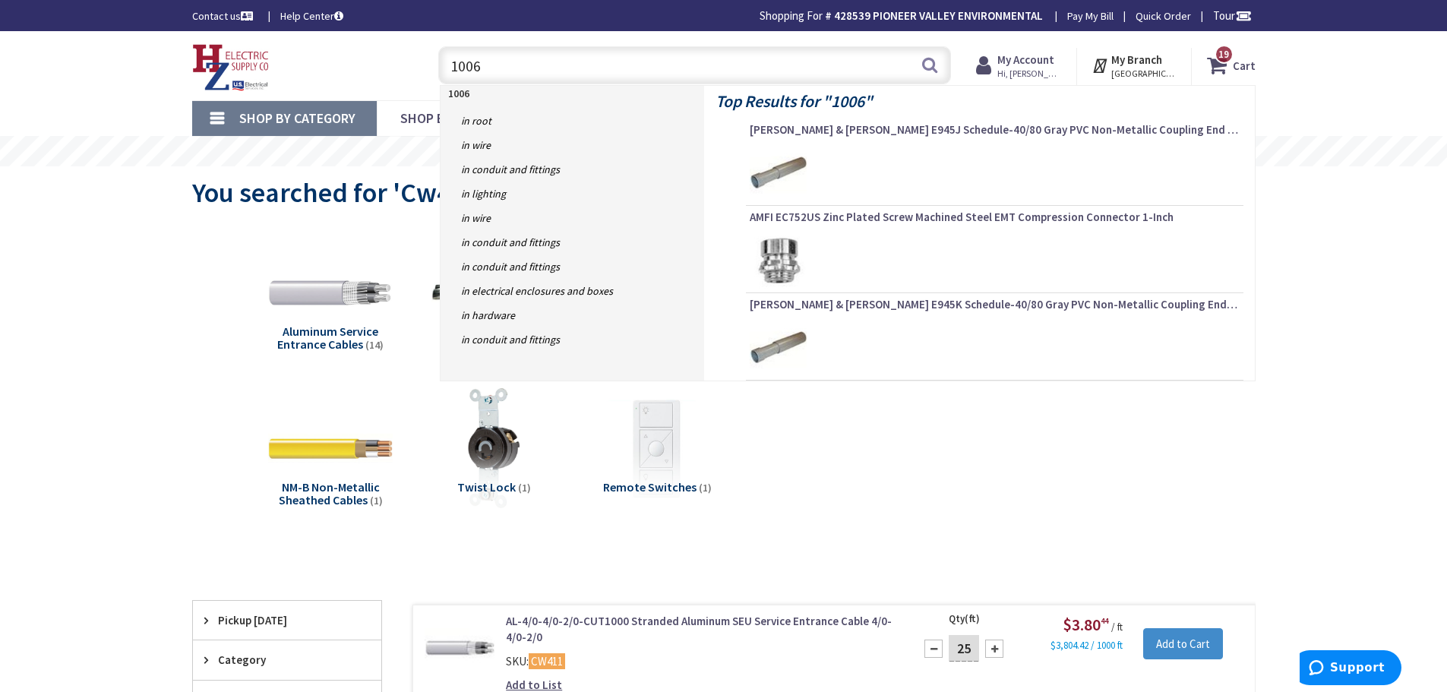
type input "10065"
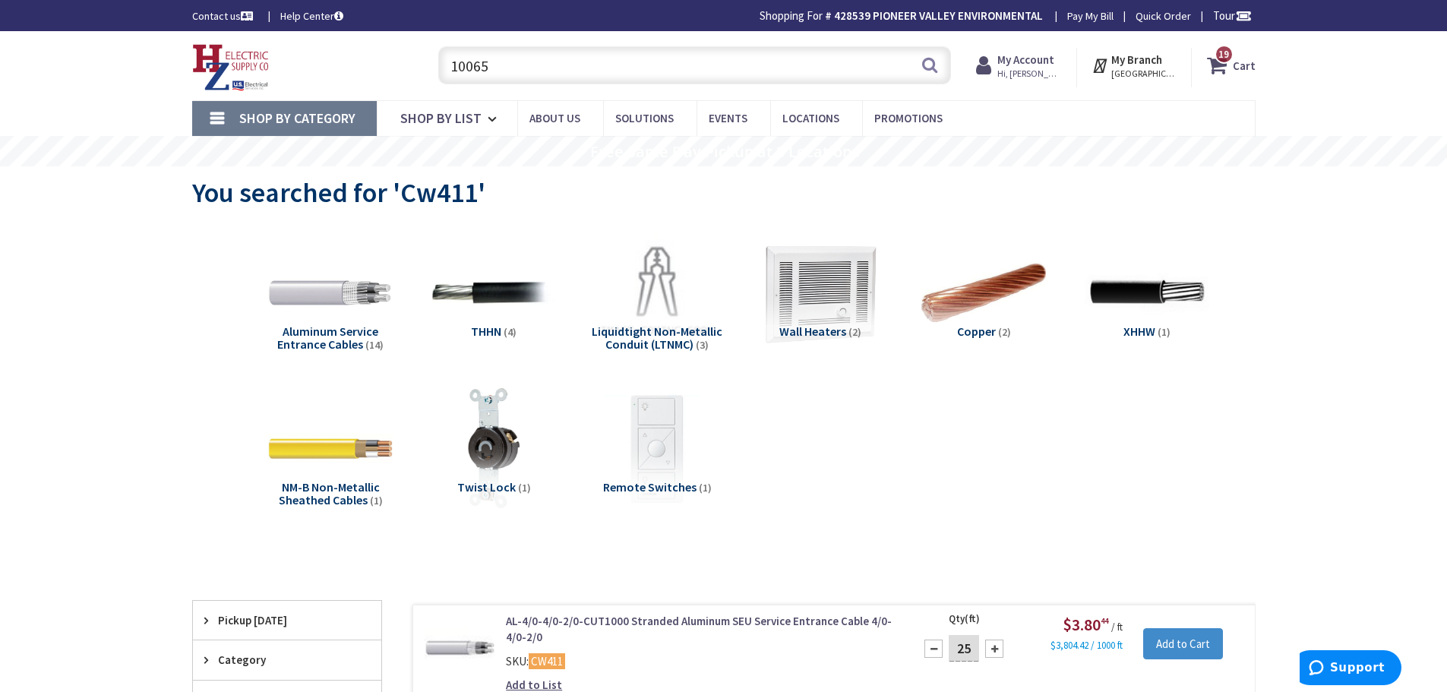
scroll to position [96, 0]
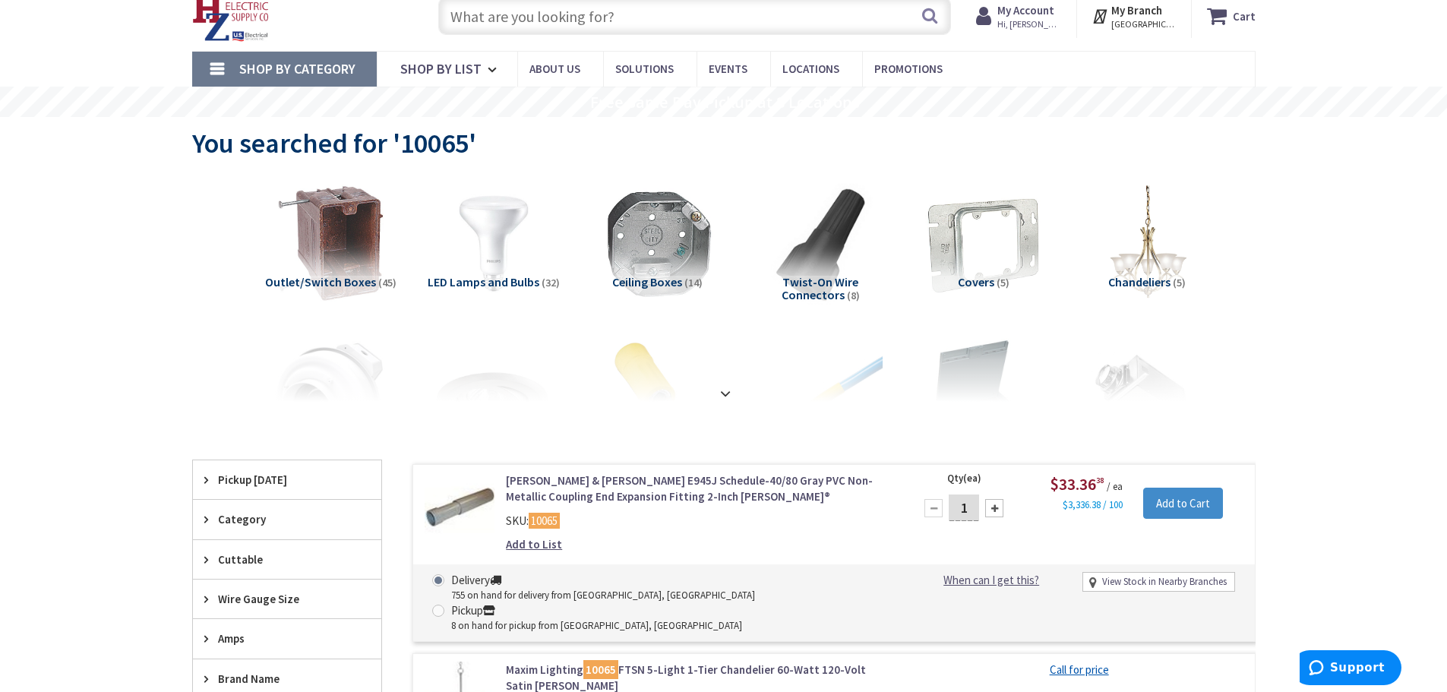
scroll to position [76, 0]
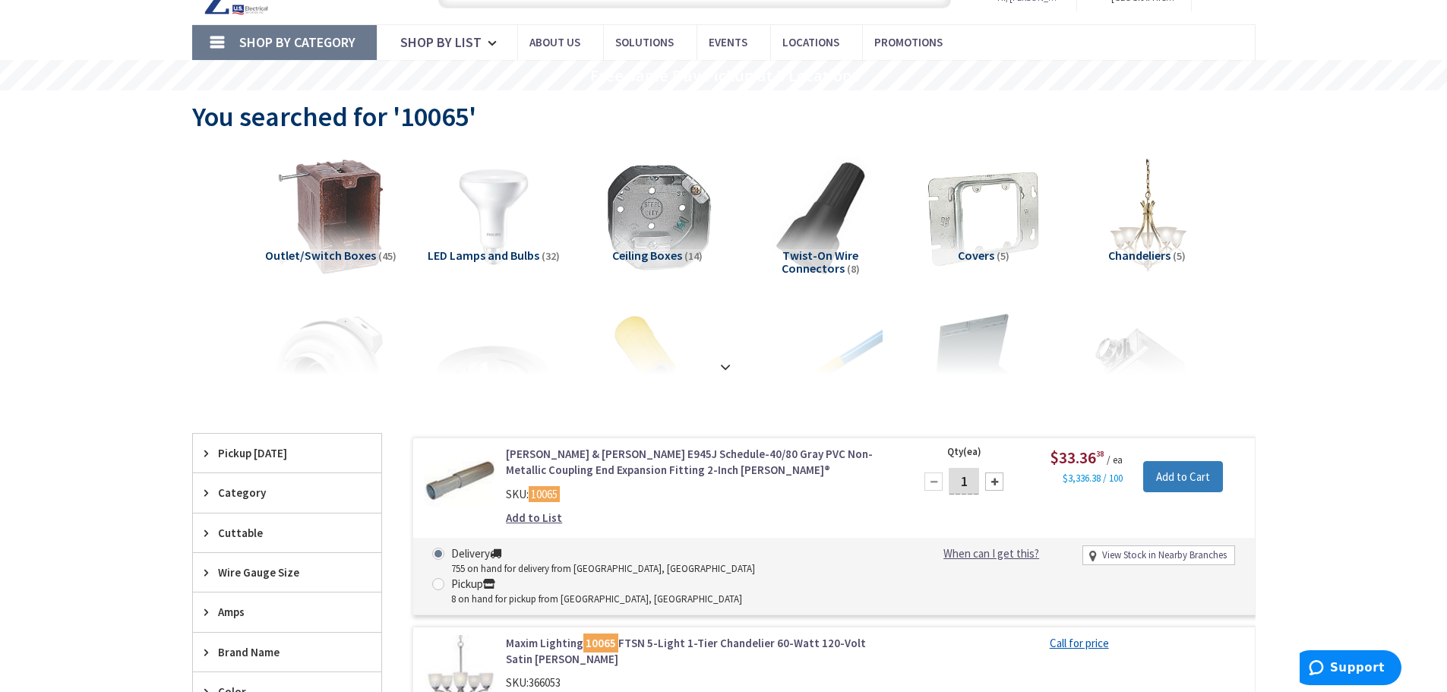
click at [1170, 479] on input "Add to Cart" at bounding box center [1183, 477] width 80 height 32
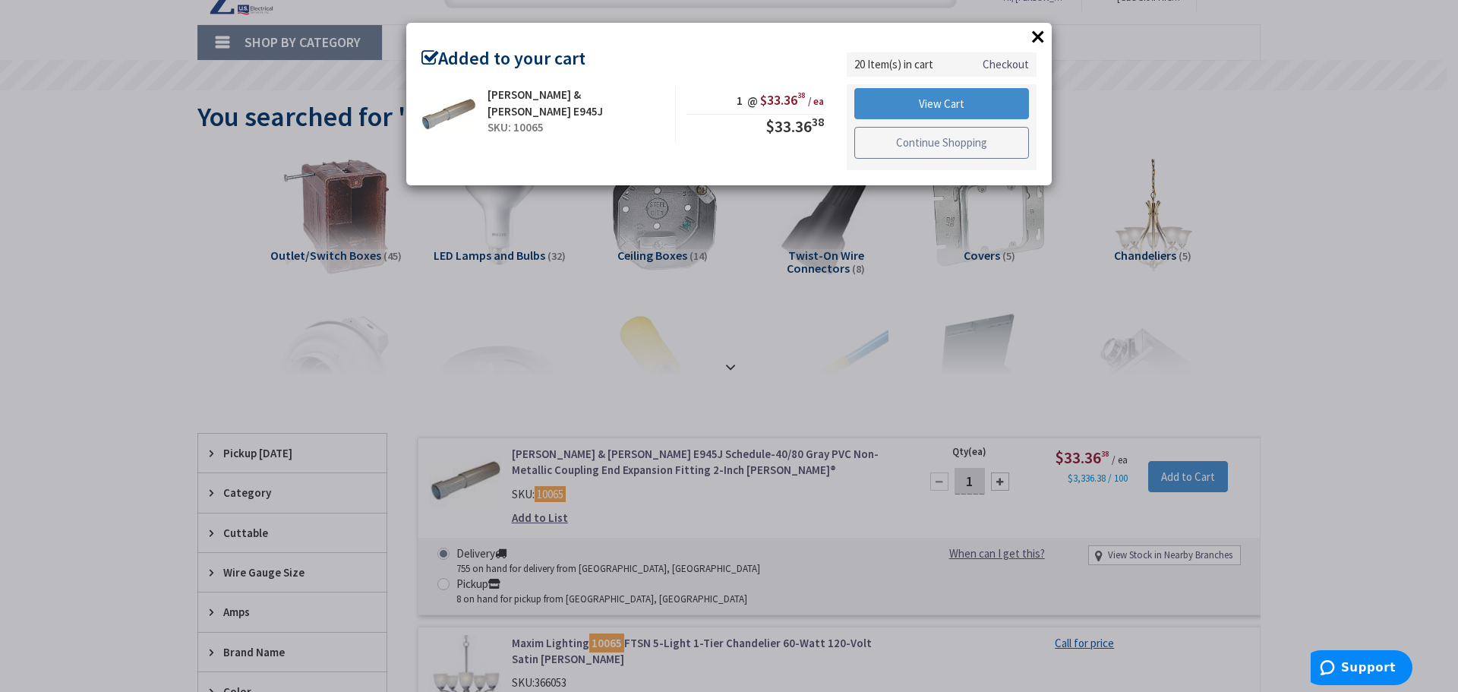
click at [939, 152] on link "Continue Shopping" at bounding box center [941, 143] width 175 height 32
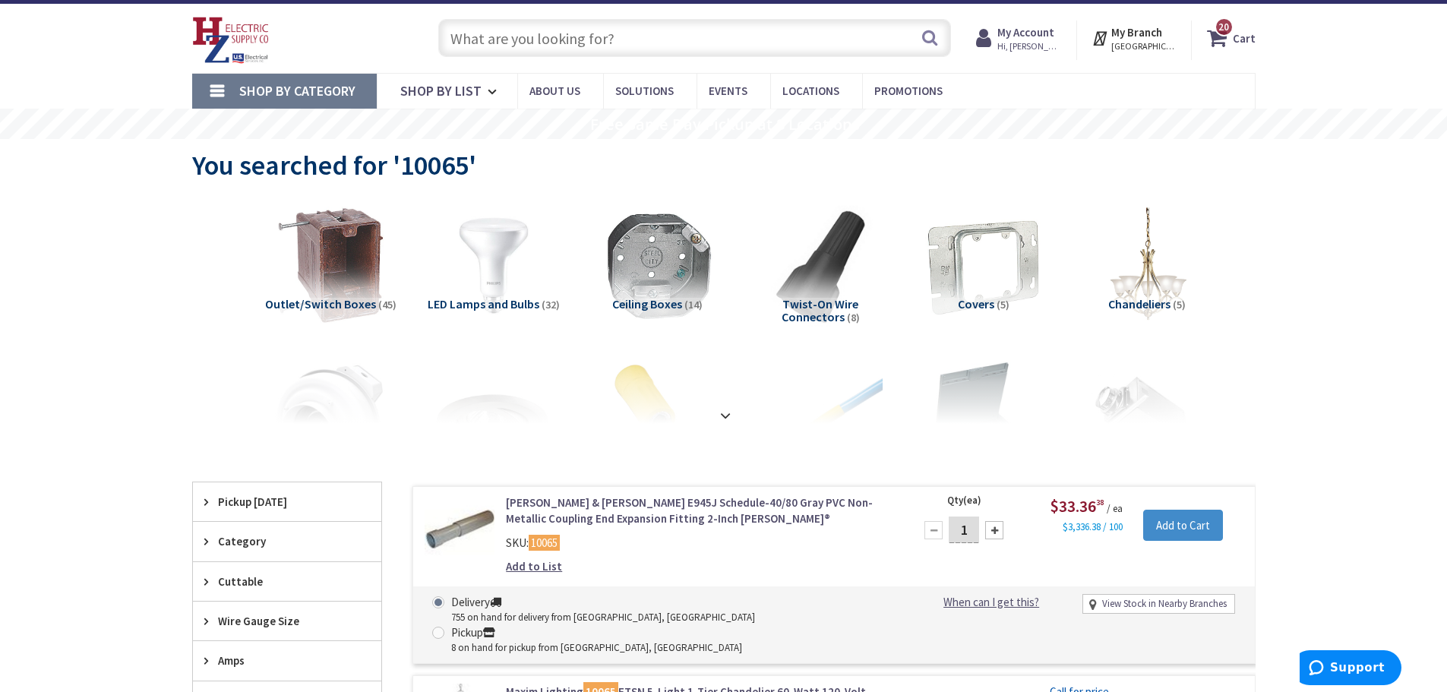
scroll to position [0, 0]
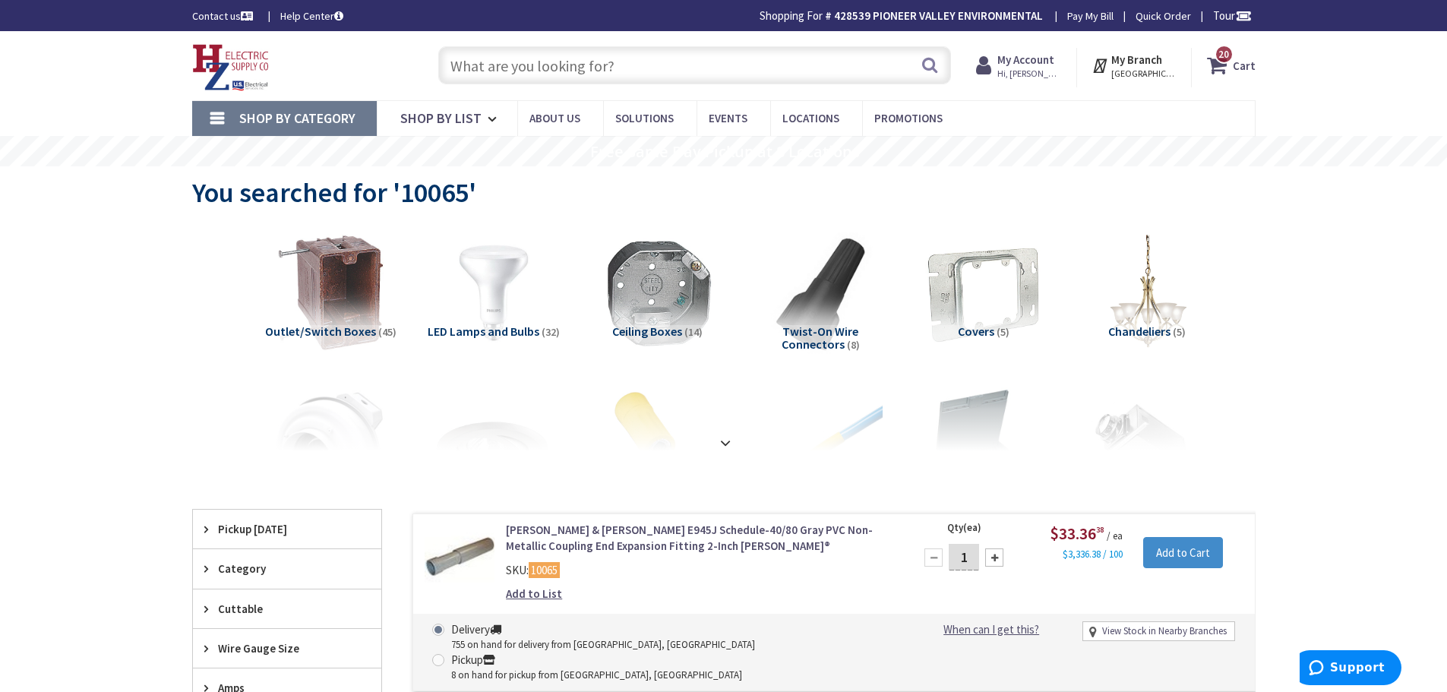
click at [536, 73] on input "text" at bounding box center [694, 65] width 513 height 38
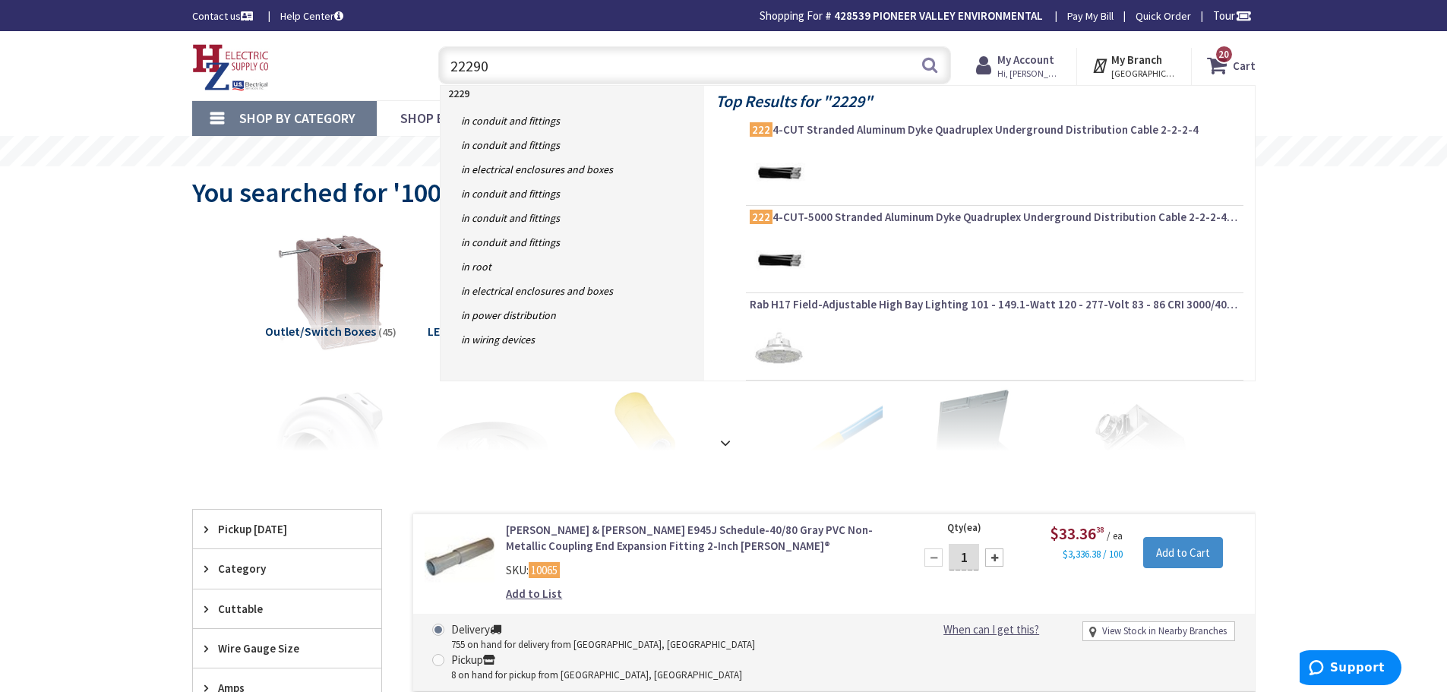
type input "222901"
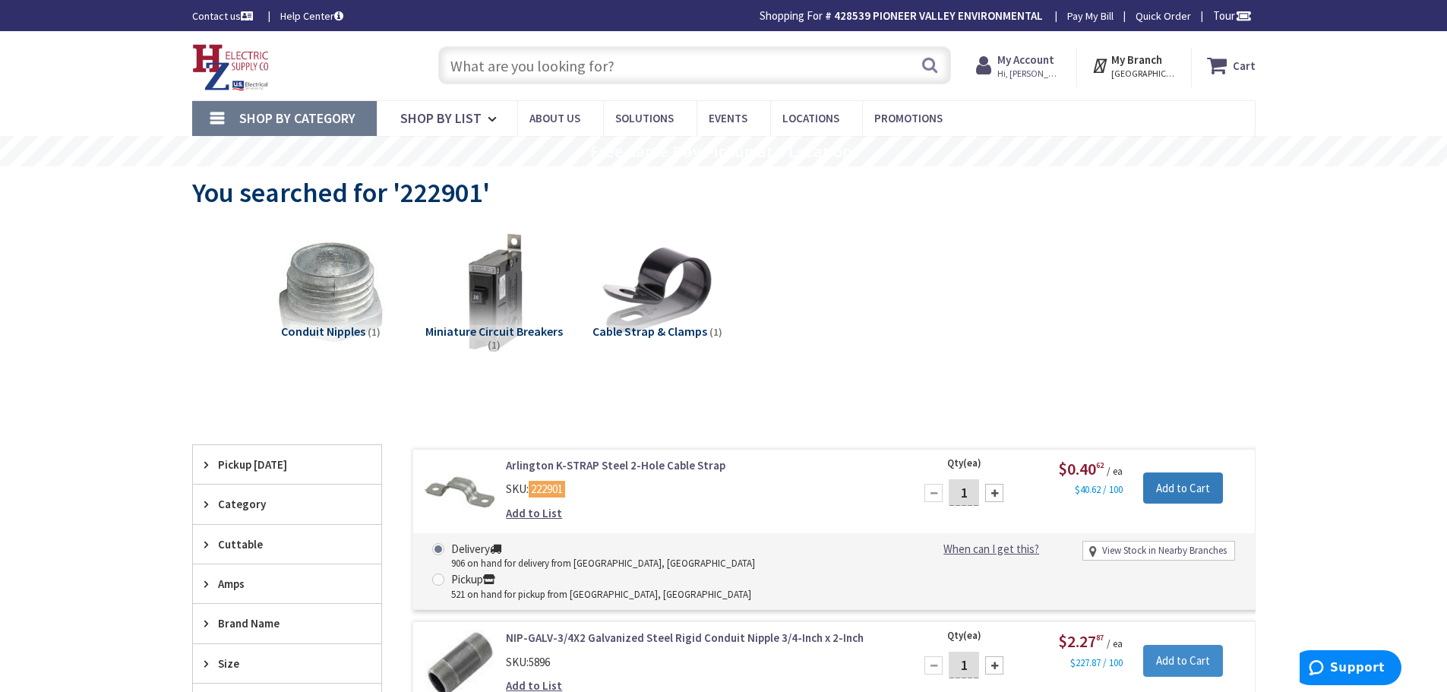
click at [1176, 495] on input "Add to Cart" at bounding box center [1183, 488] width 80 height 32
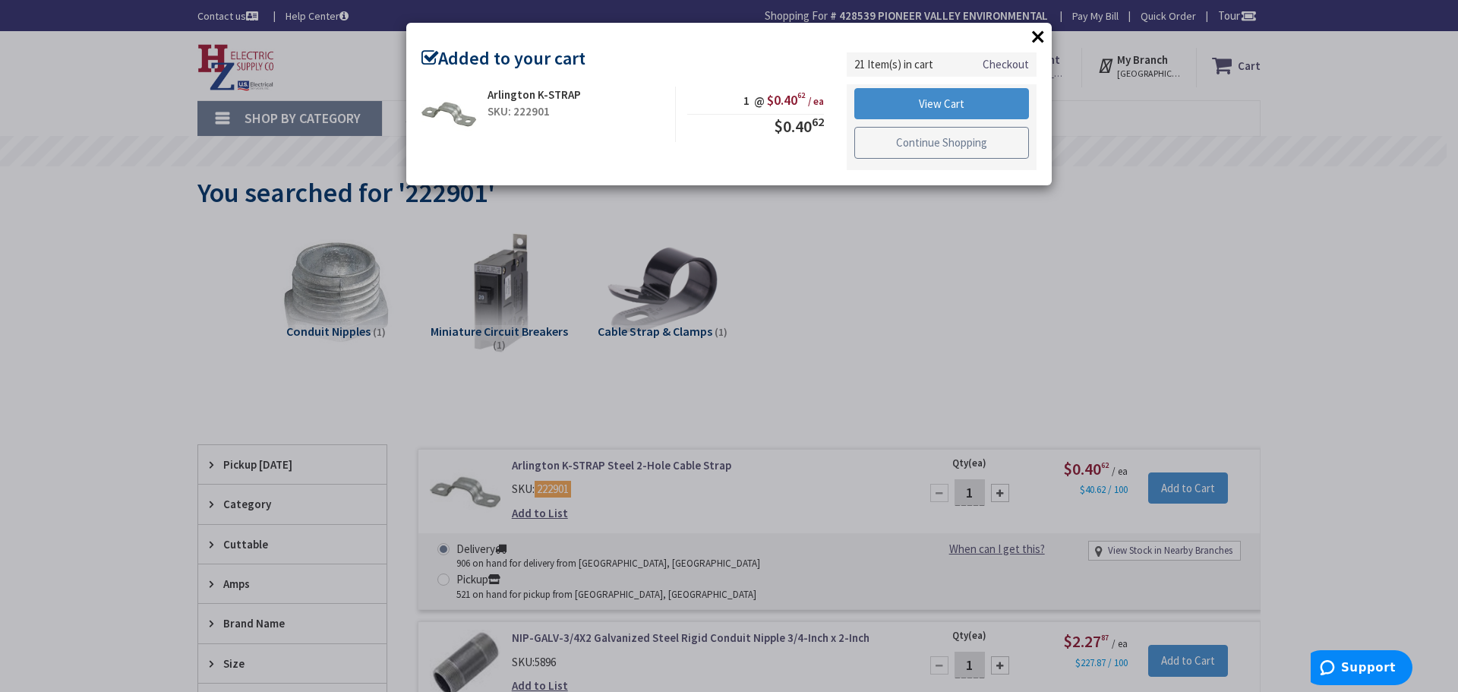
click at [990, 146] on link "Continue Shopping" at bounding box center [941, 143] width 175 height 32
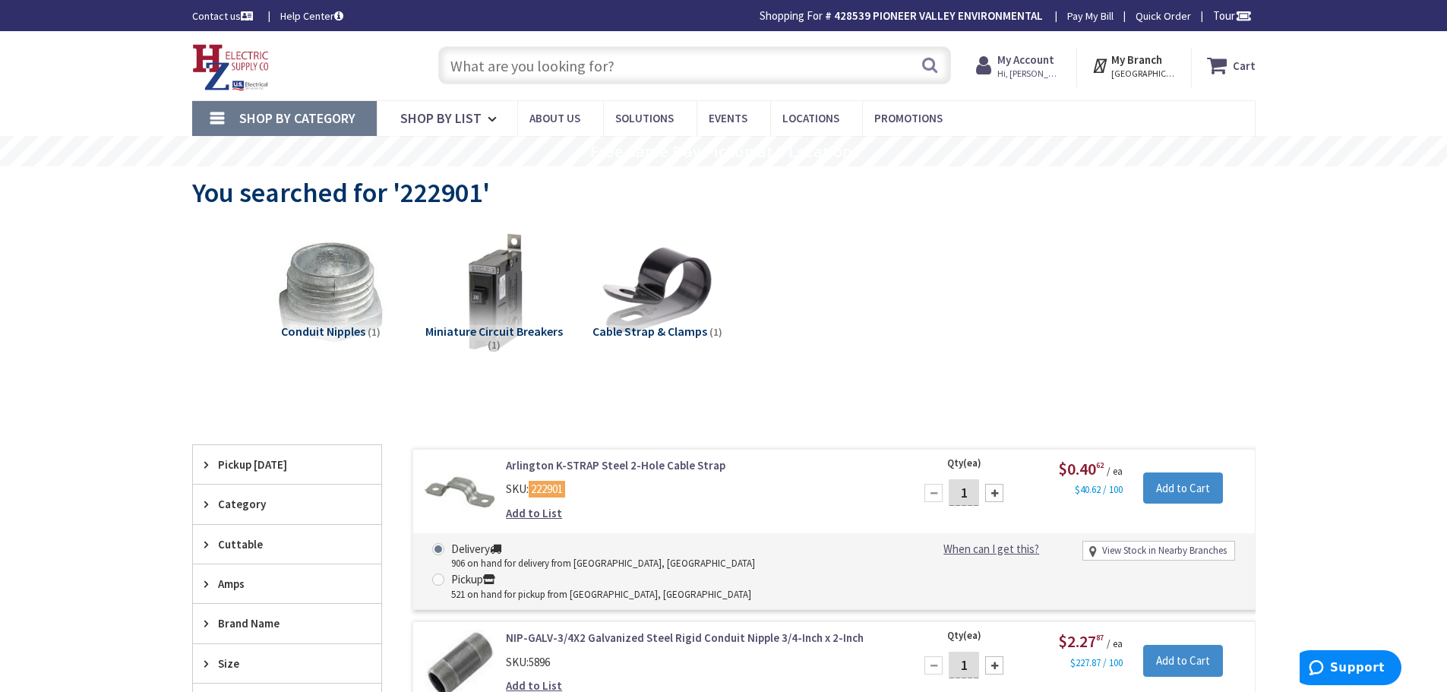
click at [620, 65] on input "text" at bounding box center [694, 65] width 513 height 38
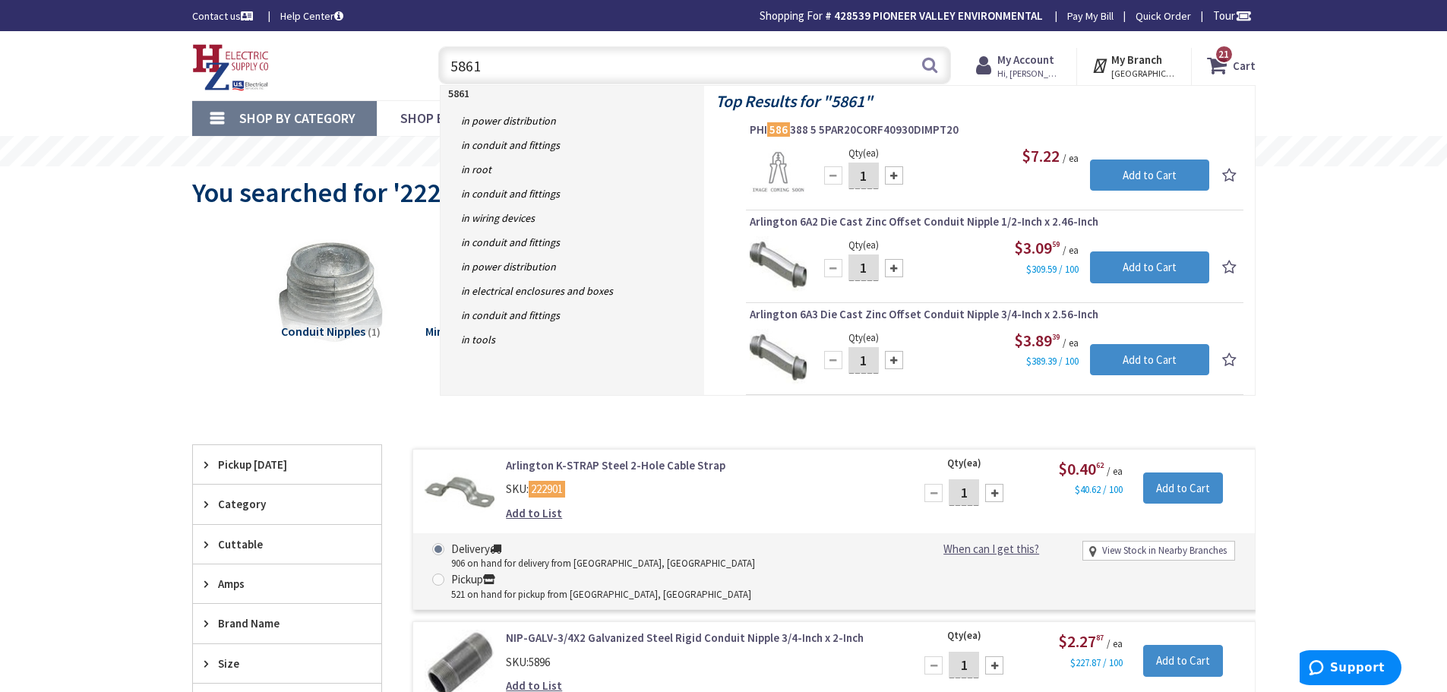
type input "58618"
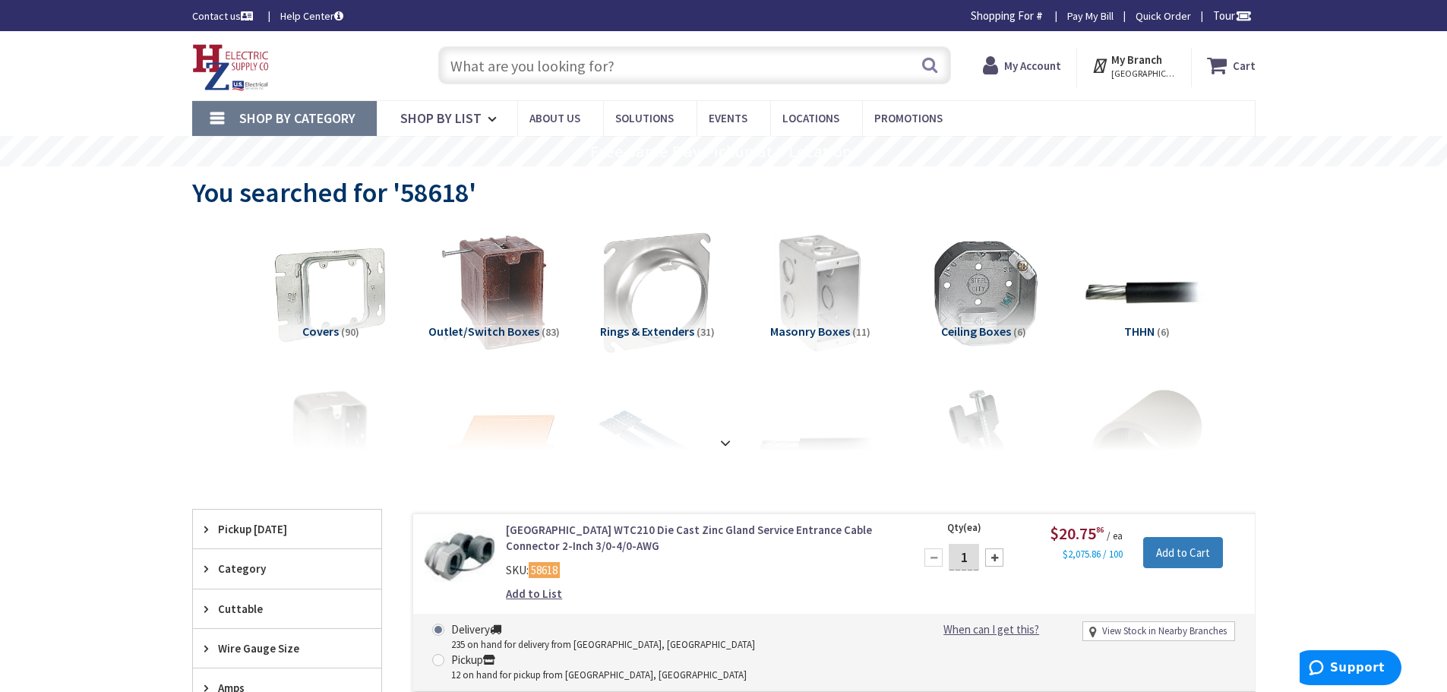
click at [1185, 546] on input "Add to Cart" at bounding box center [1183, 553] width 80 height 32
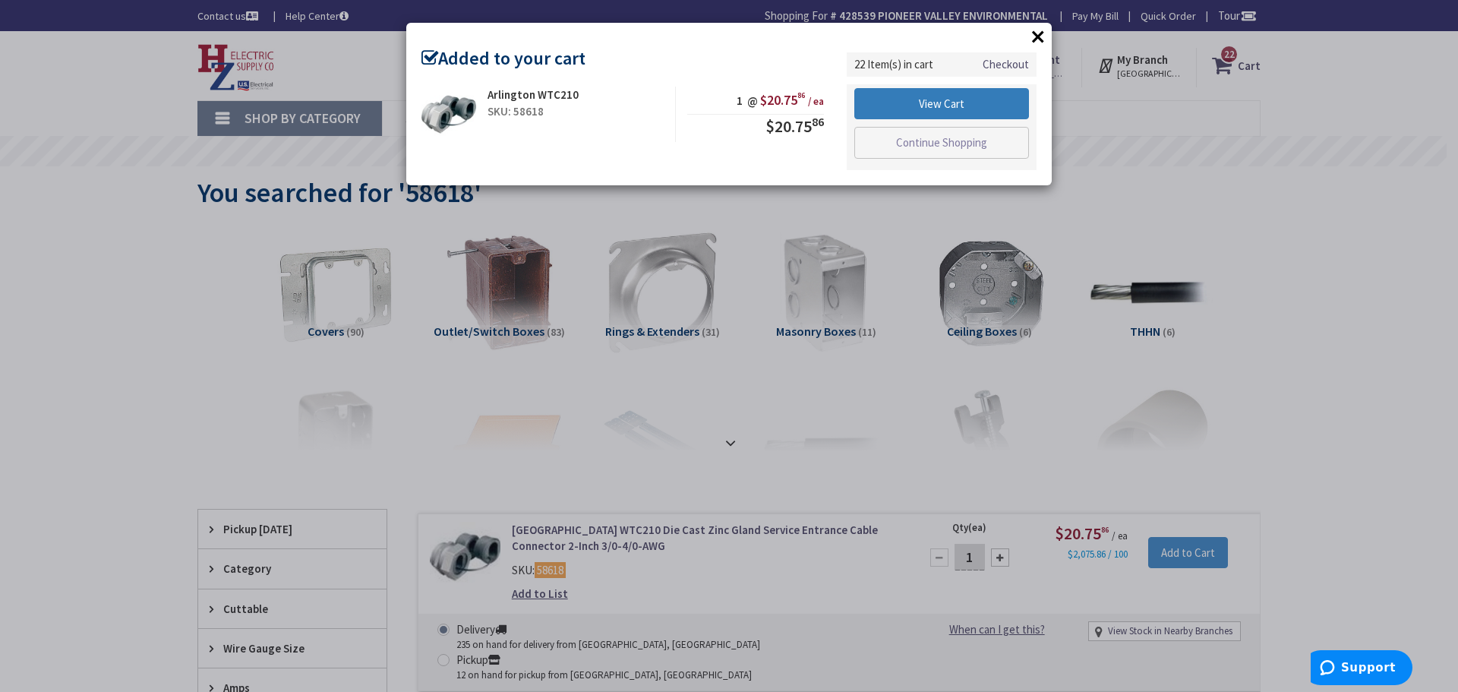
click at [933, 97] on link "View Cart" at bounding box center [941, 104] width 175 height 32
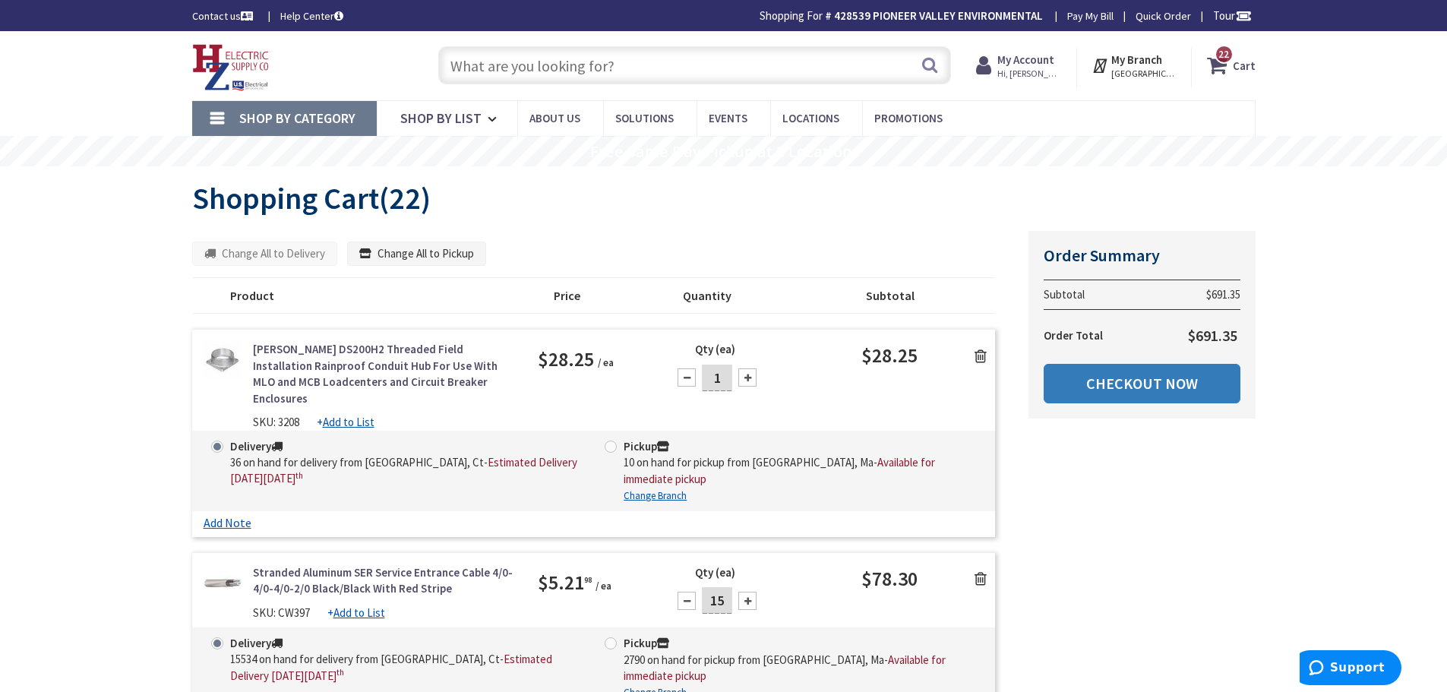
click at [1143, 378] on link "Checkout Now" at bounding box center [1141, 383] width 197 height 39
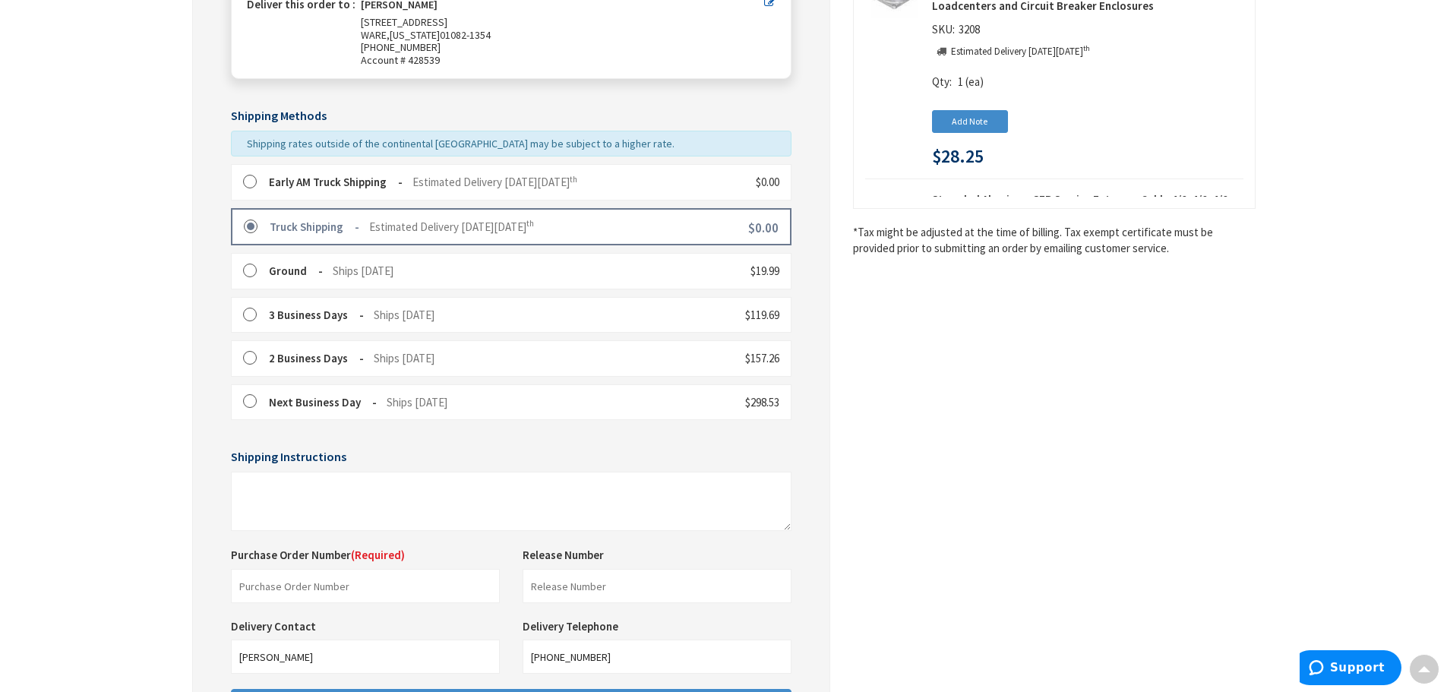
scroll to position [380, 0]
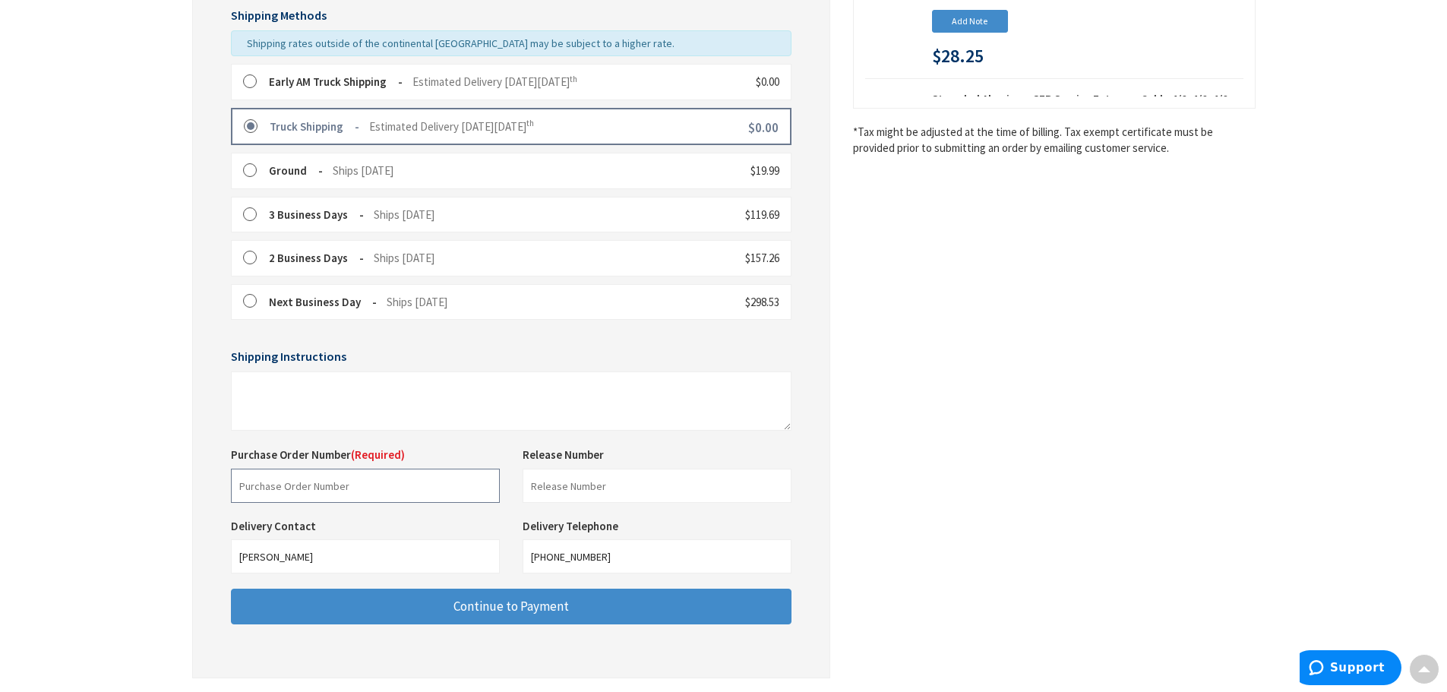
click at [371, 475] on input "text" at bounding box center [365, 486] width 269 height 34
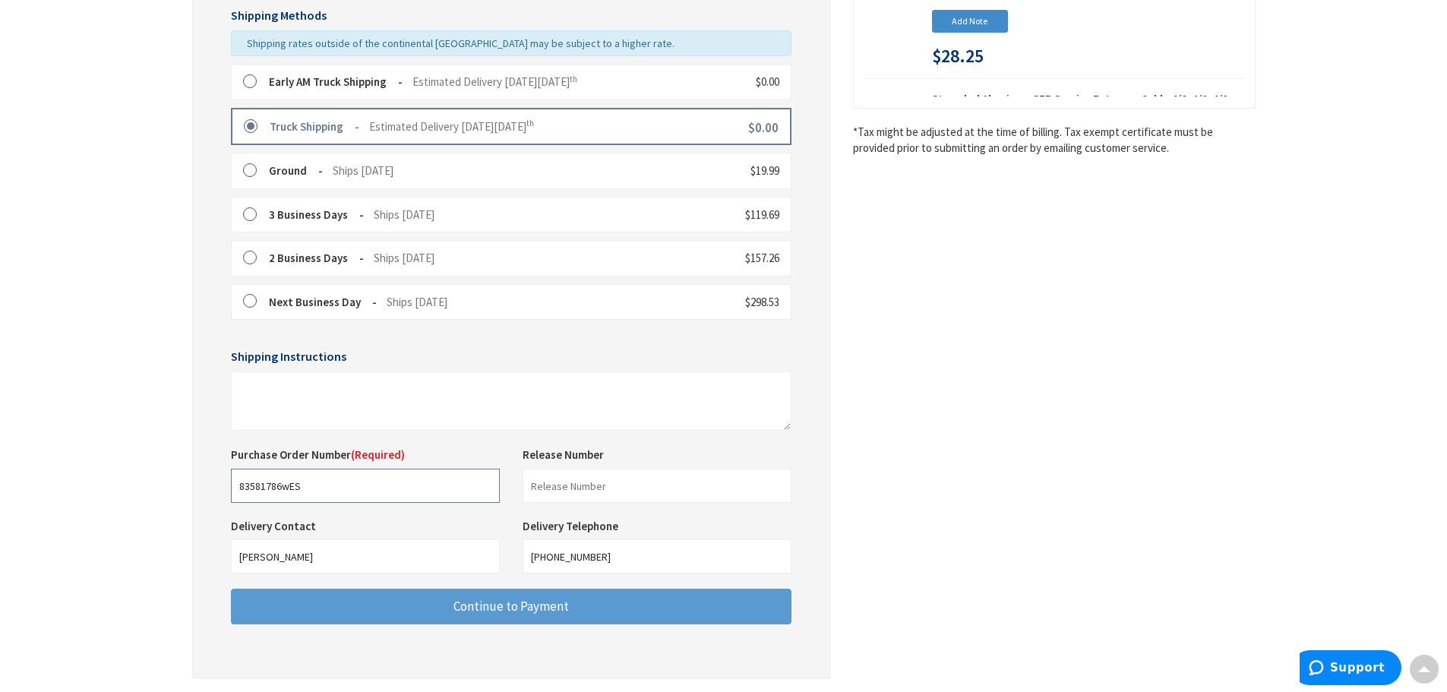
type input "83581786wES"
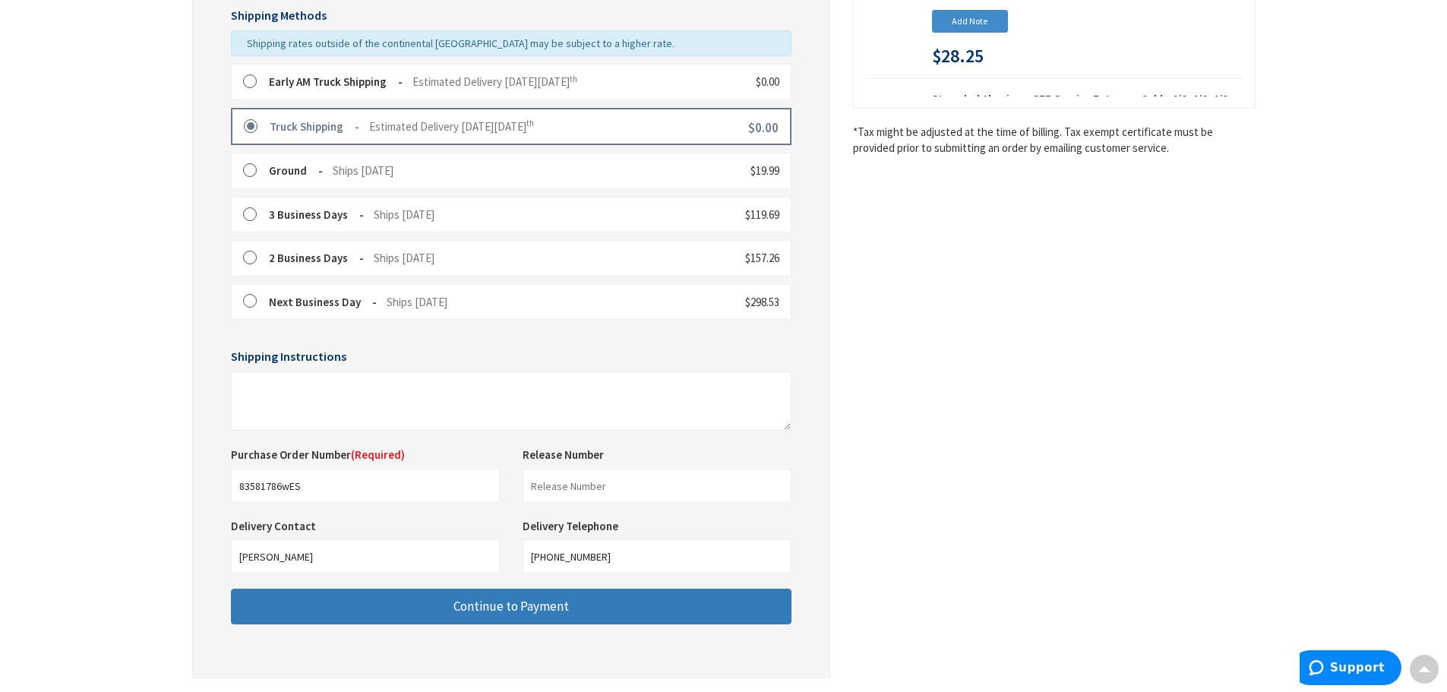
click at [489, 611] on span "Continue to Payment" at bounding box center [510, 606] width 115 height 17
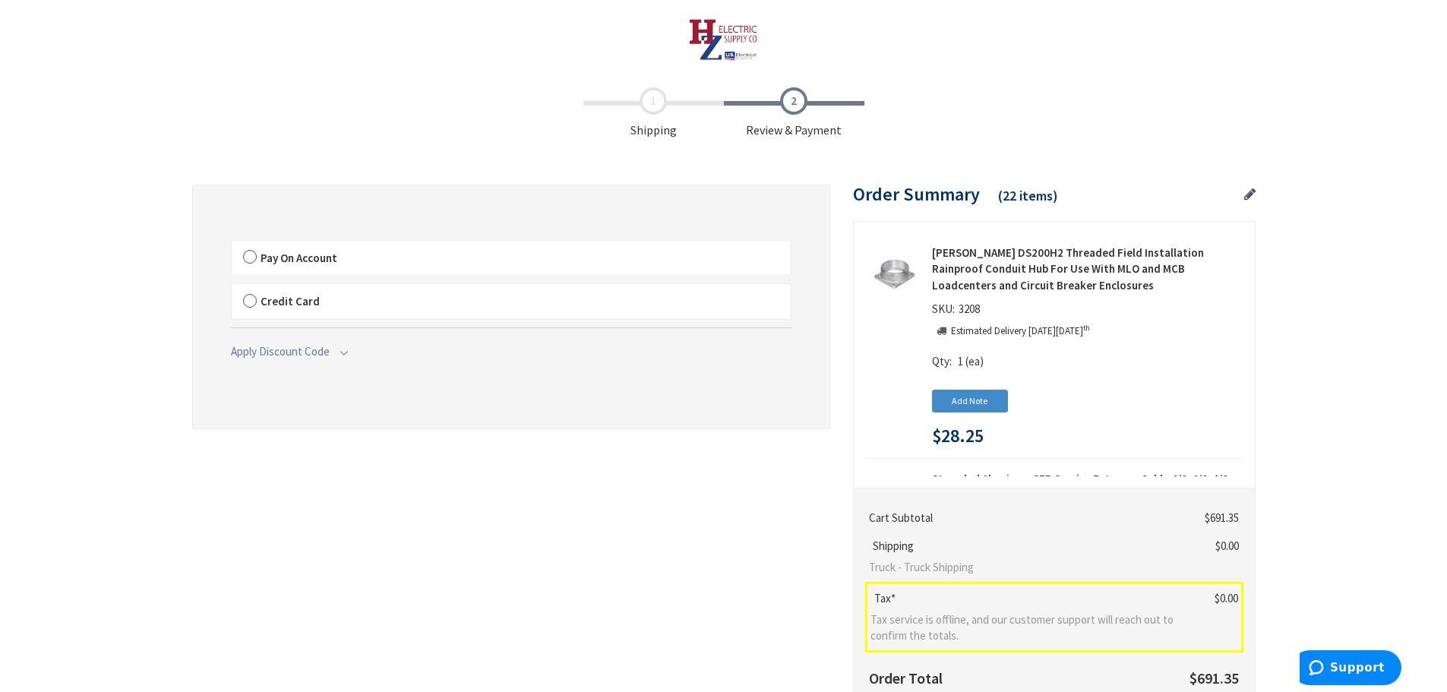
click at [243, 246] on label "Pay On Account" at bounding box center [511, 258] width 559 height 35
click at [248, 261] on label "Pay On Account" at bounding box center [511, 258] width 559 height 35
click at [232, 244] on input "Pay On Account" at bounding box center [232, 244] width 0 height 0
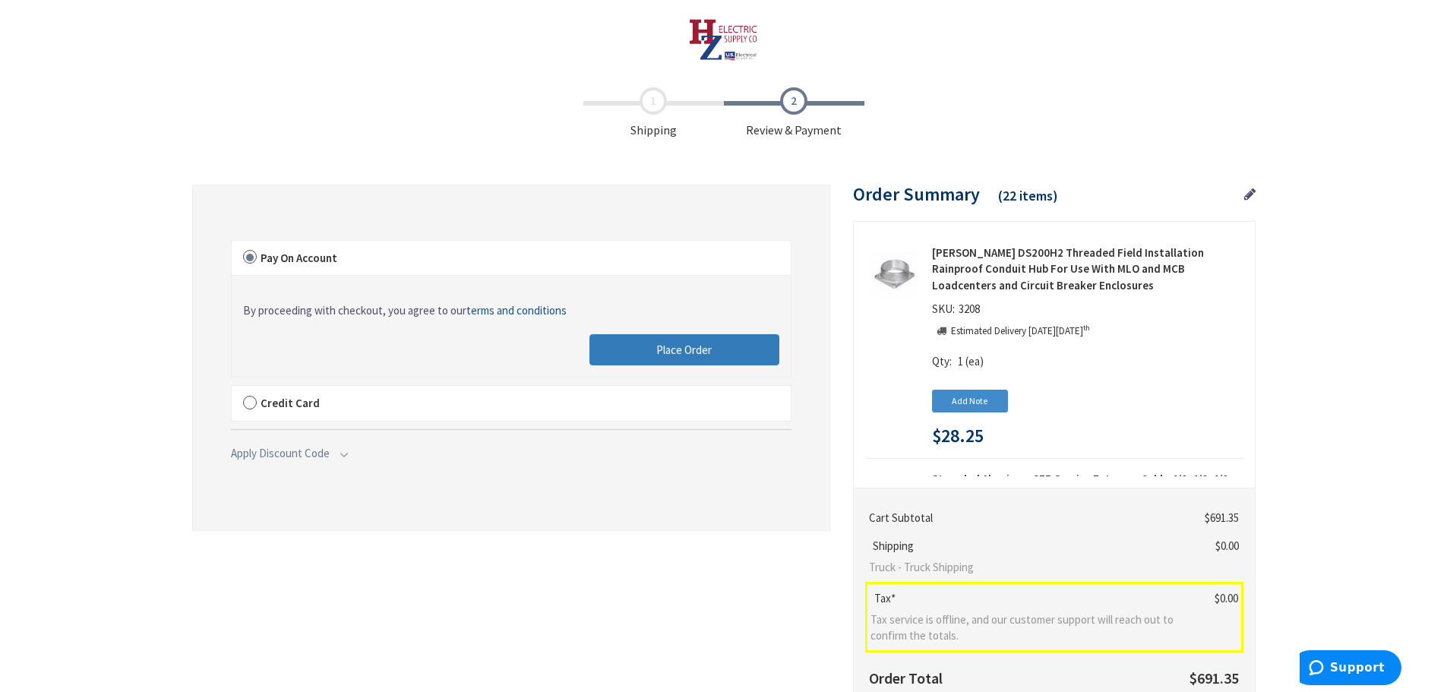
click at [651, 349] on button "Place Order" at bounding box center [684, 350] width 190 height 32
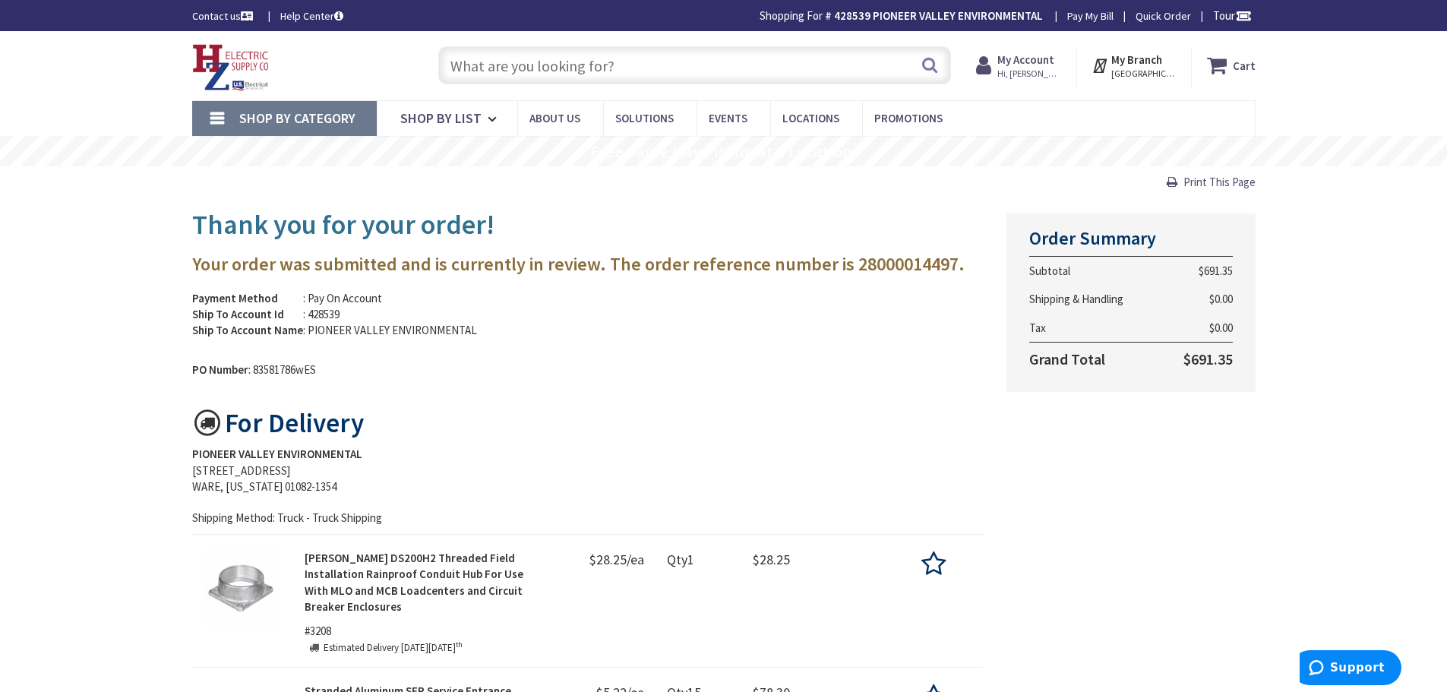
click at [1034, 65] on strong "My Account" at bounding box center [1025, 59] width 57 height 14
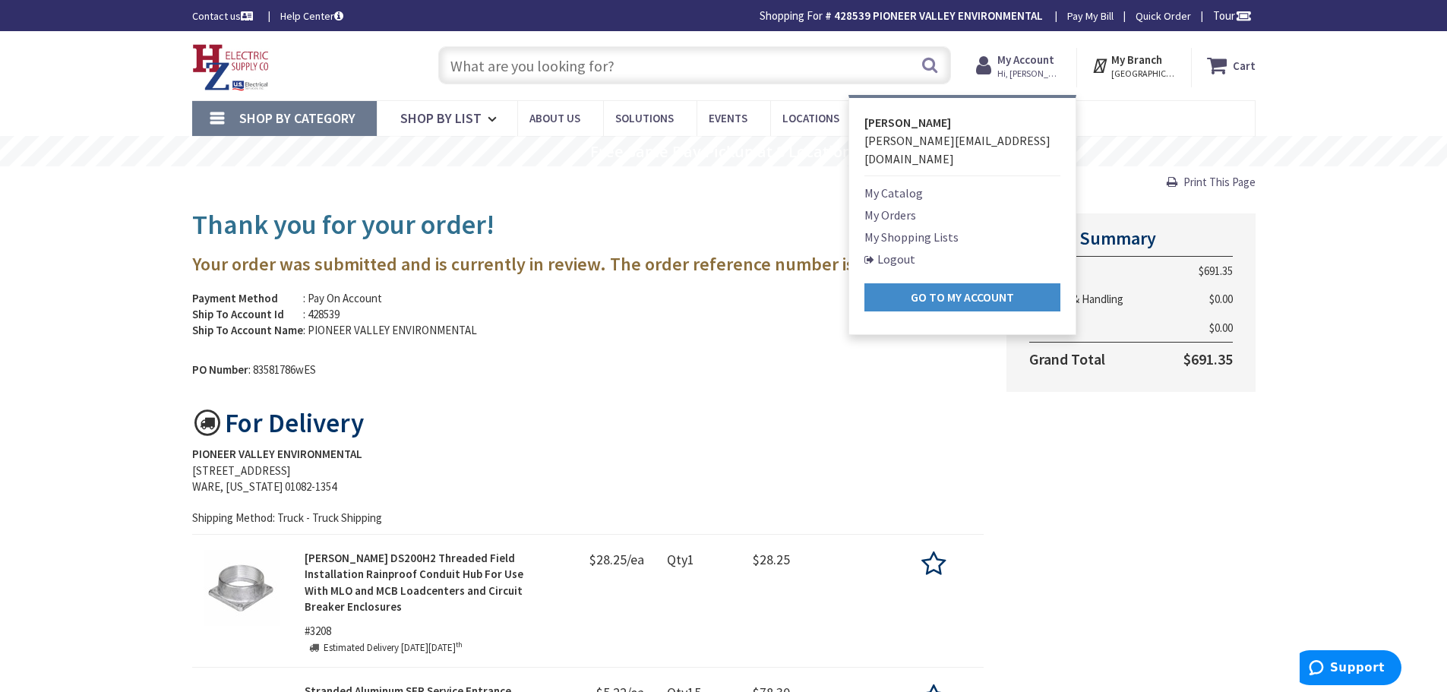
click at [900, 228] on link "My Shopping Lists" at bounding box center [911, 237] width 94 height 18
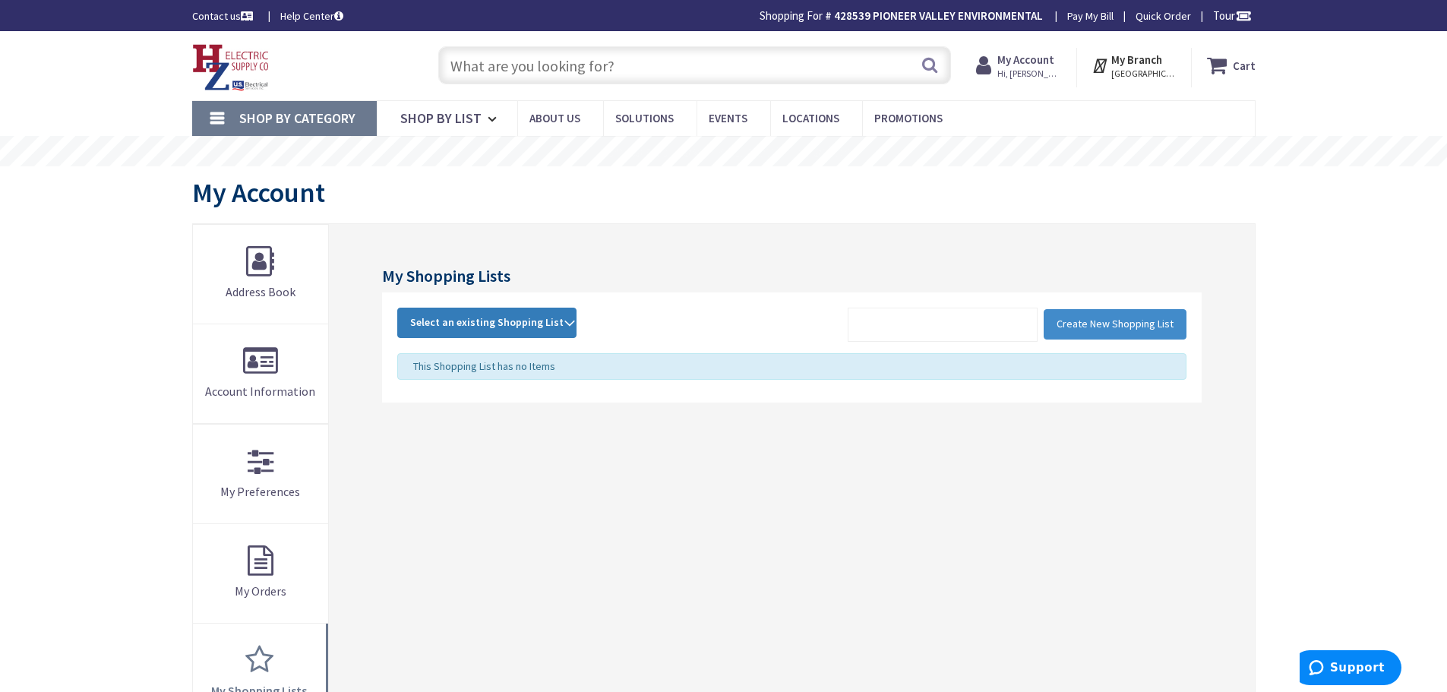
click at [498, 324] on span "Select an existing Shopping List" at bounding box center [486, 322] width 153 height 14
click at [463, 426] on link "POP" at bounding box center [487, 424] width 178 height 34
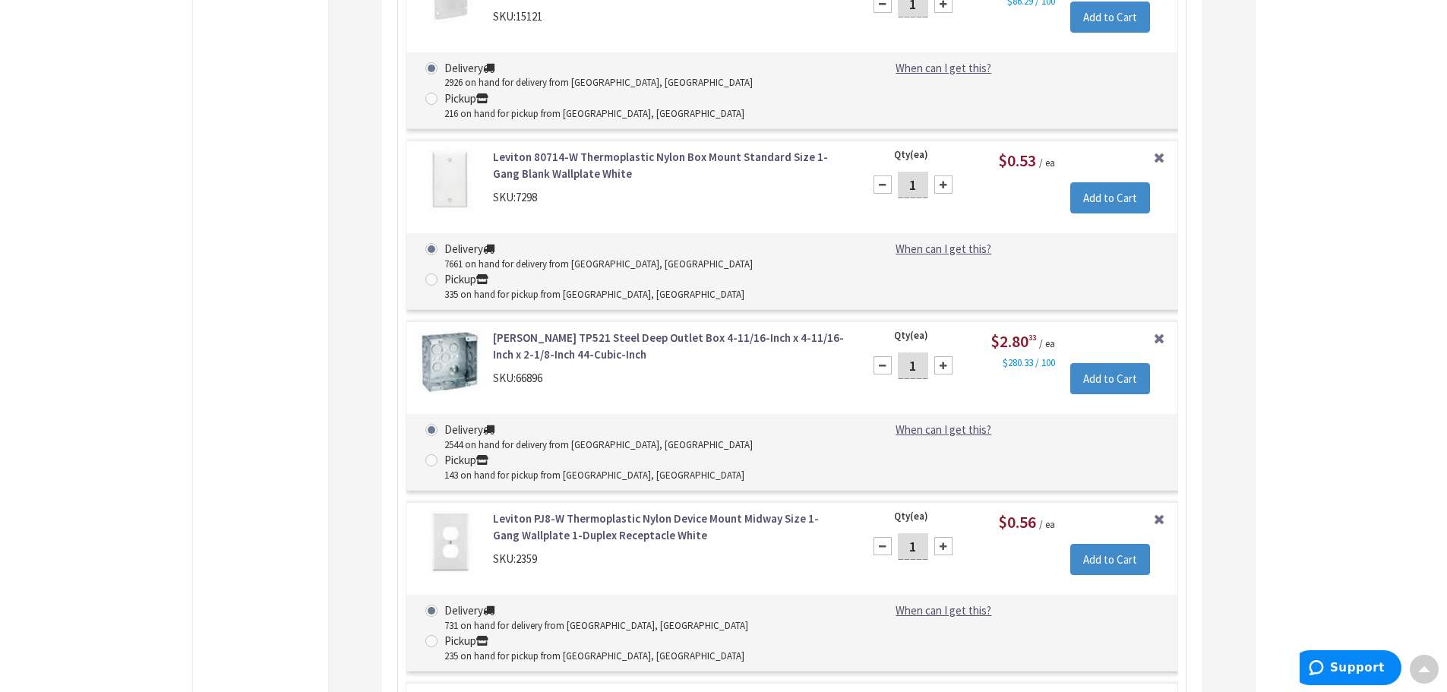
scroll to position [3627, 0]
click at [1108, 364] on input "Add to Cart" at bounding box center [1110, 380] width 80 height 32
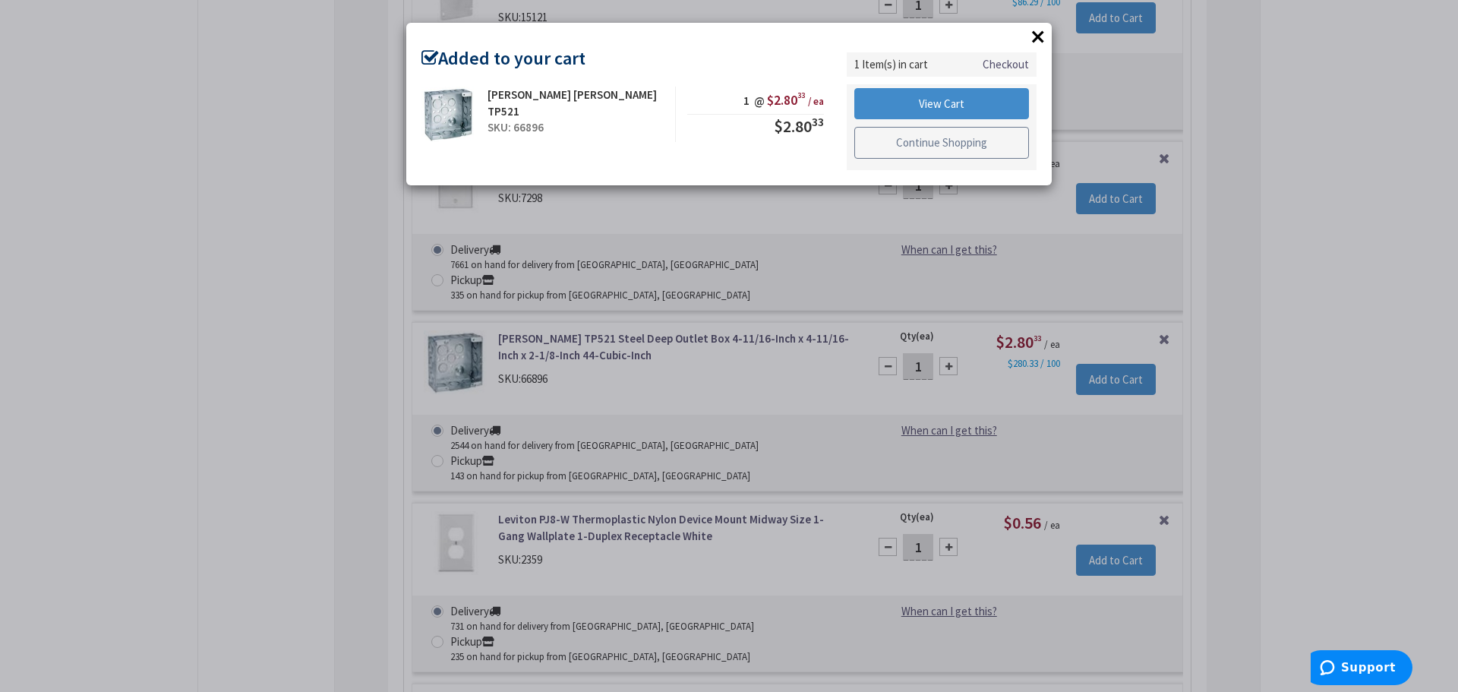
click at [917, 152] on link "Continue Shopping" at bounding box center [941, 143] width 175 height 32
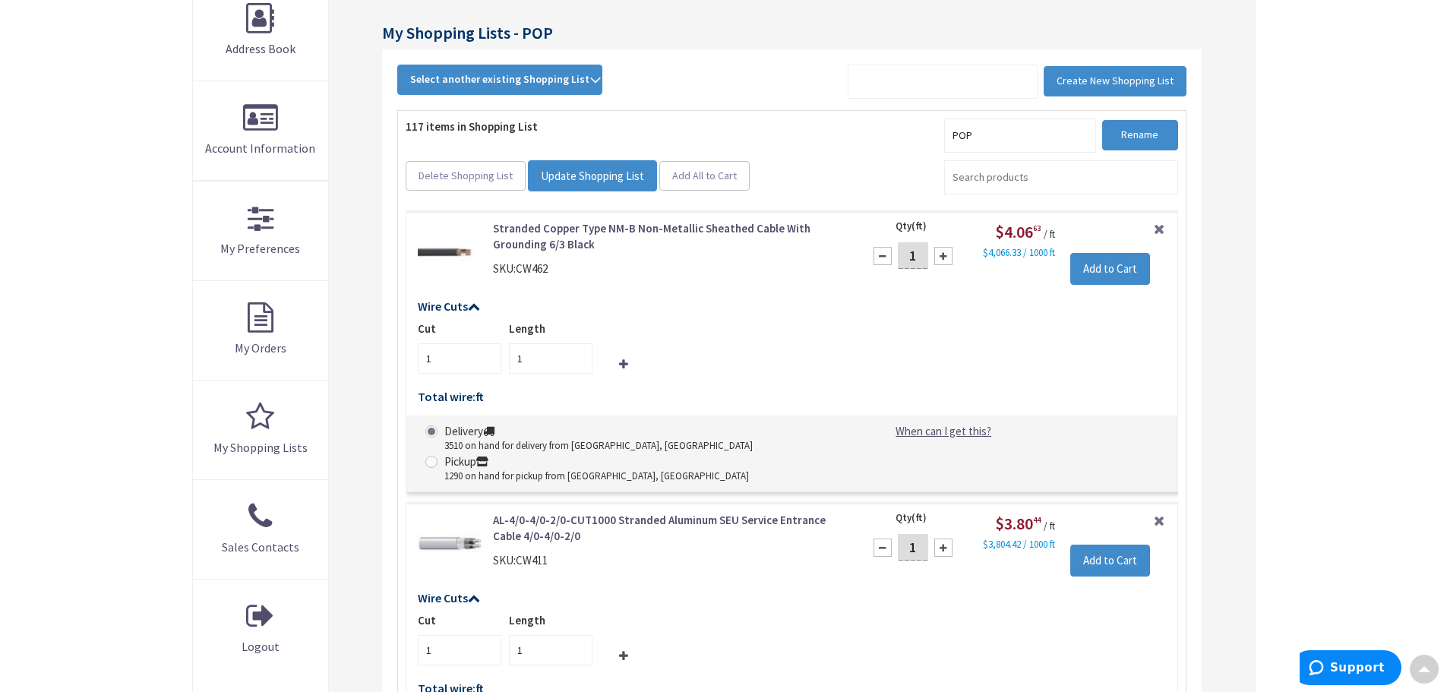
scroll to position [0, 0]
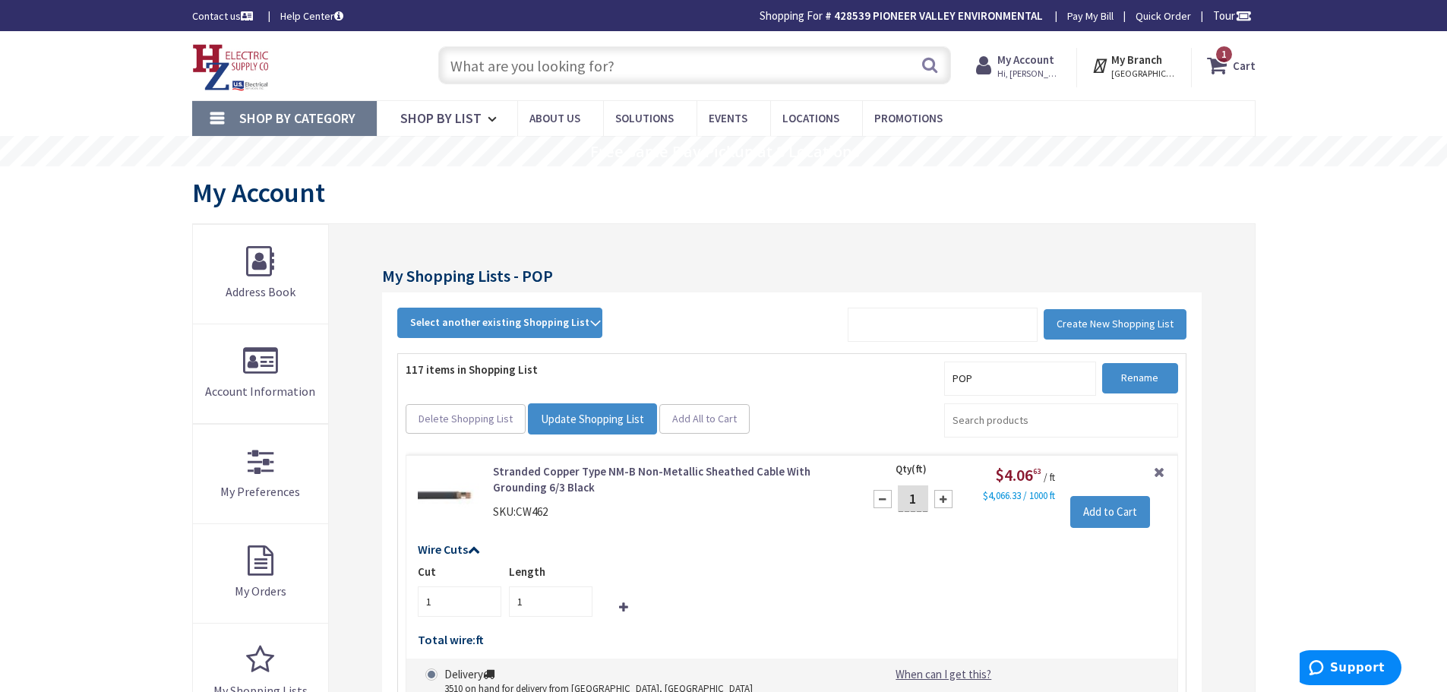
click at [627, 62] on input "text" at bounding box center [694, 65] width 513 height 38
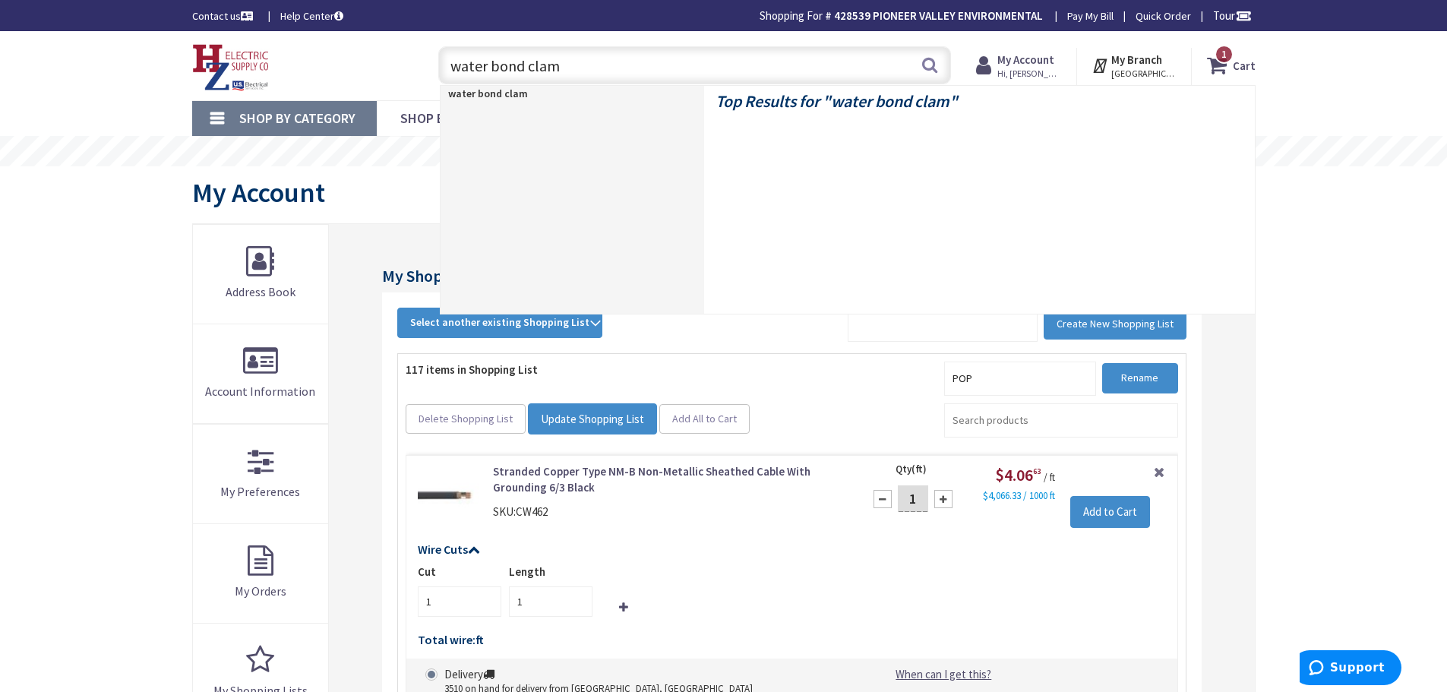
type input "water bond clamp"
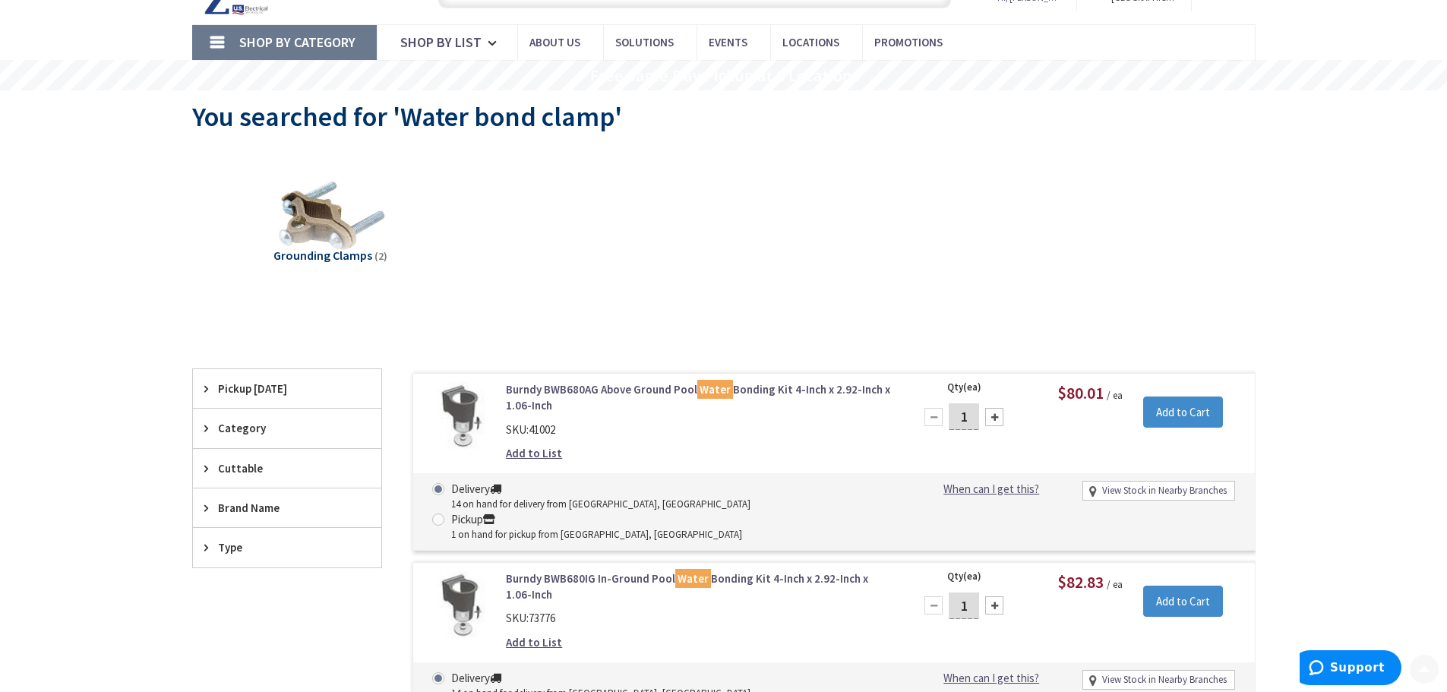
click at [331, 248] on span "Grounding Clamps" at bounding box center [322, 255] width 99 height 15
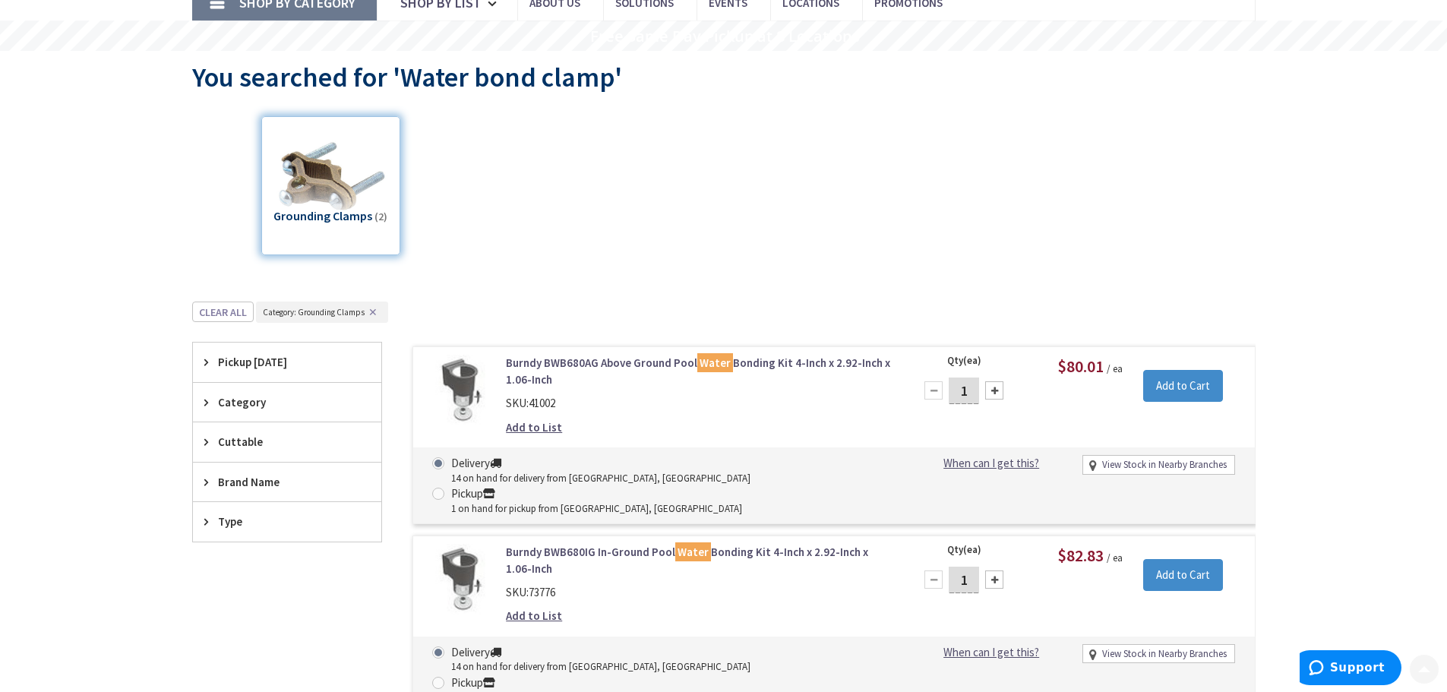
scroll to position [188, 0]
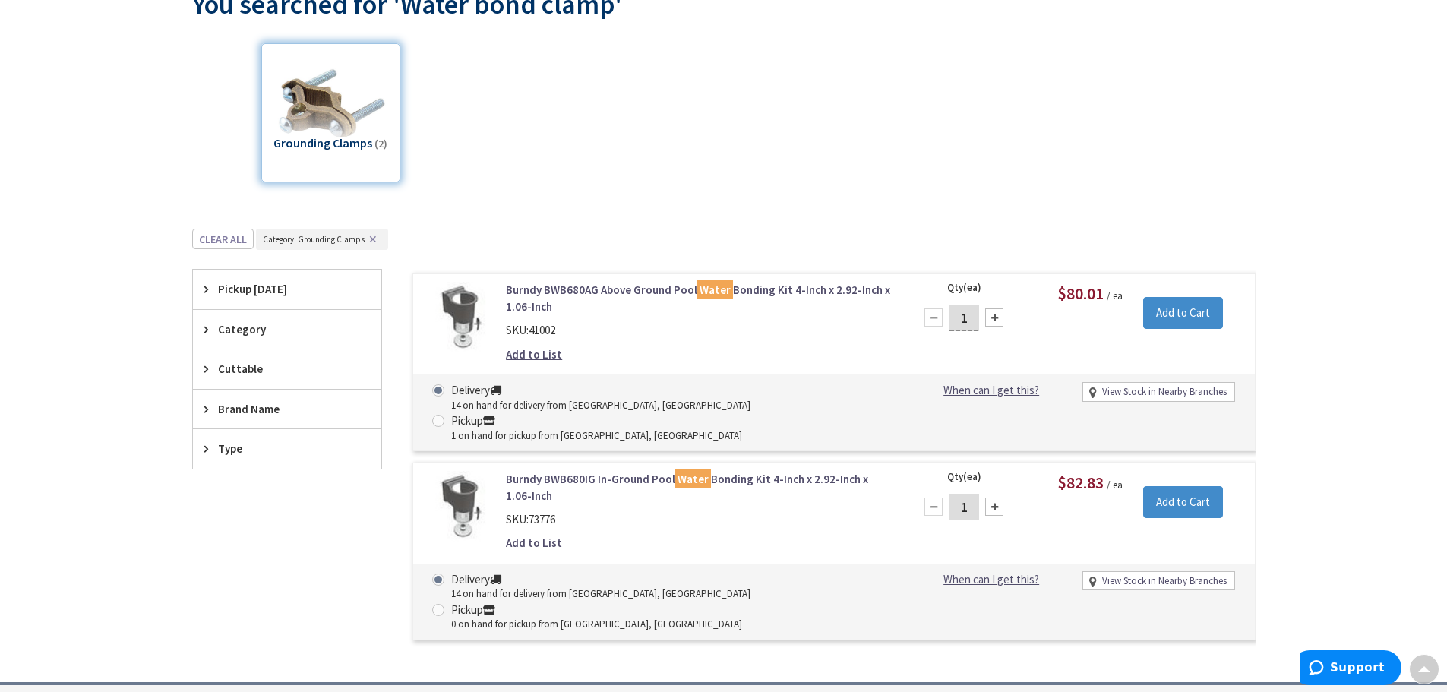
click at [753, 294] on link "Burndy BWB680AG Above Ground Pool Water Bonding Kit 4-Inch x 2.92-Inch x 1.06-I…" at bounding box center [699, 298] width 387 height 33
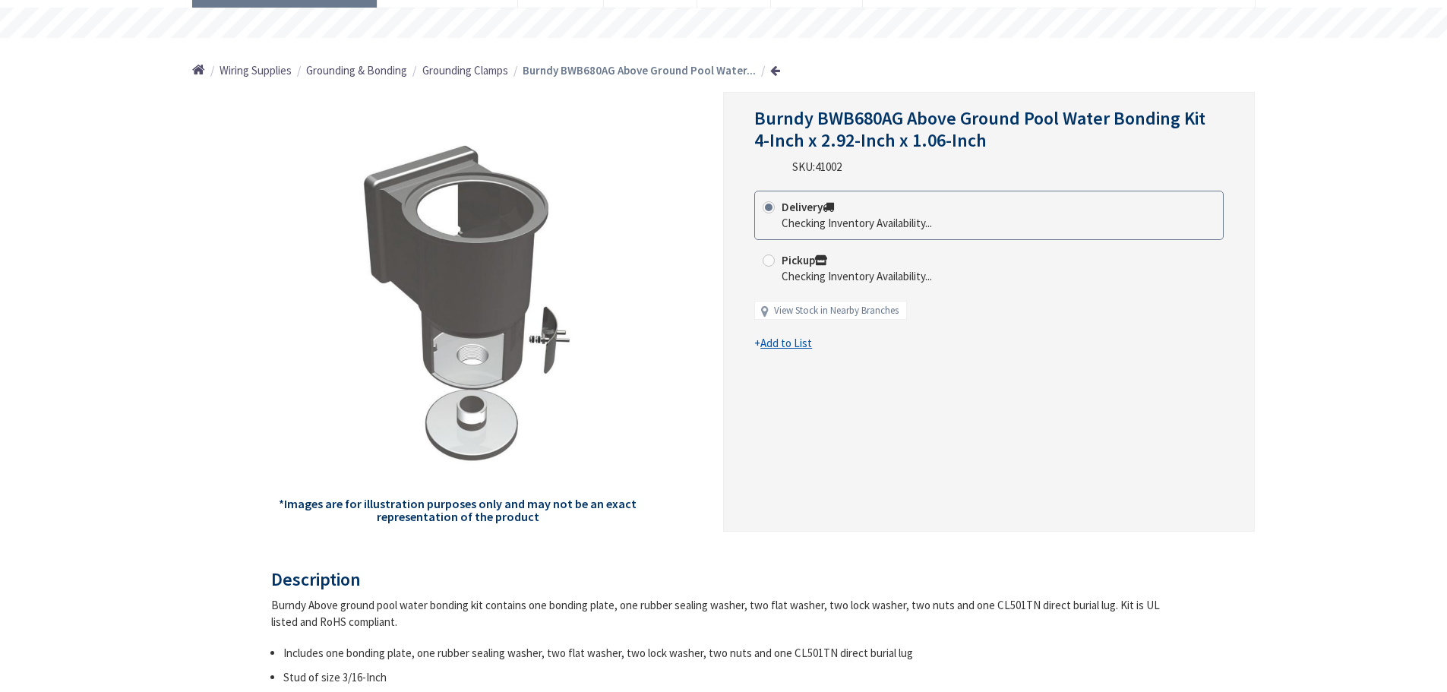
scroll to position [152, 0]
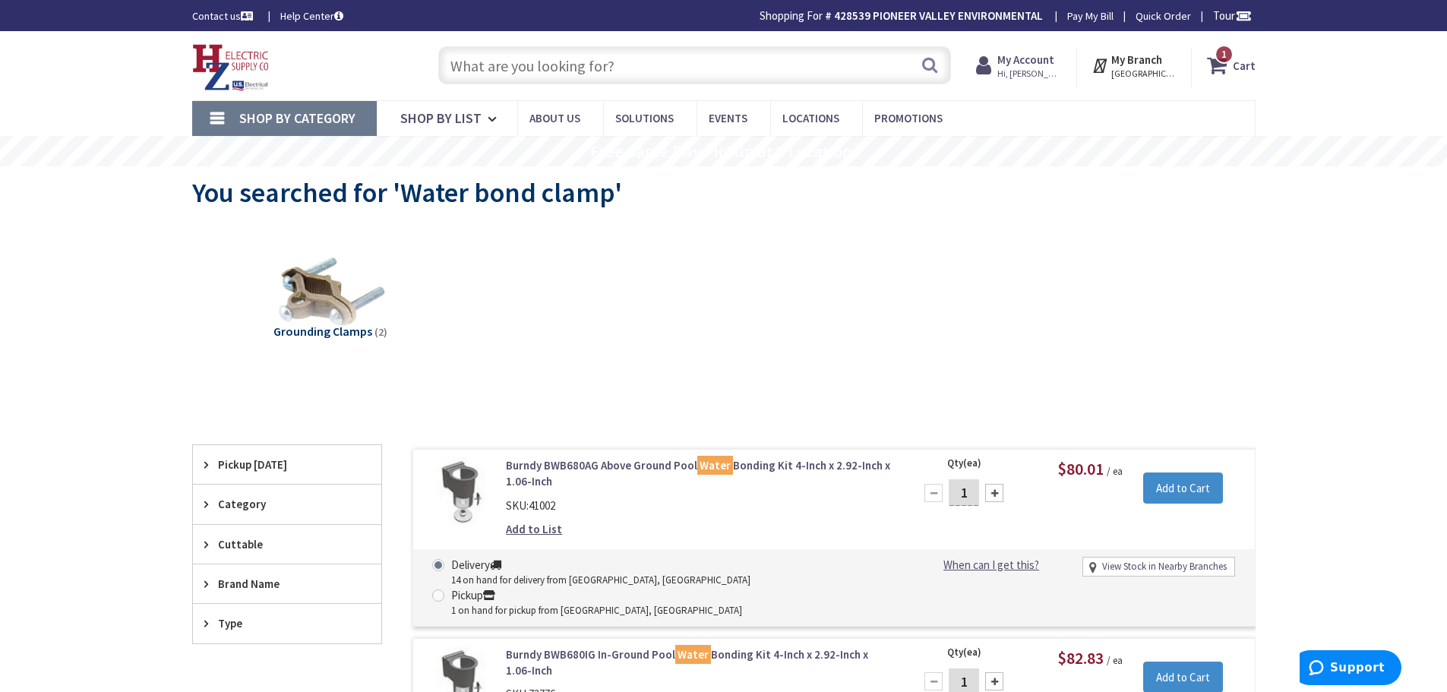
click at [1236, 62] on strong "Cart" at bounding box center [1244, 65] width 23 height 27
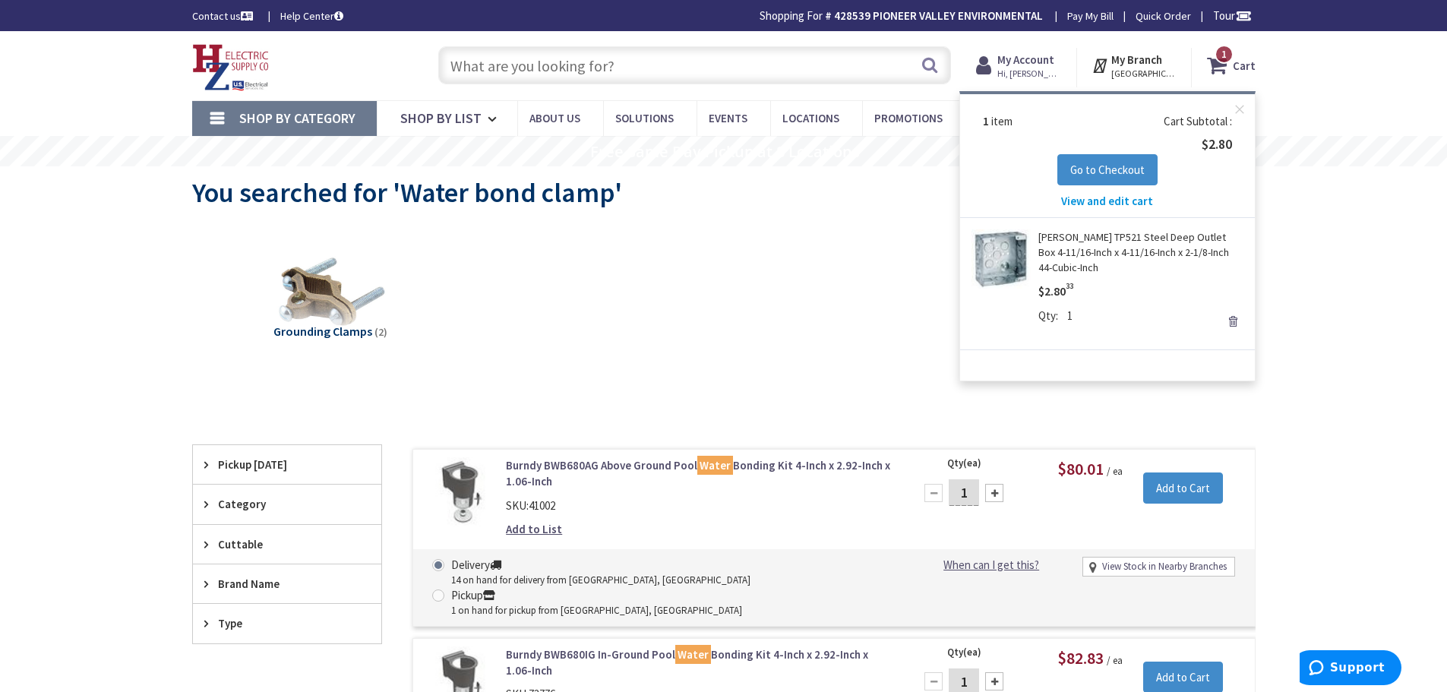
click at [546, 65] on input "text" at bounding box center [694, 65] width 513 height 38
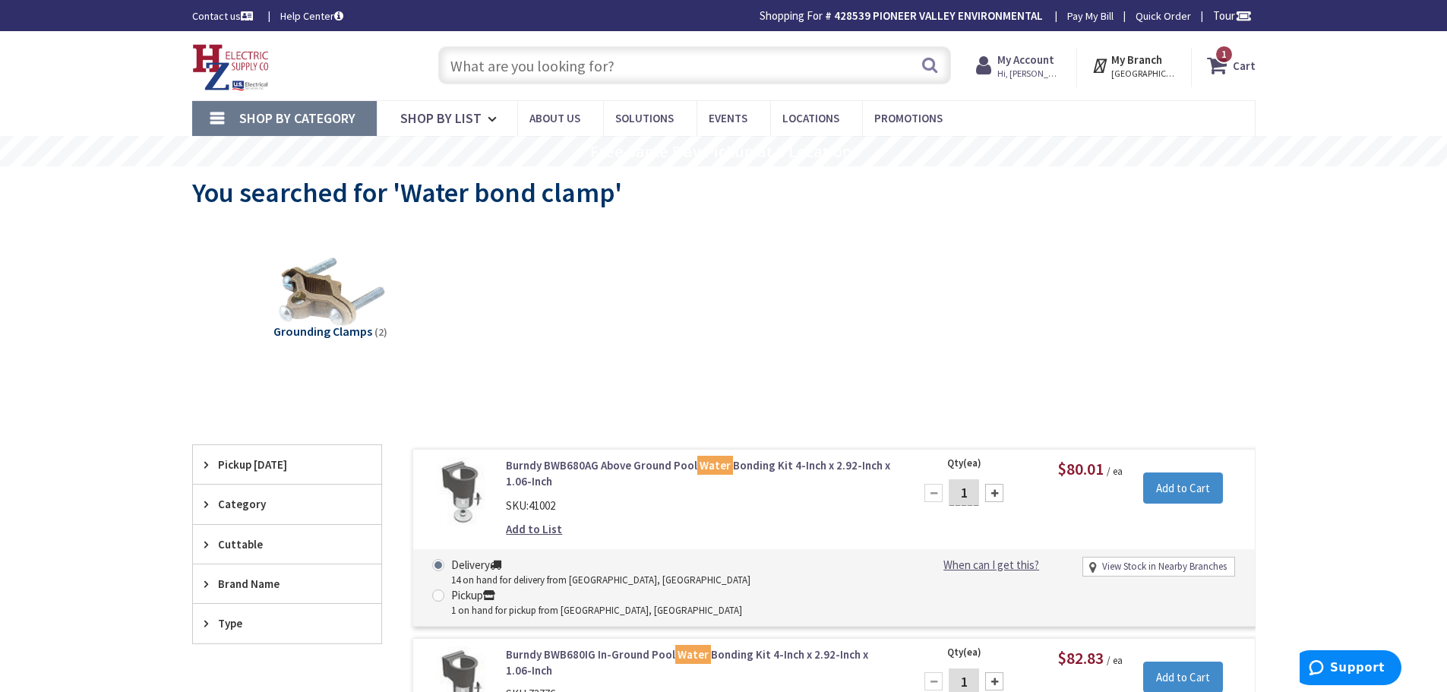
click at [535, 71] on input "text" at bounding box center [694, 65] width 513 height 38
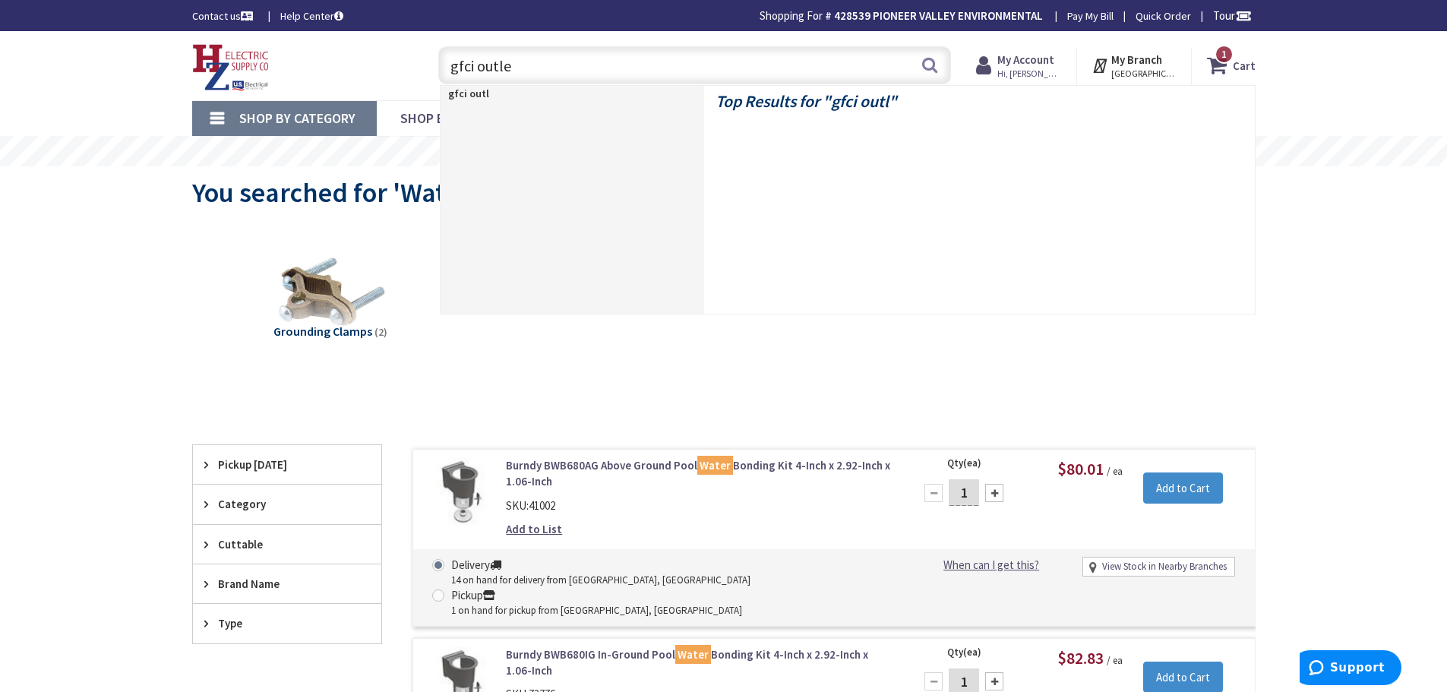
type input "gfci outlet"
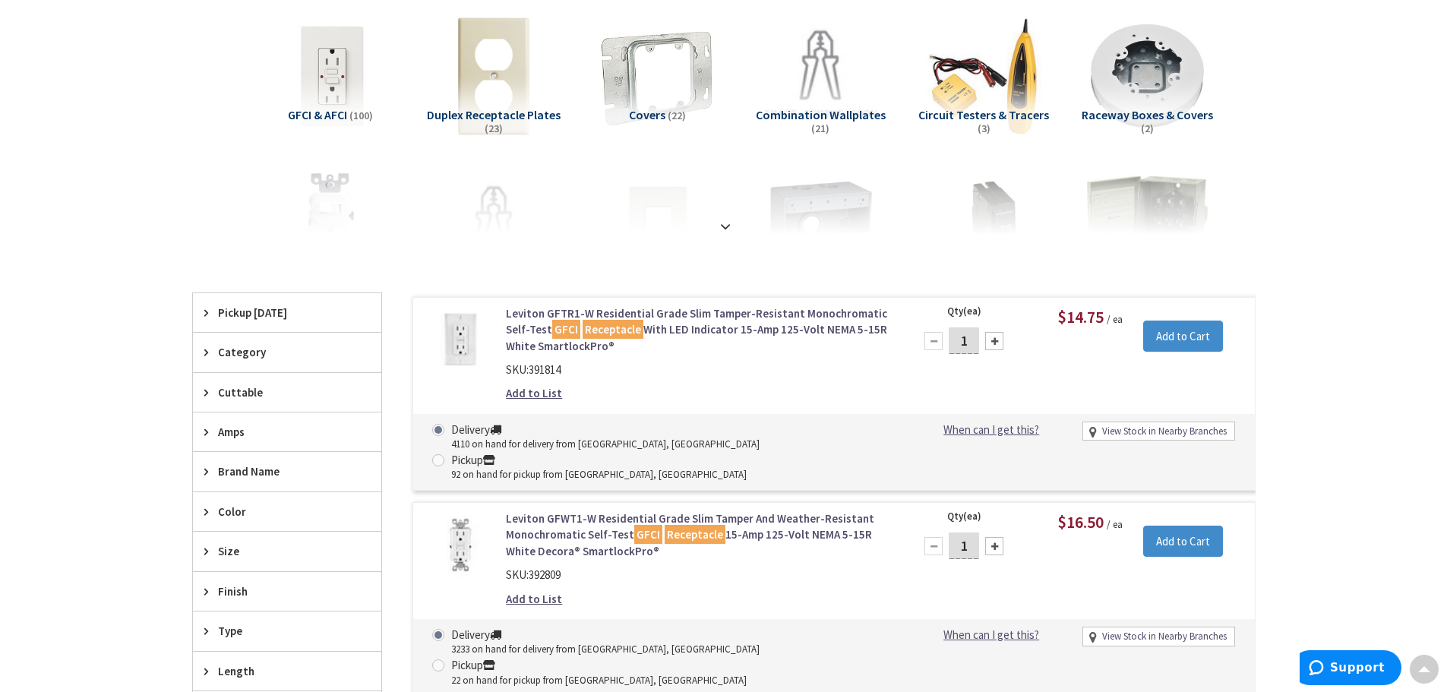
scroll to position [304, 0]
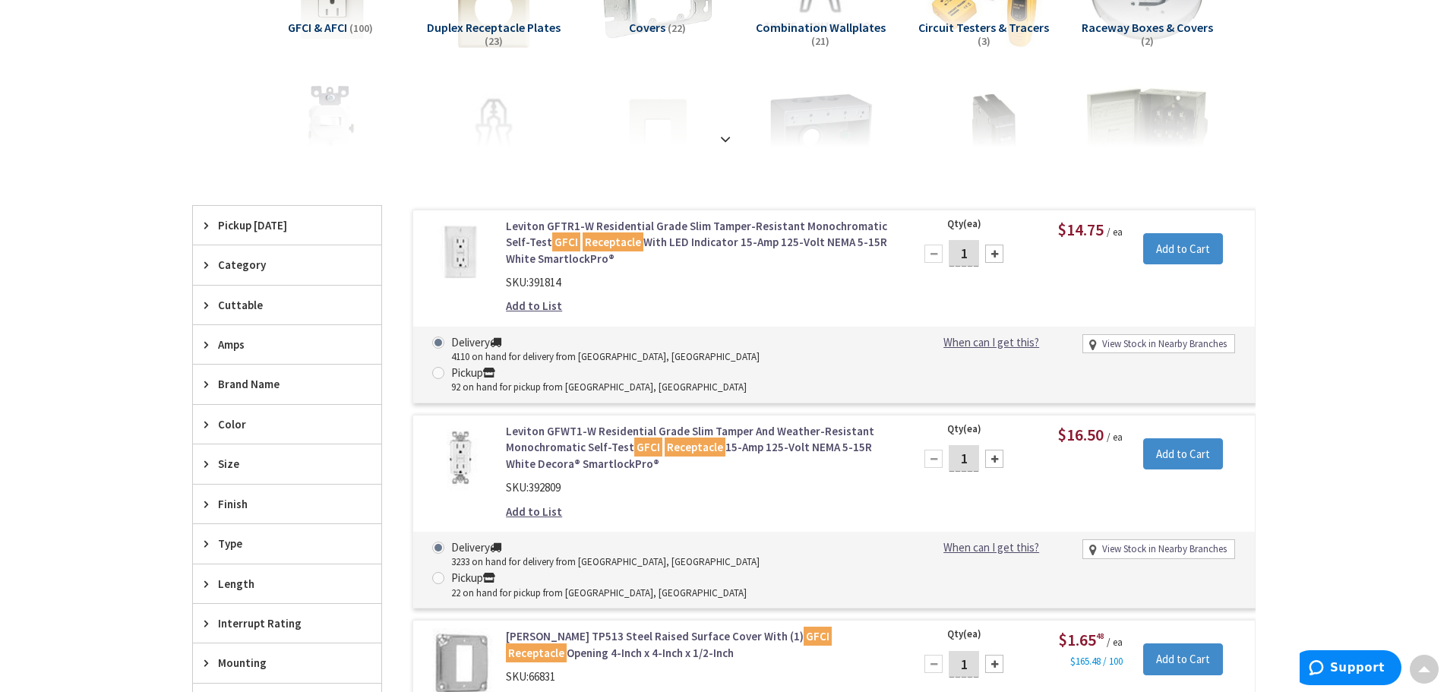
click at [216, 346] on div "Amps" at bounding box center [287, 344] width 188 height 39
click at [230, 406] on span "20 Amp" at bounding box center [287, 400] width 188 height 26
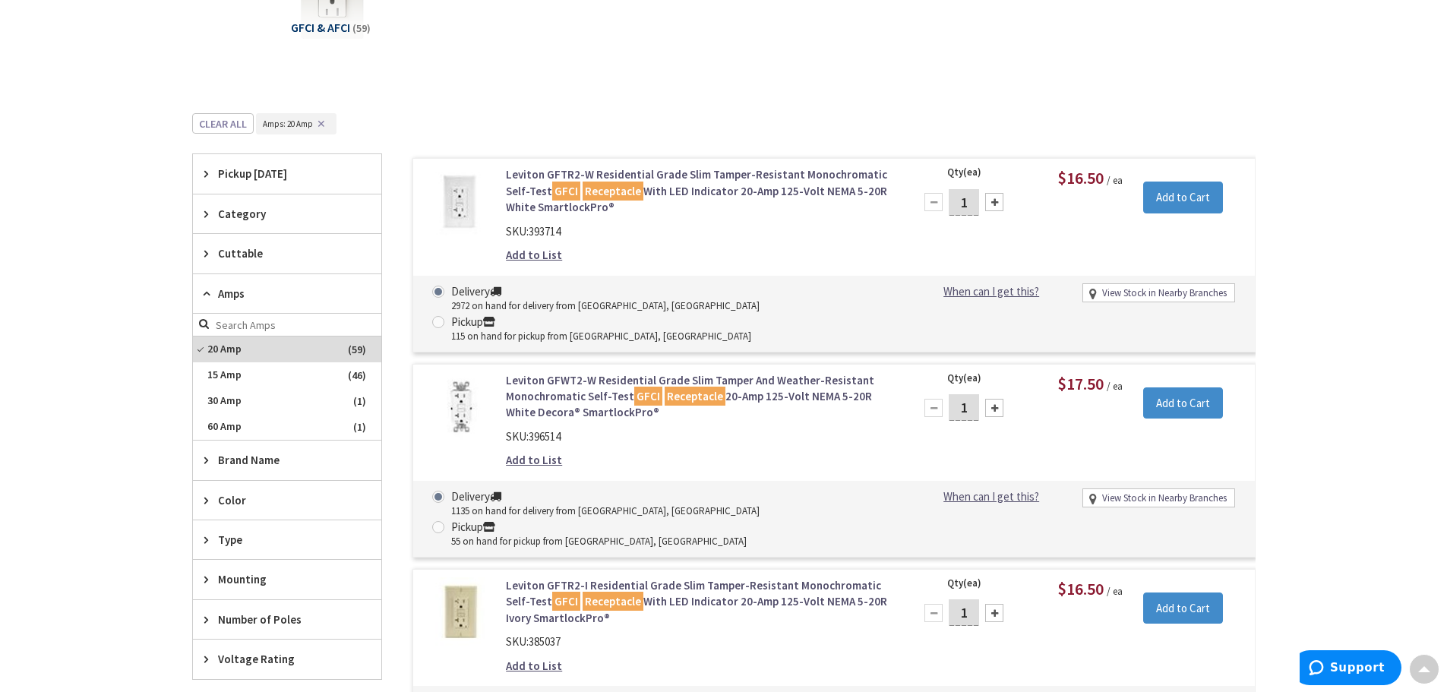
click at [209, 539] on icon at bounding box center [209, 539] width 11 height 11
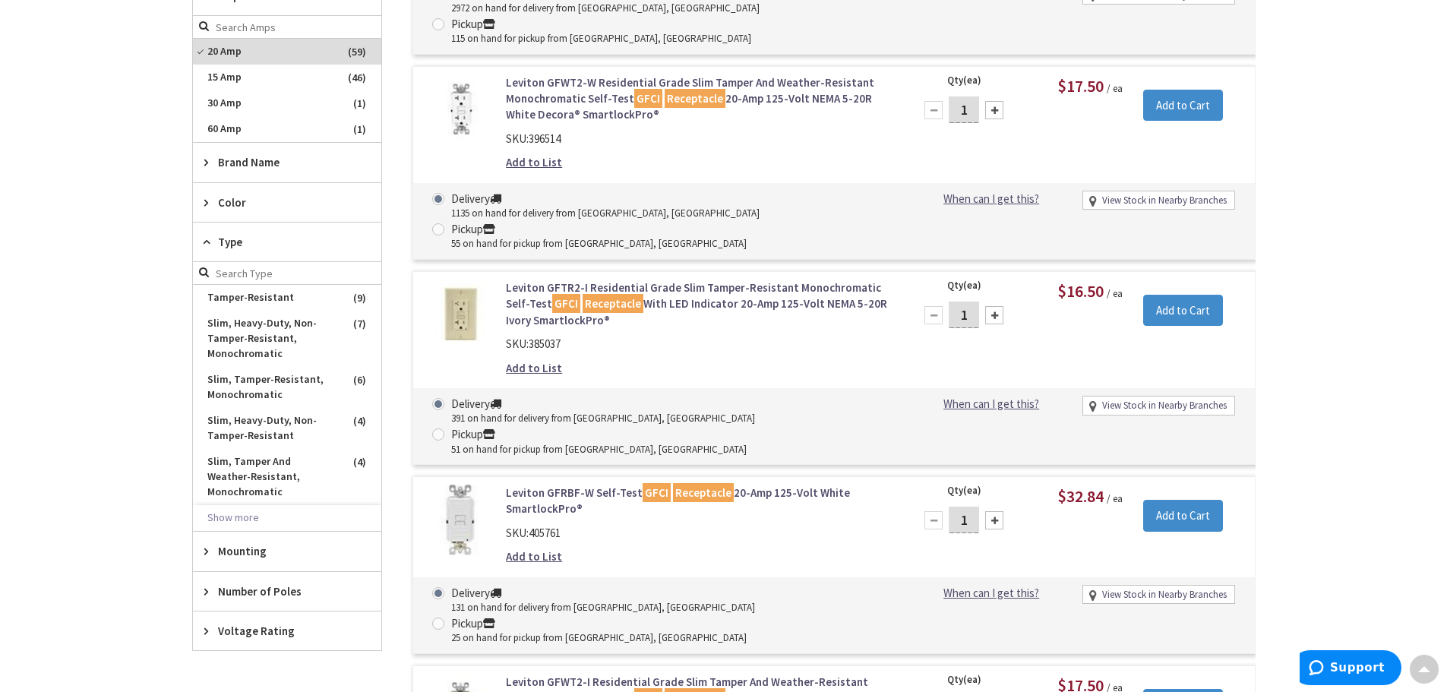
scroll to position [608, 0]
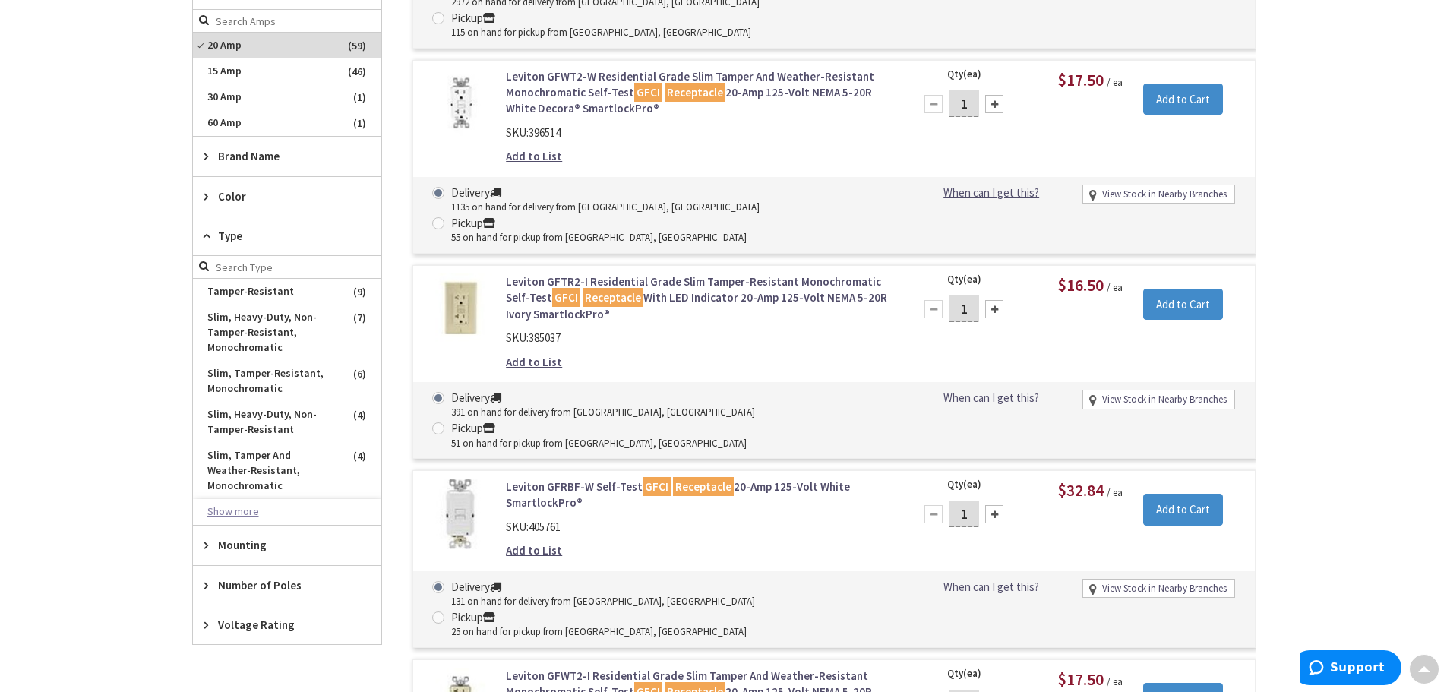
click at [243, 499] on button "Show more" at bounding box center [287, 512] width 188 height 26
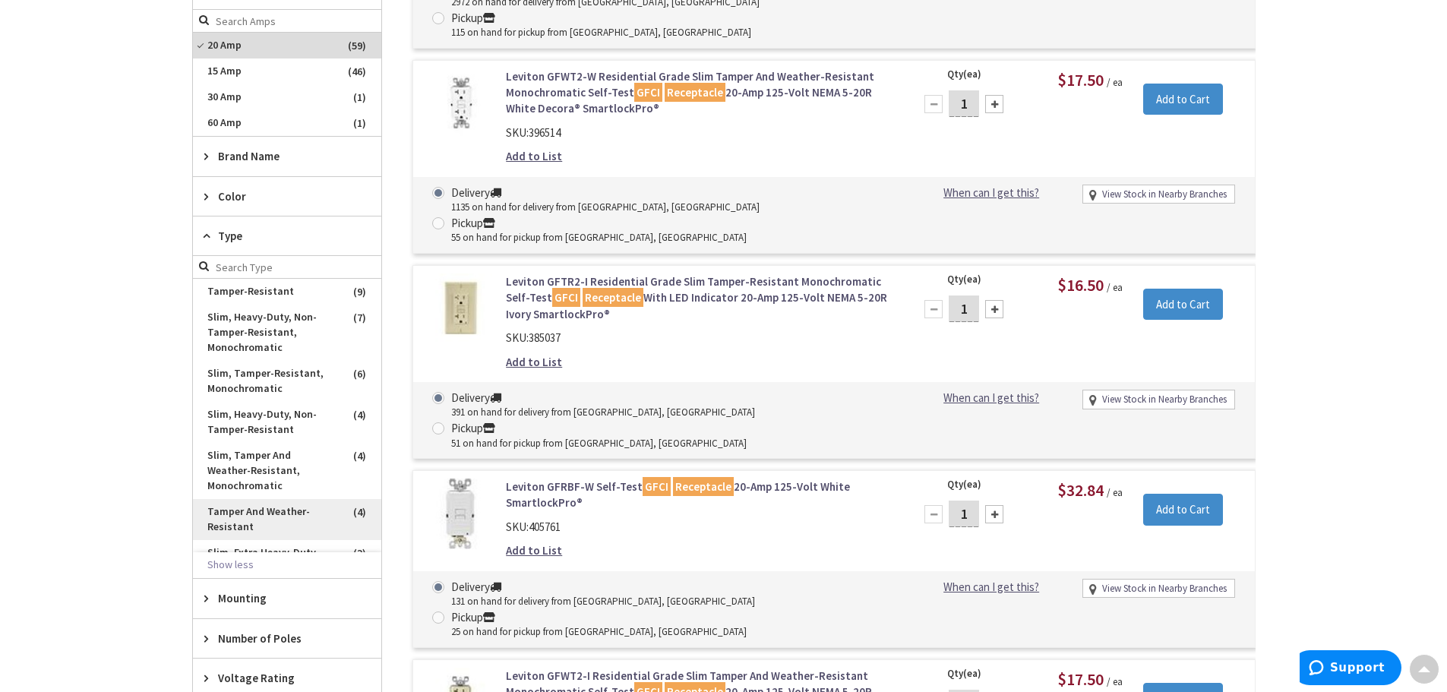
click at [233, 510] on span "Tamper And Weather-Resistant" at bounding box center [287, 519] width 188 height 41
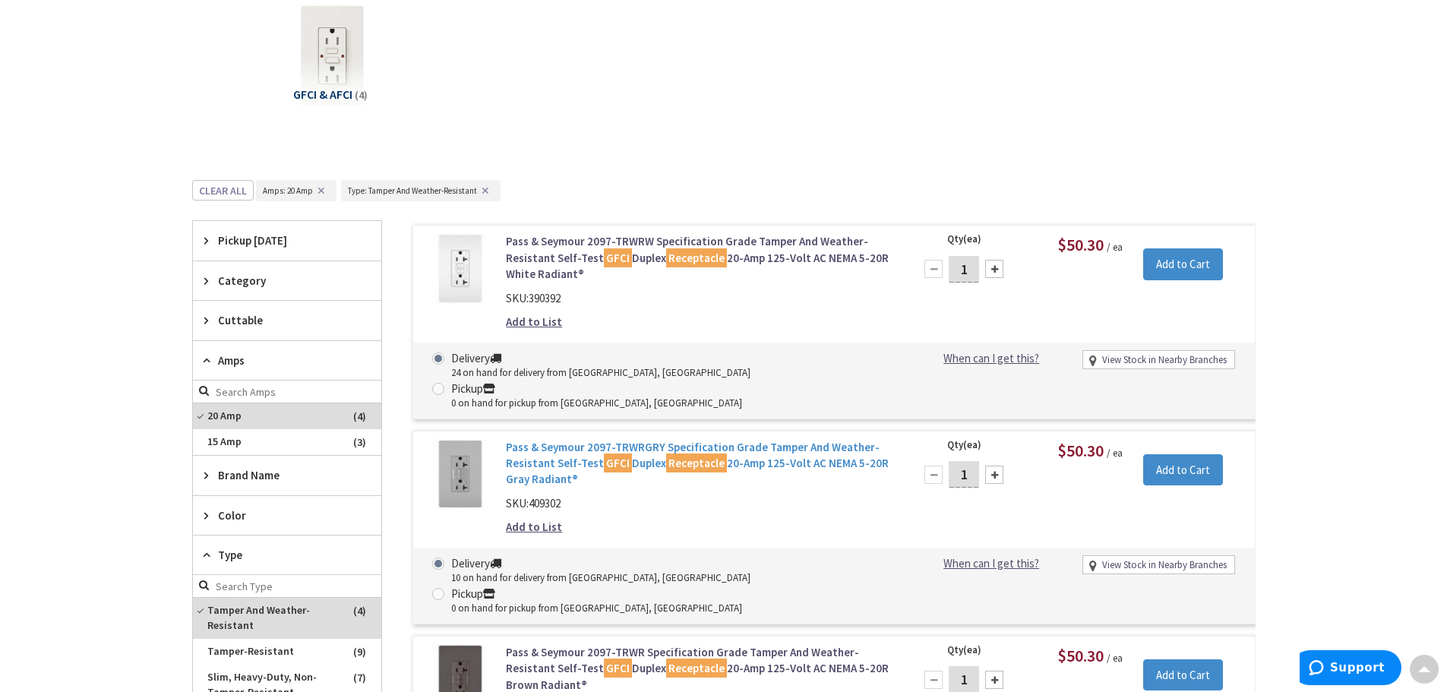
scroll to position [152, 0]
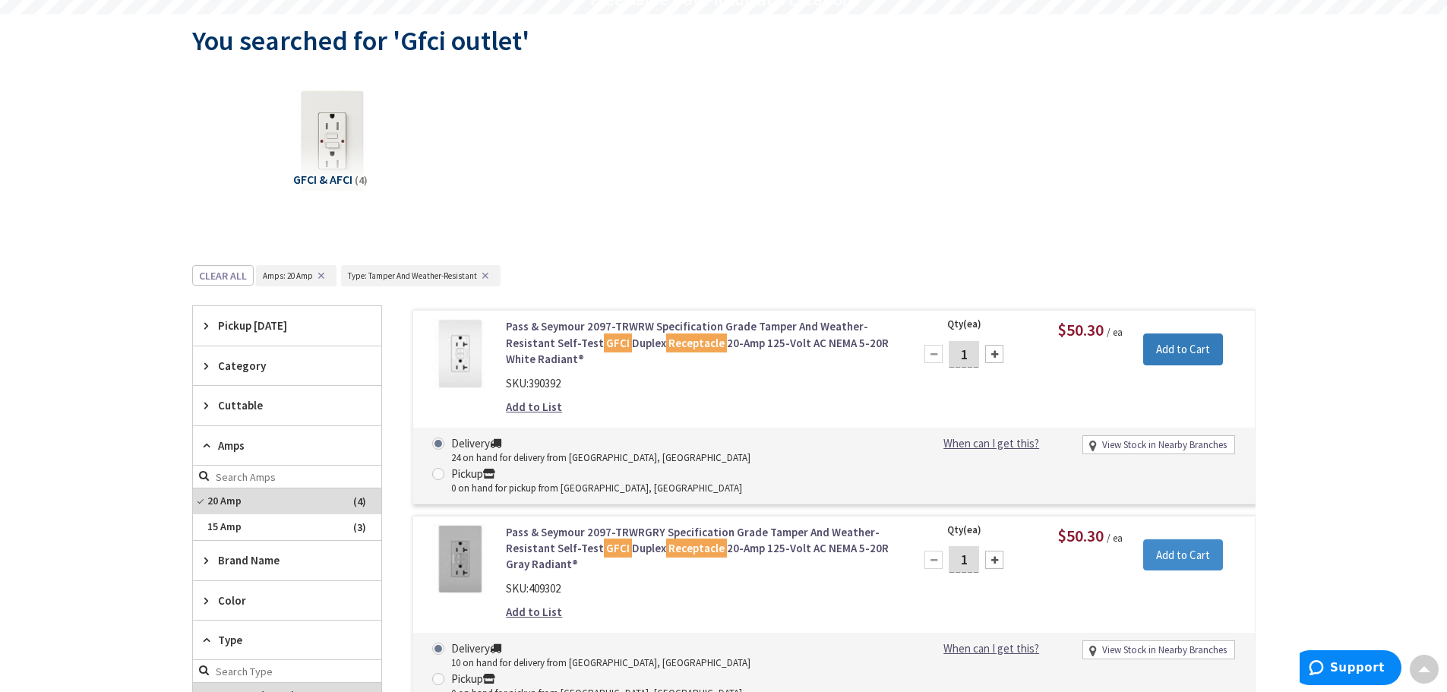
click at [1184, 358] on input "Add to Cart" at bounding box center [1183, 349] width 80 height 32
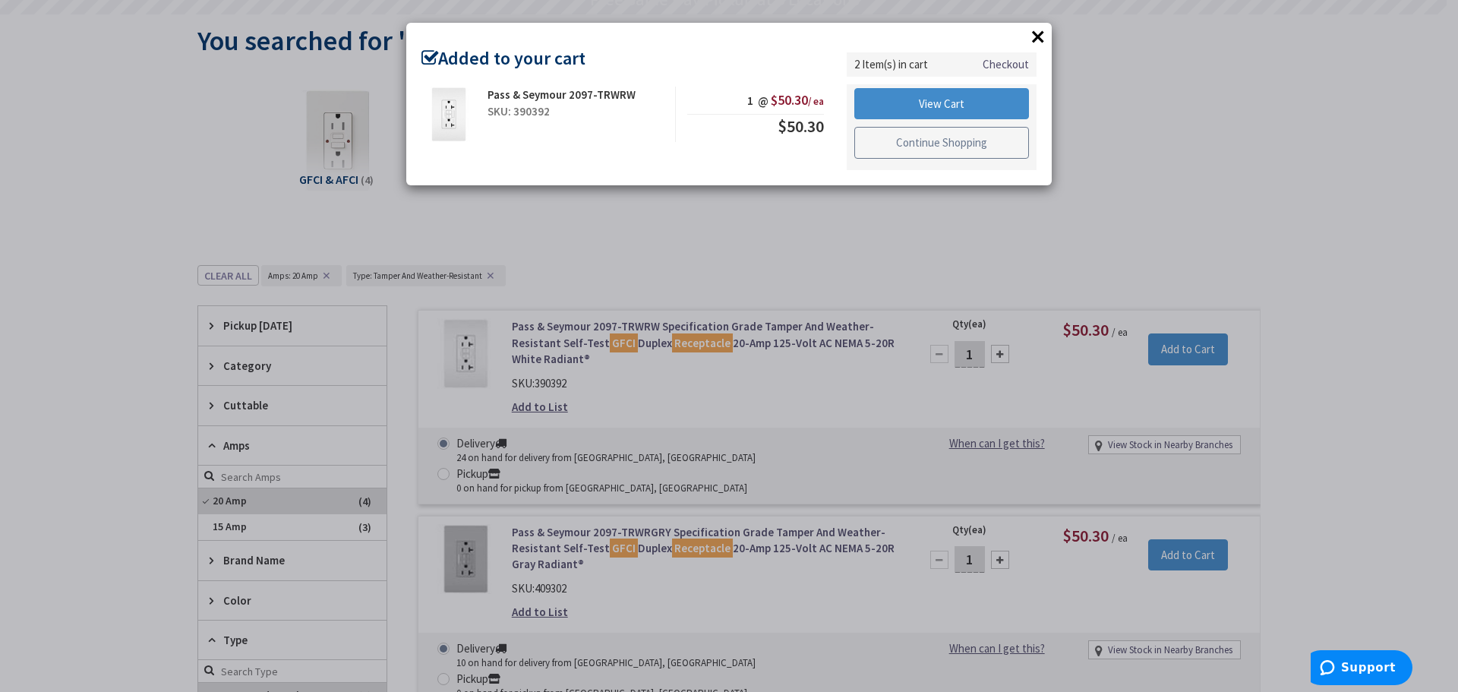
click at [943, 143] on link "Continue Shopping" at bounding box center [941, 143] width 175 height 32
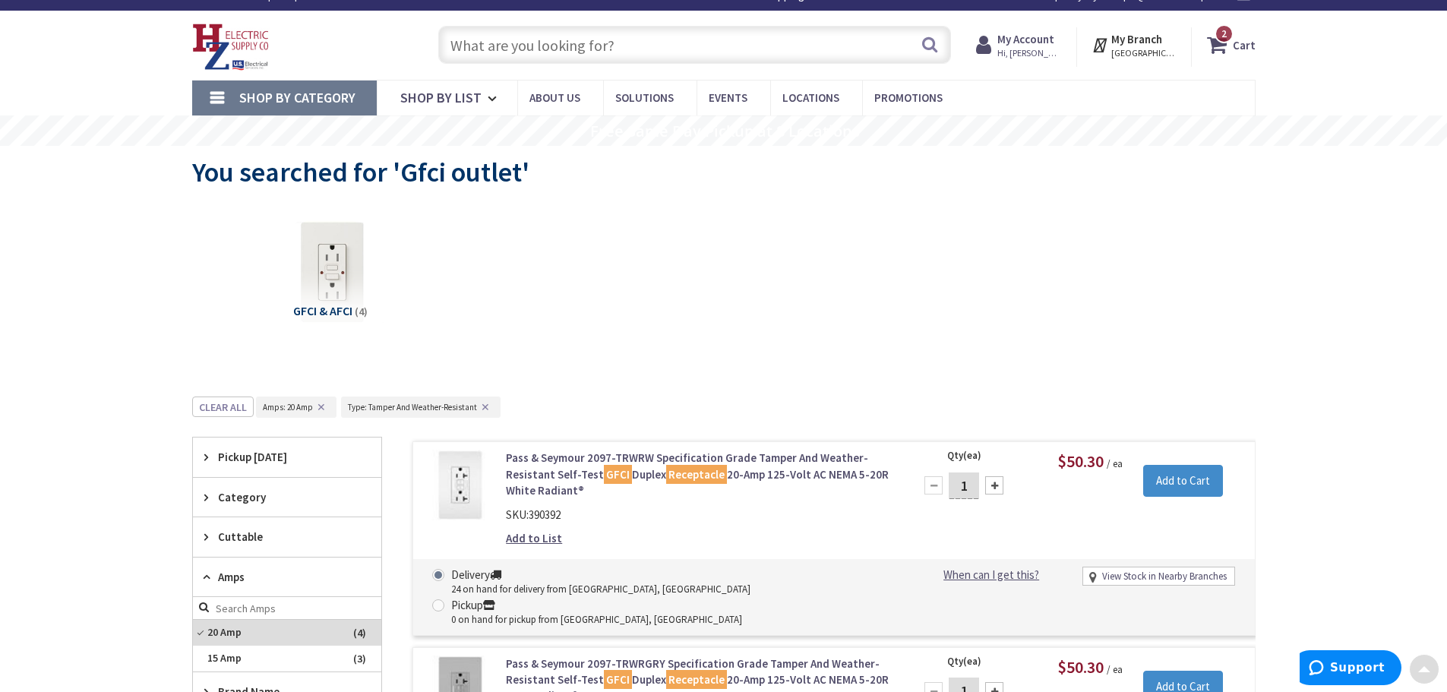
scroll to position [0, 0]
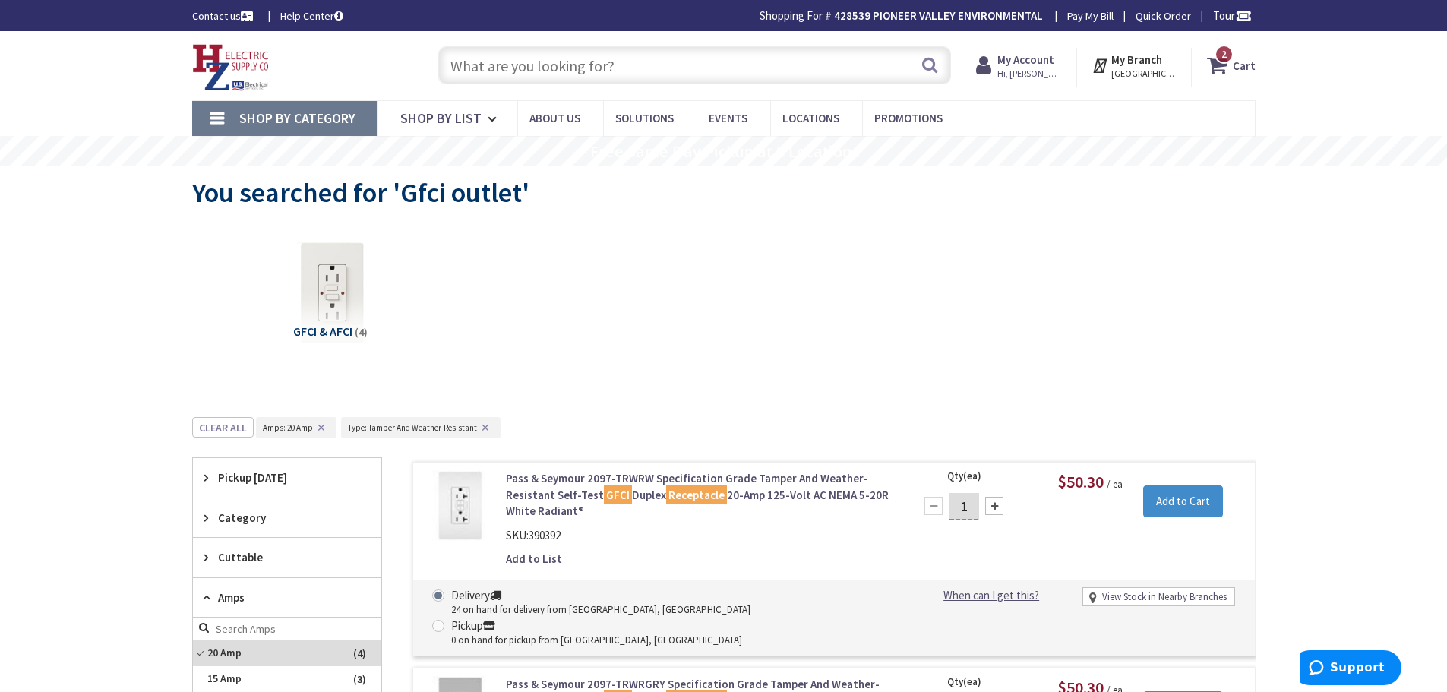
click at [593, 64] on input "text" at bounding box center [694, 65] width 513 height 38
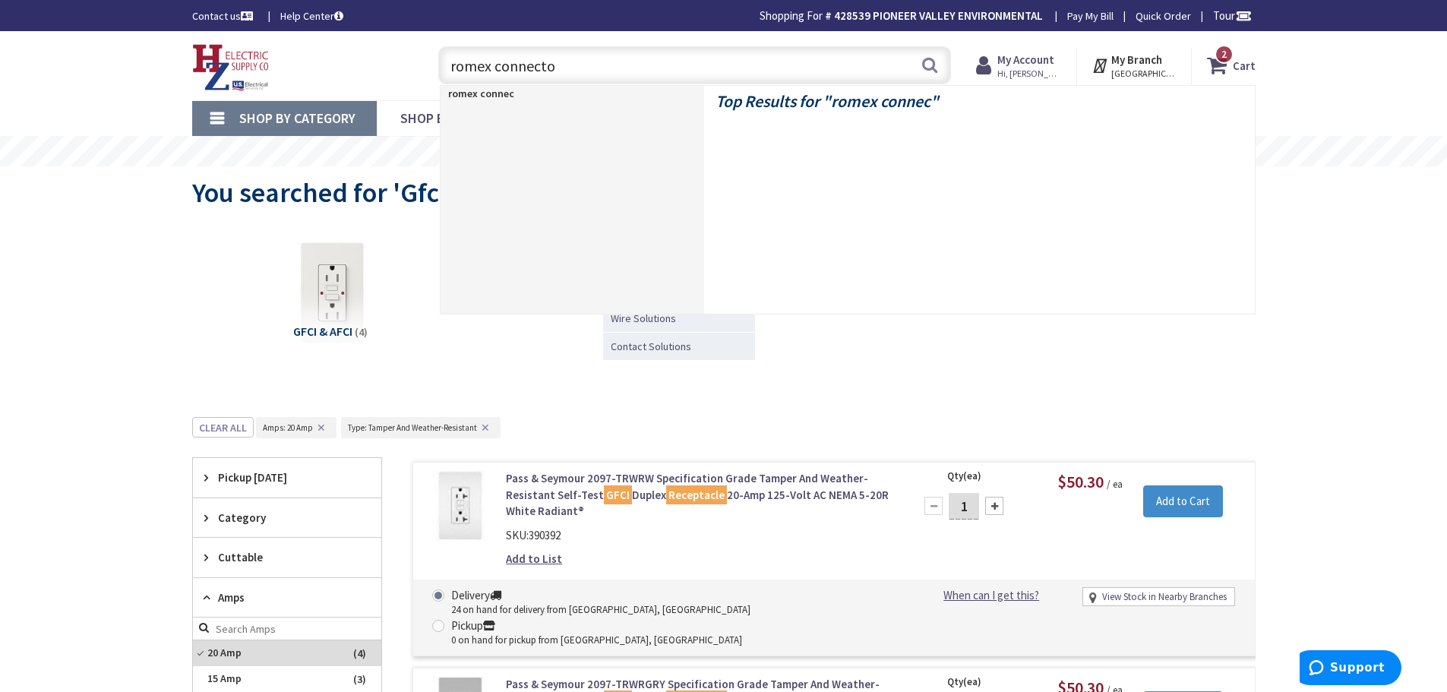
type input "romex connector"
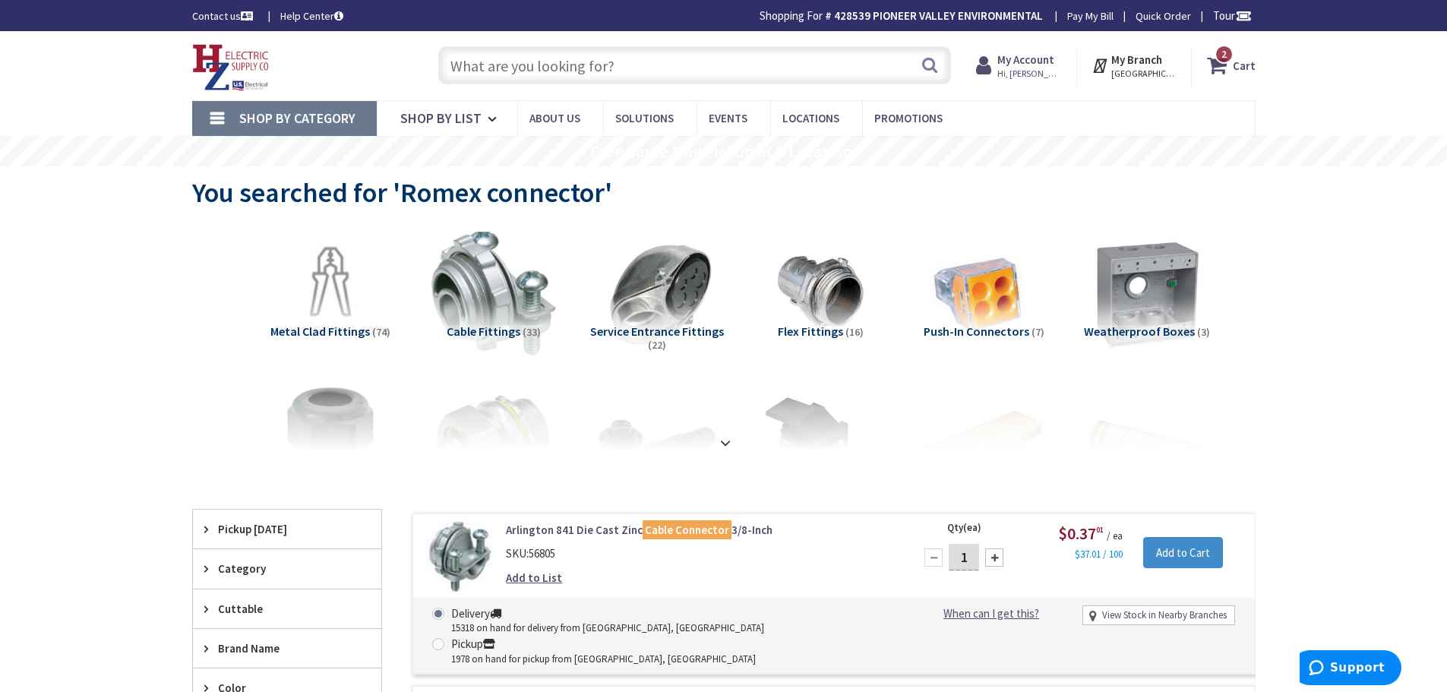
click at [592, 73] on input "text" at bounding box center [694, 65] width 513 height 38
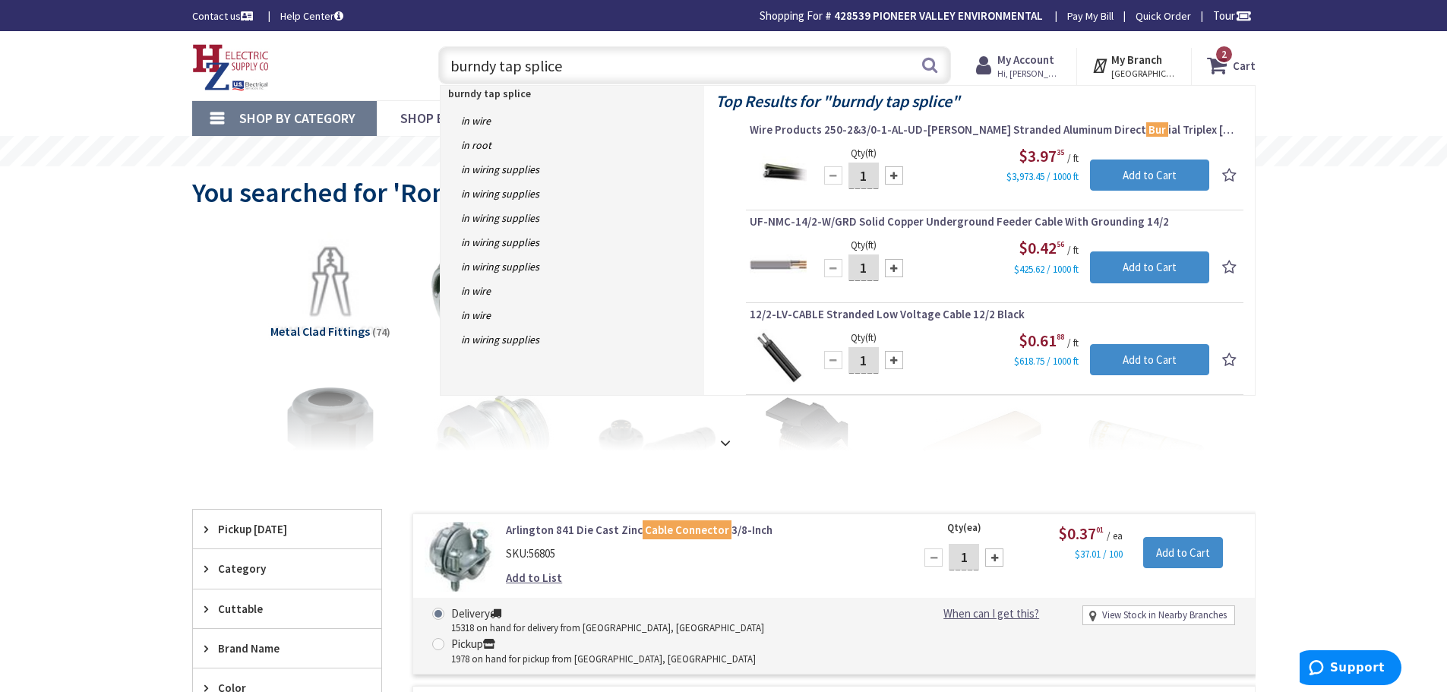
type input "burndy tap splices"
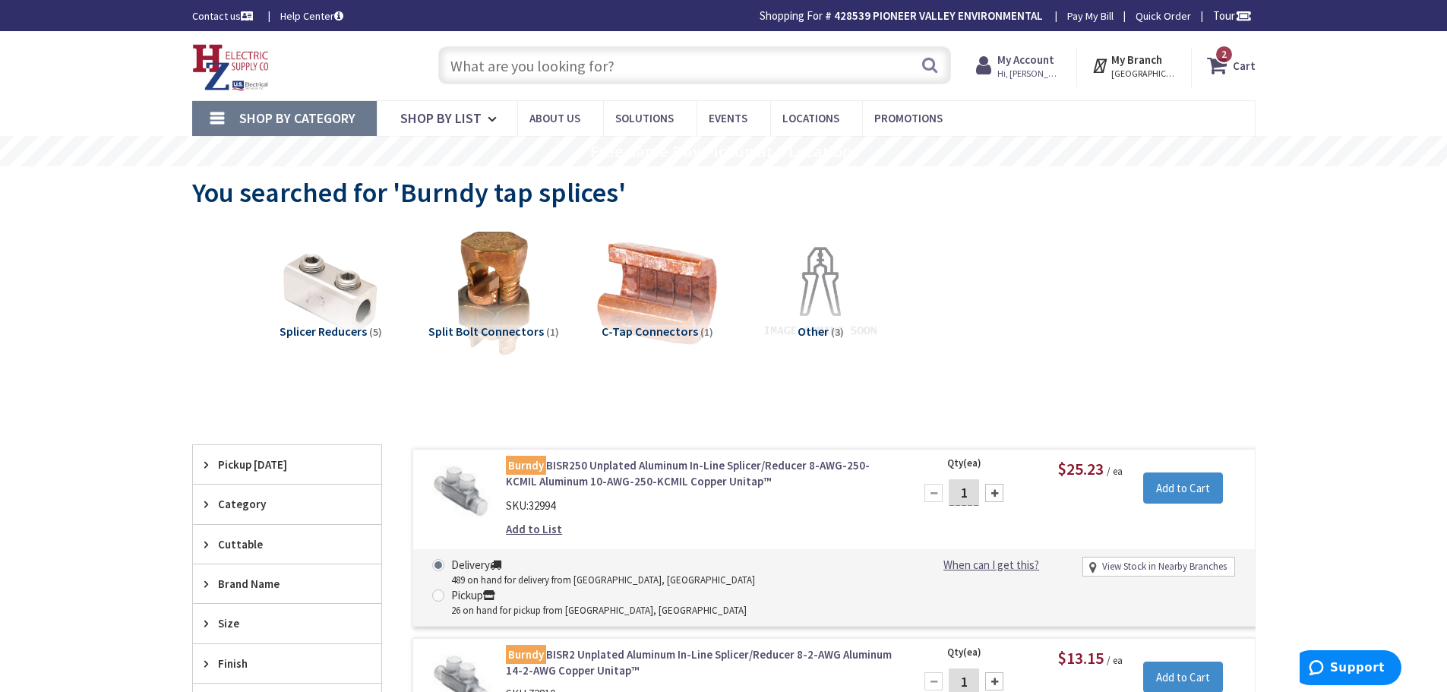
click at [513, 55] on input "text" at bounding box center [694, 65] width 513 height 38
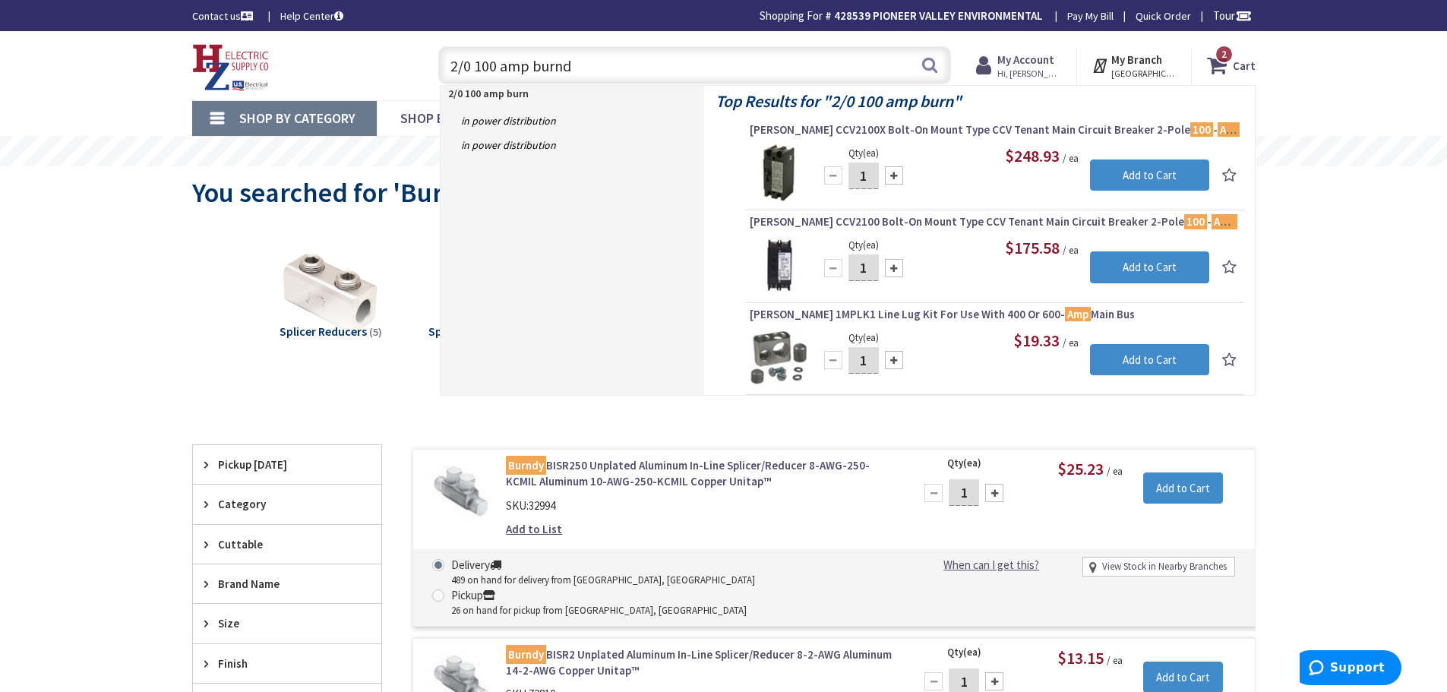
type input "2/0 100 amp burndy"
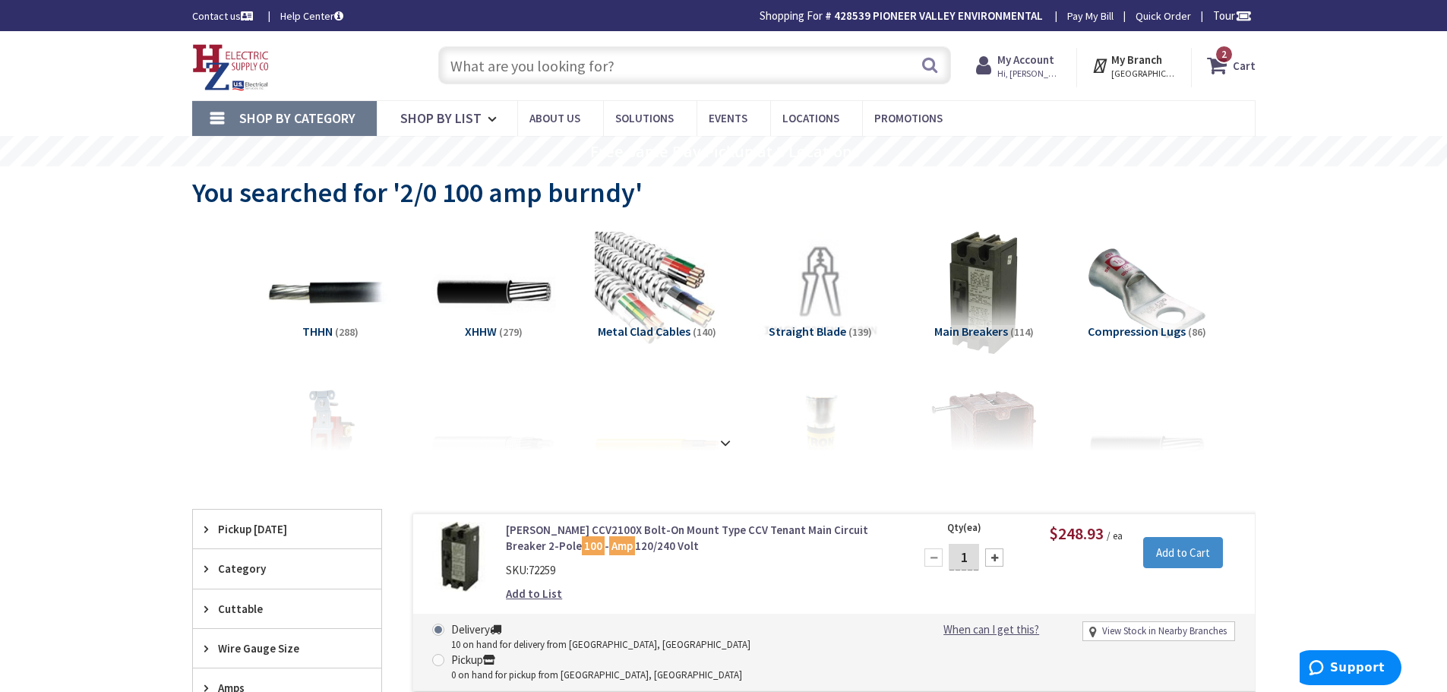
click at [530, 68] on input "text" at bounding box center [694, 65] width 513 height 38
click at [515, 68] on input "text" at bounding box center [694, 65] width 513 height 38
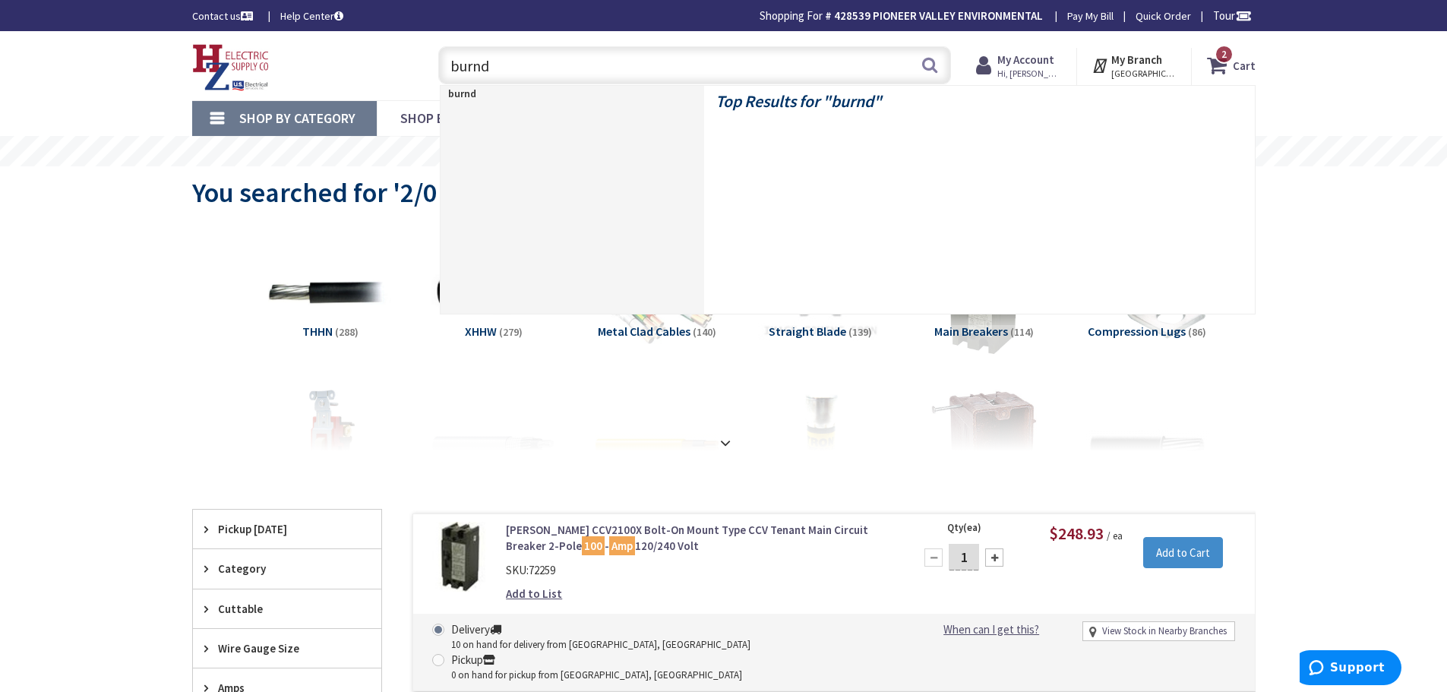
type input "burndy"
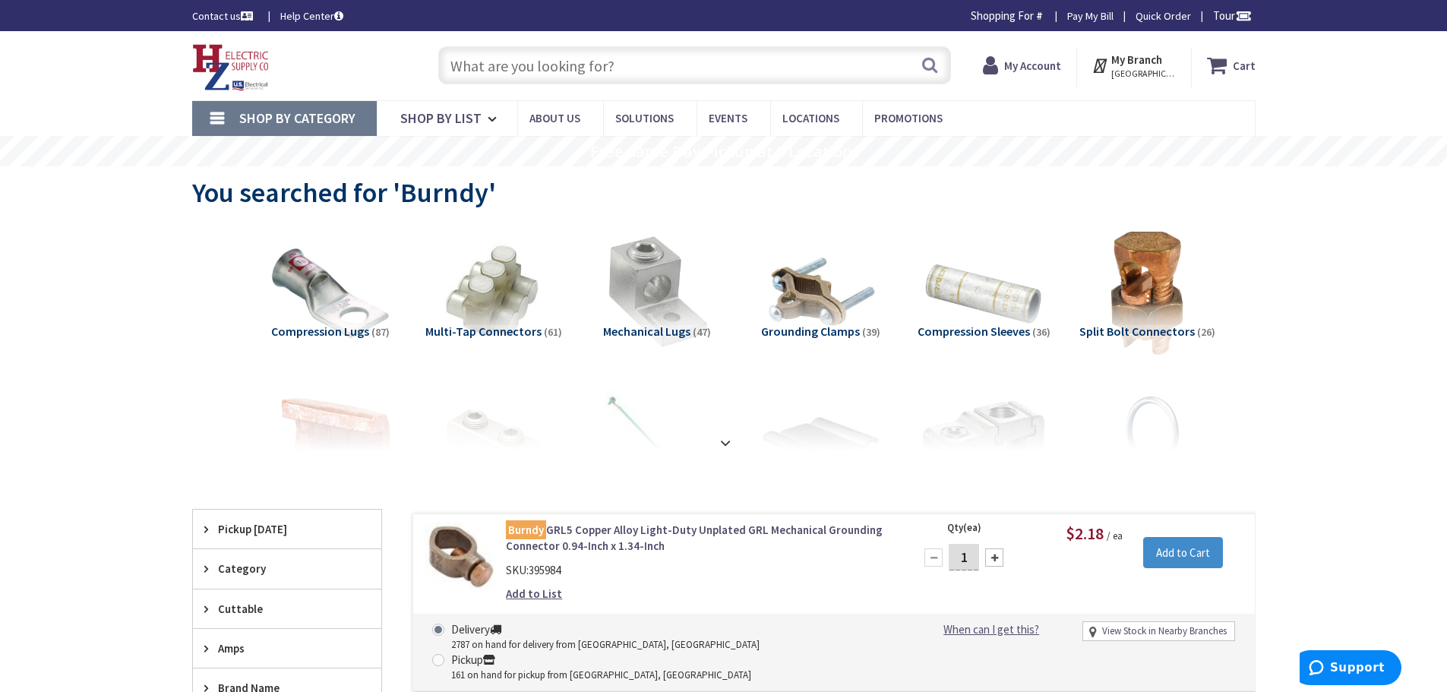
click at [488, 334] on span "Multi-Tap Connectors" at bounding box center [483, 331] width 116 height 15
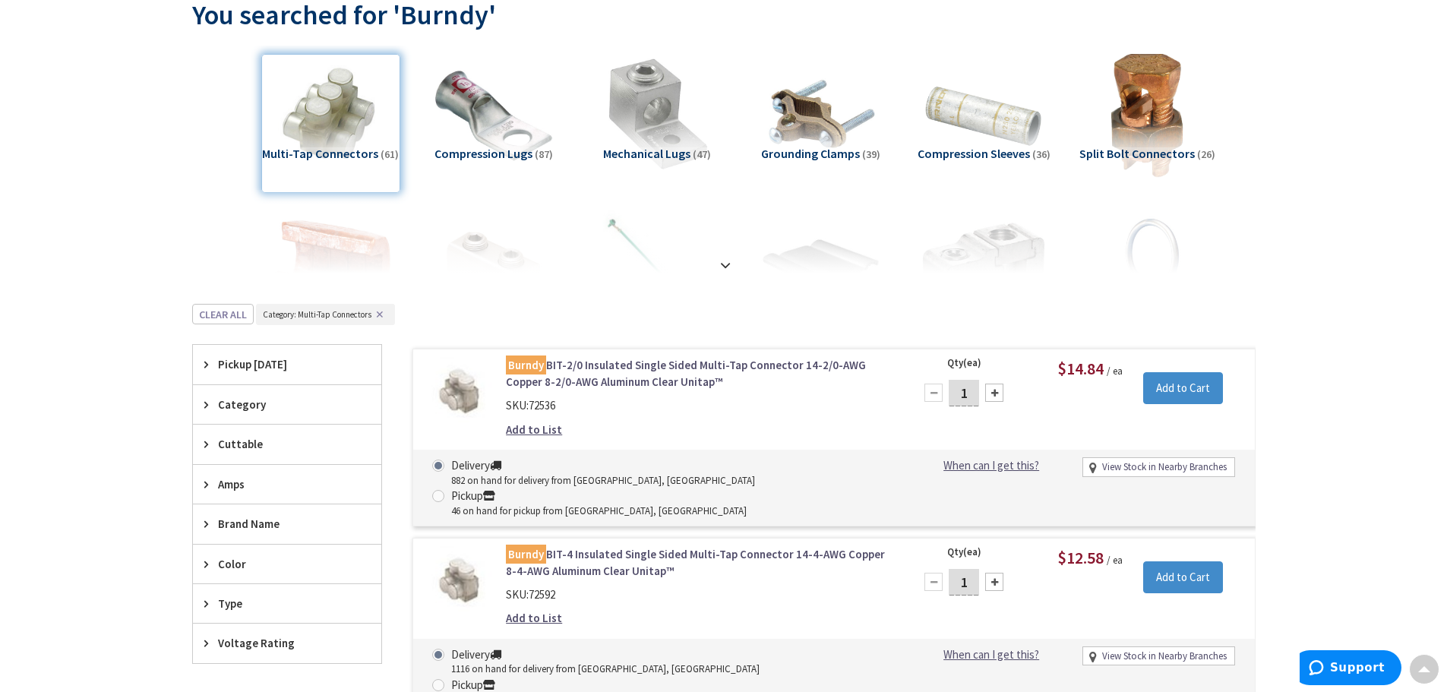
scroll to position [26, 0]
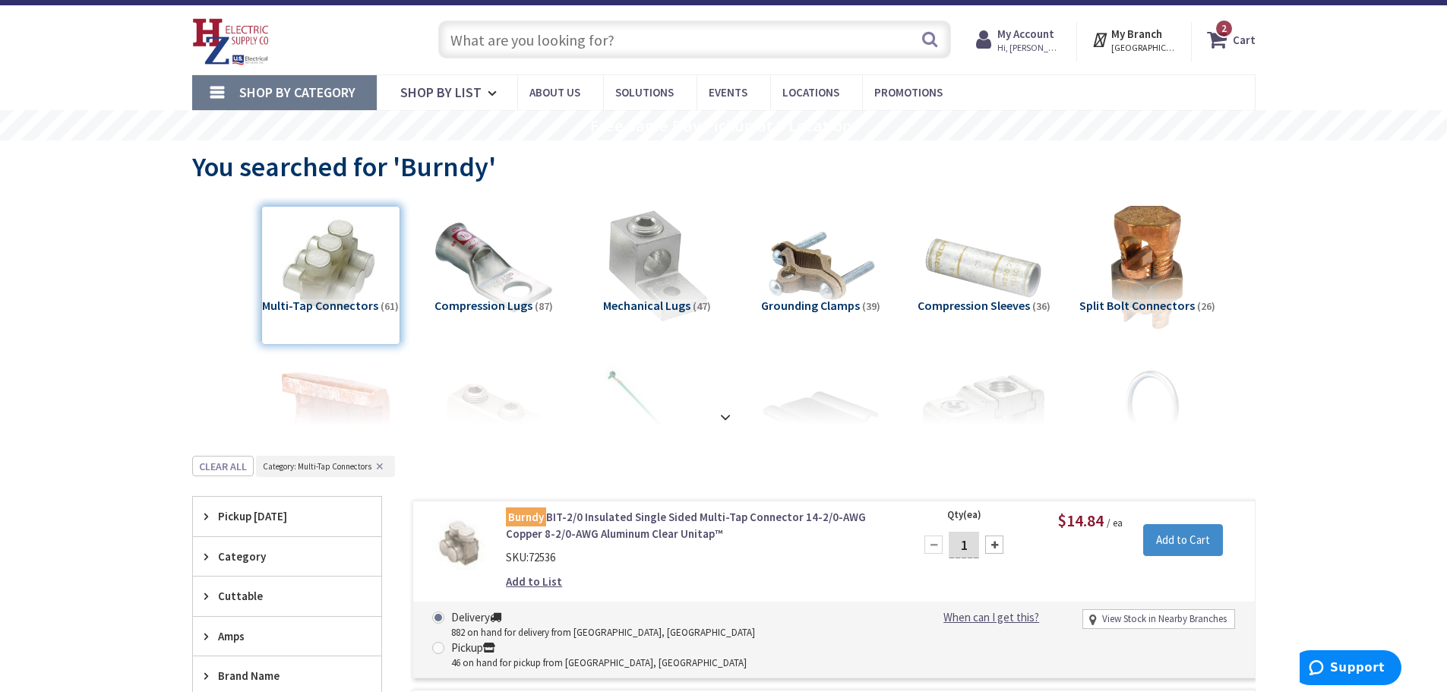
click at [1032, 33] on strong "My Account" at bounding box center [1025, 34] width 57 height 14
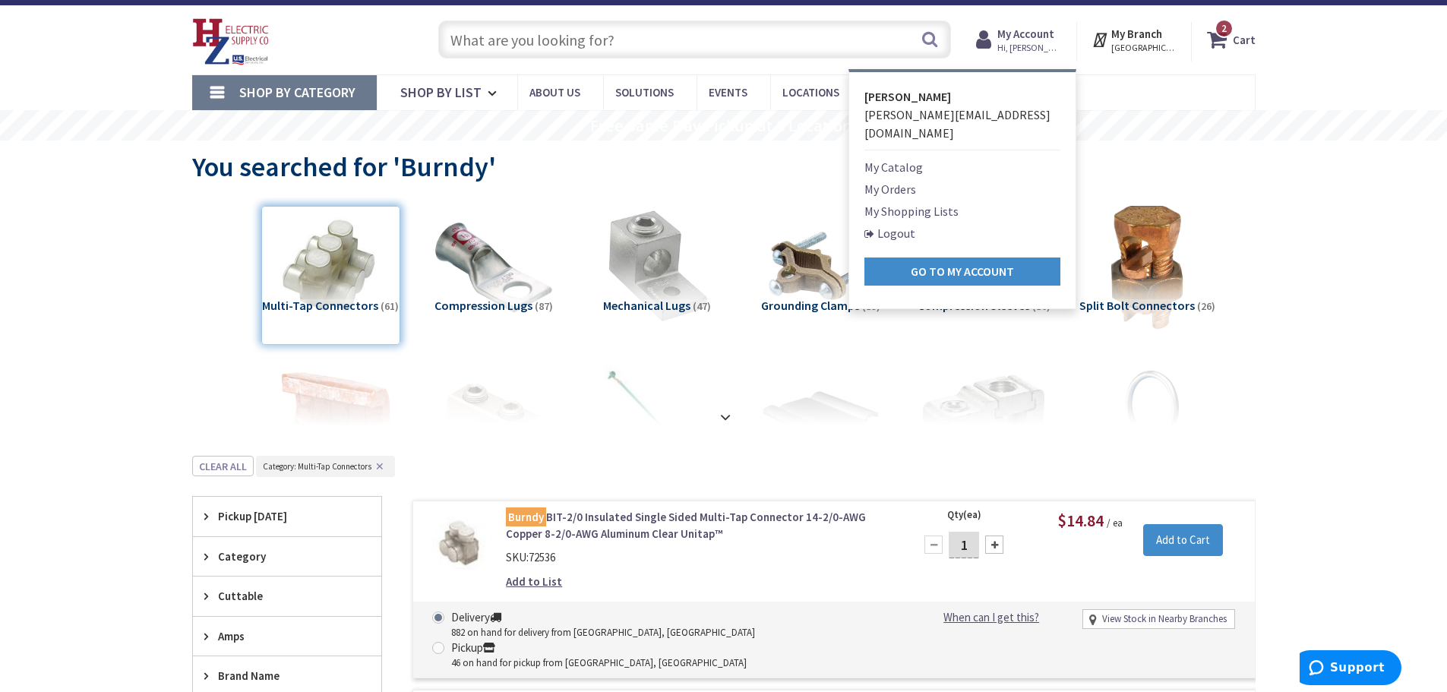
click at [895, 202] on link "My Shopping Lists" at bounding box center [911, 211] width 94 height 18
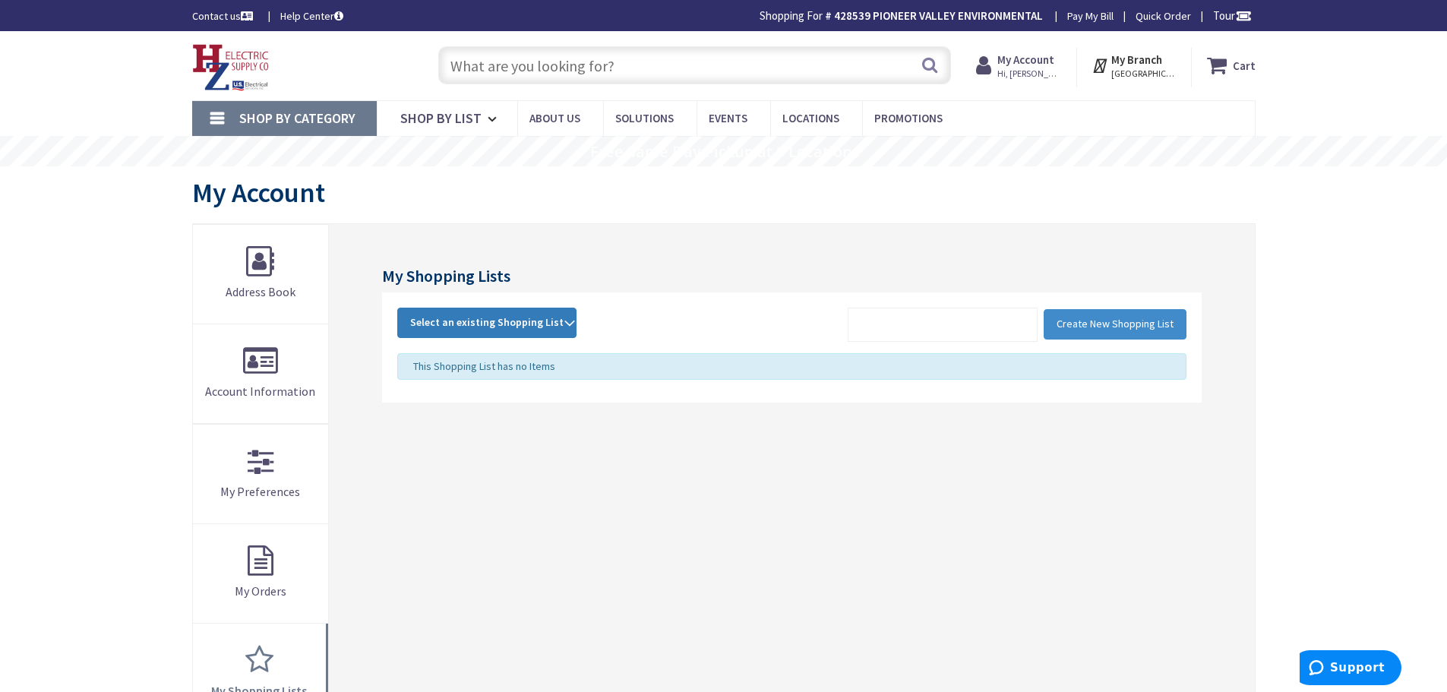
click at [521, 320] on span "Select an existing Shopping List" at bounding box center [486, 322] width 153 height 14
click at [426, 428] on link "POP" at bounding box center [487, 424] width 178 height 34
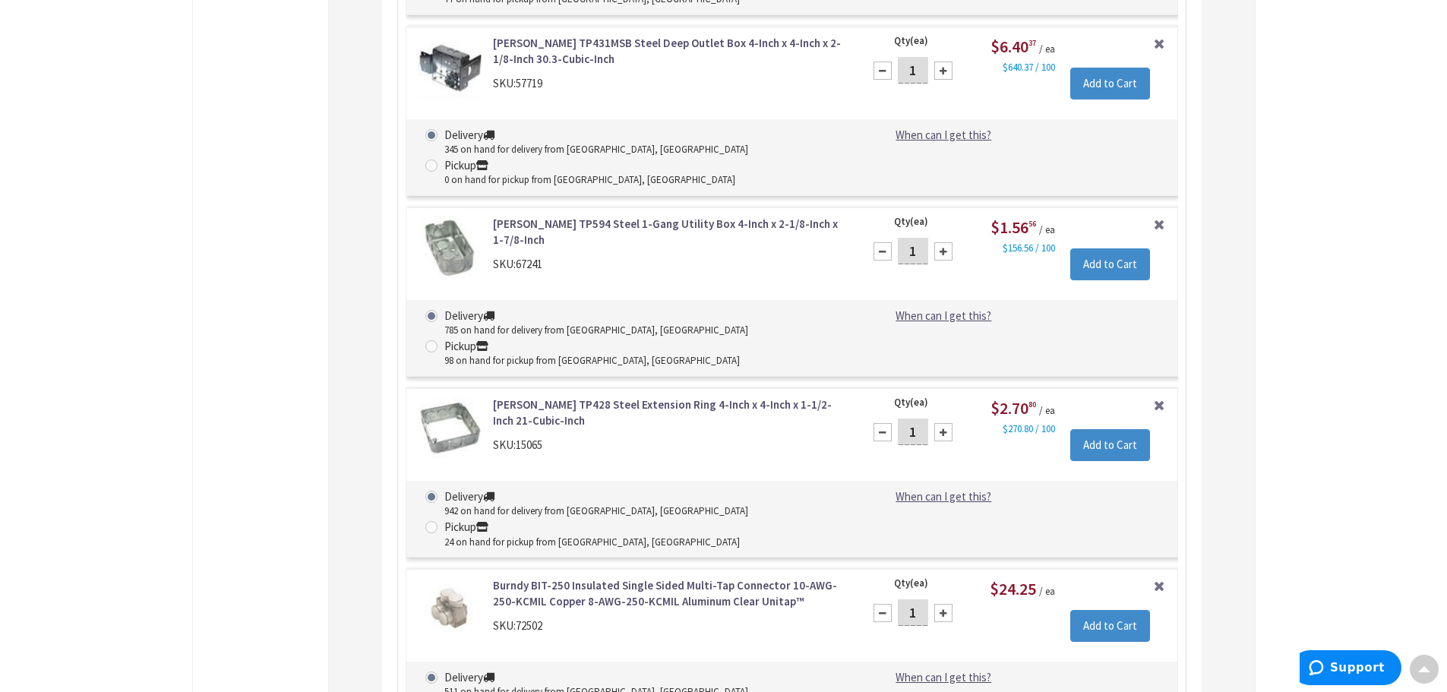
scroll to position [8400, 0]
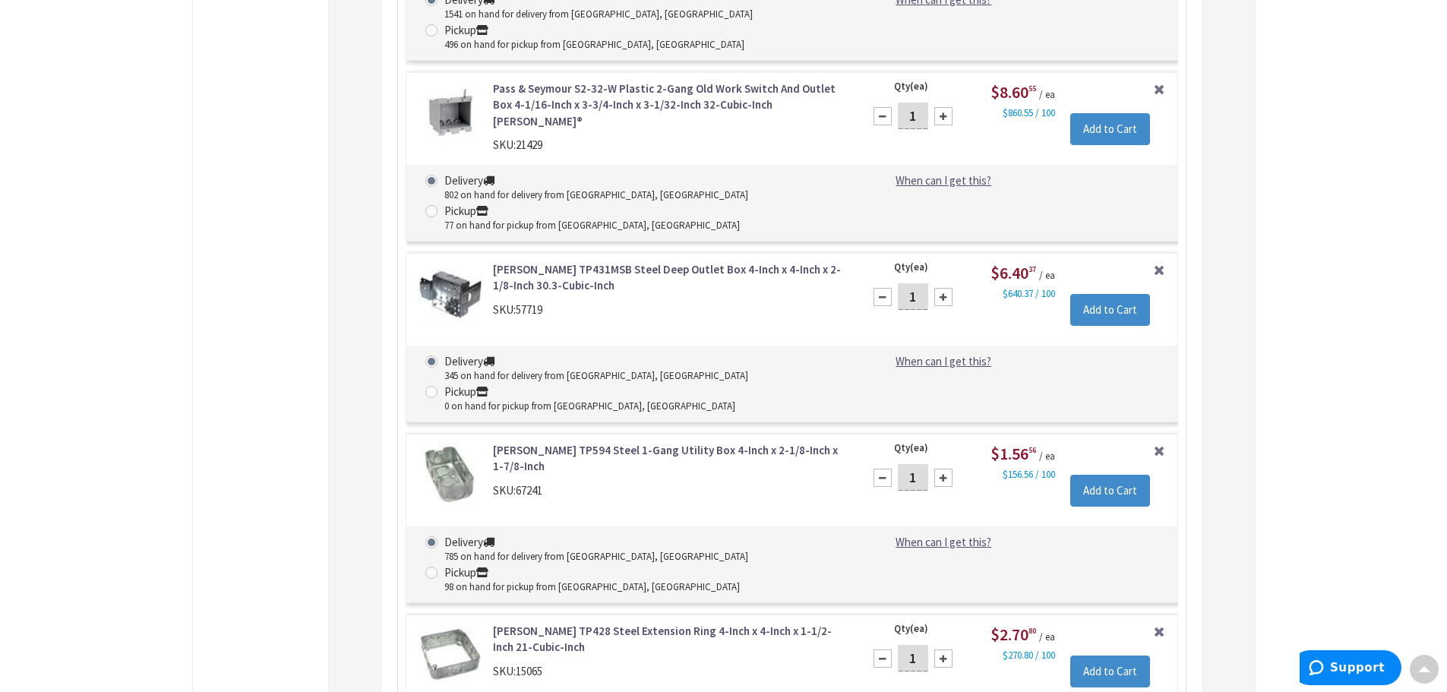
type input "2"
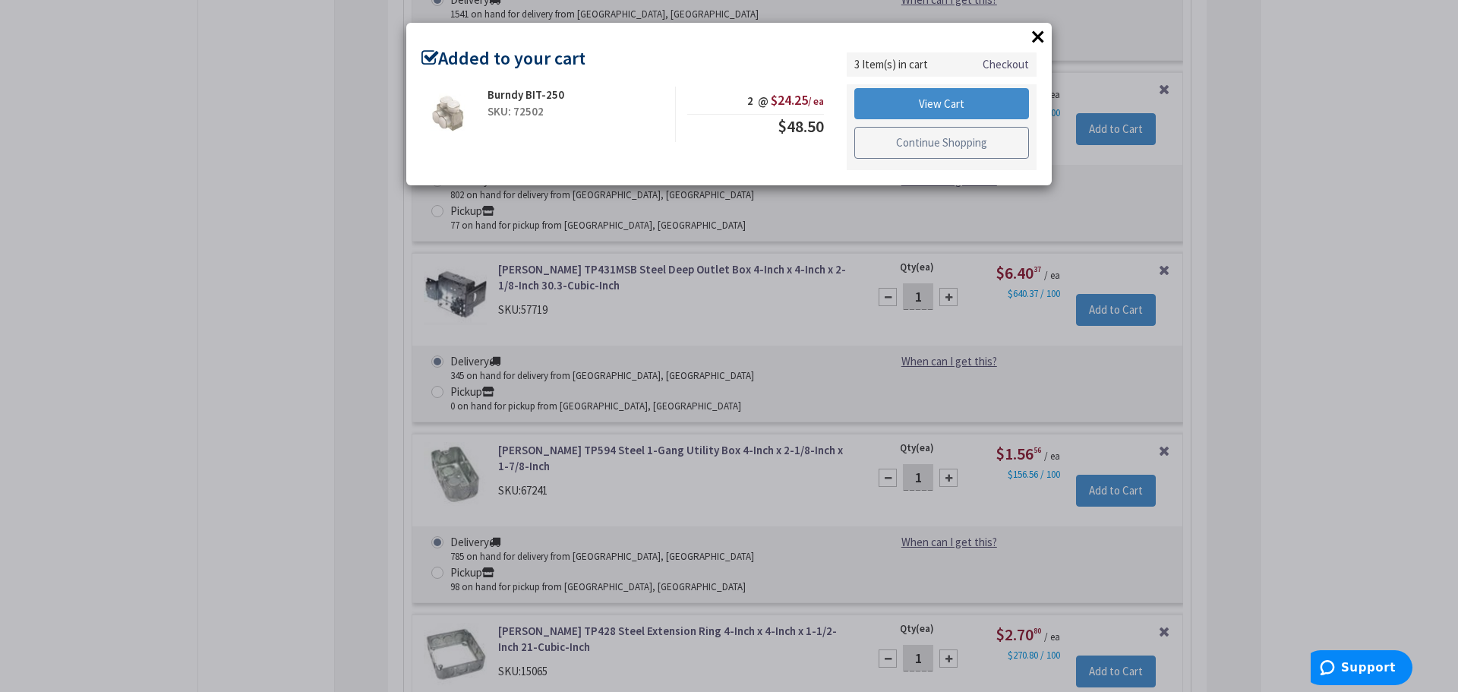
click at [939, 143] on link "Continue Shopping" at bounding box center [941, 143] width 175 height 32
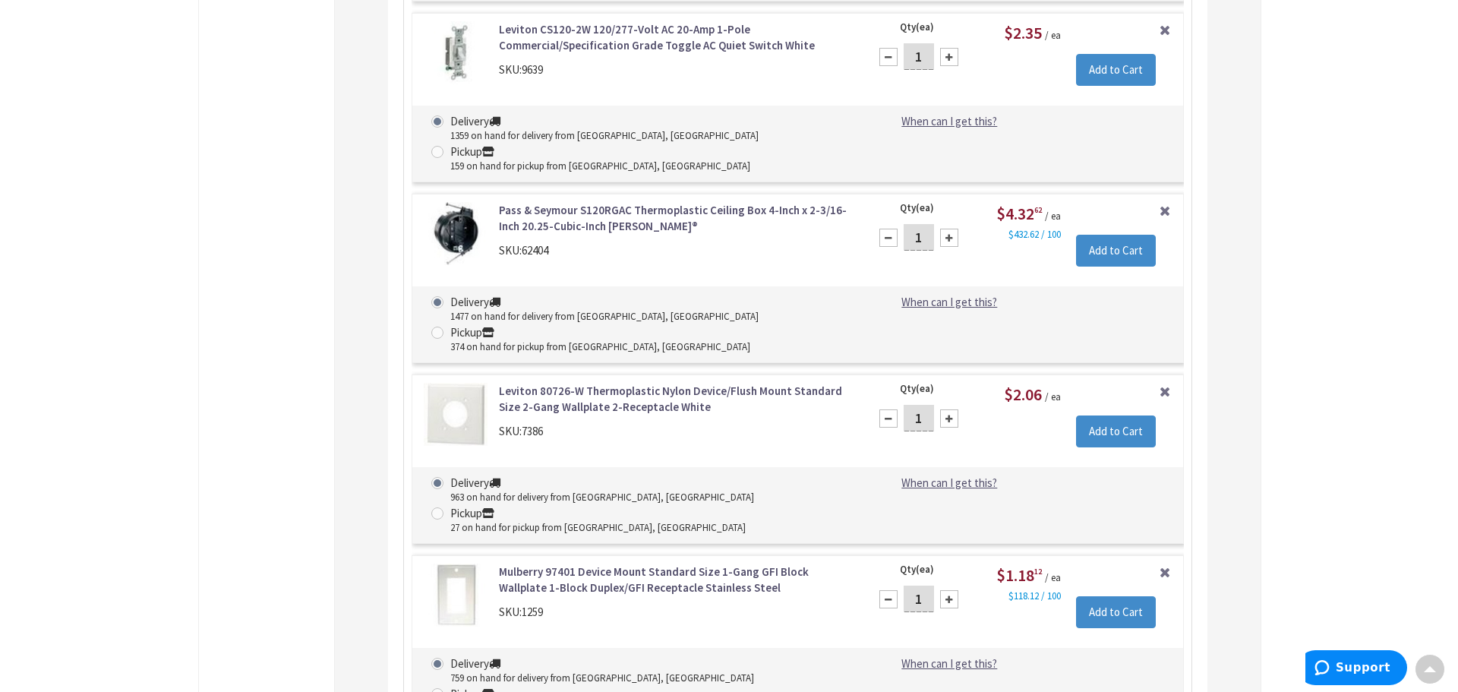
scroll to position [7185, 0]
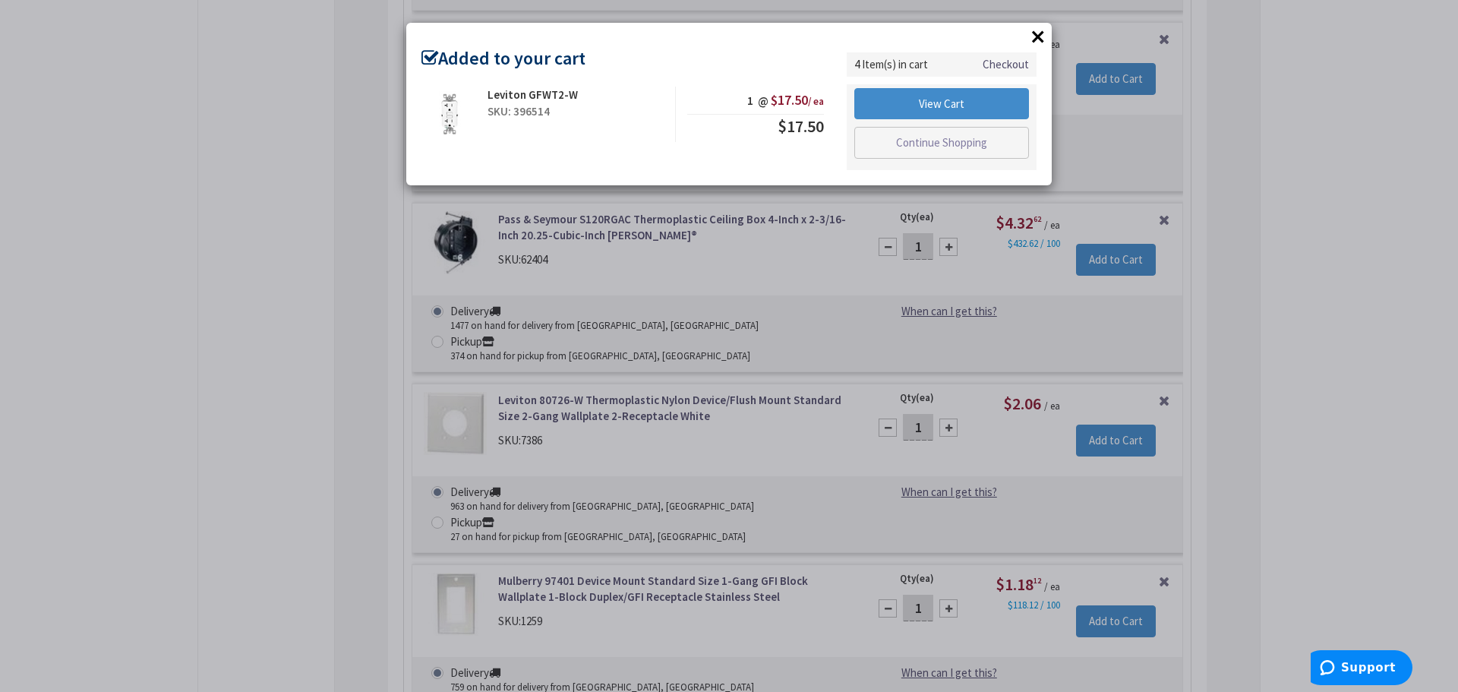
click at [951, 122] on div "View Cart Continue Shopping" at bounding box center [942, 127] width 190 height 86
click at [952, 109] on link "View Cart" at bounding box center [941, 104] width 175 height 32
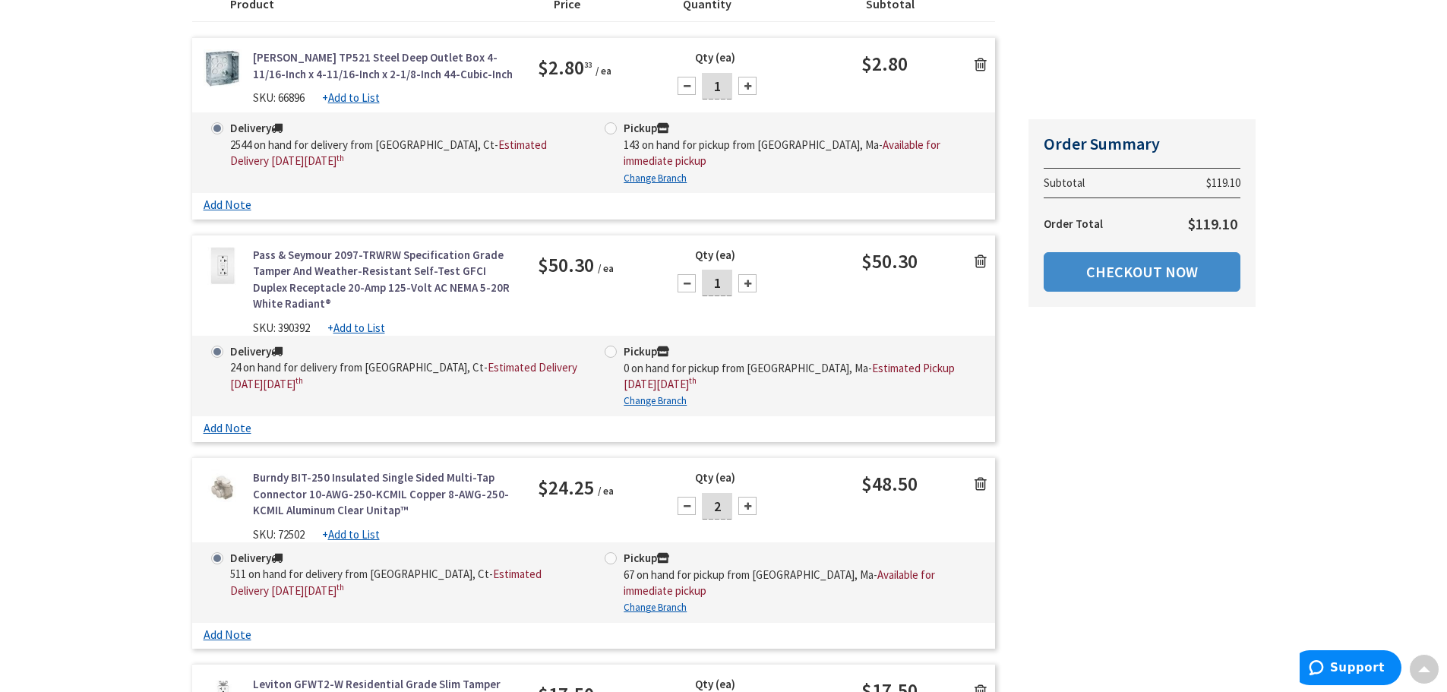
scroll to position [456, 0]
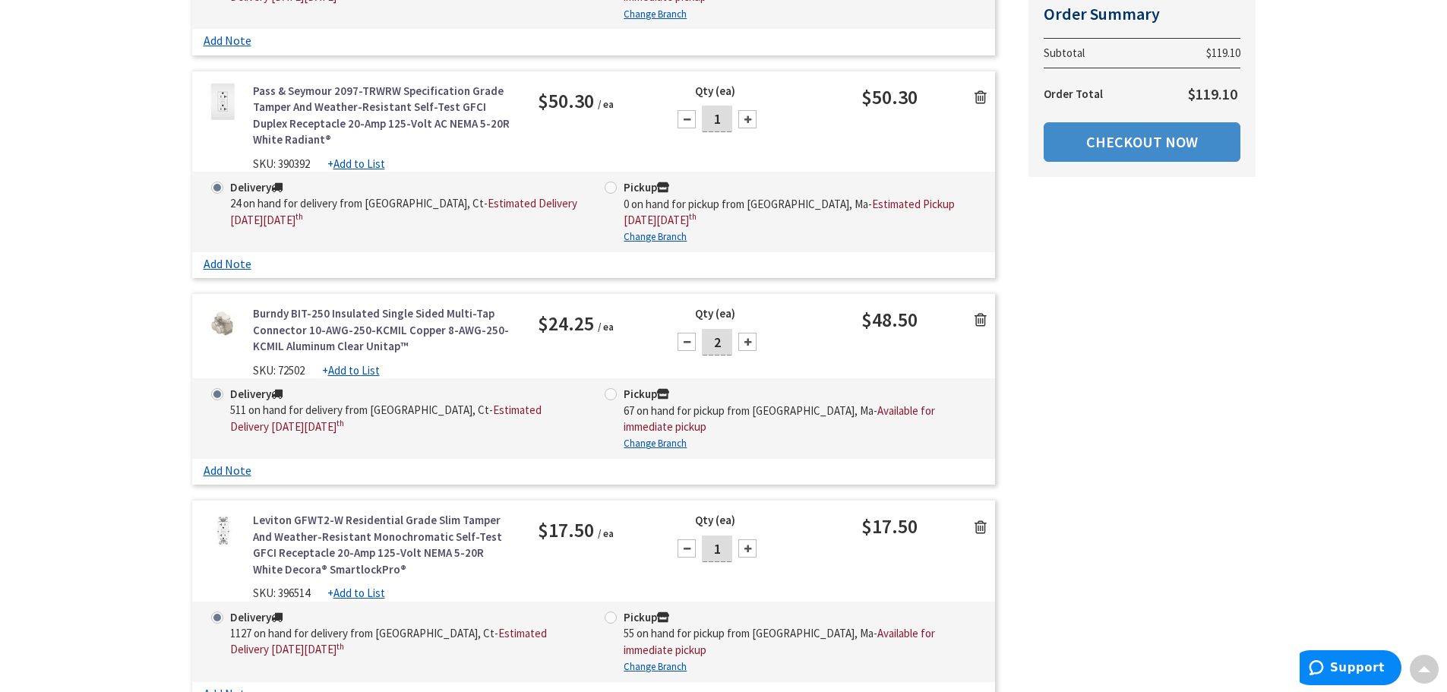
click at [977, 92] on icon at bounding box center [980, 97] width 12 height 15
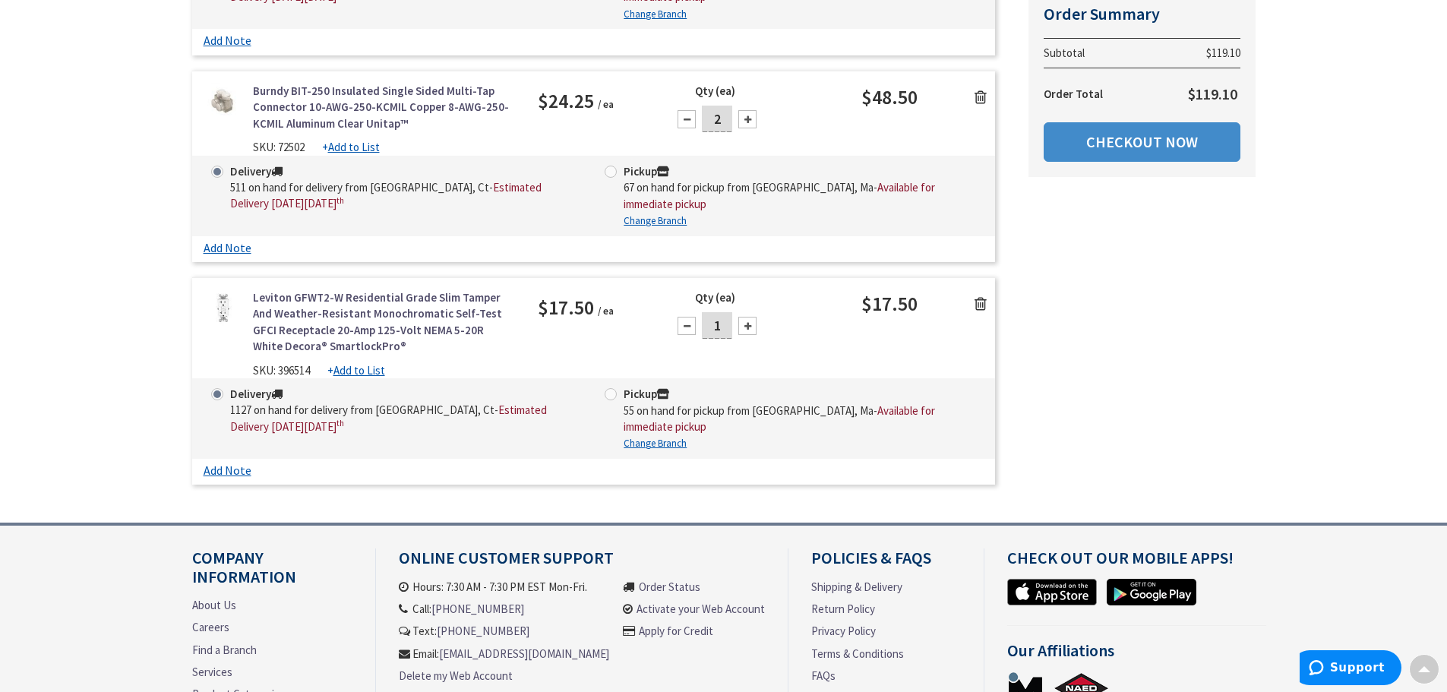
click at [743, 124] on div at bounding box center [747, 119] width 18 height 18
type input "3"
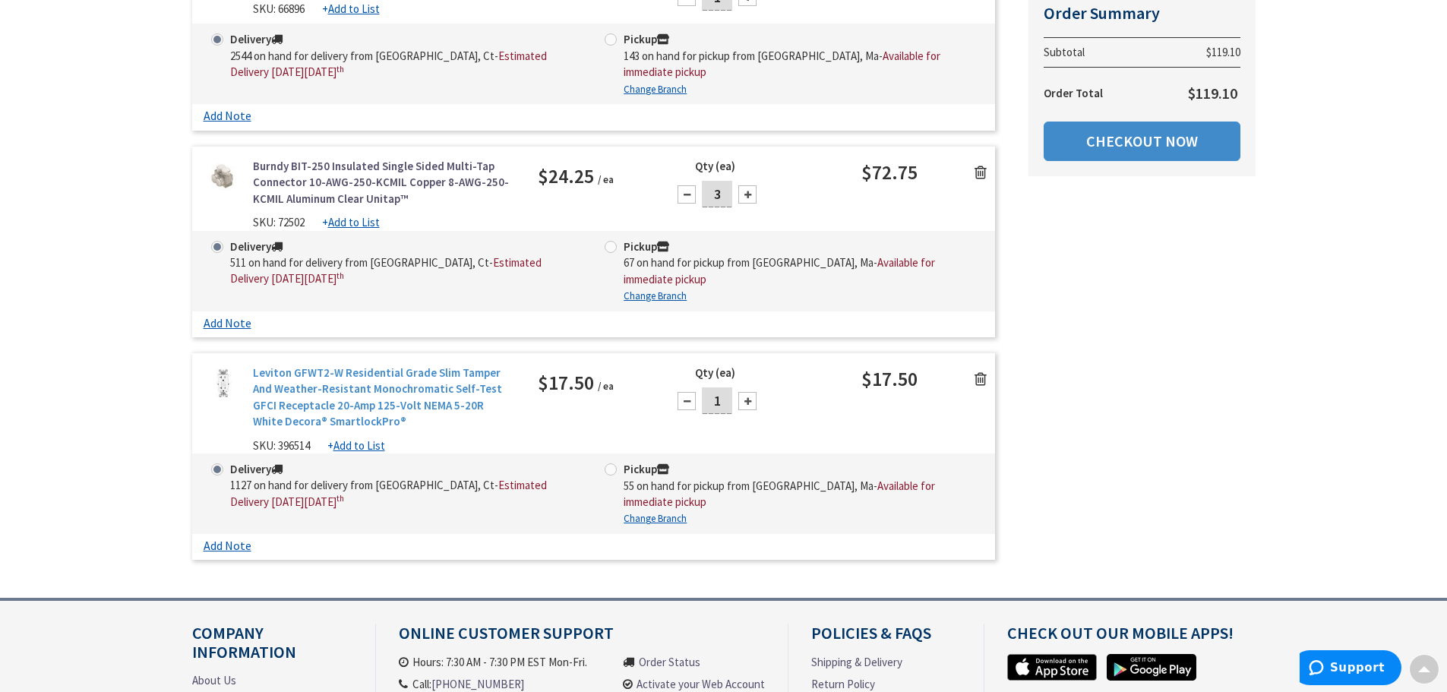
scroll to position [380, 0]
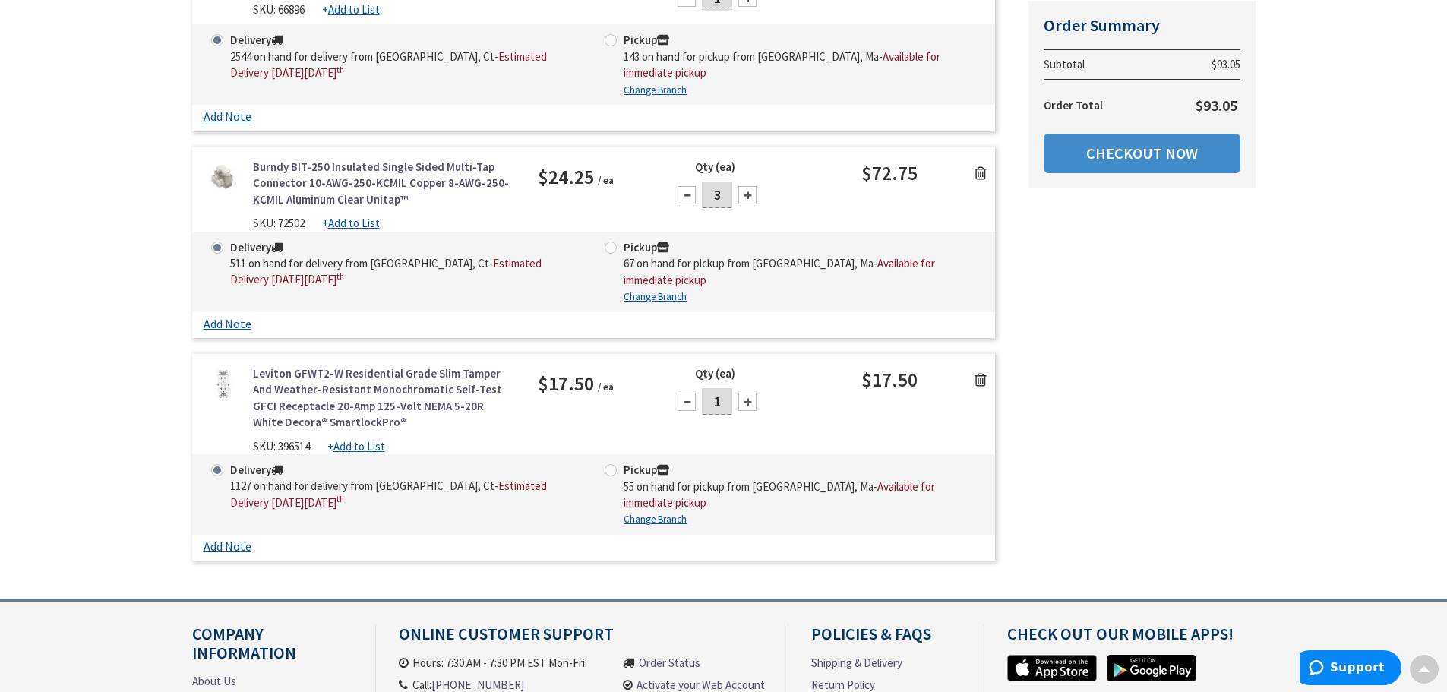
click at [361, 195] on link "Burndy BIT-250 Insulated Single Sided Multi-Tap Connector 10-AWG-250-KCMIL Copp…" at bounding box center [384, 183] width 263 height 49
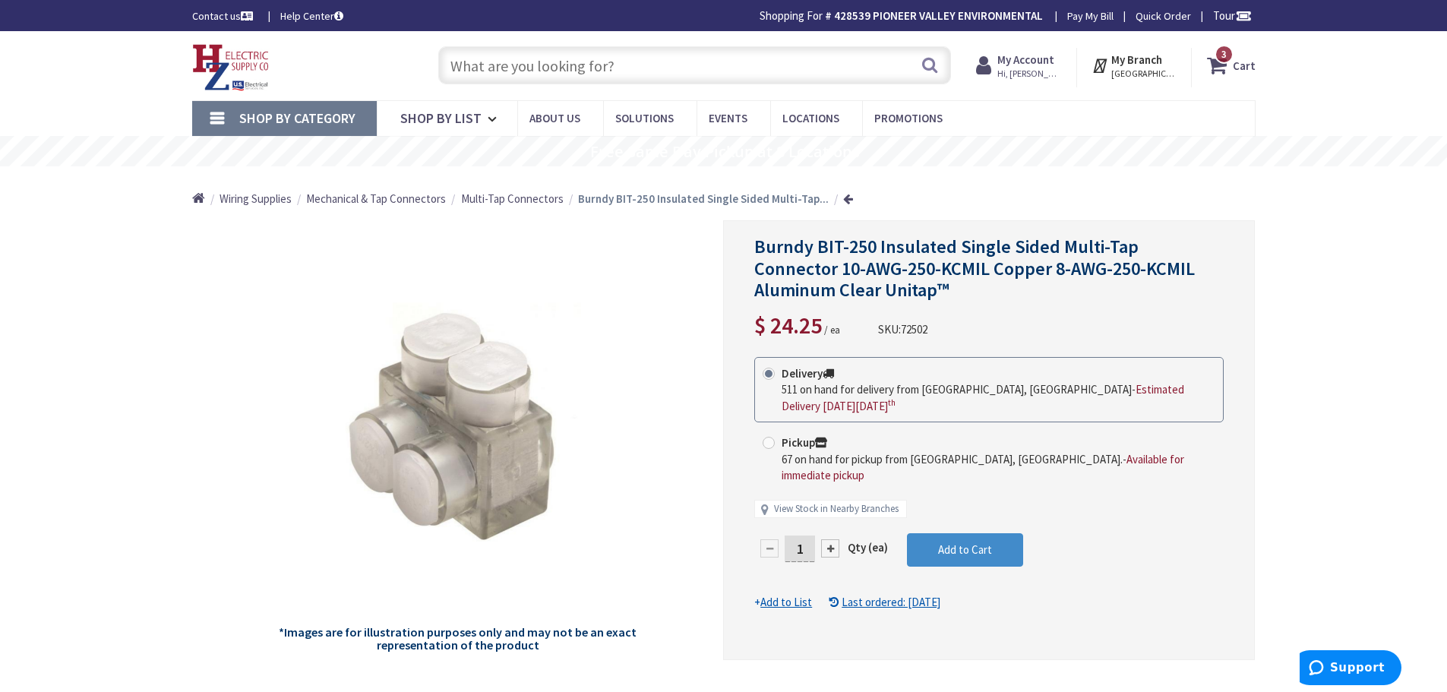
click at [1230, 69] on icon at bounding box center [1220, 65] width 26 height 27
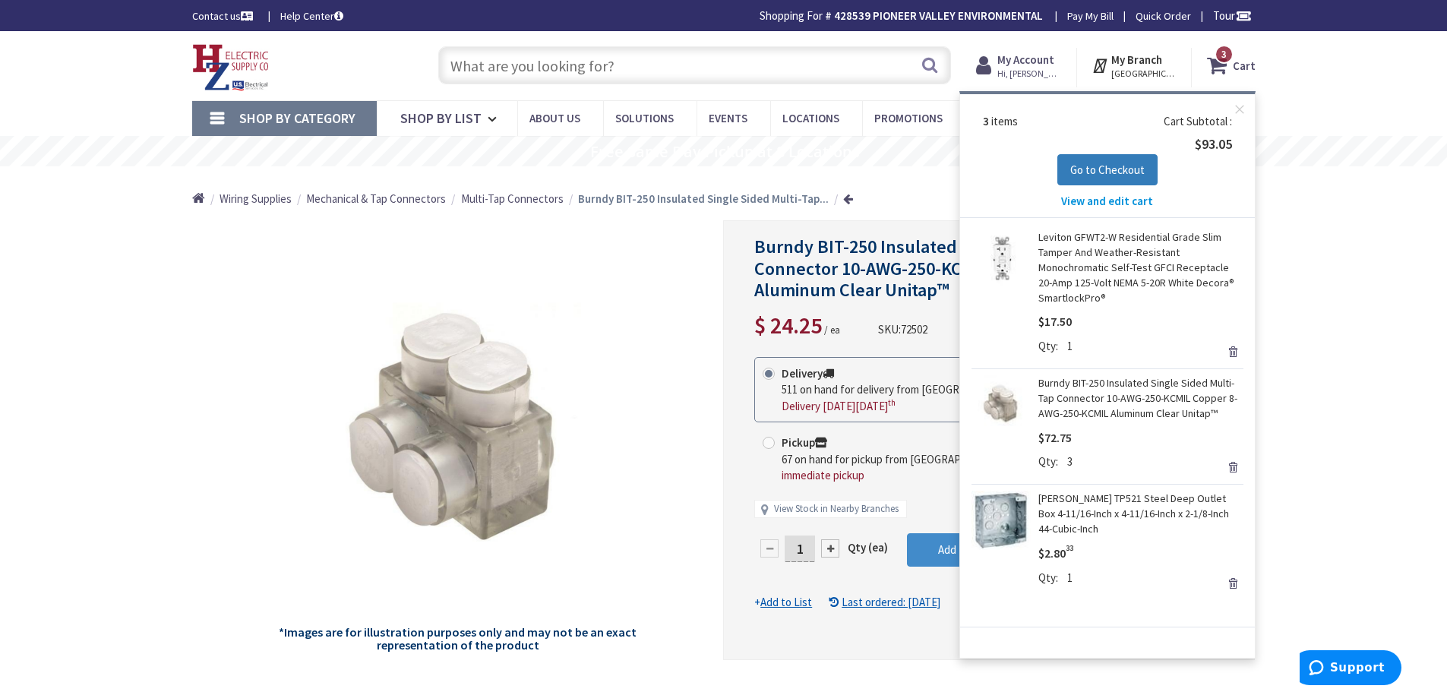
click at [1116, 177] on button "Go to Checkout" at bounding box center [1107, 170] width 100 height 32
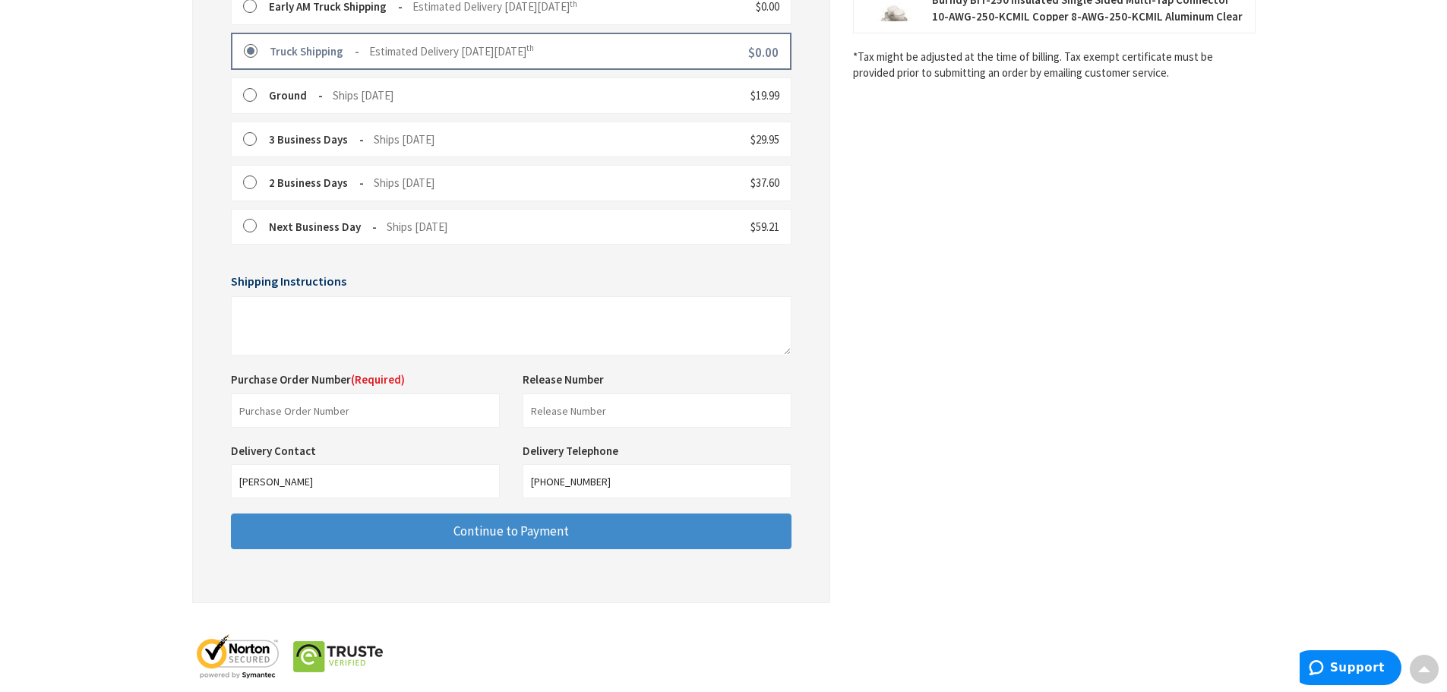
scroll to position [456, 0]
click at [329, 412] on input "text" at bounding box center [365, 410] width 269 height 34
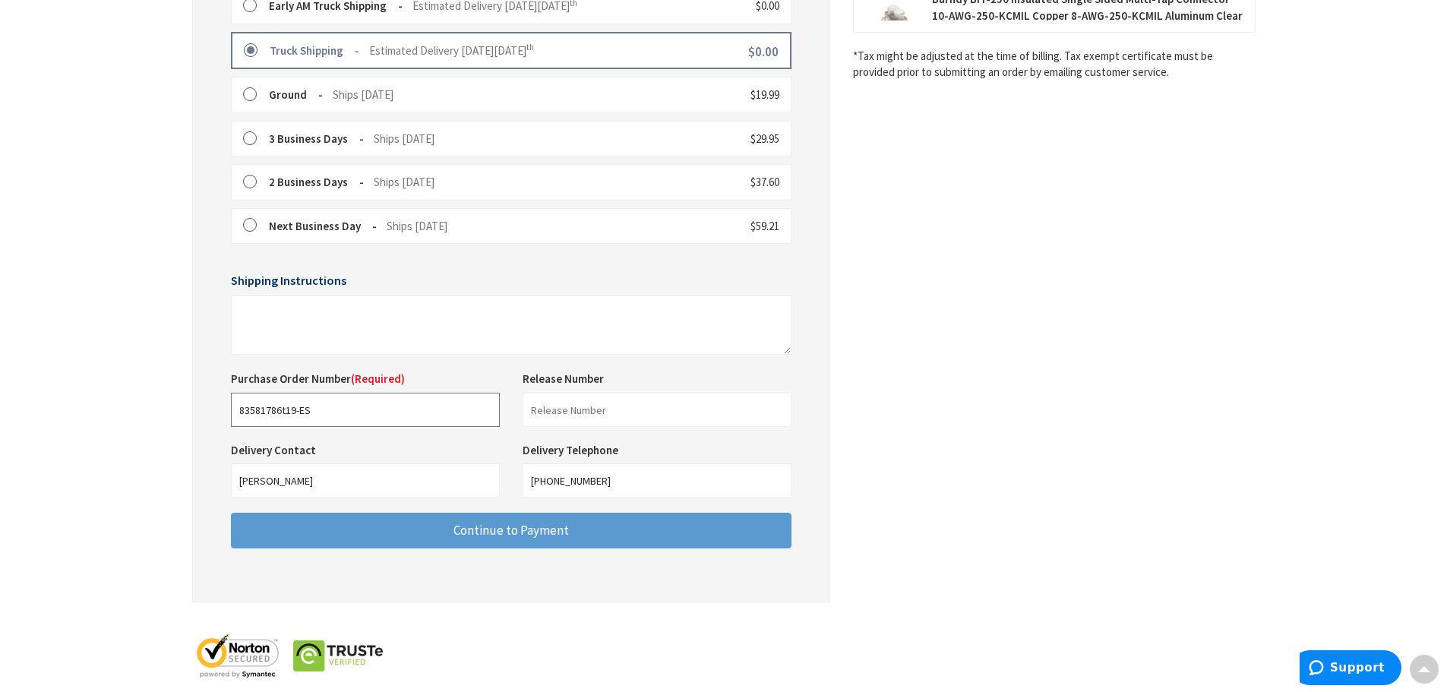
type input "83581786t19-ES"
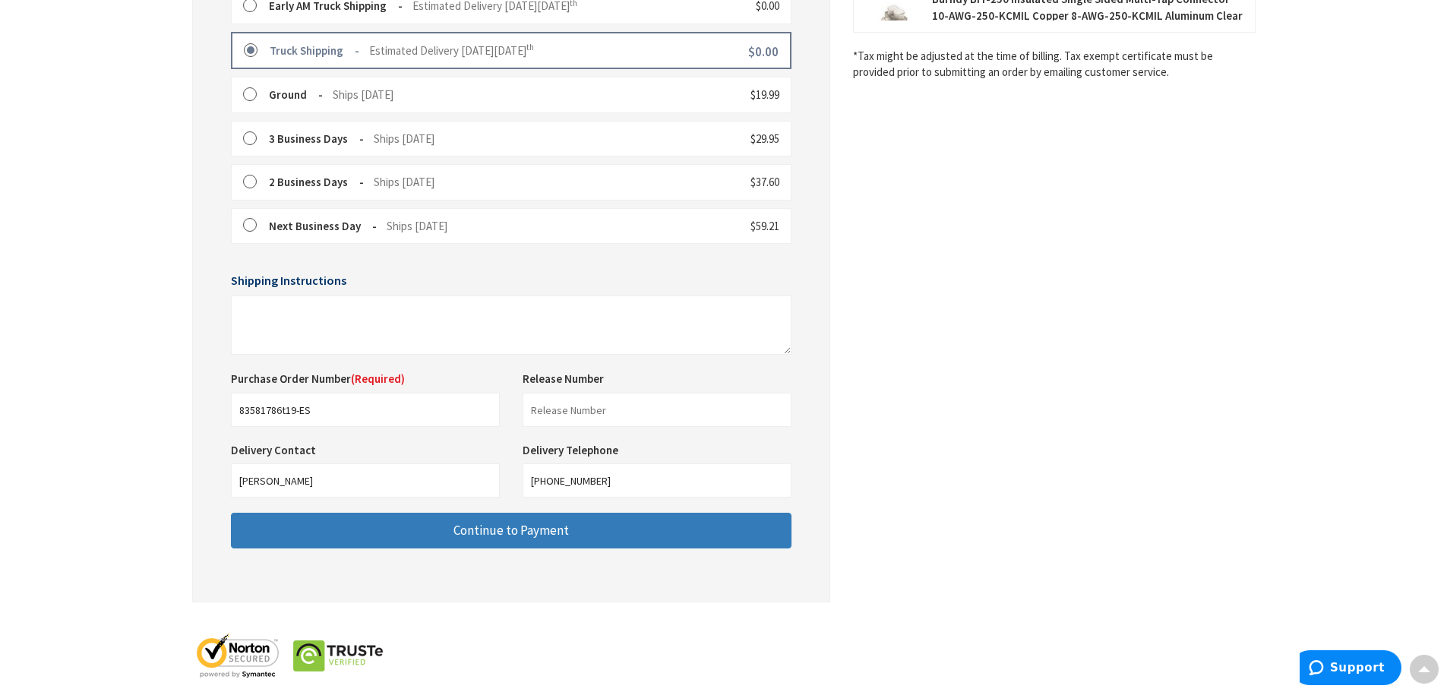
click at [534, 530] on span "Continue to Payment" at bounding box center [510, 530] width 115 height 17
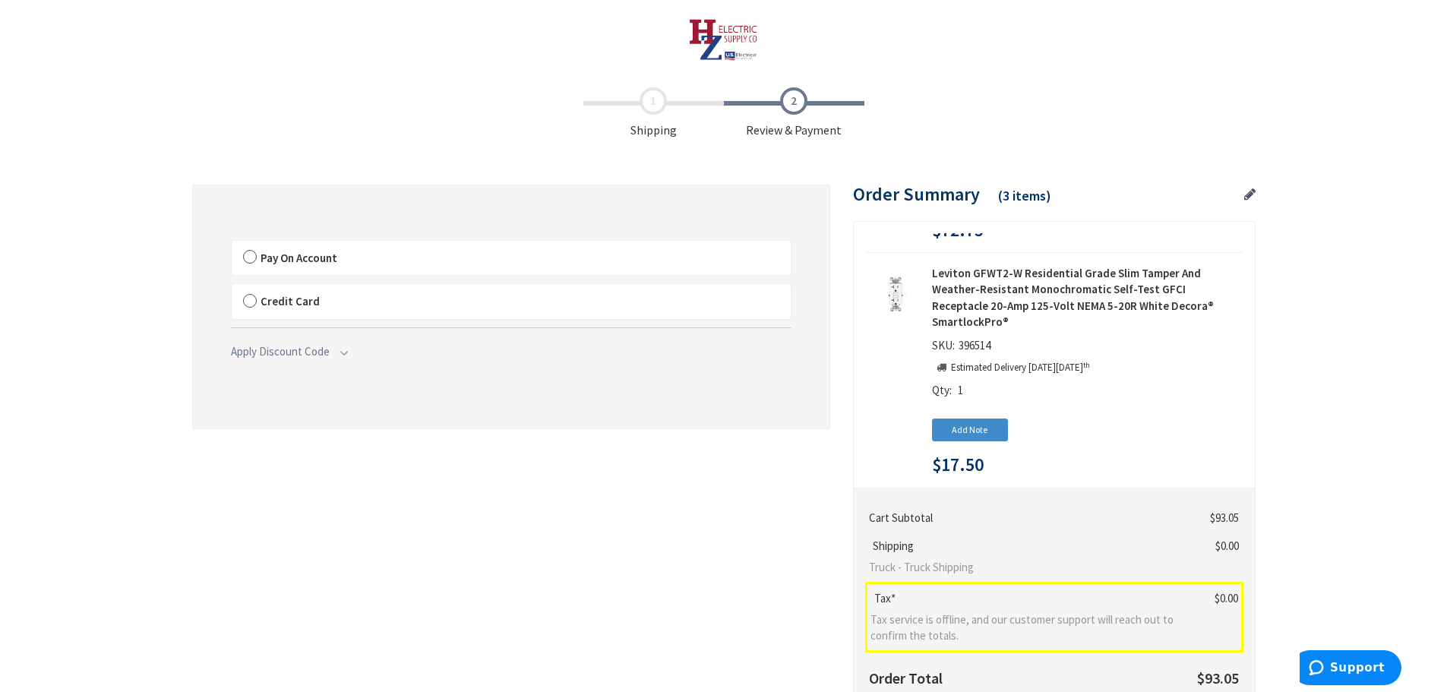
click at [246, 249] on label "Pay On Account" at bounding box center [511, 258] width 559 height 35
click at [232, 244] on input "Pay On Account" at bounding box center [232, 244] width 0 height 0
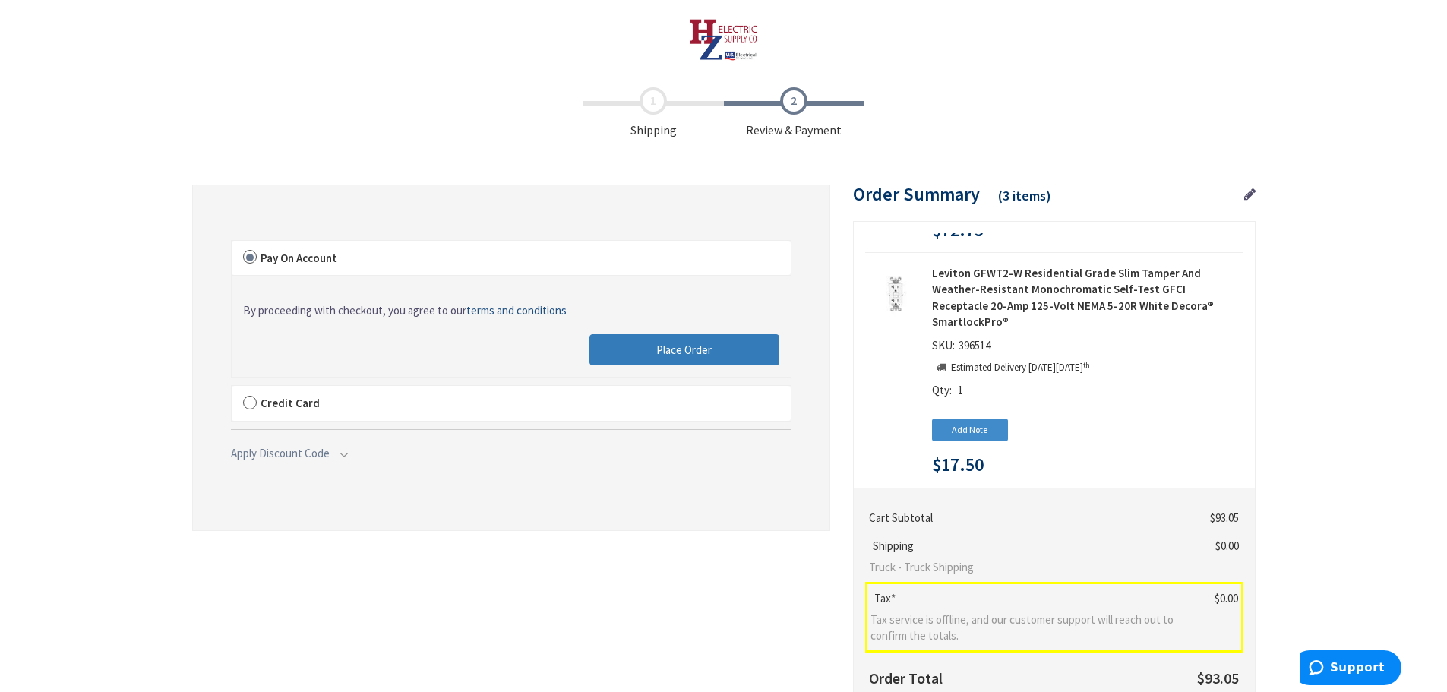
drag, startPoint x: 762, startPoint y: 358, endPoint x: 854, endPoint y: 367, distance: 92.3
click at [762, 358] on button "Place Order" at bounding box center [684, 350] width 190 height 32
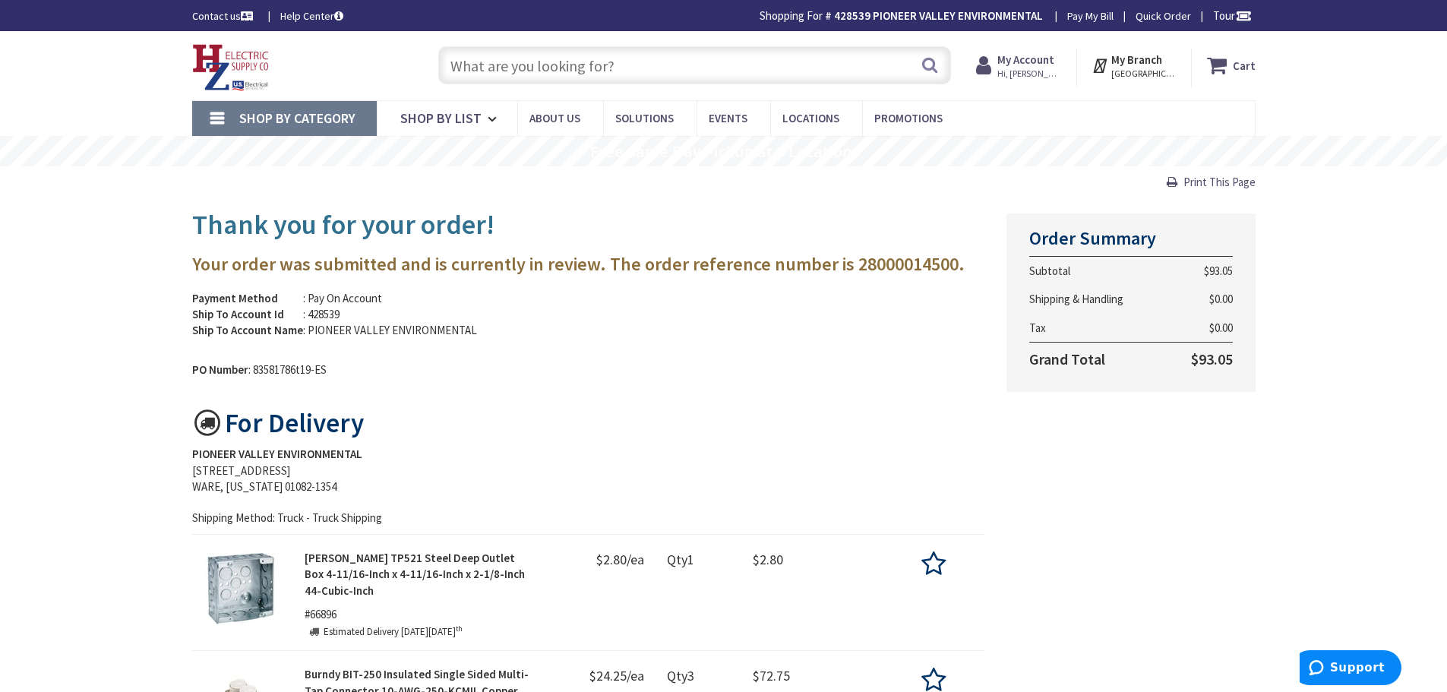
click at [1031, 65] on strong "My Account" at bounding box center [1025, 59] width 57 height 14
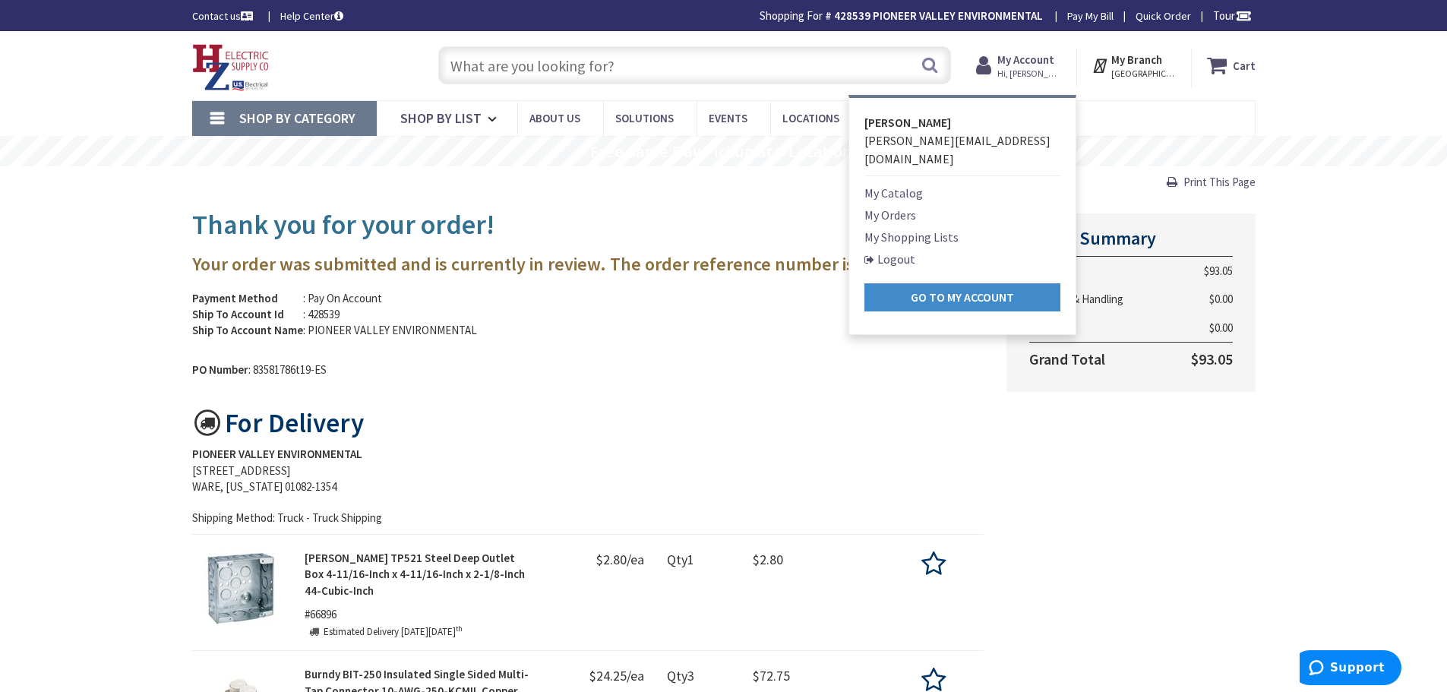
click at [901, 228] on link "My Shopping Lists" at bounding box center [911, 237] width 94 height 18
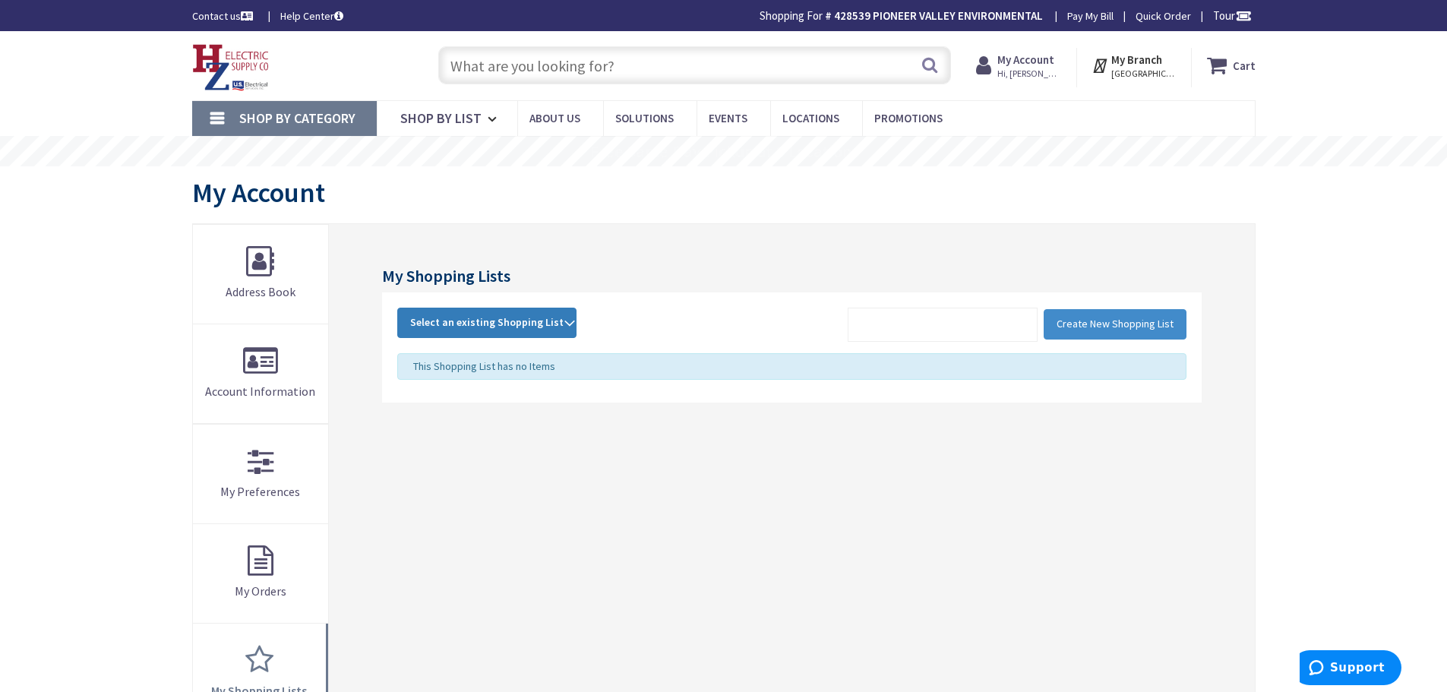
click at [538, 319] on span "Select an existing Shopping List" at bounding box center [486, 322] width 153 height 14
click at [482, 416] on link "POP" at bounding box center [487, 424] width 178 height 34
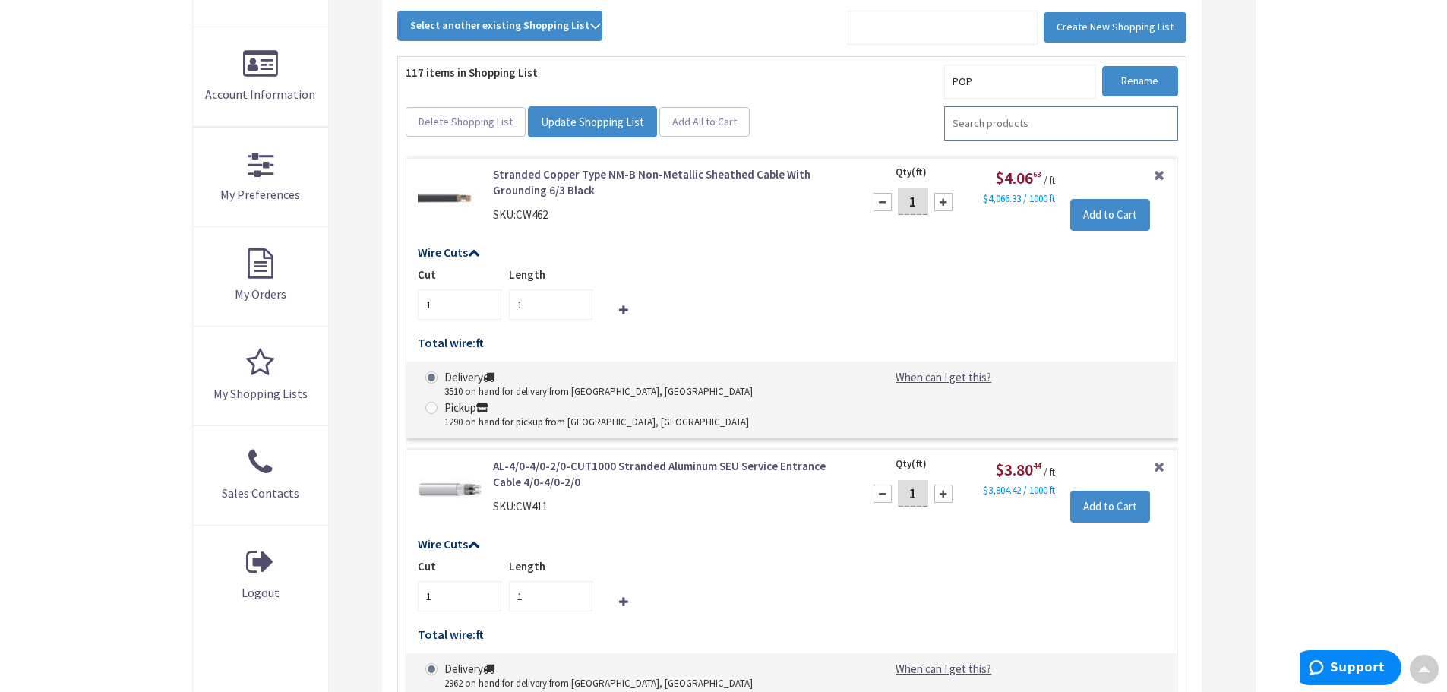
click at [1077, 119] on input "search" at bounding box center [1061, 123] width 234 height 34
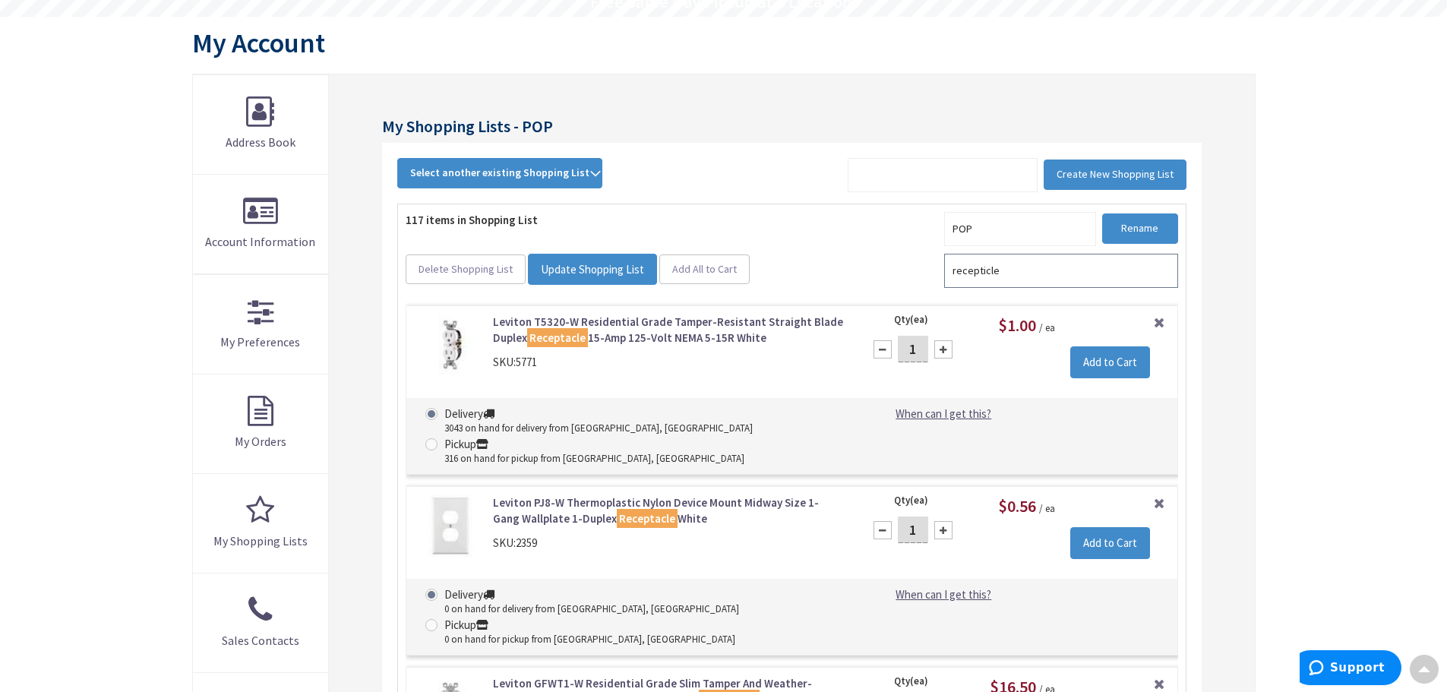
scroll to position [145, 0]
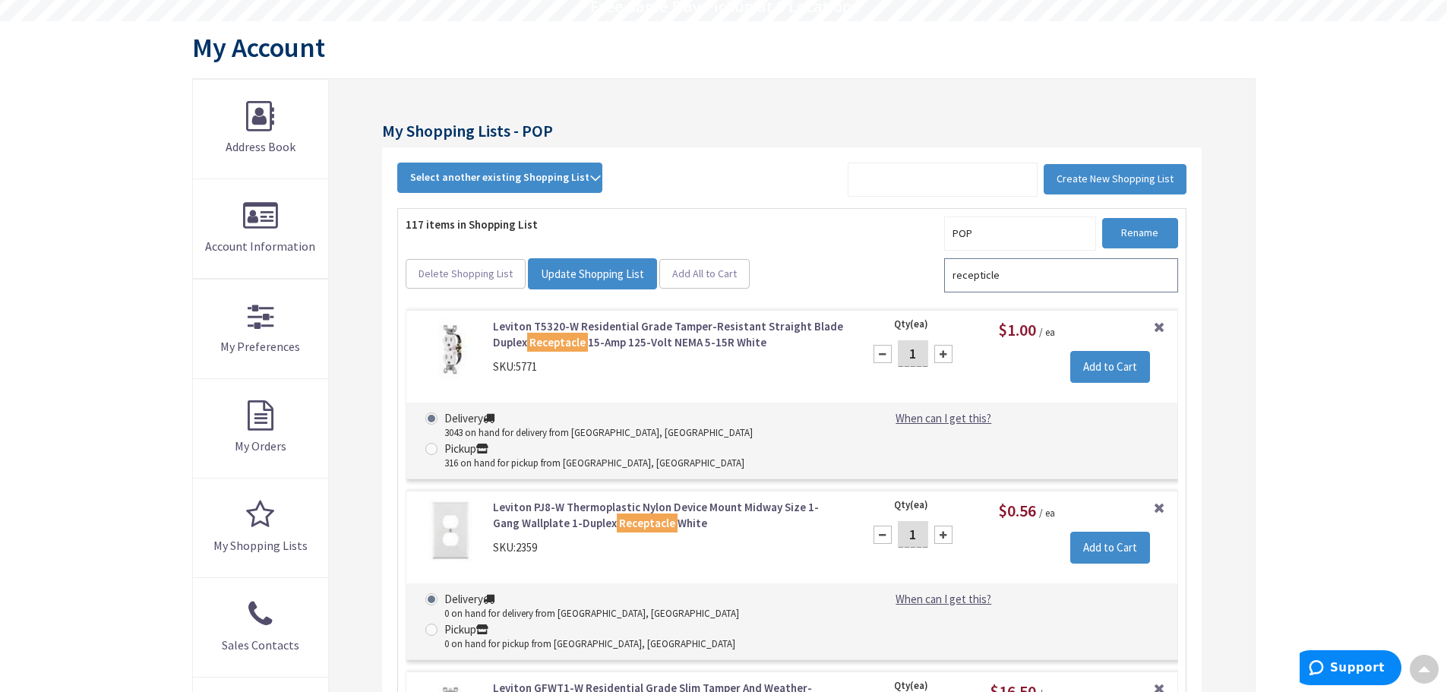
click at [949, 273] on input "recepticle" at bounding box center [1061, 275] width 234 height 34
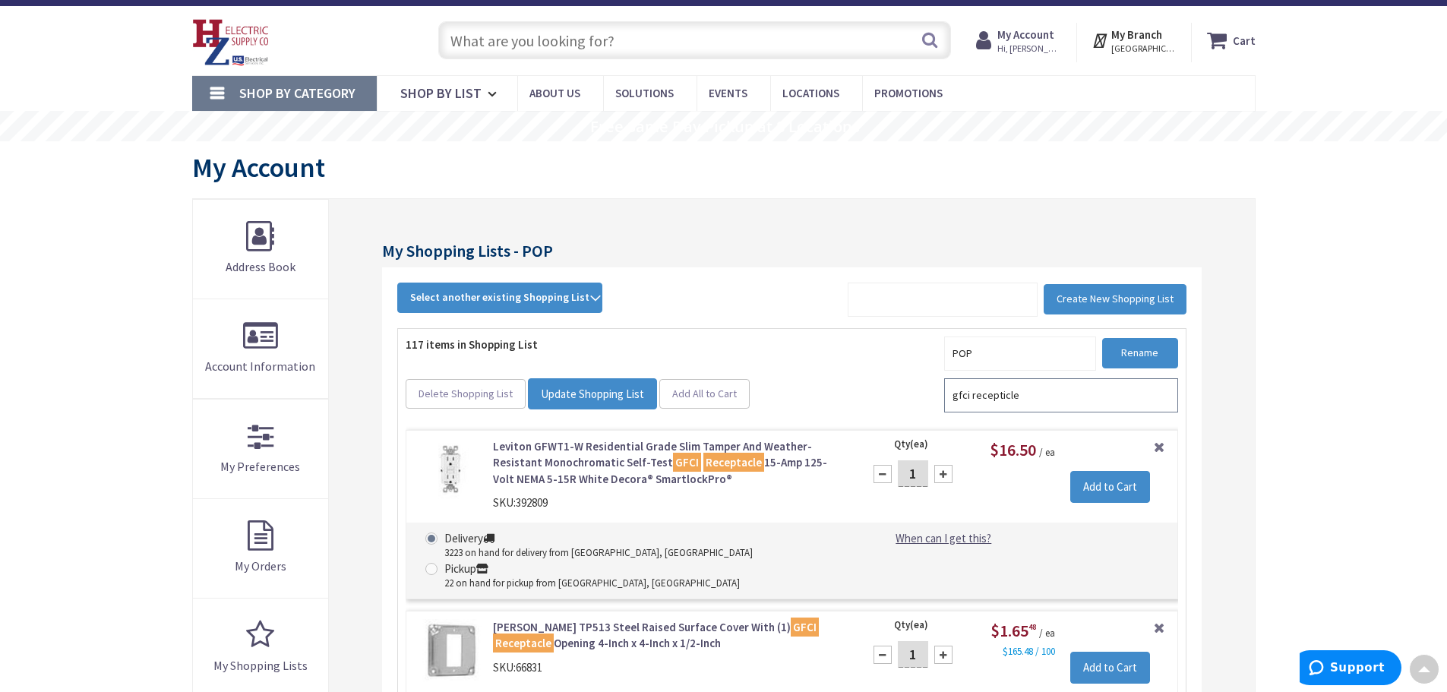
scroll to position [0, 0]
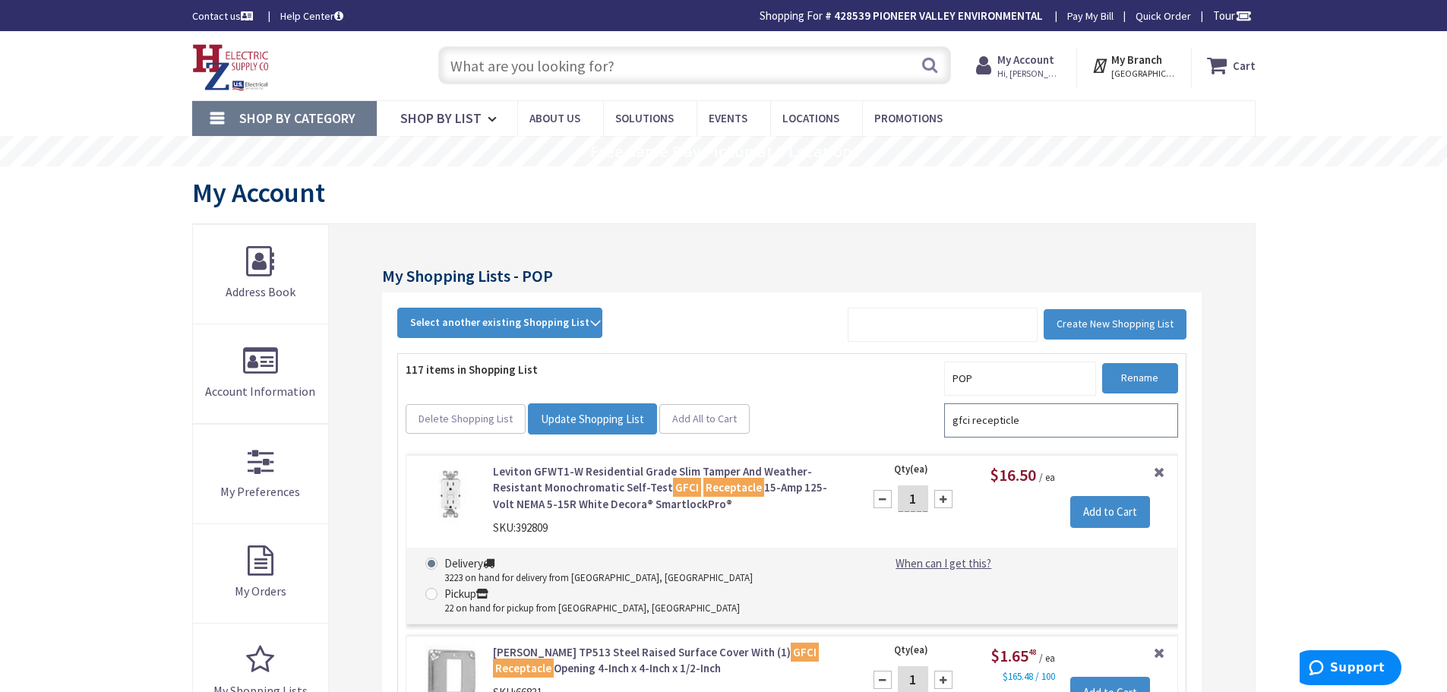
click at [1030, 424] on input "gfci recepticle" at bounding box center [1061, 420] width 234 height 34
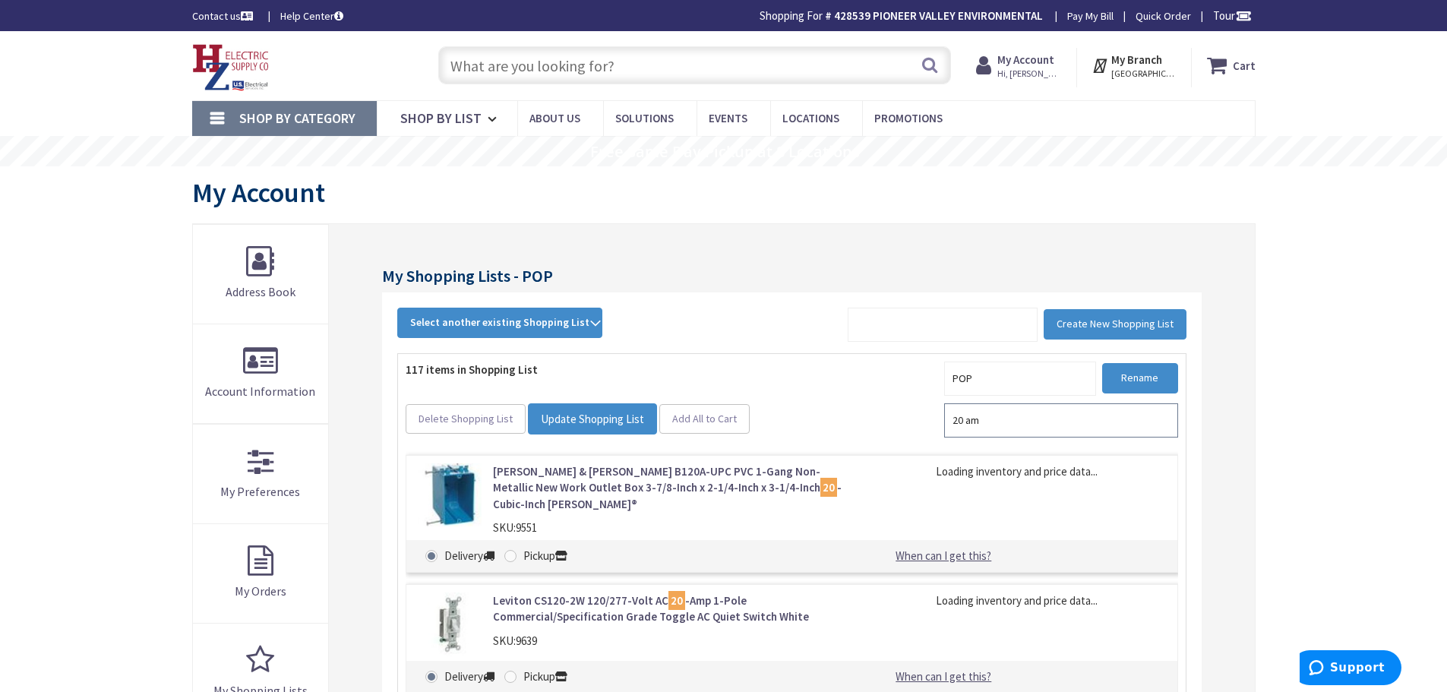
type input "20 amp"
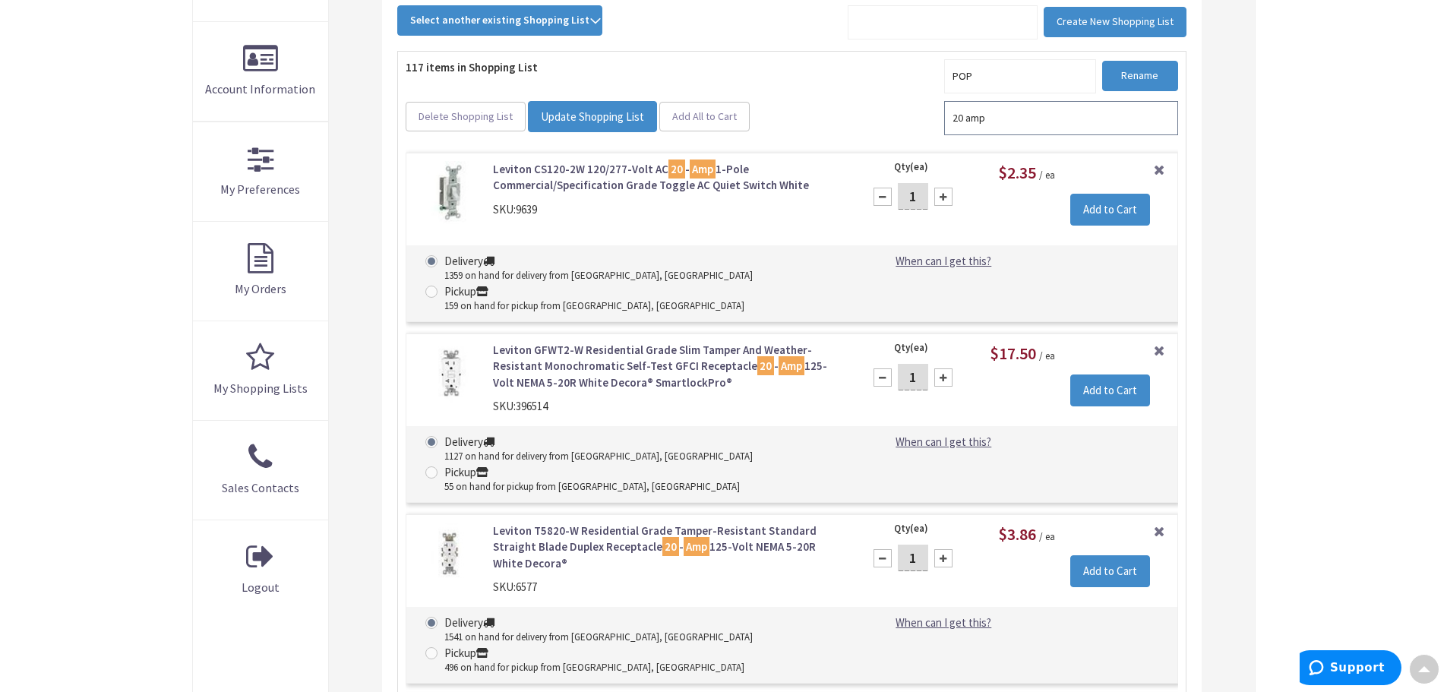
scroll to position [296, 0]
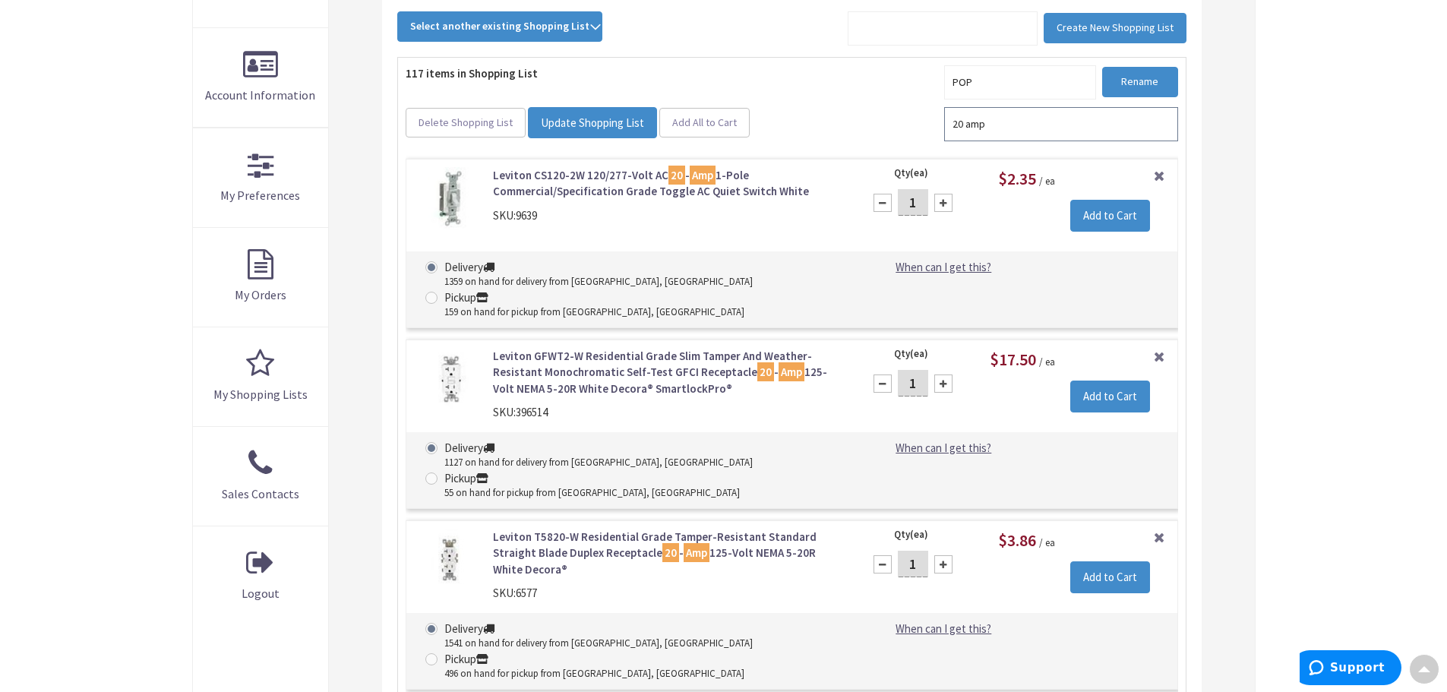
click at [1021, 118] on input "20 amp" at bounding box center [1061, 124] width 234 height 34
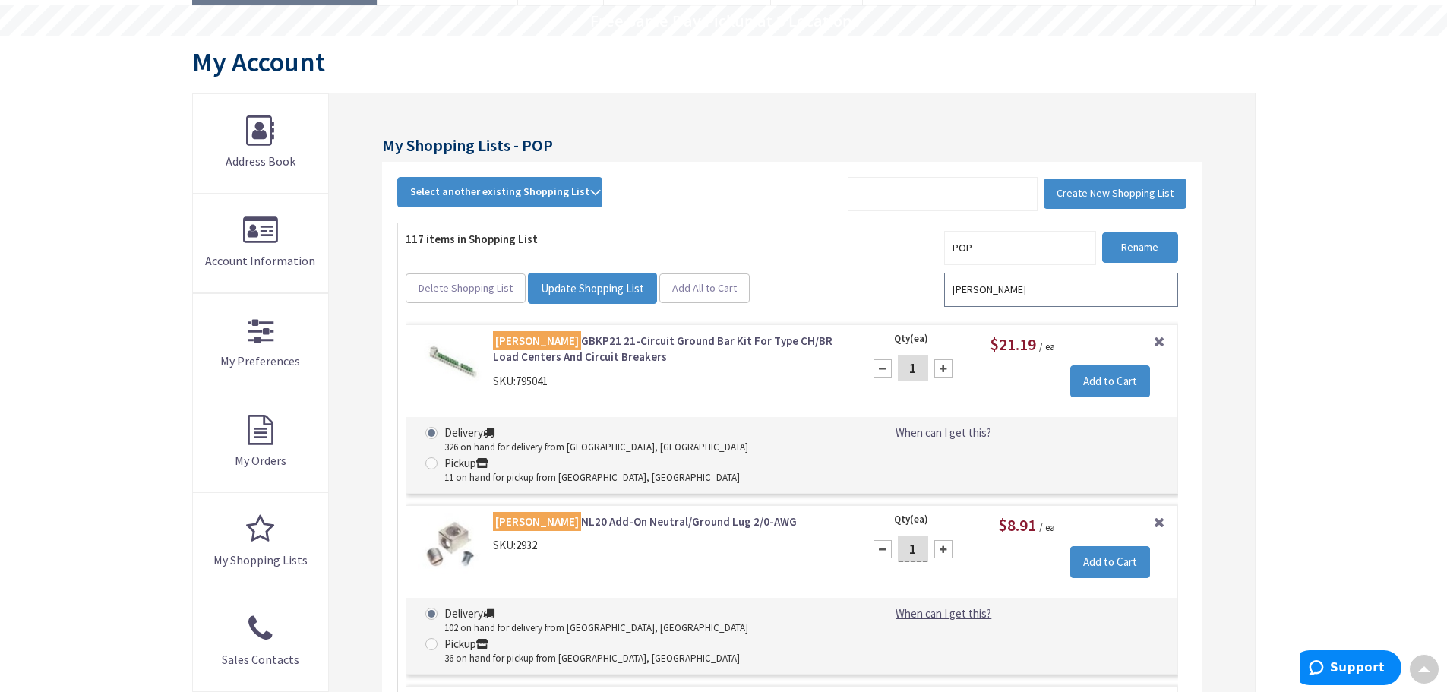
scroll to position [0, 0]
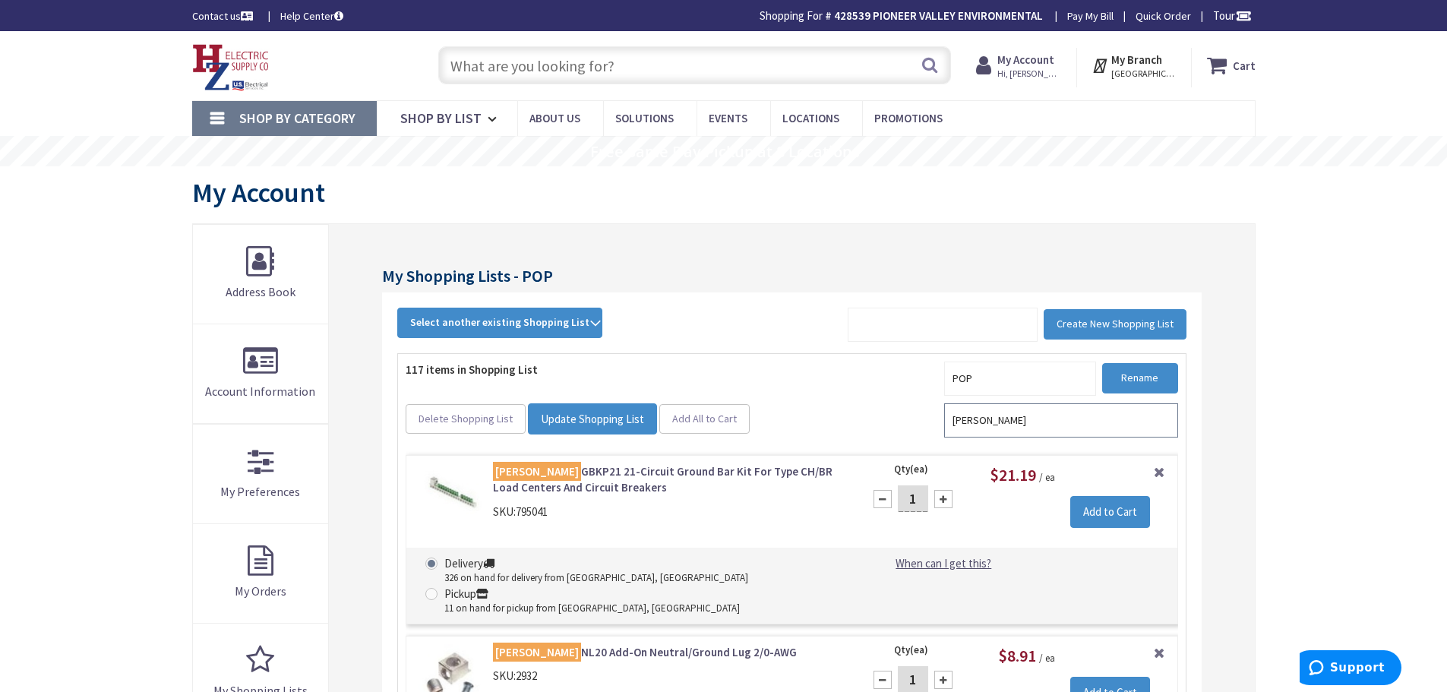
type input "eaton"
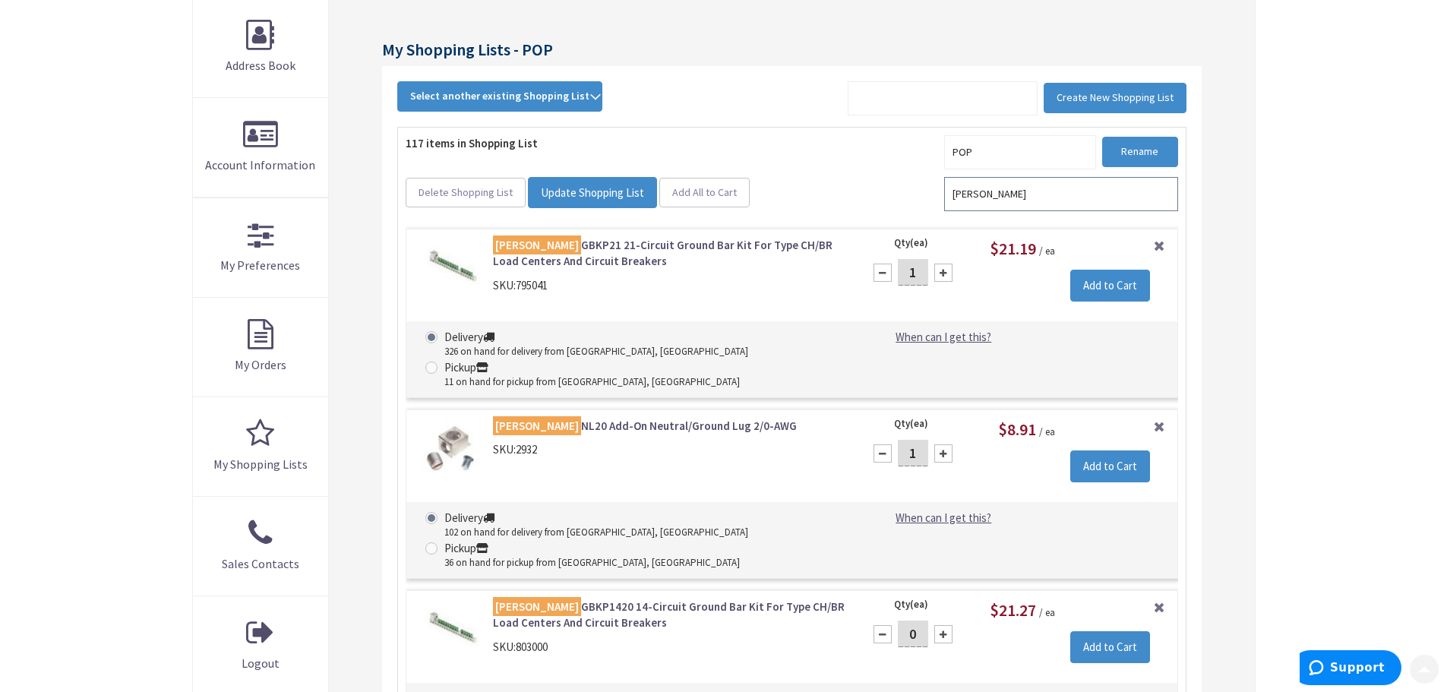
scroll to position [228, 0]
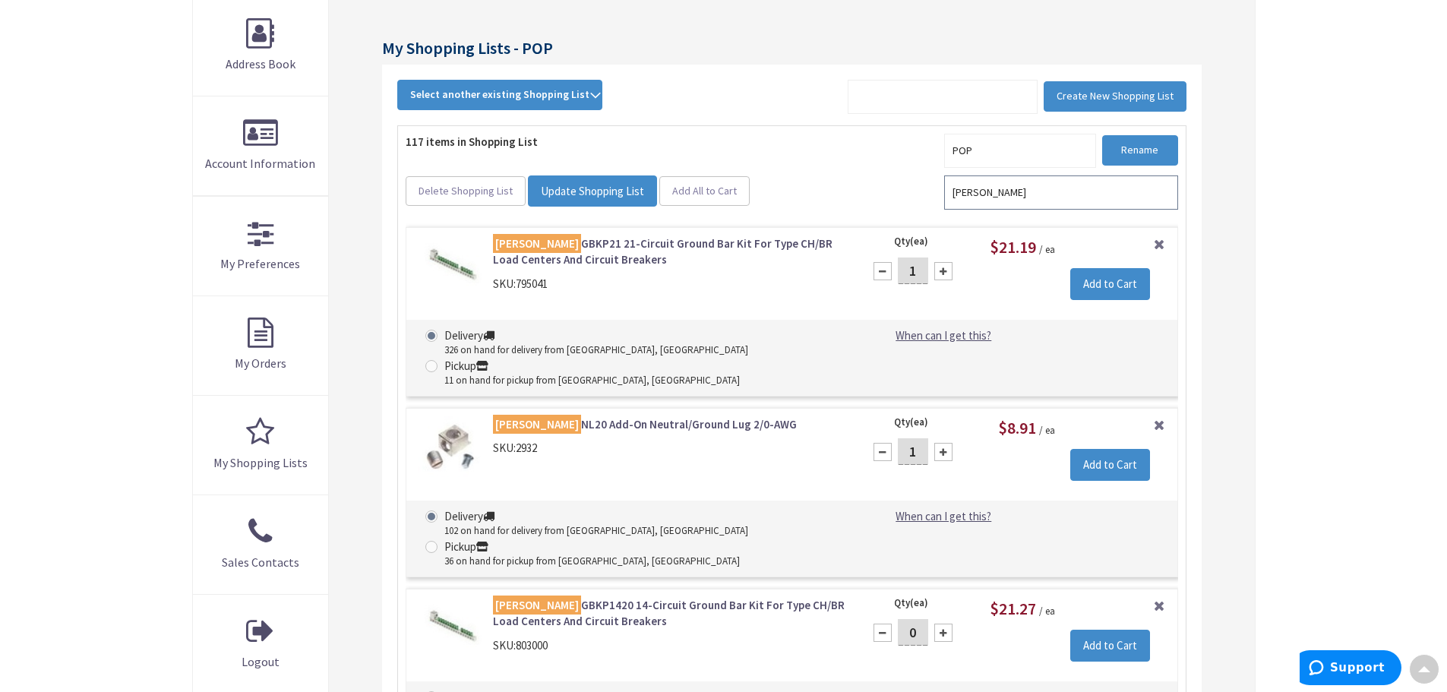
click at [1005, 199] on input "eaton" at bounding box center [1061, 192] width 234 height 34
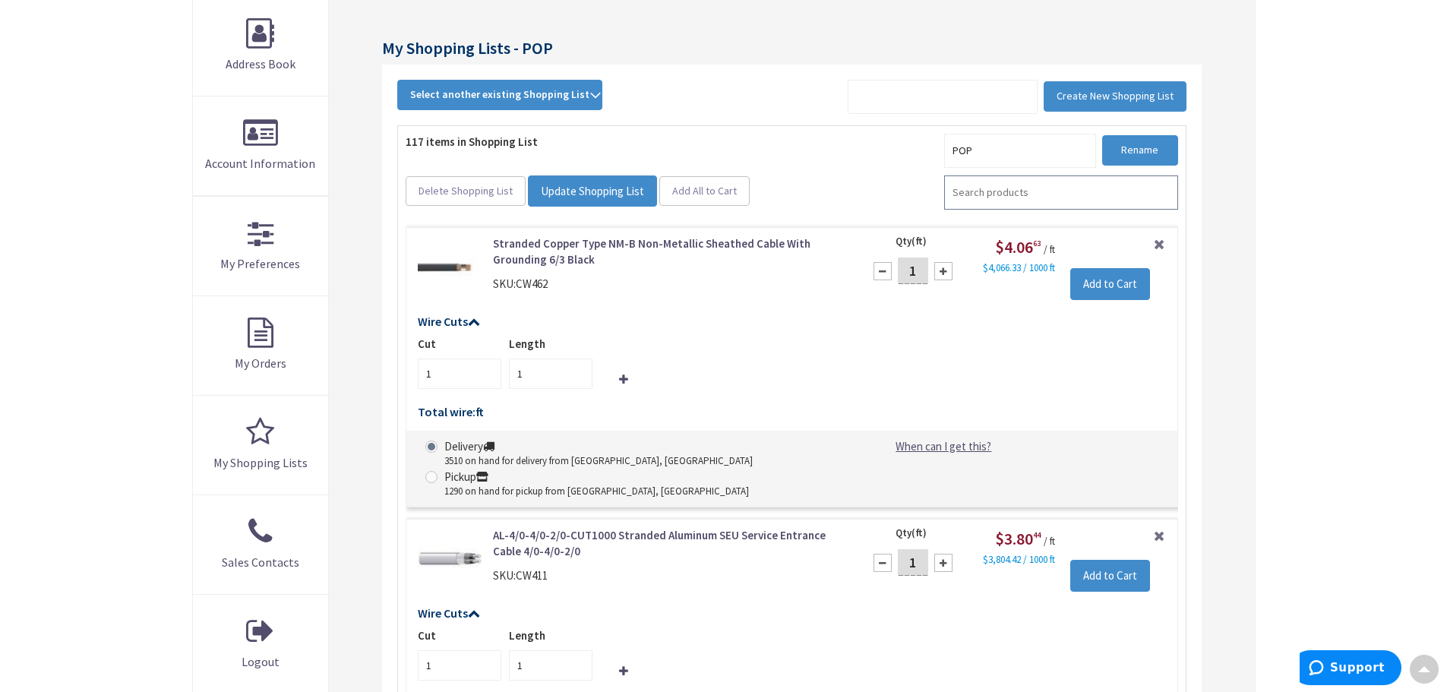
click at [996, 190] on input "search" at bounding box center [1061, 192] width 234 height 34
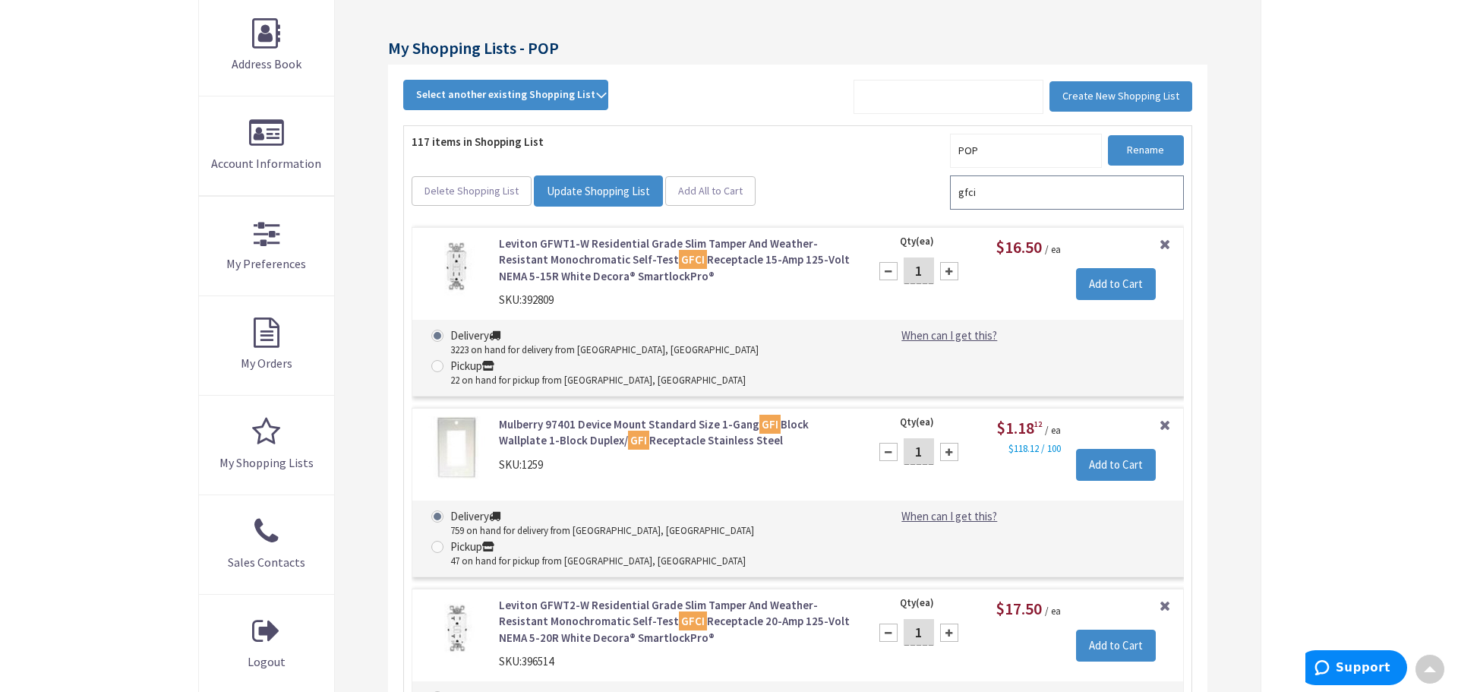
scroll to position [304, 0]
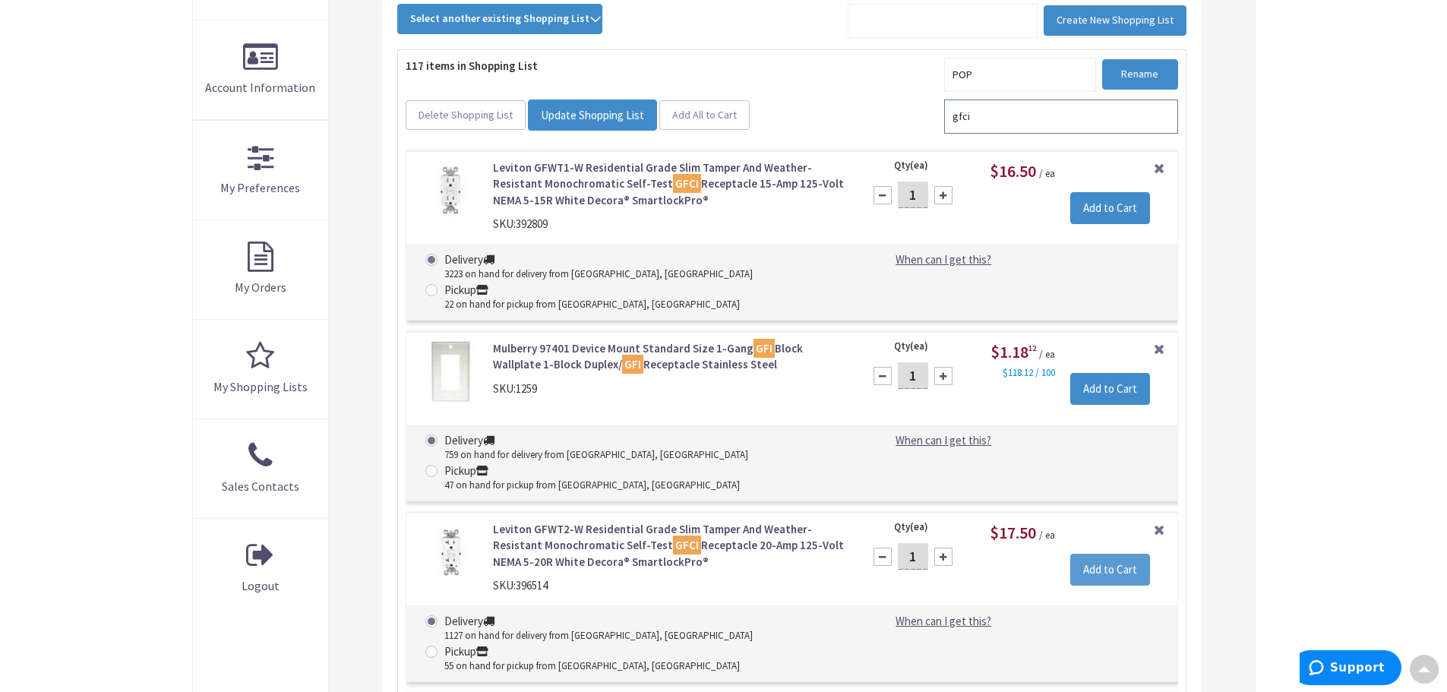
type input "gfci"
click at [1103, 554] on input "Add to Cart" at bounding box center [1110, 570] width 80 height 32
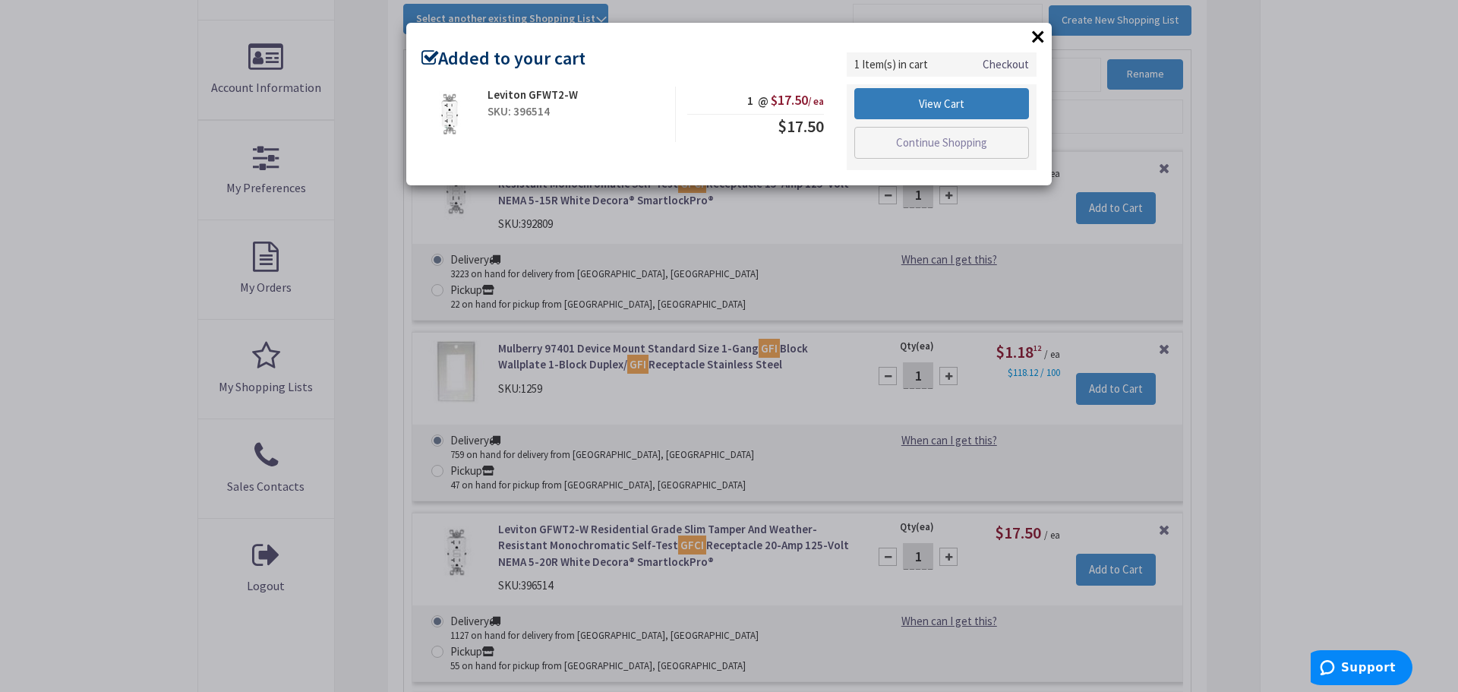
click at [956, 98] on link "View Cart" at bounding box center [941, 104] width 175 height 32
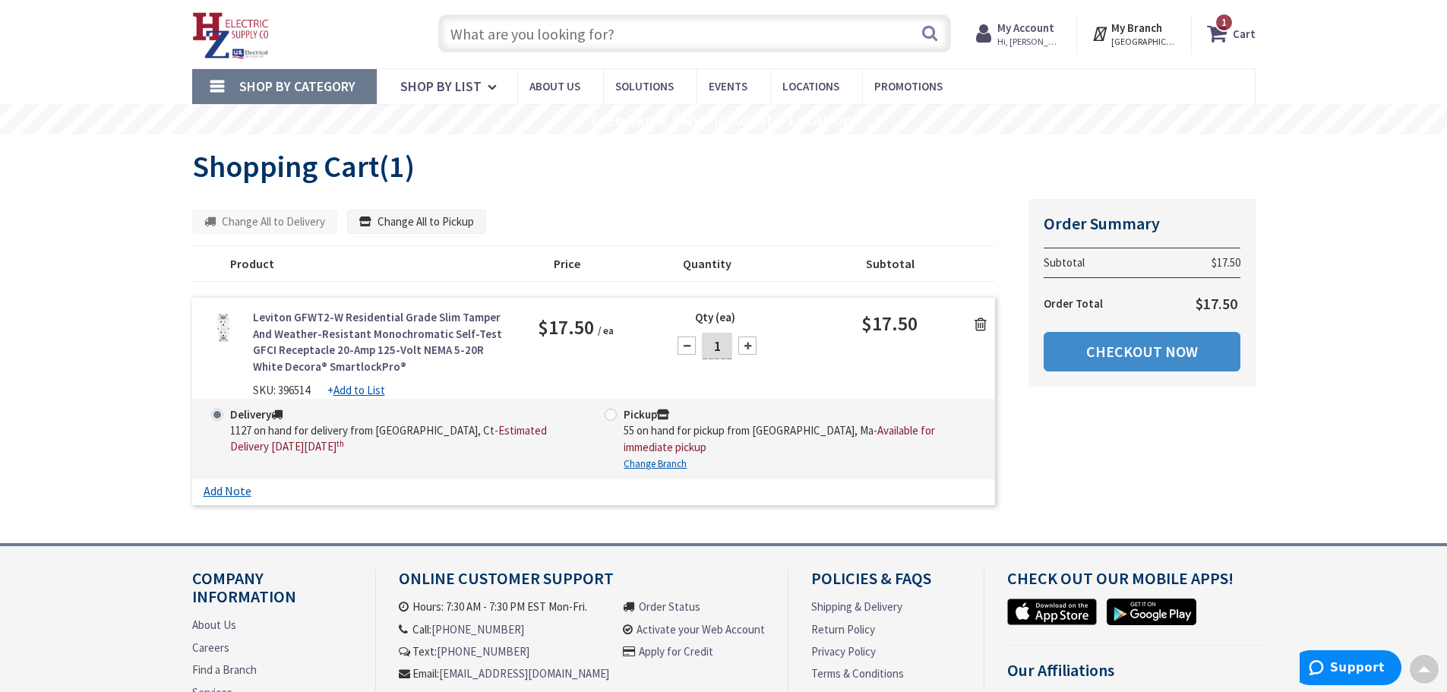
scroll to position [30, 0]
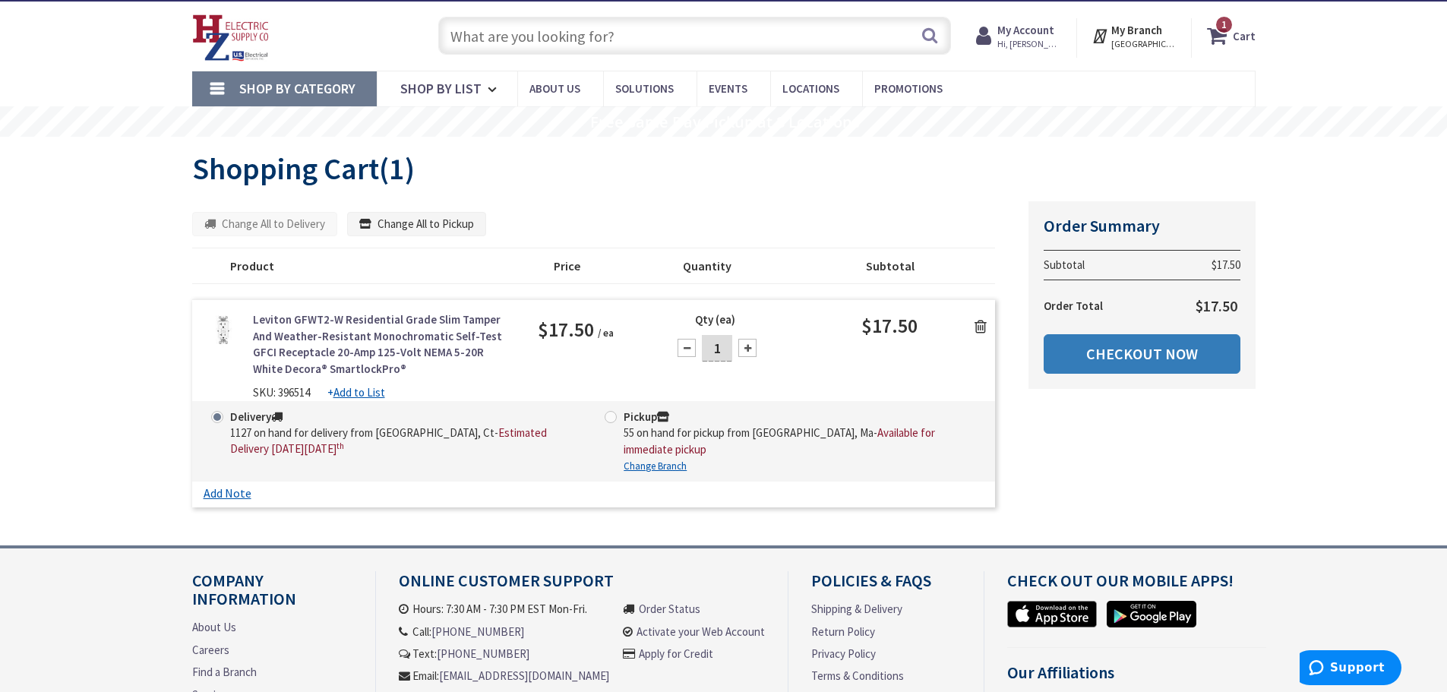
click at [1123, 366] on link "Checkout Now" at bounding box center [1141, 353] width 197 height 39
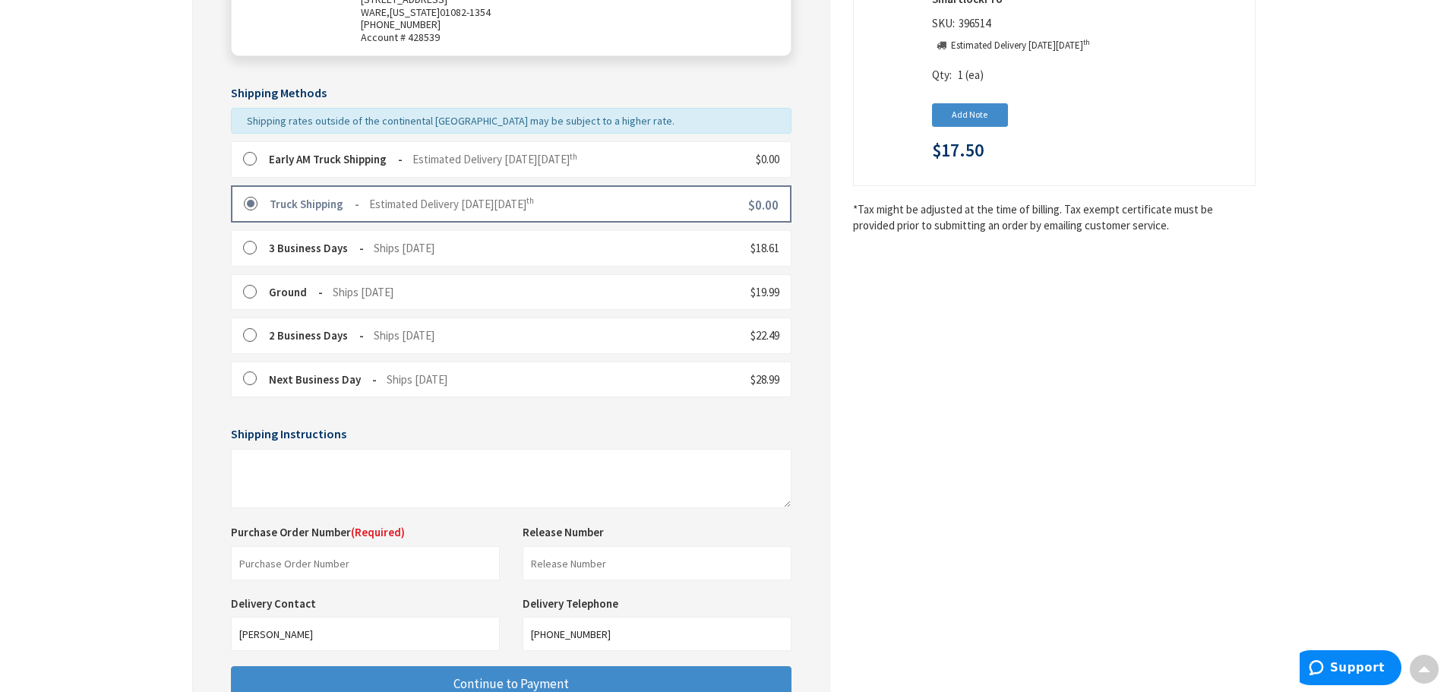
scroll to position [304, 0]
click at [317, 552] on input "text" at bounding box center [365, 562] width 269 height 34
type input "7"
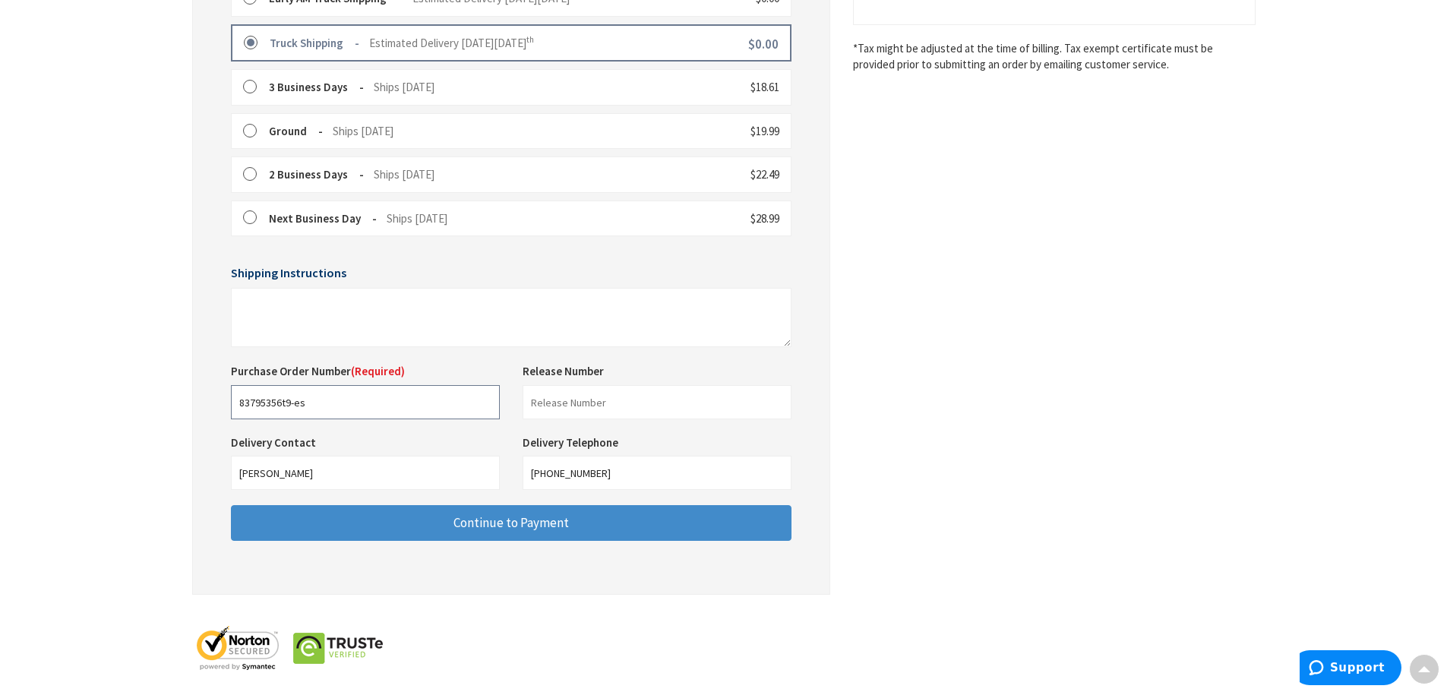
scroll to position [476, 0]
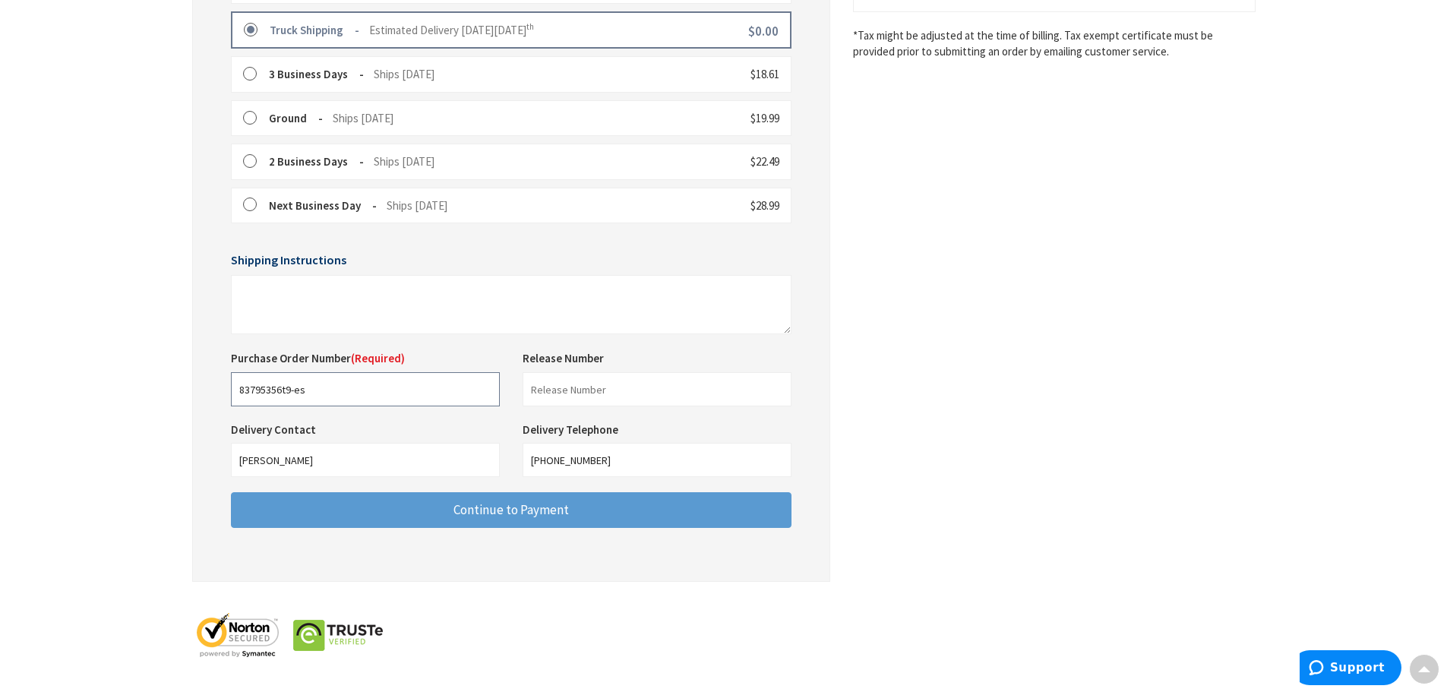
type input "83795356t9-es"
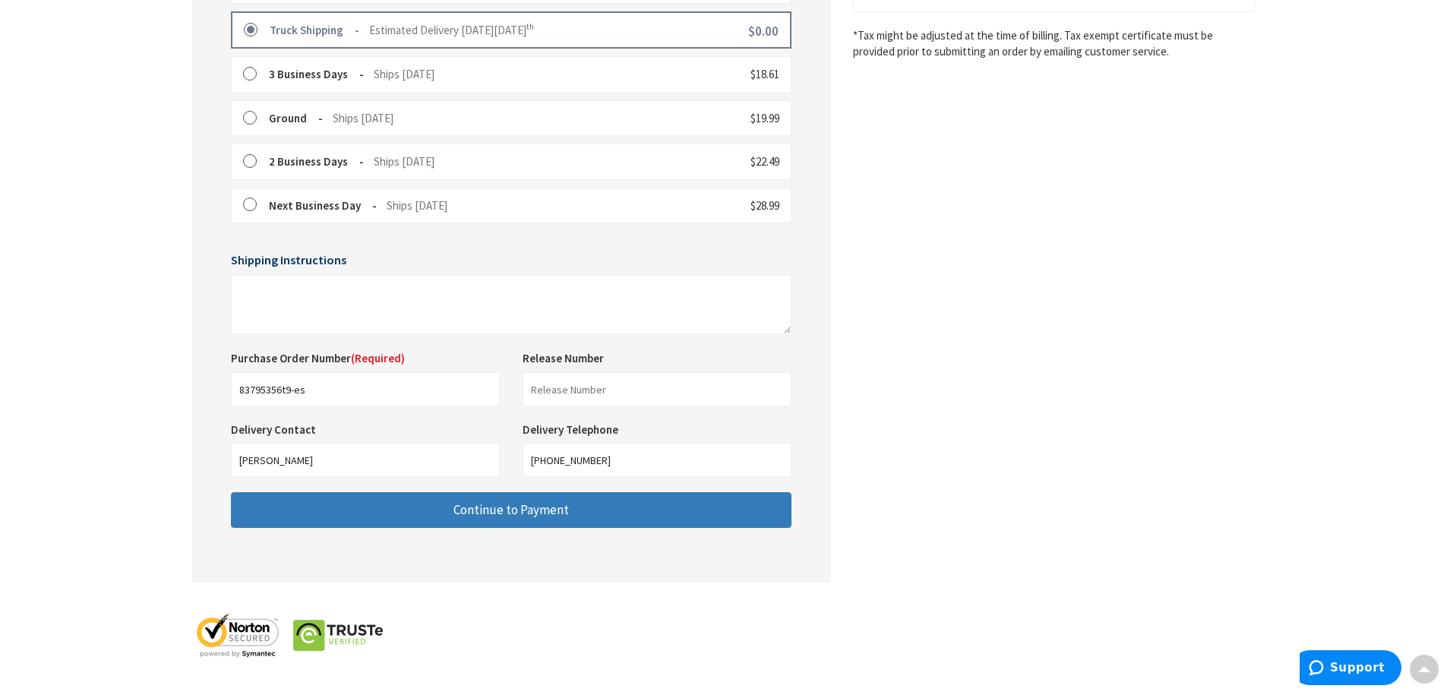
click at [496, 516] on span "Continue to Payment" at bounding box center [510, 509] width 115 height 17
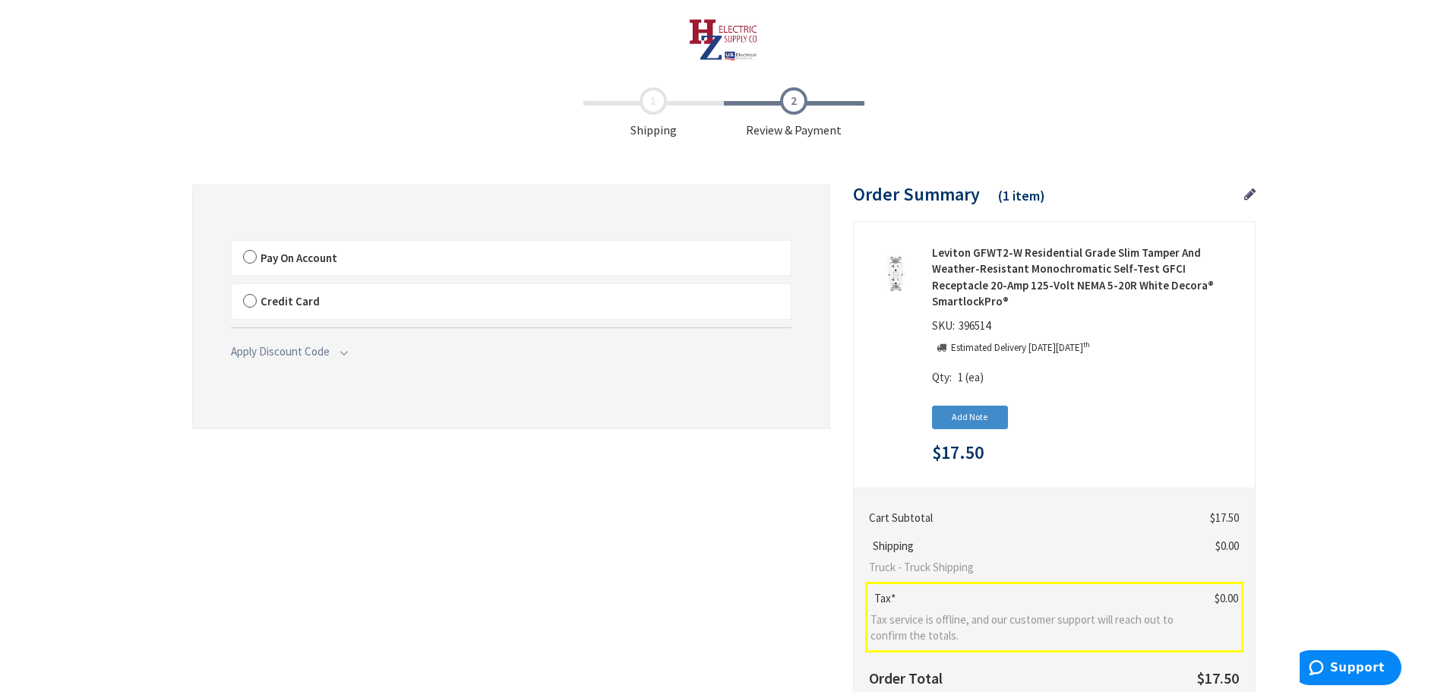
click at [247, 260] on label "Pay On Account" at bounding box center [511, 258] width 559 height 35
click at [232, 244] on input "Pay On Account" at bounding box center [232, 244] width 0 height 0
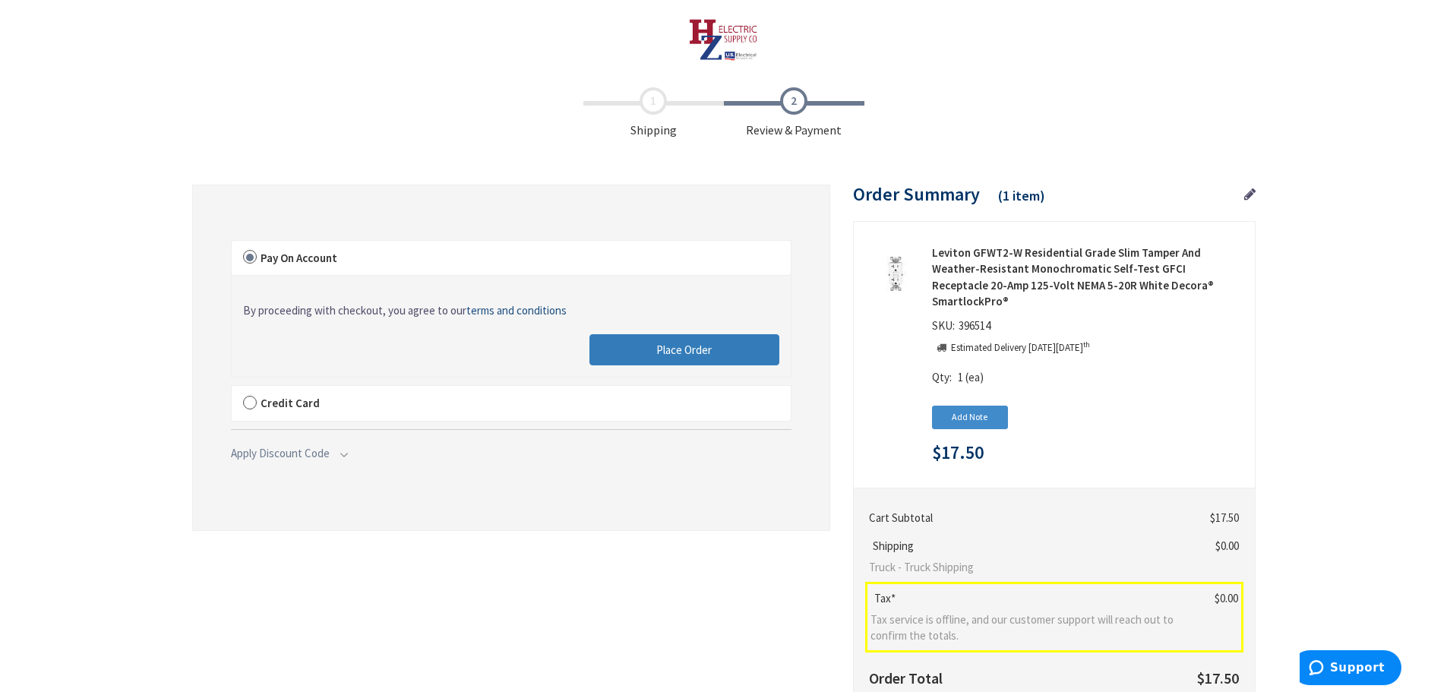
click at [629, 352] on button "Place Order" at bounding box center [684, 350] width 190 height 32
